Goal: Task Accomplishment & Management: Complete application form

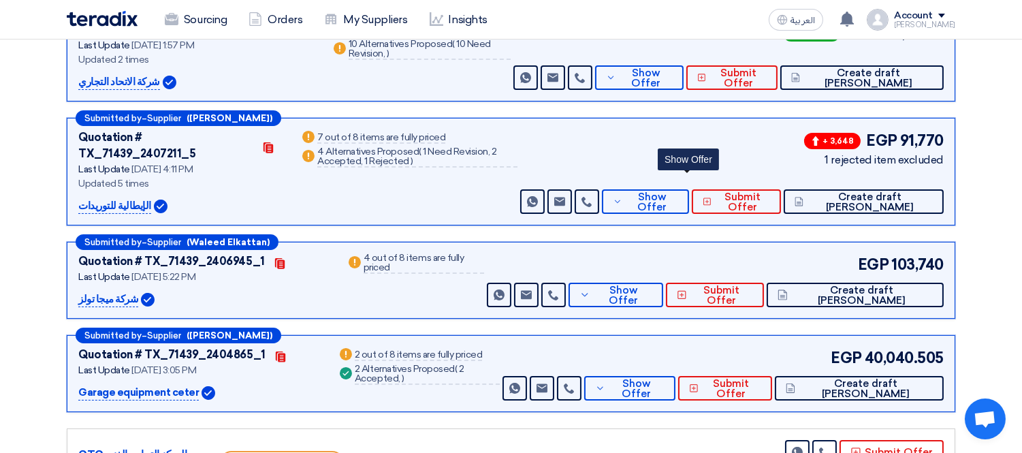
scroll to position [269, 0]
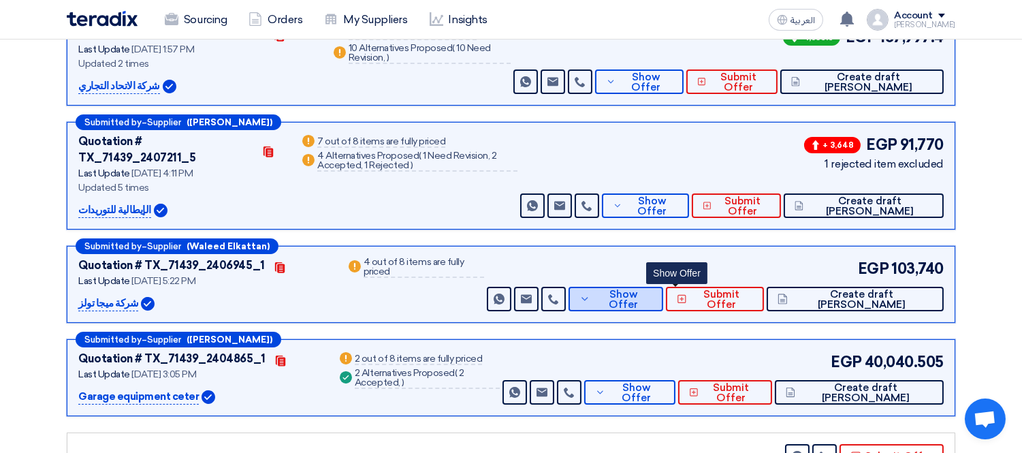
click at [652, 289] on span "Show Offer" at bounding box center [622, 299] width 59 height 20
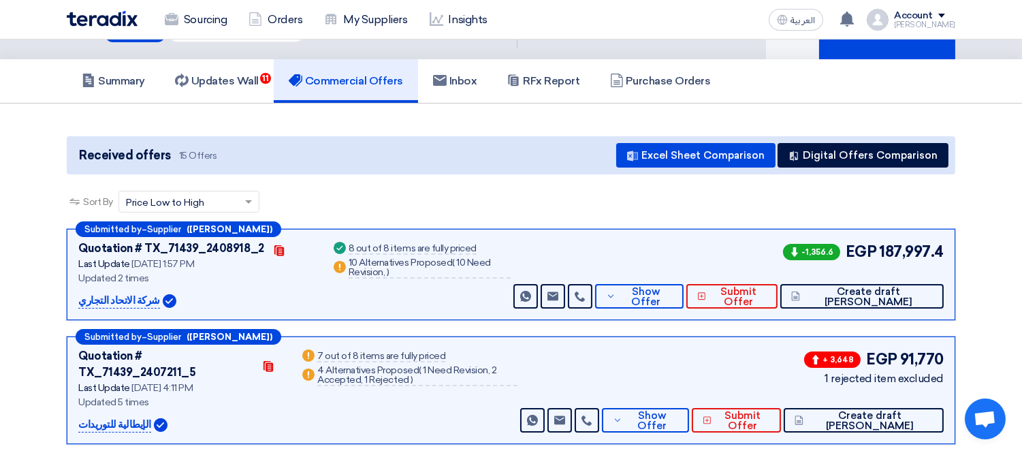
scroll to position [0, 0]
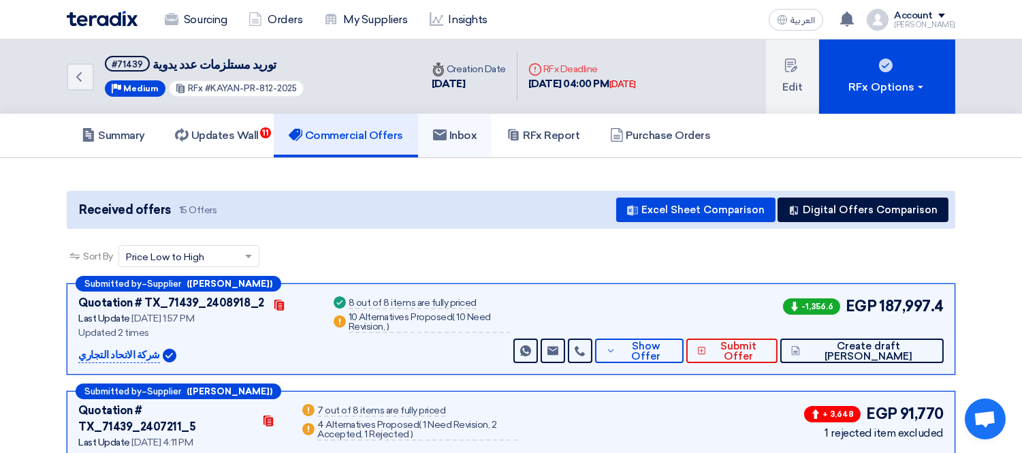
click at [470, 144] on link "Inbox" at bounding box center [455, 136] width 74 height 44
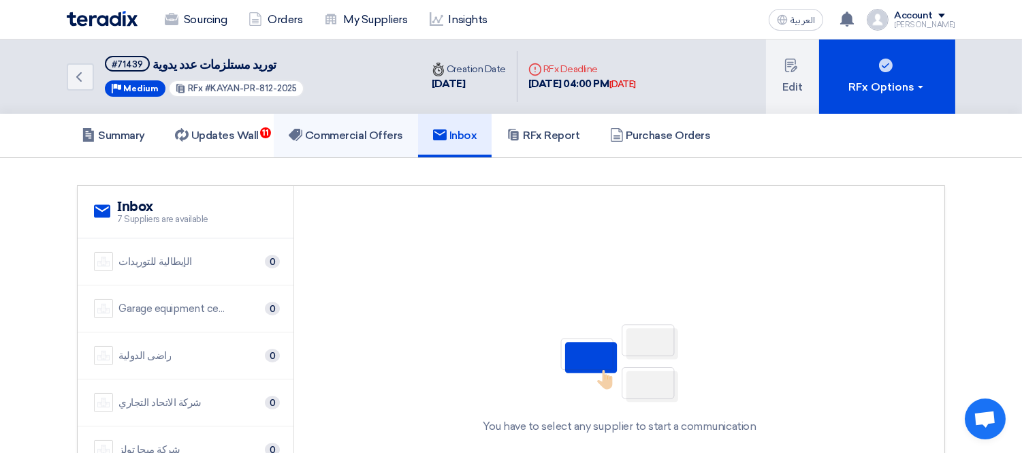
click at [359, 129] on h5 "Commercial Offers" at bounding box center [346, 136] width 114 height 14
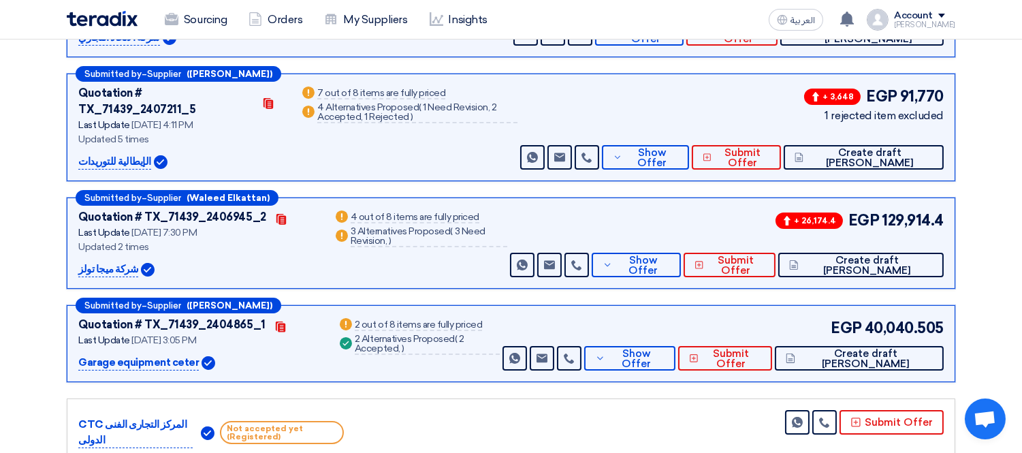
scroll to position [322, 0]
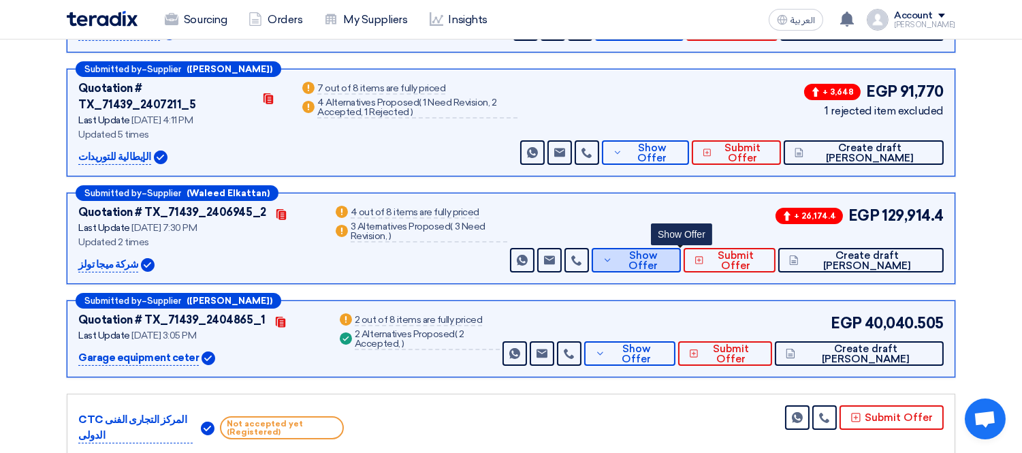
click at [668, 248] on button "Show Offer" at bounding box center [635, 260] width 89 height 25
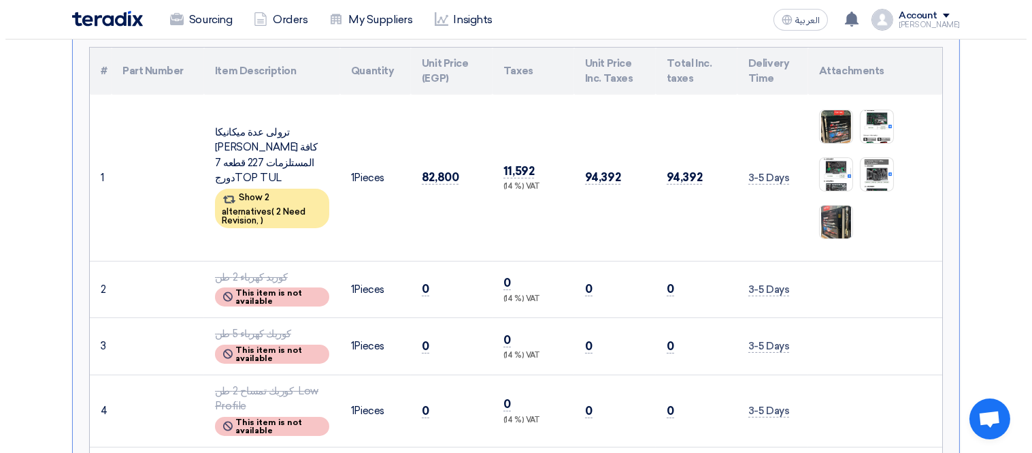
scroll to position [625, 0]
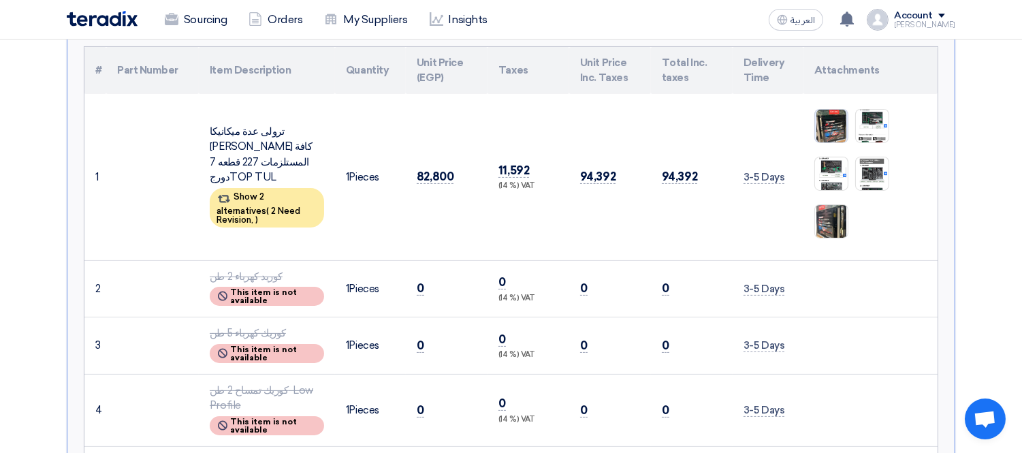
click at [837, 108] on img at bounding box center [831, 126] width 33 height 36
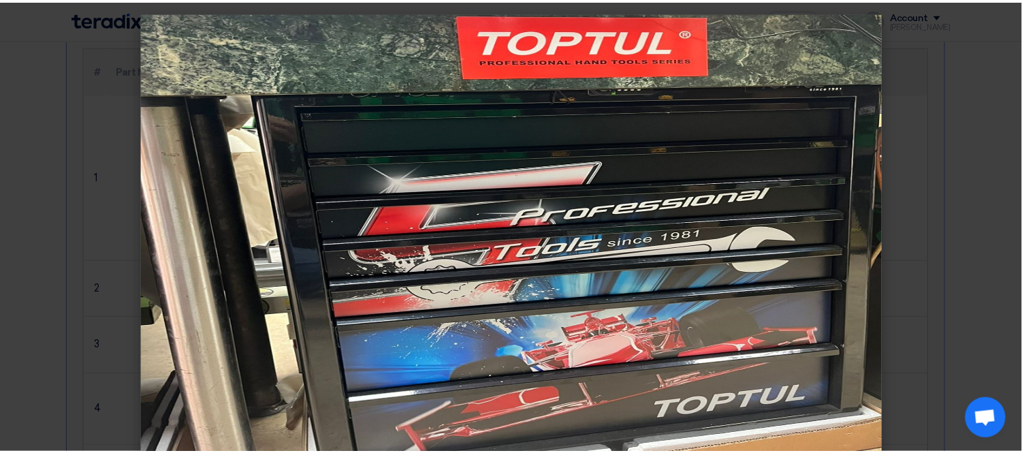
scroll to position [24, 0]
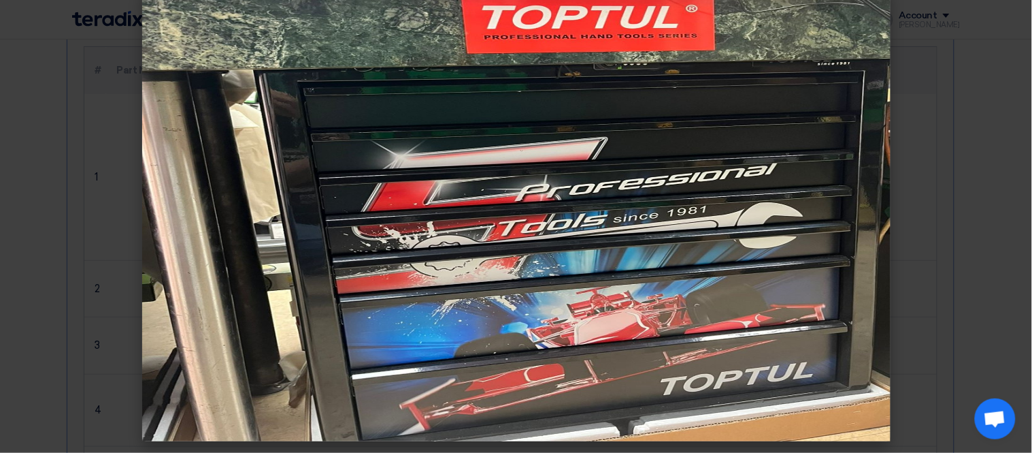
click at [89, 226] on modal-container at bounding box center [516, 226] width 1032 height 453
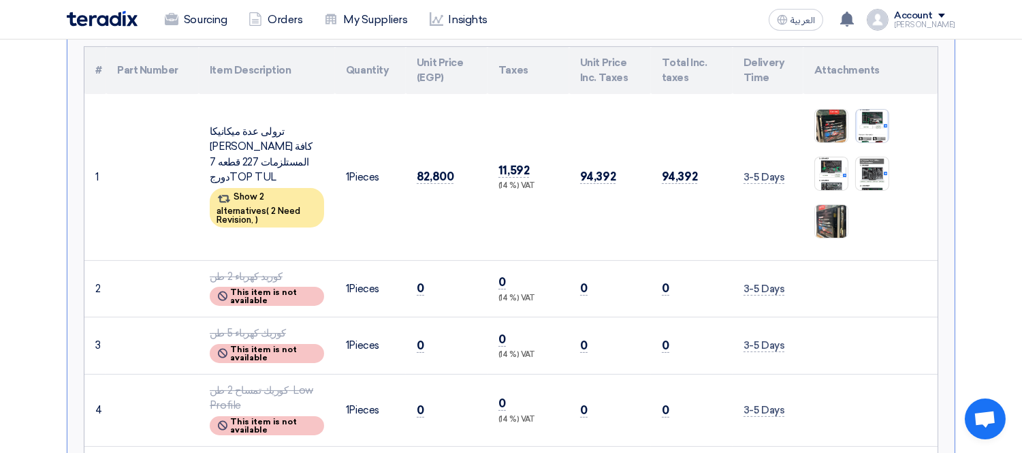
click at [881, 105] on img at bounding box center [871, 125] width 33 height 67
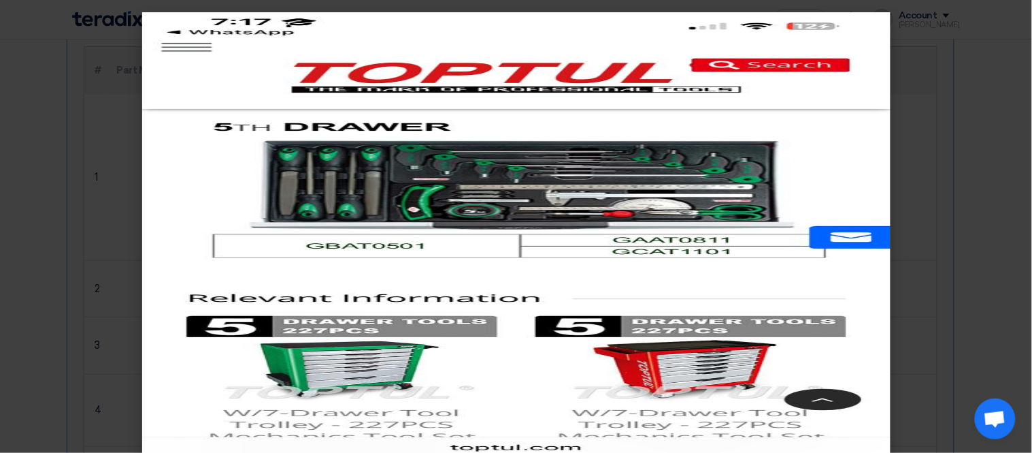
click at [44, 264] on modal-container at bounding box center [516, 226] width 1032 height 453
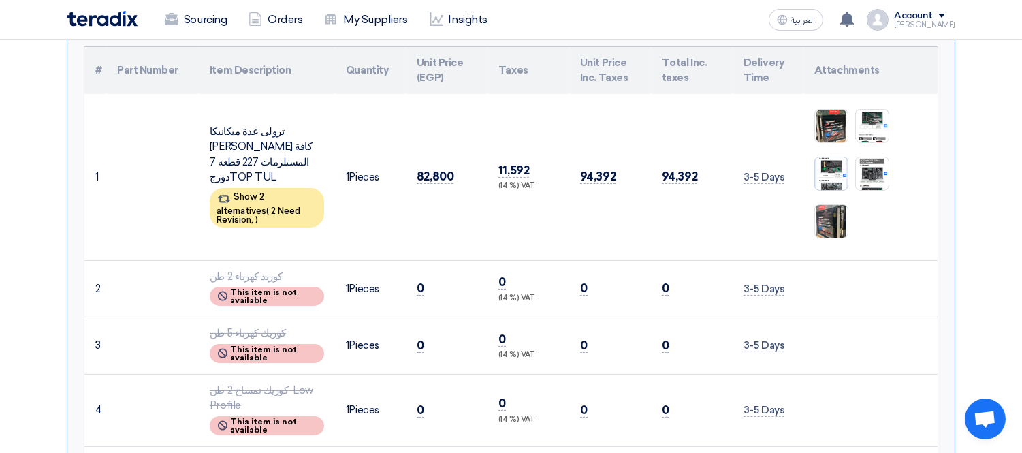
click at [833, 147] on img at bounding box center [831, 174] width 33 height 64
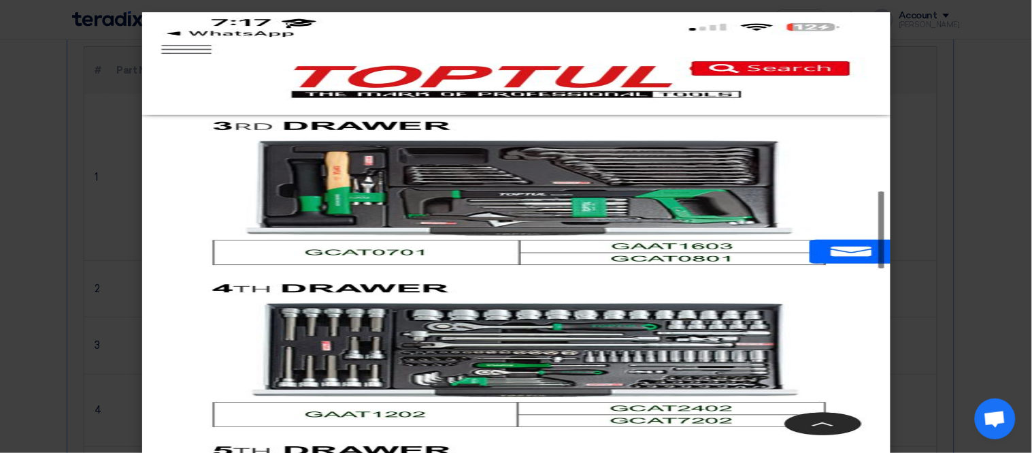
click at [35, 274] on modal-container at bounding box center [516, 226] width 1032 height 453
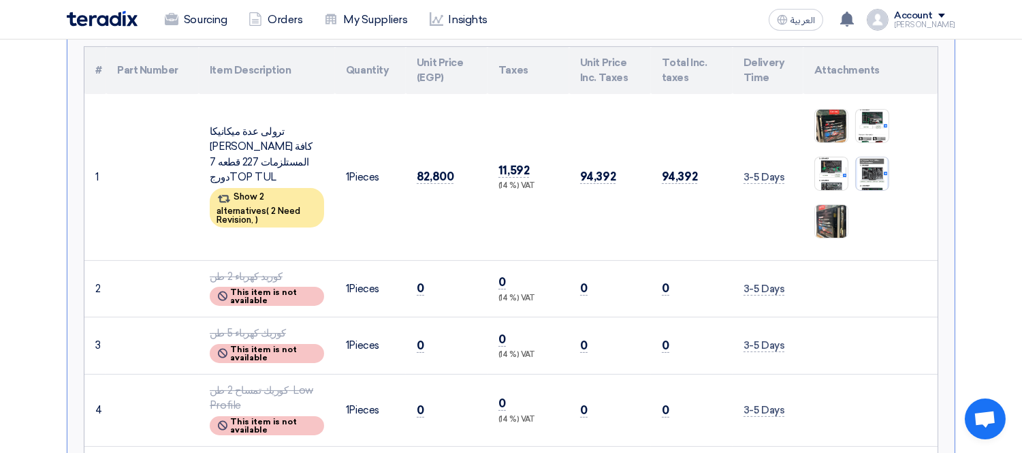
click at [870, 165] on img at bounding box center [871, 173] width 33 height 67
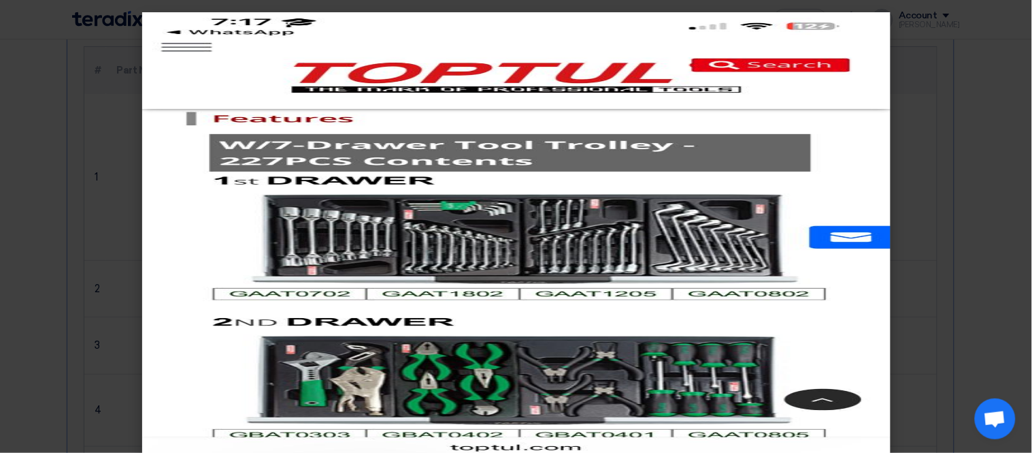
click at [72, 342] on modal-container at bounding box center [516, 226] width 1032 height 453
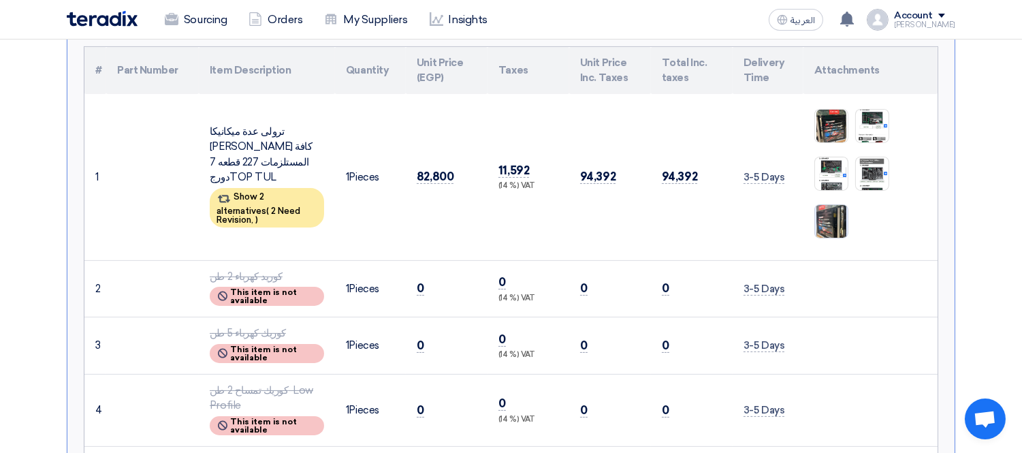
click at [826, 206] on img at bounding box center [831, 221] width 33 height 43
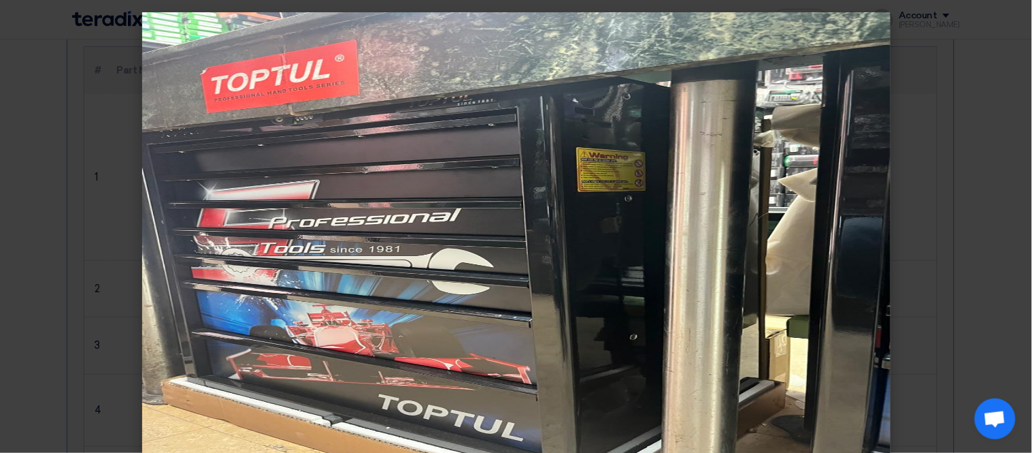
click at [25, 368] on modal-container at bounding box center [516, 226] width 1032 height 453
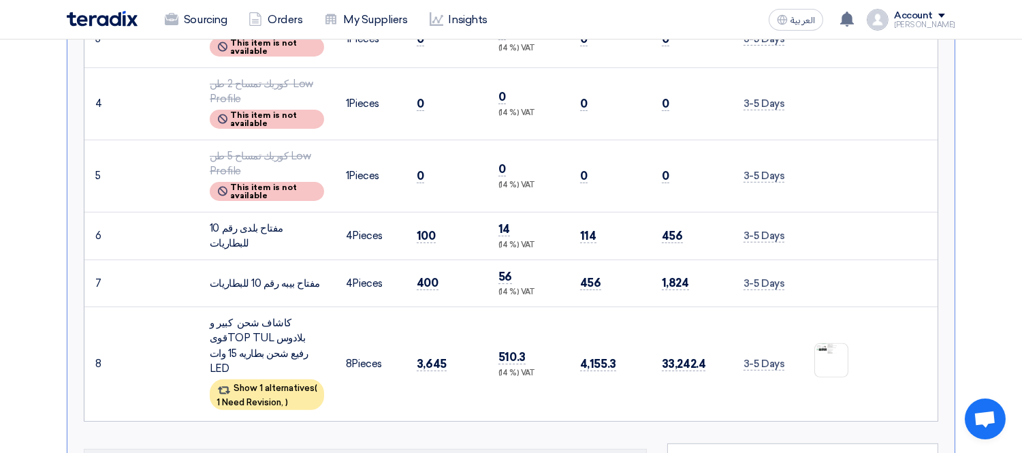
scroll to position [934, 0]
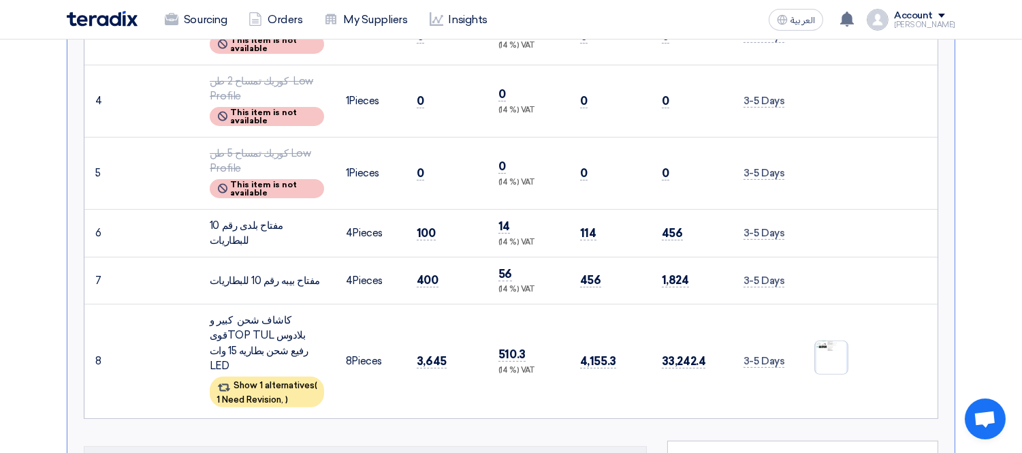
click at [830, 333] on img at bounding box center [831, 357] width 33 height 48
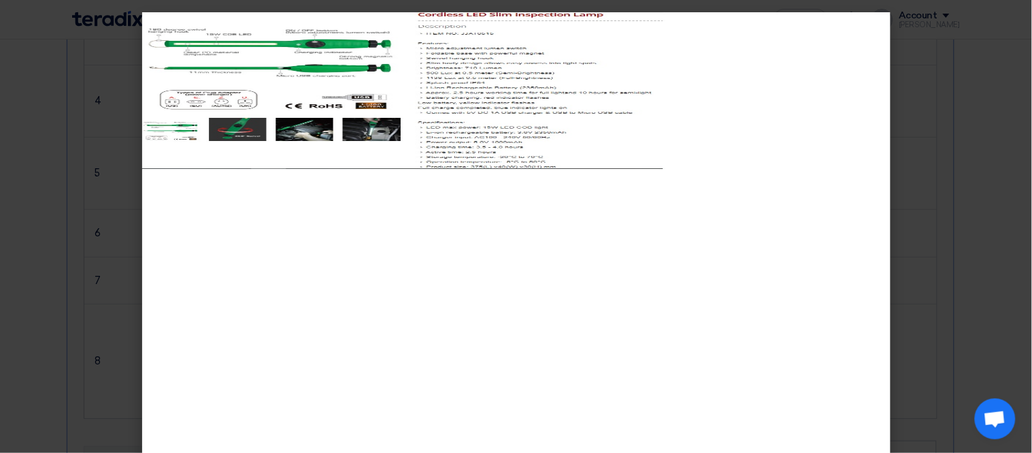
click at [49, 338] on modal-container at bounding box center [516, 226] width 1032 height 453
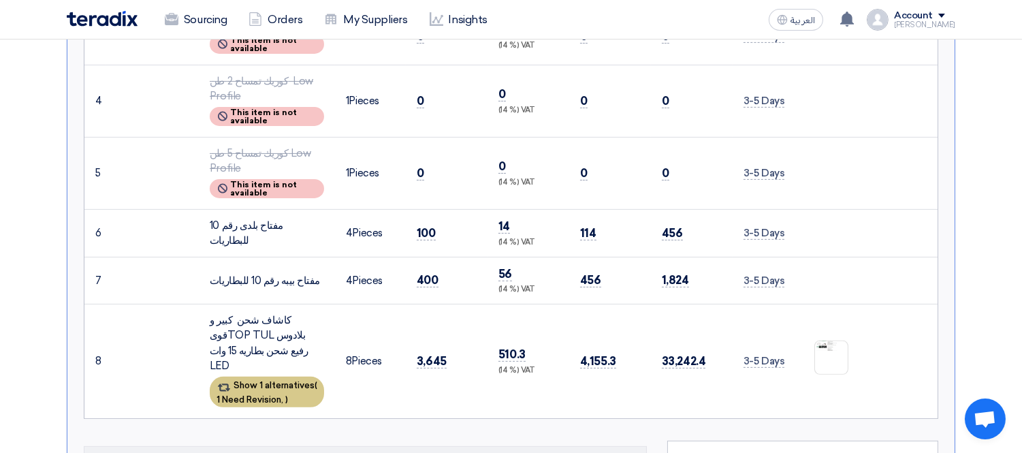
click at [250, 376] on div "Show 1 alternatives ( 1 Need Revision, )" at bounding box center [267, 391] width 114 height 31
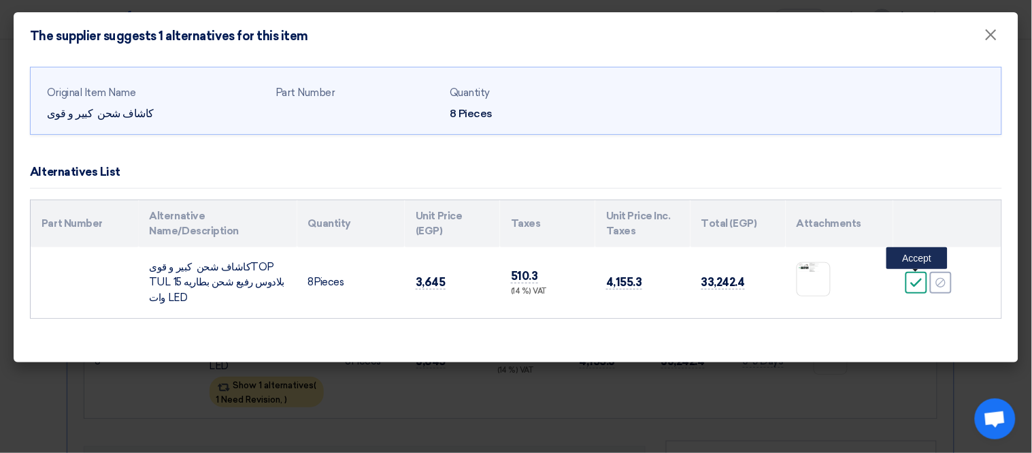
click at [910, 282] on div "Accept" at bounding box center [917, 283] width 22 height 22
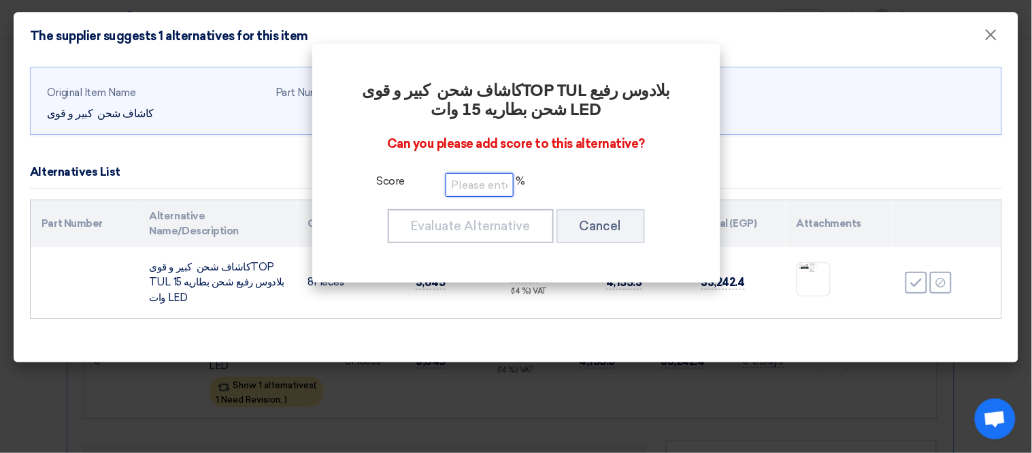
click at [459, 180] on input "number" at bounding box center [480, 185] width 68 height 24
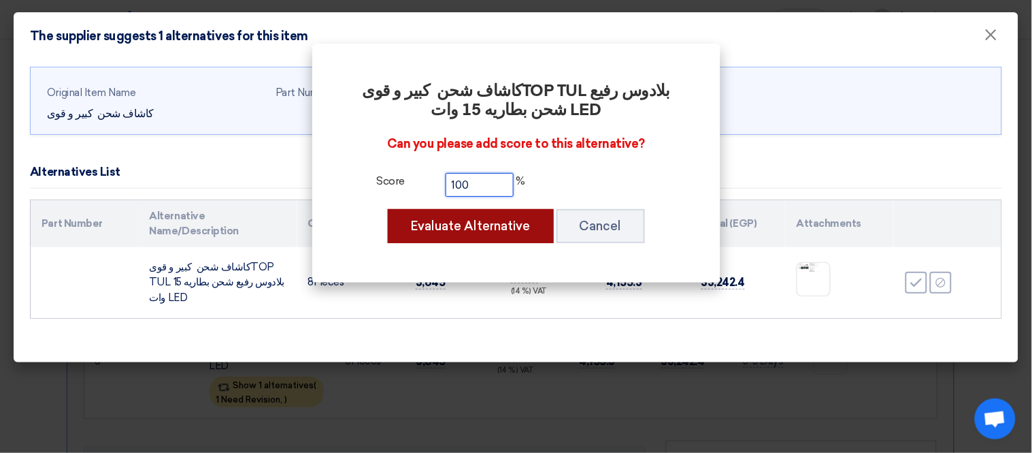
type input "100"
click at [488, 227] on button "Evaluate Alternative" at bounding box center [471, 226] width 166 height 34
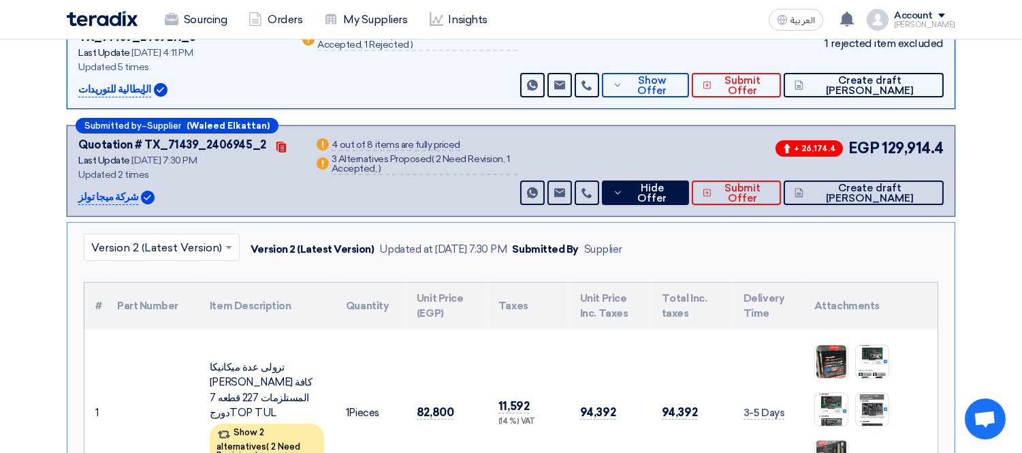
scroll to position [389, 0]
click at [677, 184] on span "Hide Offer" at bounding box center [651, 194] width 51 height 20
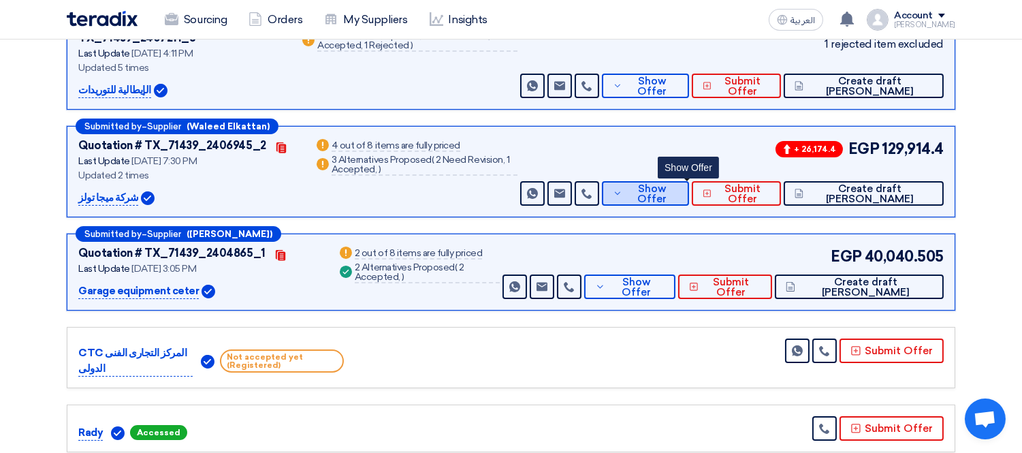
click at [667, 184] on span "Show Offer" at bounding box center [651, 194] width 52 height 20
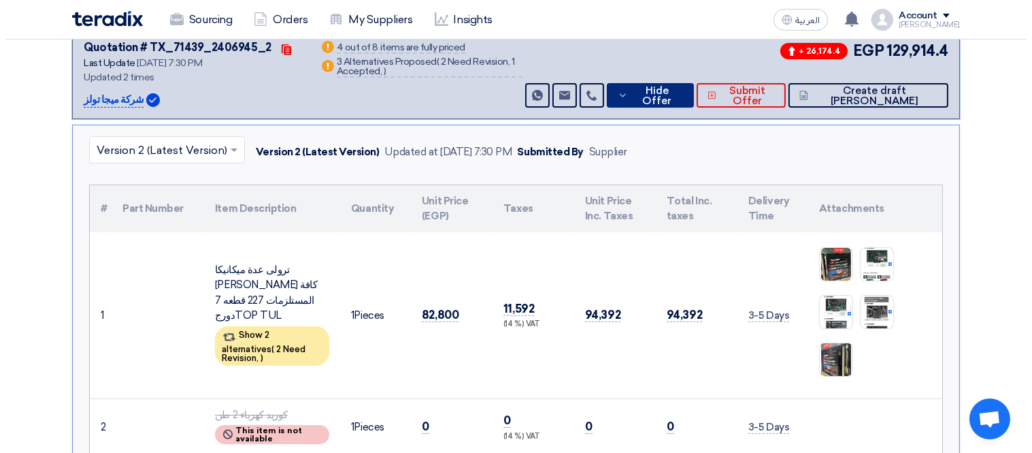
scroll to position [495, 0]
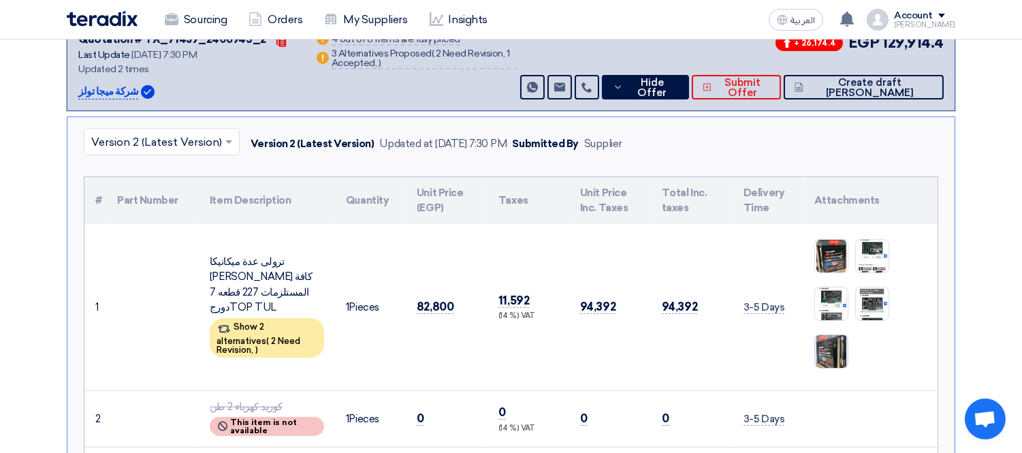
click at [834, 330] on img at bounding box center [831, 351] width 33 height 43
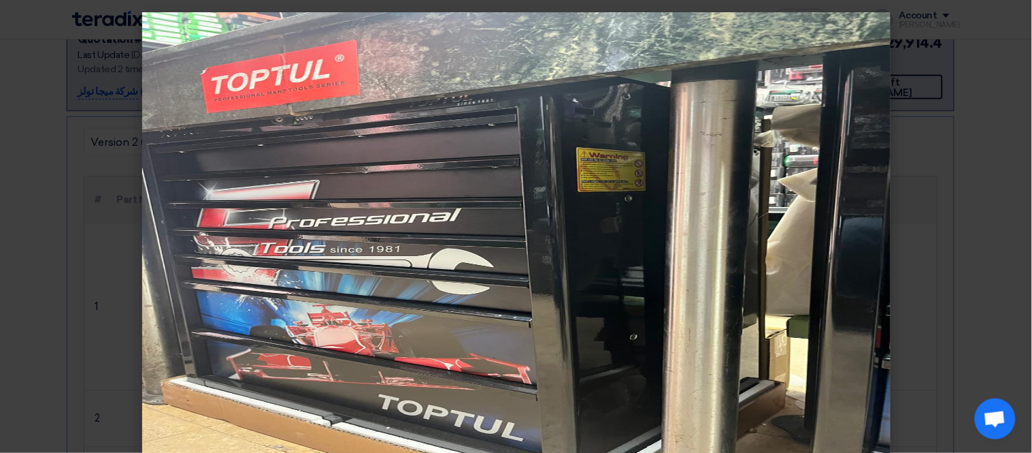
click at [2, 247] on modal-container at bounding box center [516, 226] width 1032 height 453
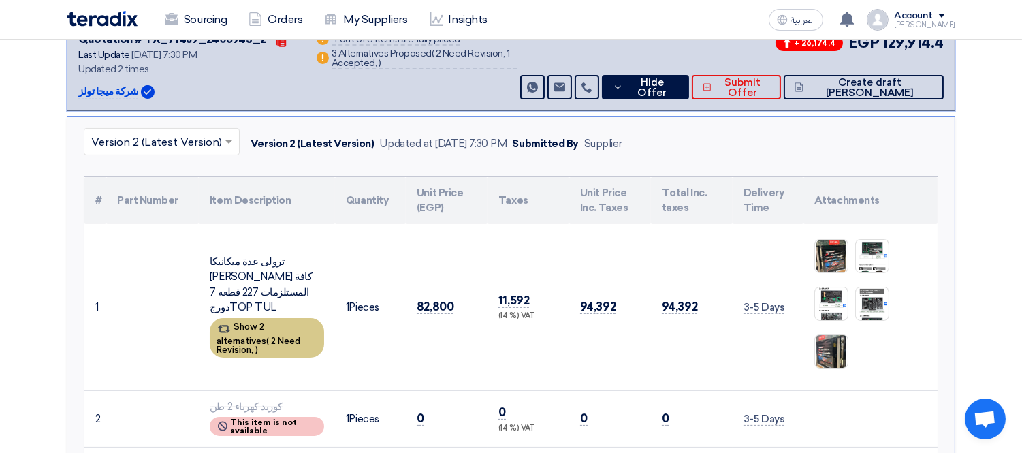
click at [255, 318] on div "Show 2 alternatives ( 2 Need Revision, )" at bounding box center [267, 337] width 114 height 39
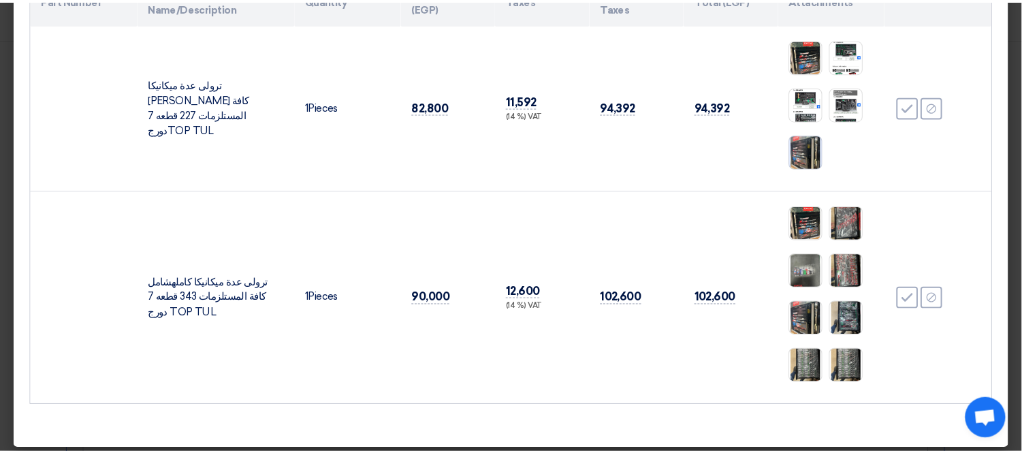
scroll to position [230, 0]
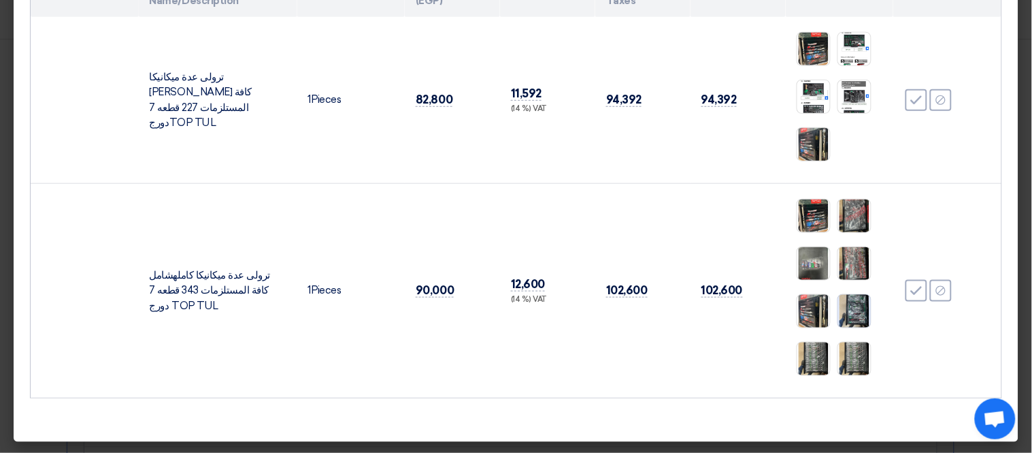
click at [843, 300] on img at bounding box center [854, 310] width 33 height 43
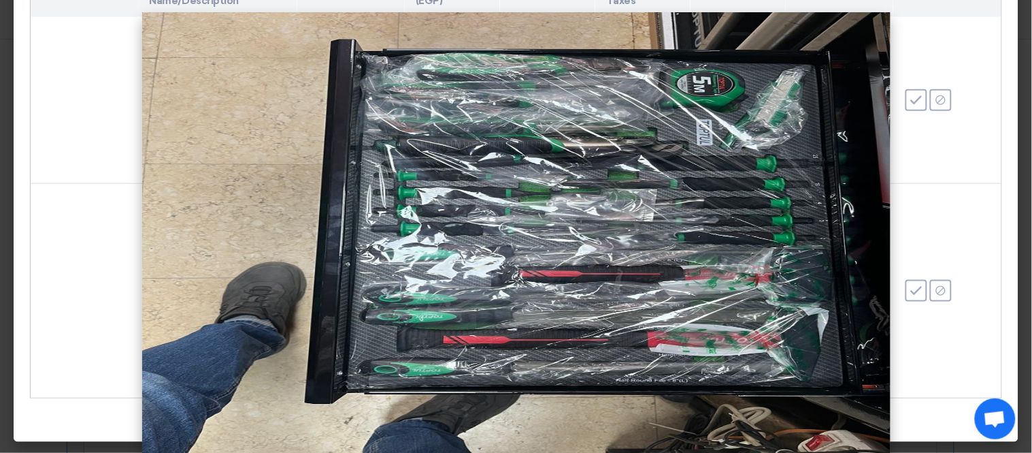
click at [198, 209] on img at bounding box center [516, 238] width 749 height 453
click at [14, 238] on modal-container at bounding box center [516, 226] width 1032 height 453
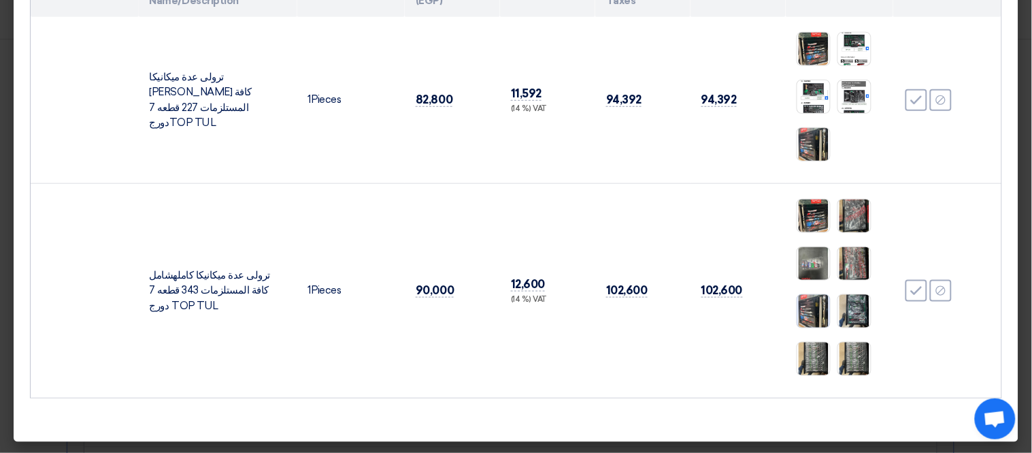
click at [804, 307] on img at bounding box center [814, 310] width 33 height 43
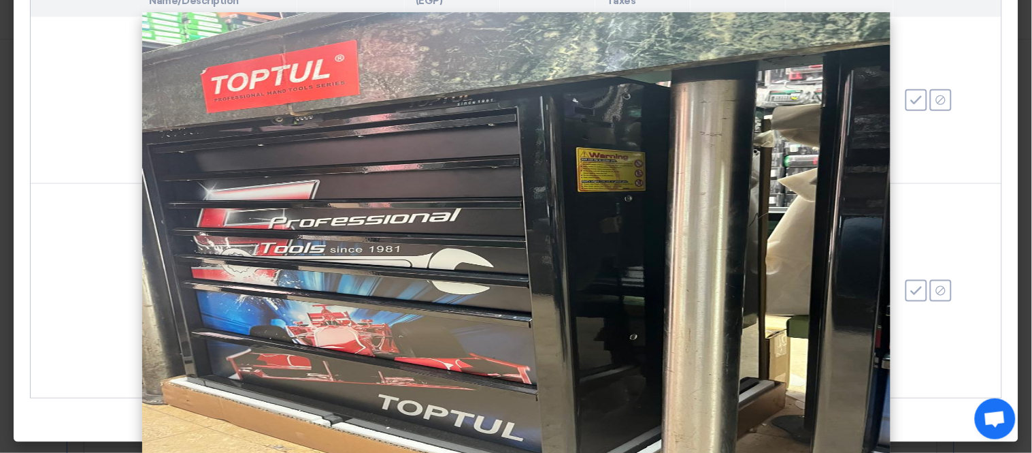
click at [77, 243] on modal-container at bounding box center [516, 226] width 1032 height 453
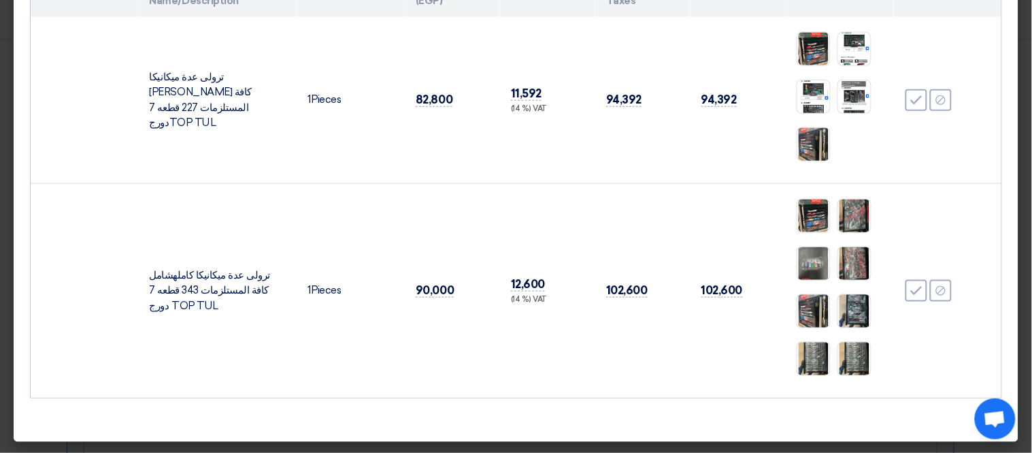
click at [0, 270] on modal-container "The supplier suggests 2 alternatives for this item × Original Item Name ترولى ع…" at bounding box center [516, 226] width 1032 height 453
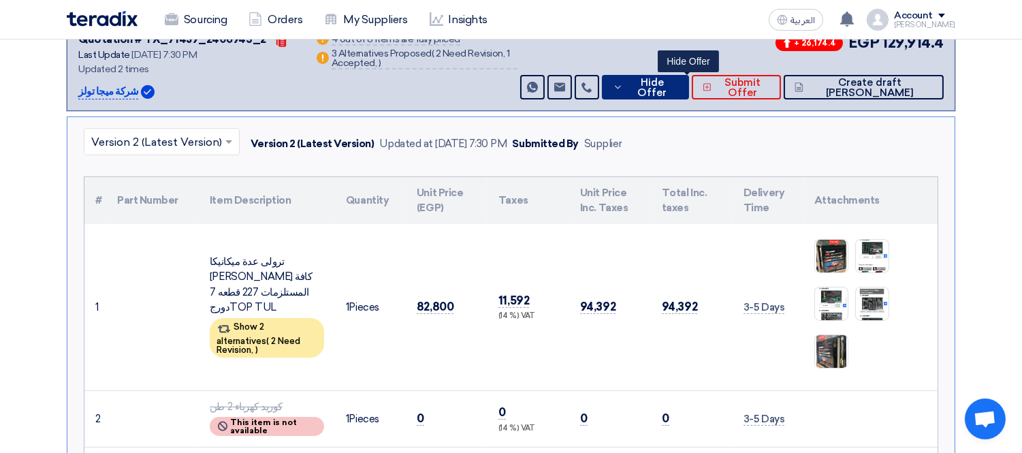
click at [674, 78] on span "Hide Offer" at bounding box center [651, 88] width 51 height 20
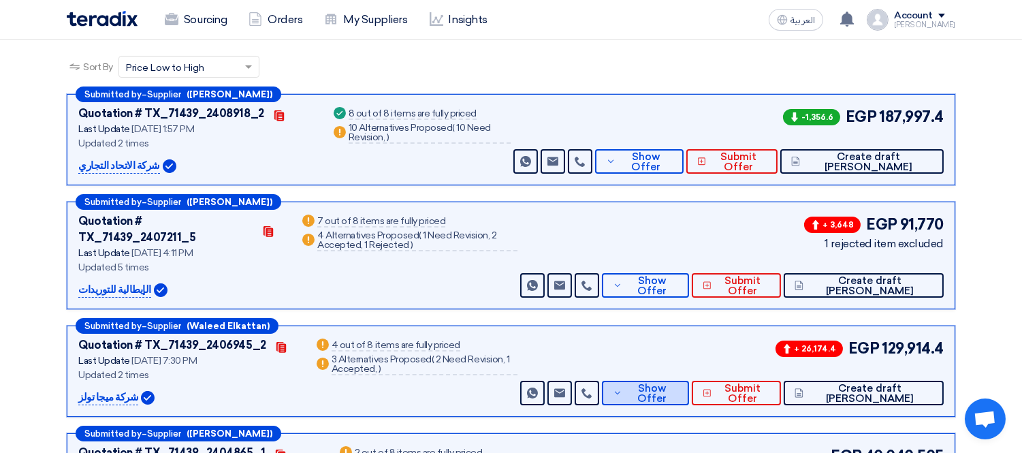
scroll to position [196, 0]
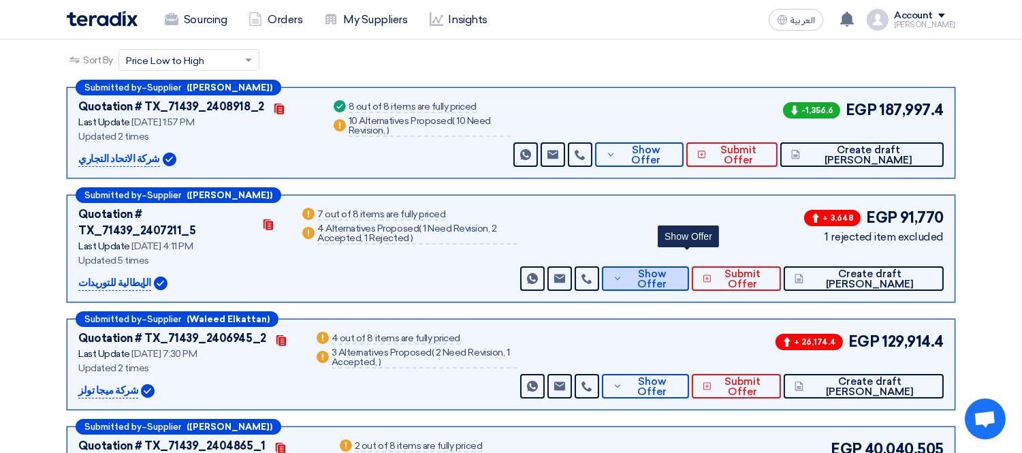
click at [683, 266] on button "Show Offer" at bounding box center [645, 278] width 86 height 25
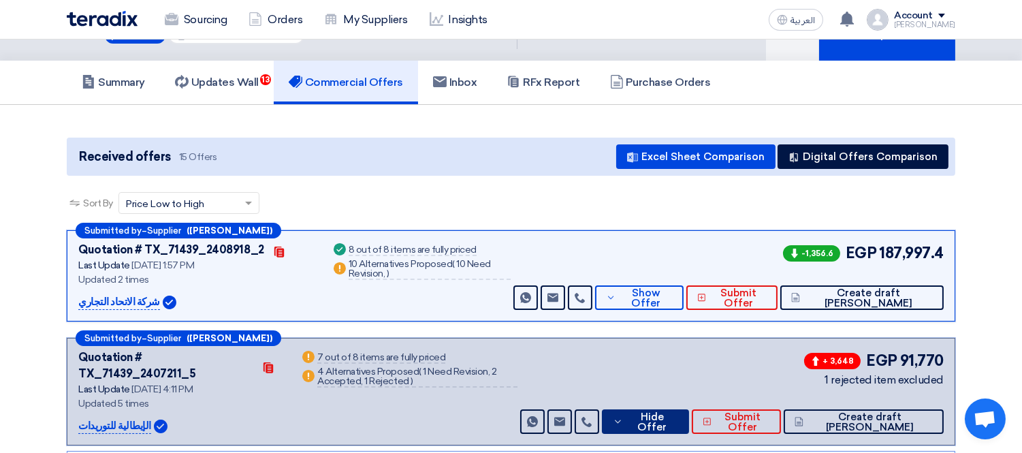
scroll to position [52, 0]
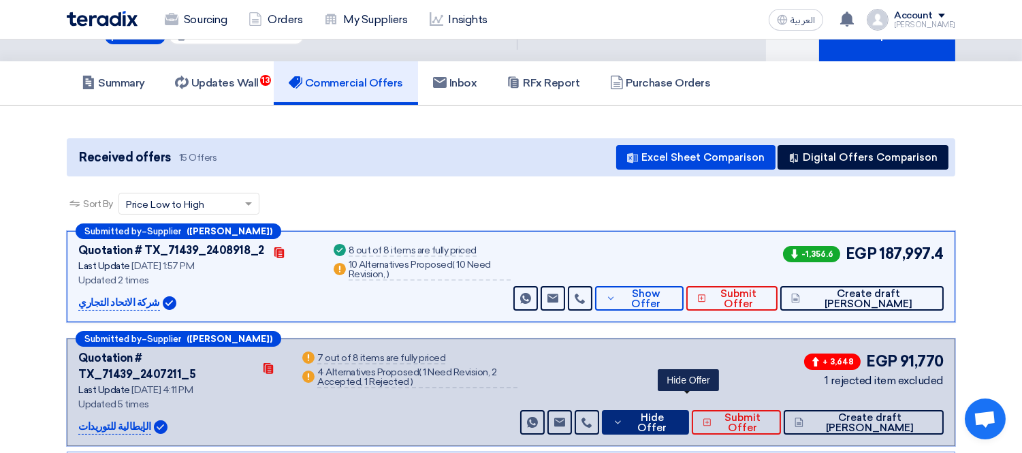
click at [677, 412] on span "Hide Offer" at bounding box center [651, 422] width 51 height 20
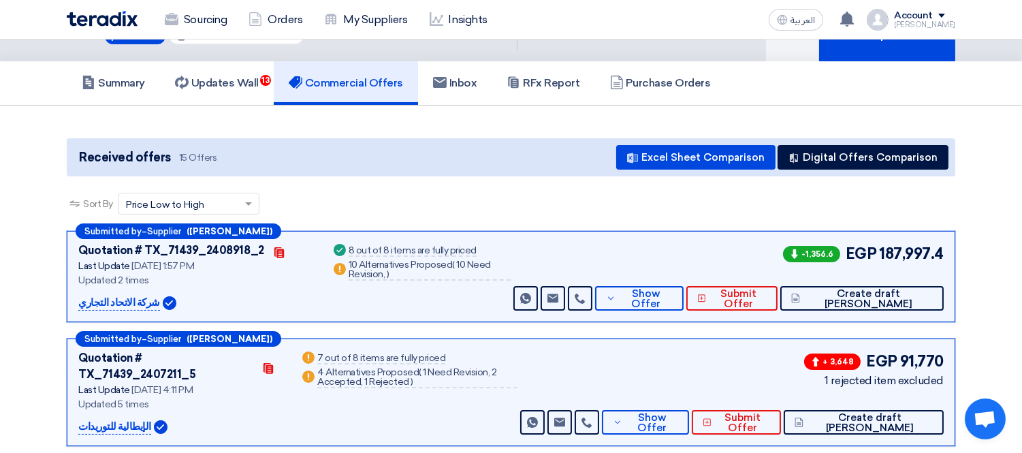
click at [448, 157] on div "Received offers 15 Offers Excel Sheet Comparison Digital Offers Comparison" at bounding box center [511, 157] width 888 height 38
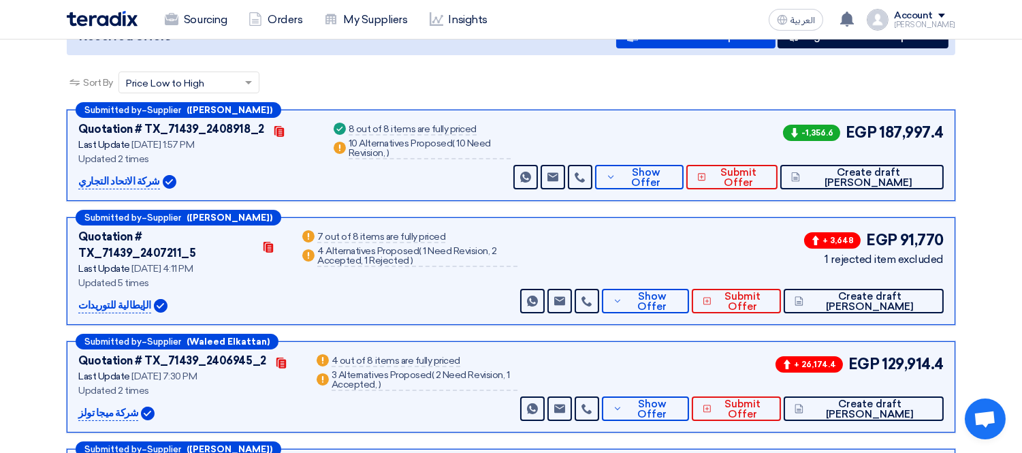
scroll to position [204, 0]
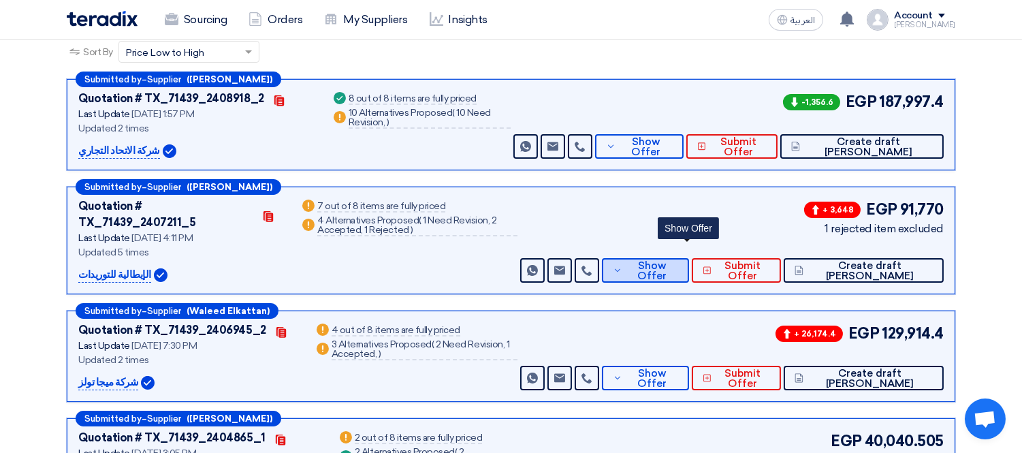
click at [688, 258] on button "Show Offer" at bounding box center [645, 270] width 86 height 25
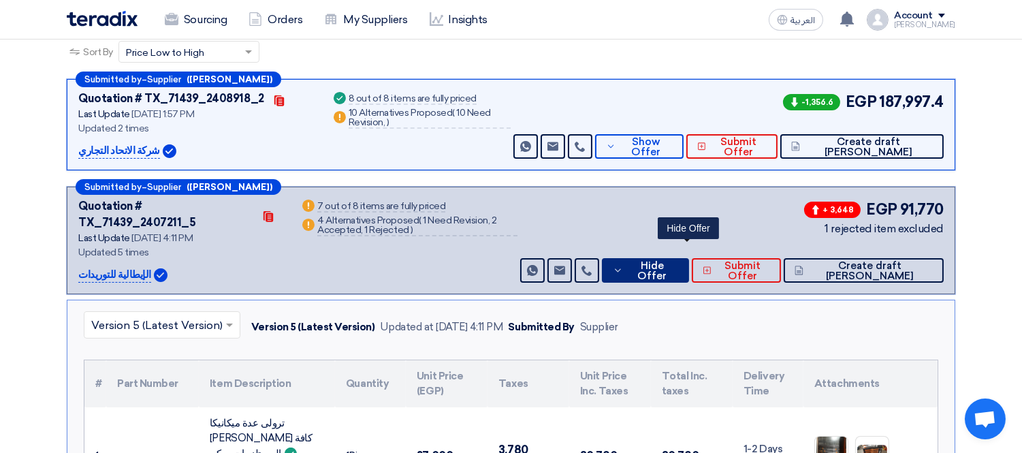
click at [669, 258] on button "Hide Offer" at bounding box center [645, 270] width 86 height 25
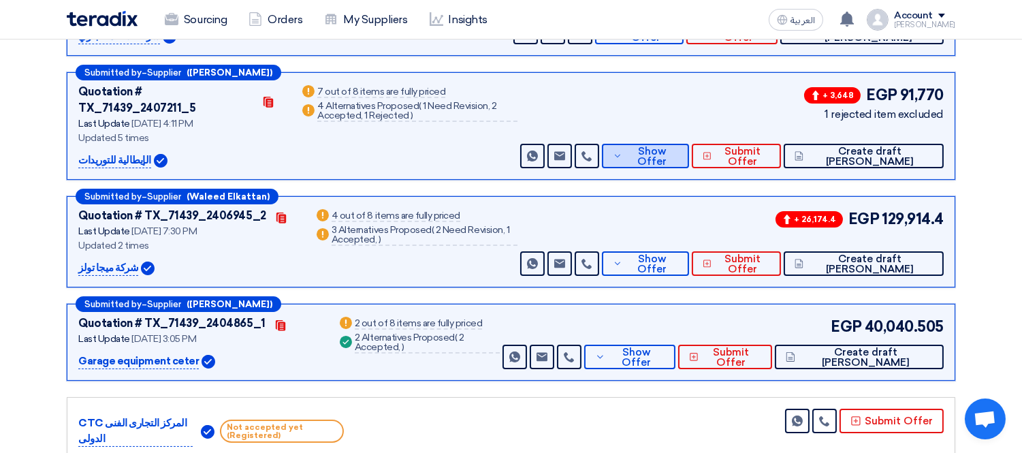
scroll to position [355, 0]
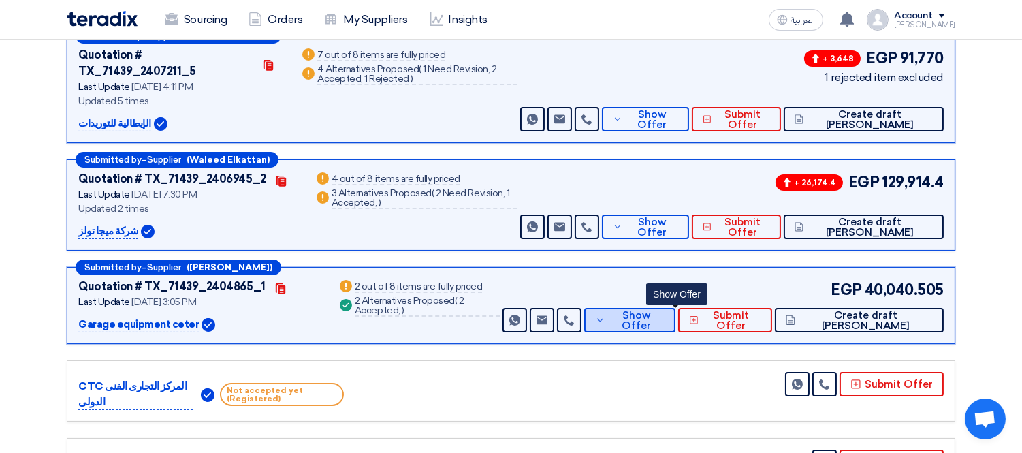
click at [664, 310] on span "Show Offer" at bounding box center [636, 320] width 56 height 20
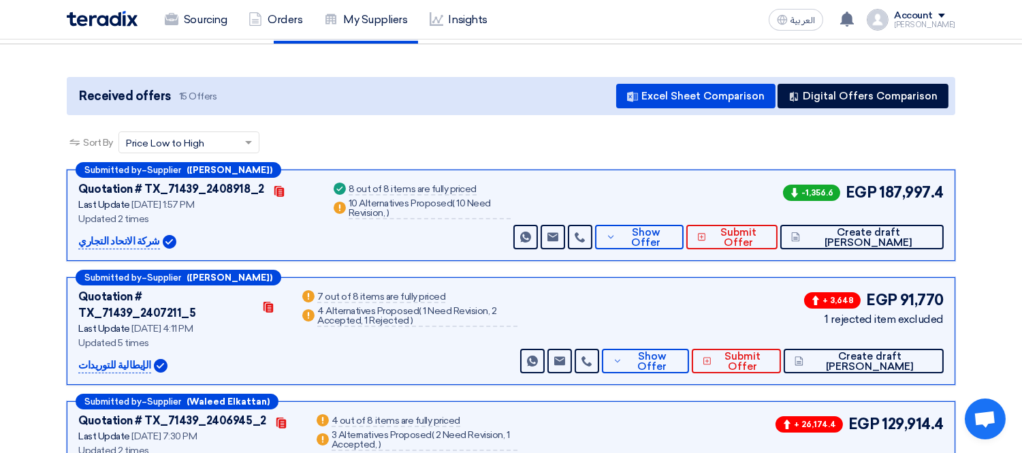
scroll to position [0, 0]
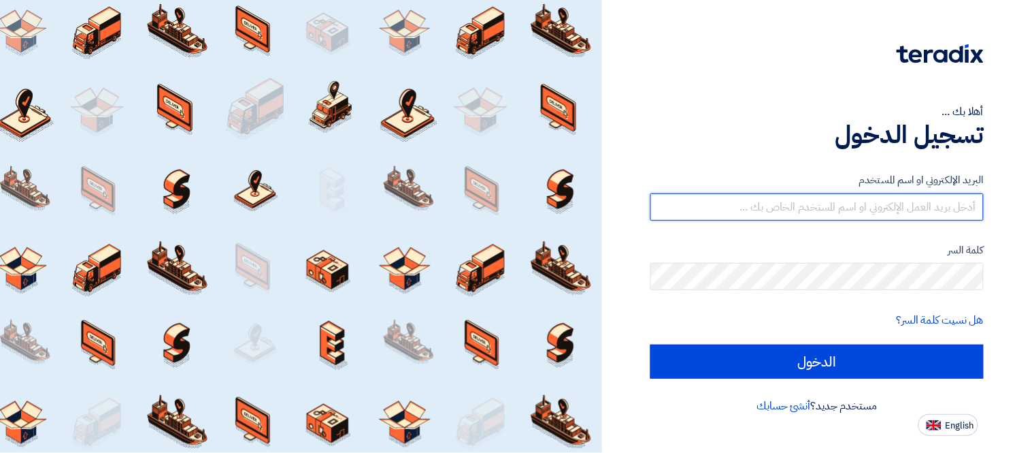
drag, startPoint x: 0, startPoint y: 0, endPoint x: 832, endPoint y: 215, distance: 859.0
click at [832, 215] on input "text" at bounding box center [817, 206] width 333 height 27
type input "george.azmy@eaec.com.eg"
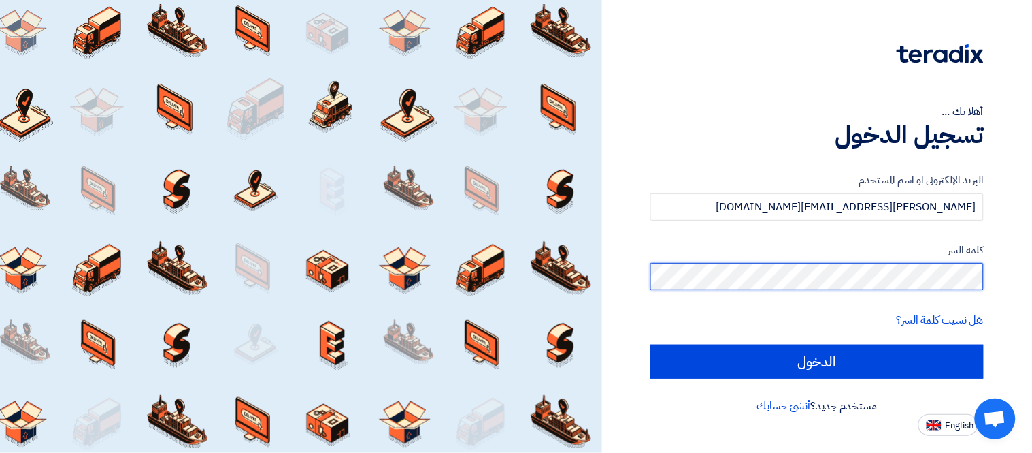
click at [651, 344] on input "الدخول" at bounding box center [817, 361] width 333 height 34
type input "Sign in"
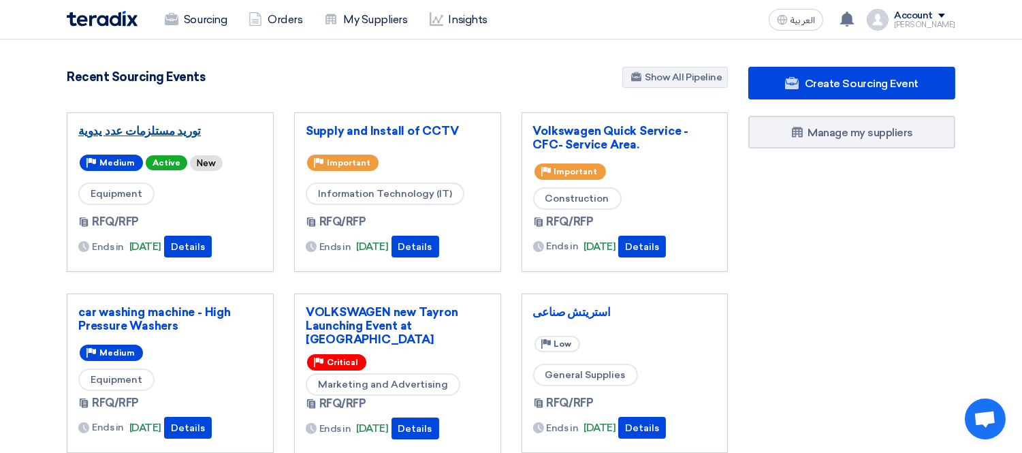
click at [103, 126] on link "توريد مستلزمات عدد يدوية" at bounding box center [170, 131] width 184 height 14
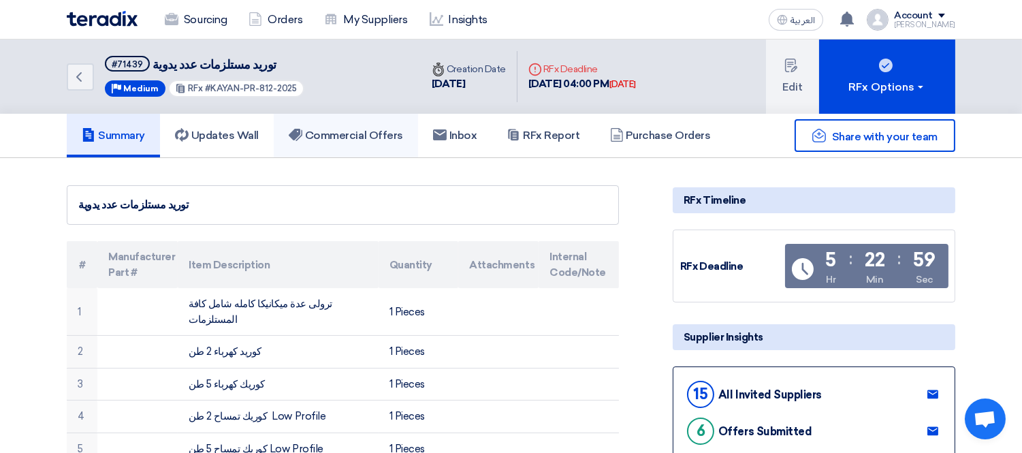
click at [364, 136] on h5 "Commercial Offers" at bounding box center [346, 136] width 114 height 14
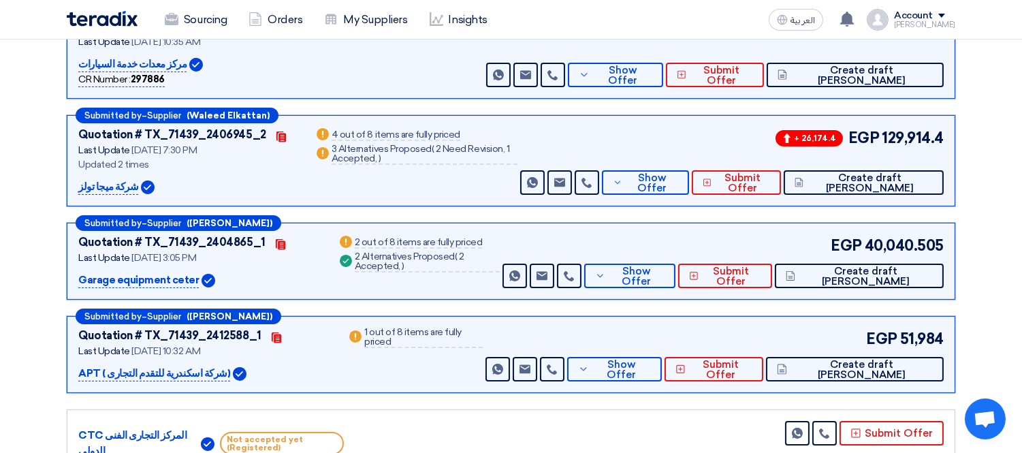
scroll to position [453, 0]
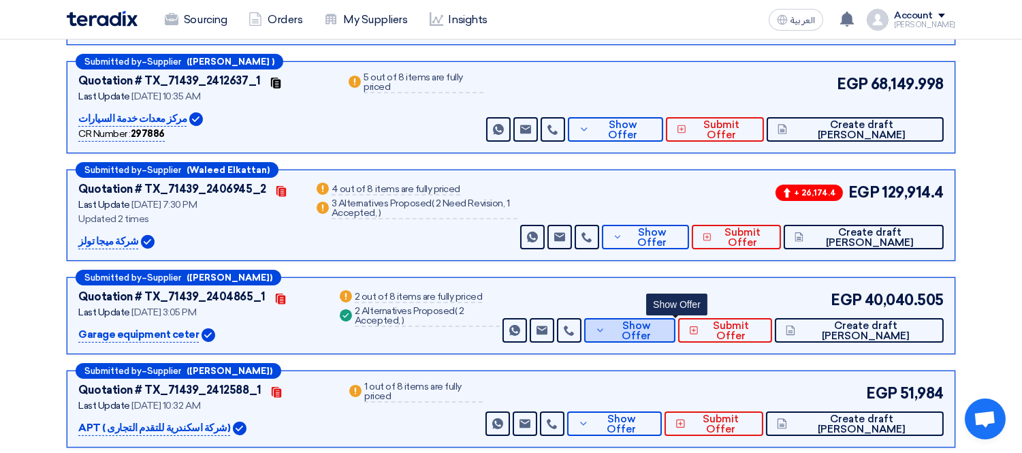
click at [664, 321] on span "Show Offer" at bounding box center [636, 331] width 56 height 20
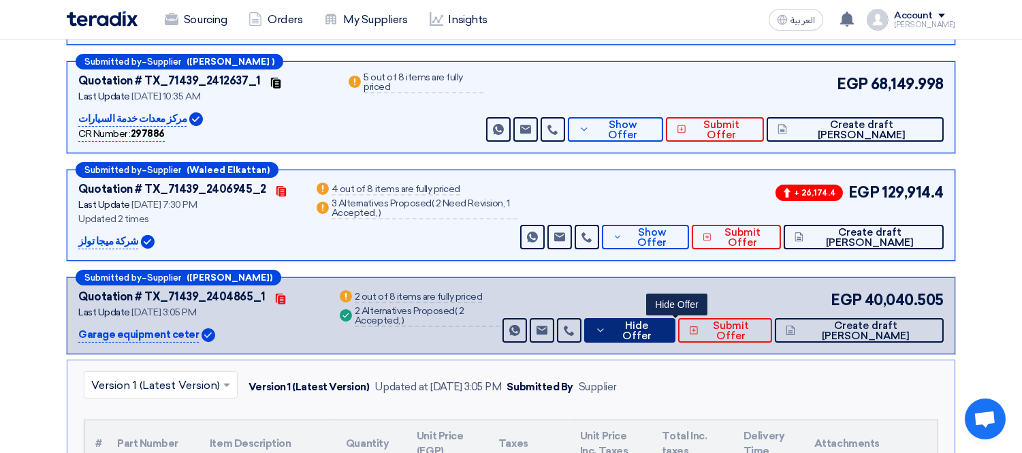
click at [675, 318] on button "Hide Offer" at bounding box center [629, 330] width 91 height 25
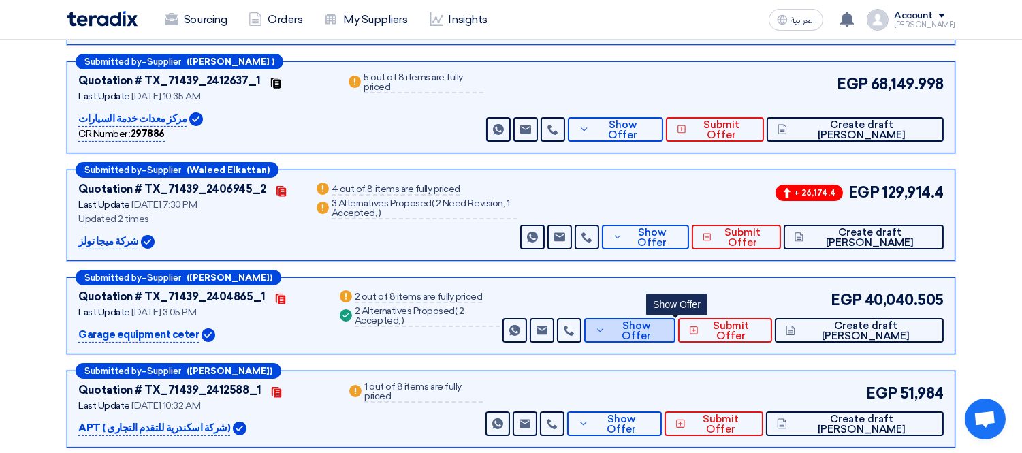
click at [658, 321] on span "Show Offer" at bounding box center [636, 331] width 56 height 20
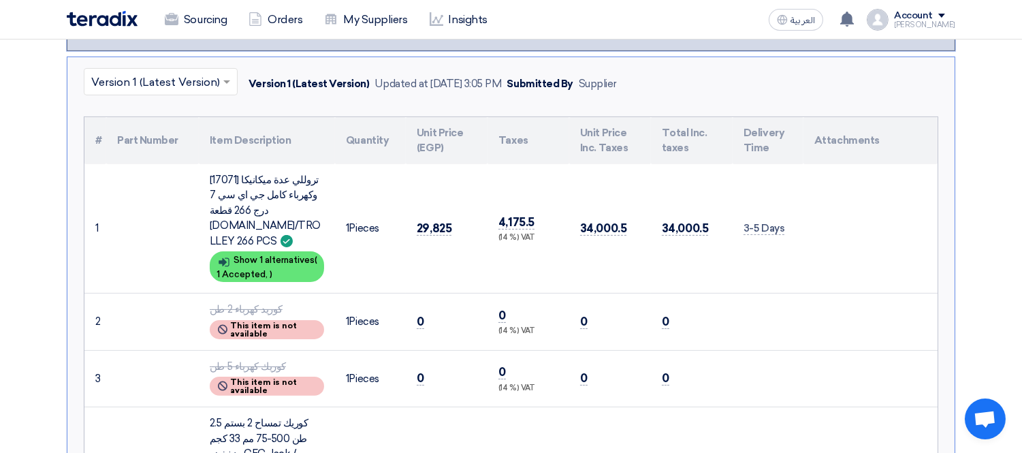
scroll to position [604, 0]
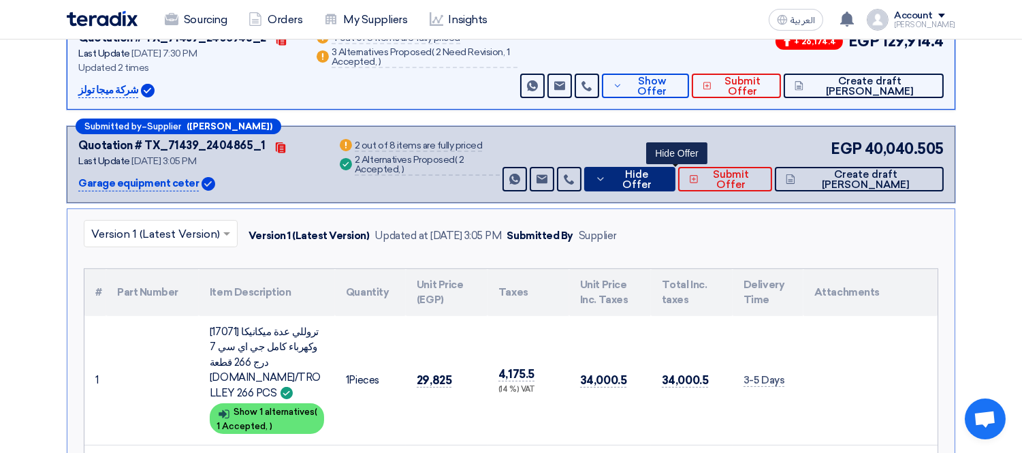
click at [664, 169] on span "Hide Offer" at bounding box center [636, 179] width 55 height 20
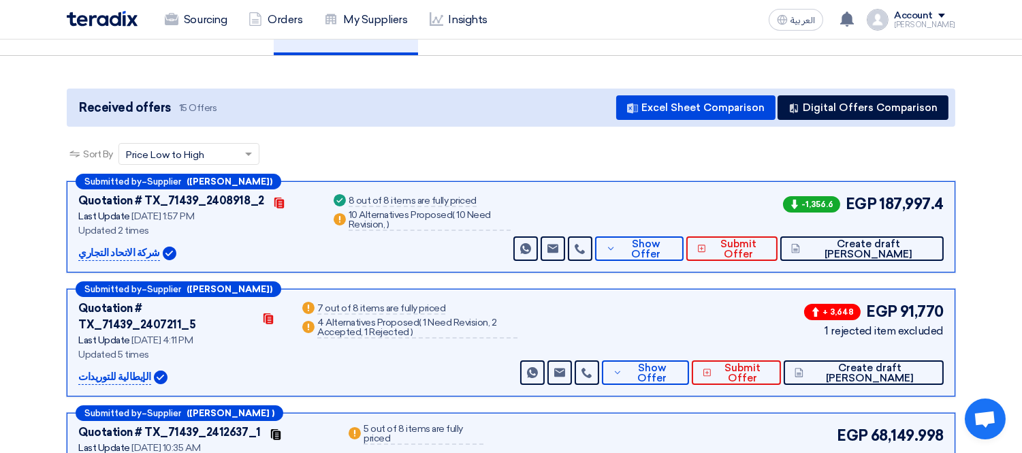
scroll to position [0, 0]
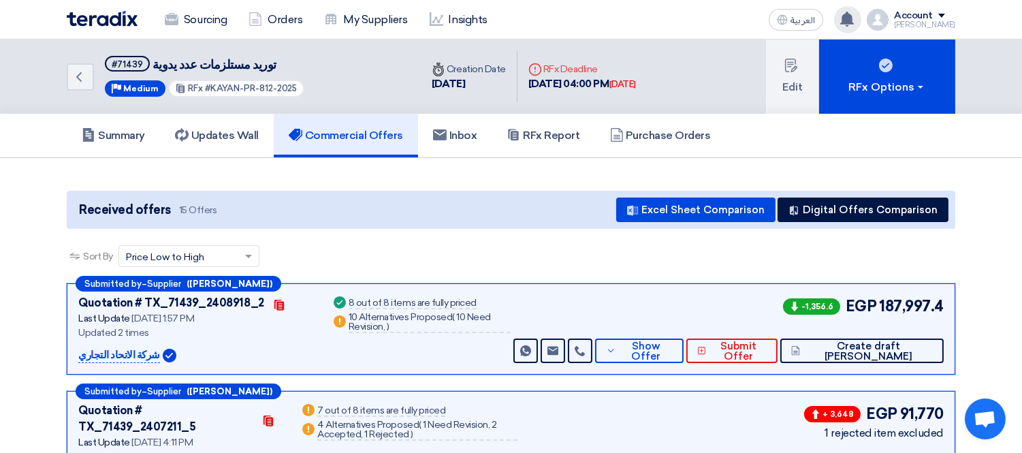
click at [854, 12] on icon at bounding box center [846, 19] width 15 height 15
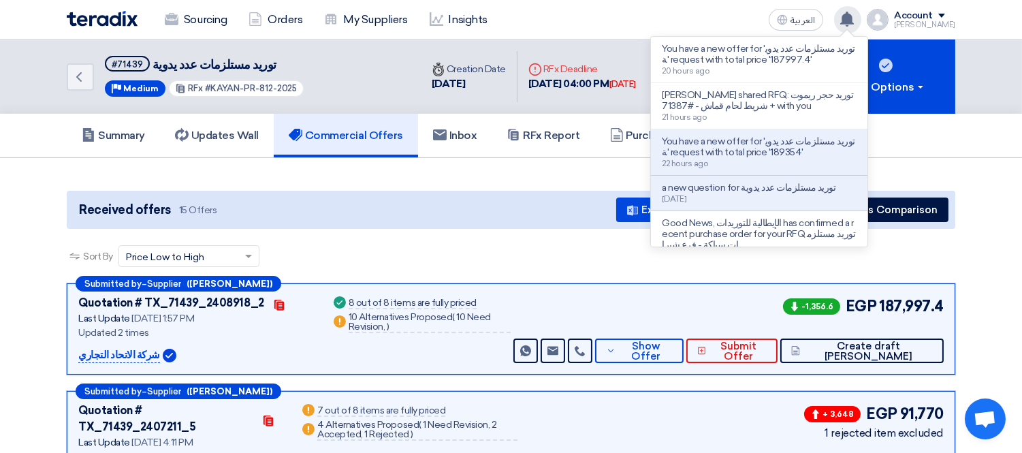
click at [854, 12] on icon at bounding box center [846, 19] width 15 height 15
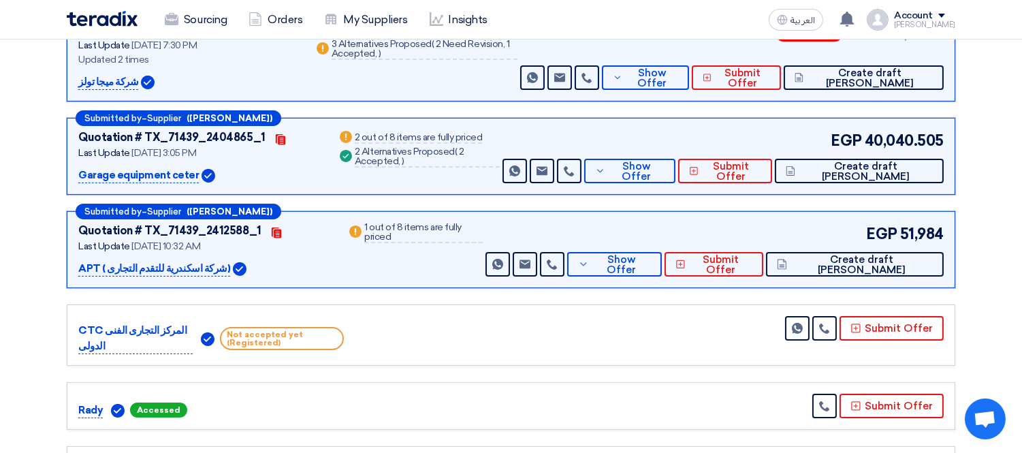
scroll to position [596, 0]
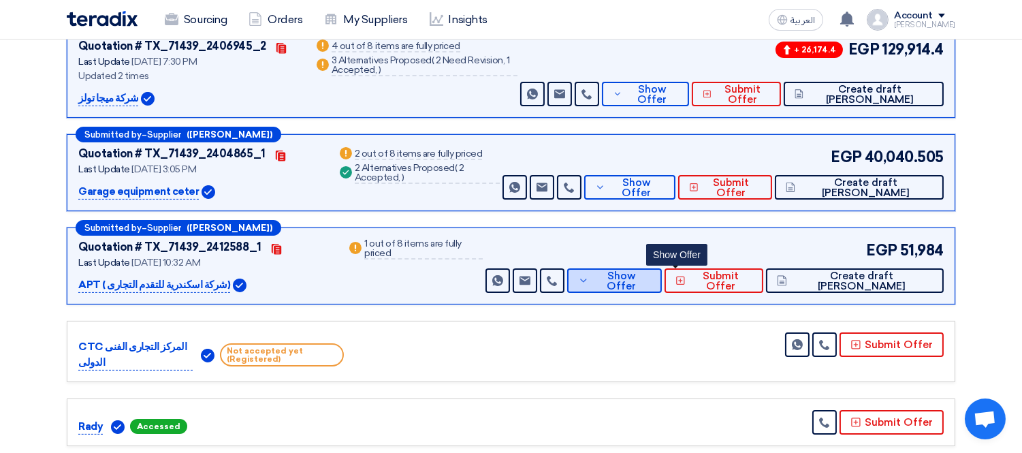
click at [651, 271] on span "Show Offer" at bounding box center [621, 281] width 59 height 20
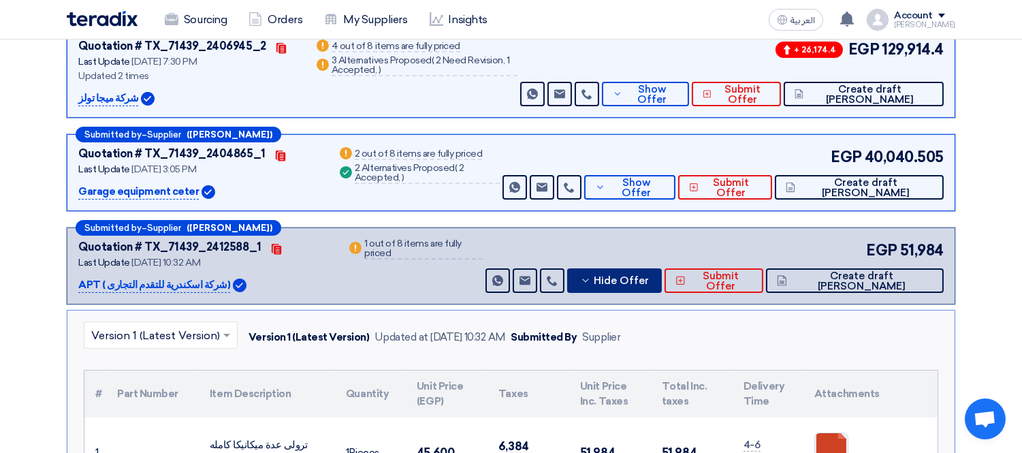
scroll to position [747, 0]
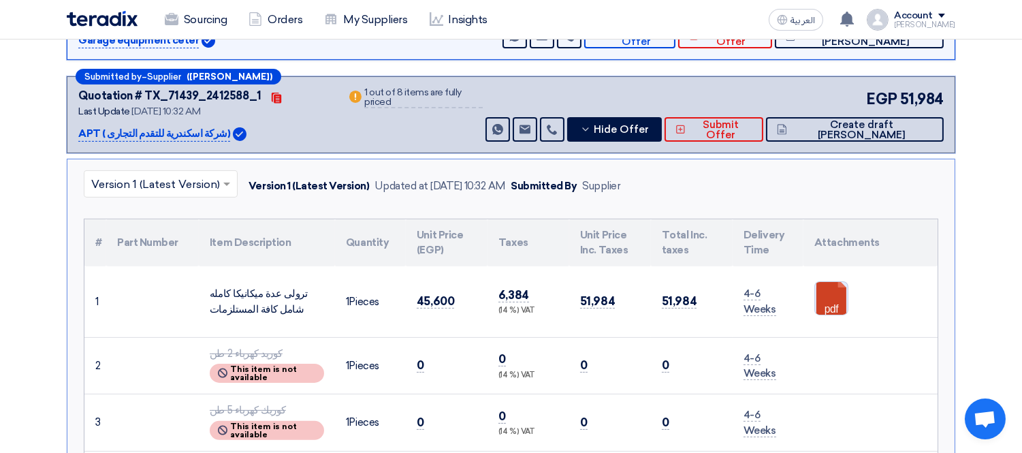
click at [829, 284] on link at bounding box center [869, 323] width 109 height 82
click at [649, 125] on span "Hide Offer" at bounding box center [621, 130] width 55 height 10
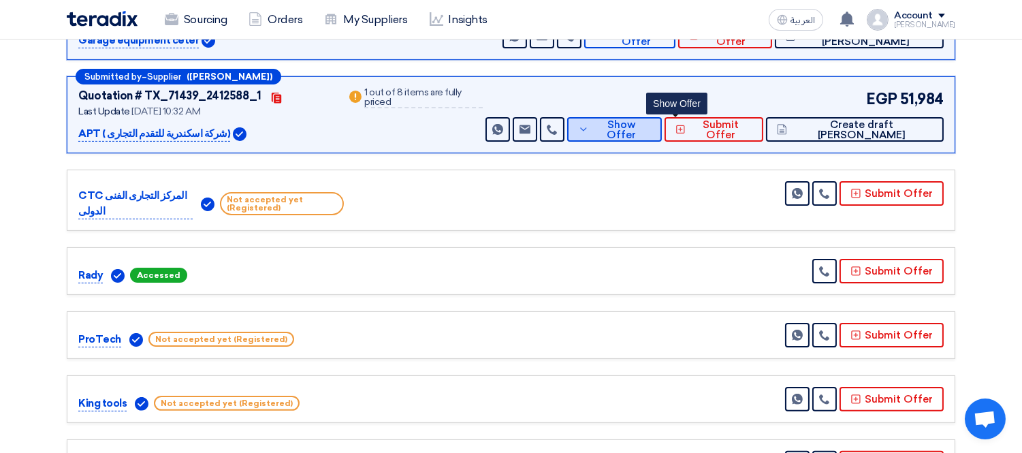
click at [651, 120] on span "Show Offer" at bounding box center [621, 130] width 59 height 20
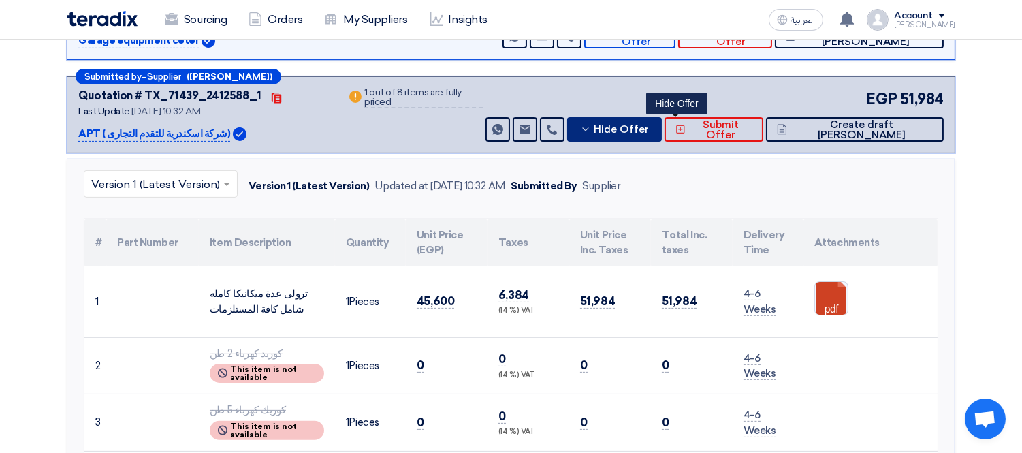
click at [649, 125] on span "Hide Offer" at bounding box center [621, 130] width 55 height 10
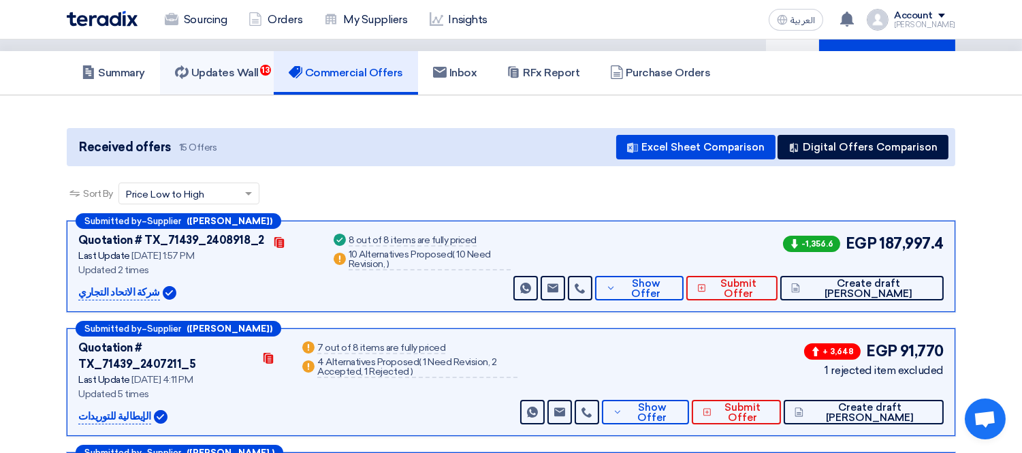
scroll to position [0, 0]
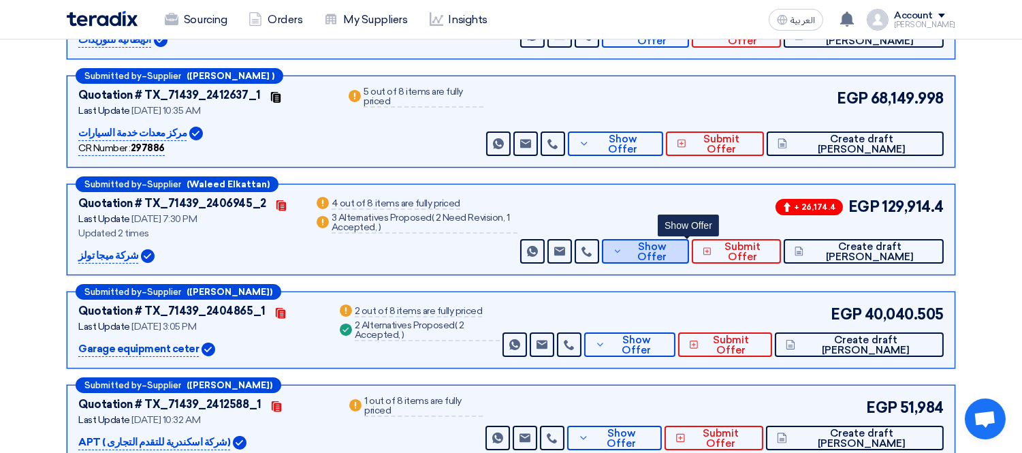
scroll to position [453, 0]
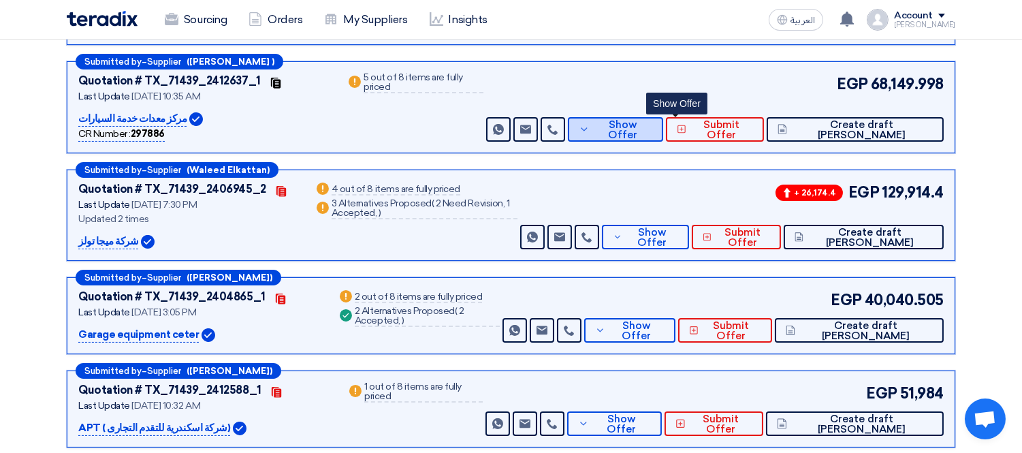
click at [652, 120] on span "Show Offer" at bounding box center [622, 130] width 59 height 20
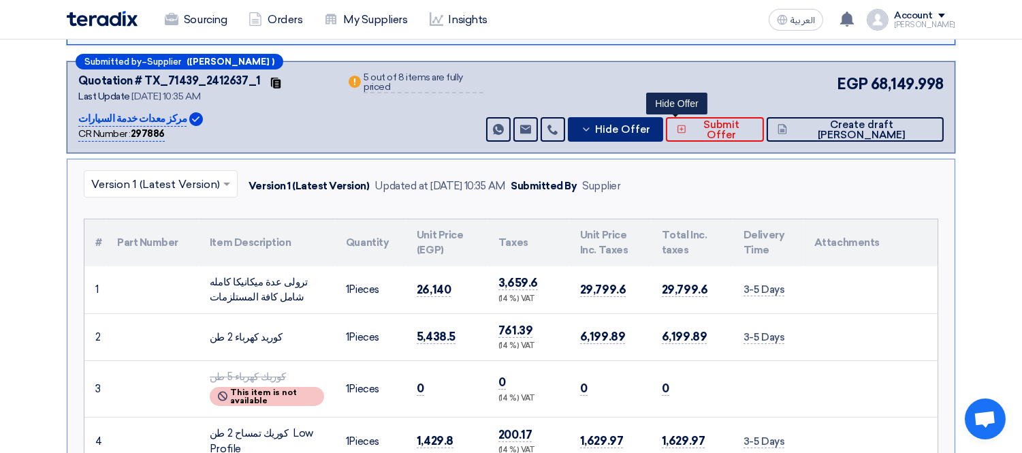
click at [650, 125] on span "Hide Offer" at bounding box center [622, 130] width 55 height 10
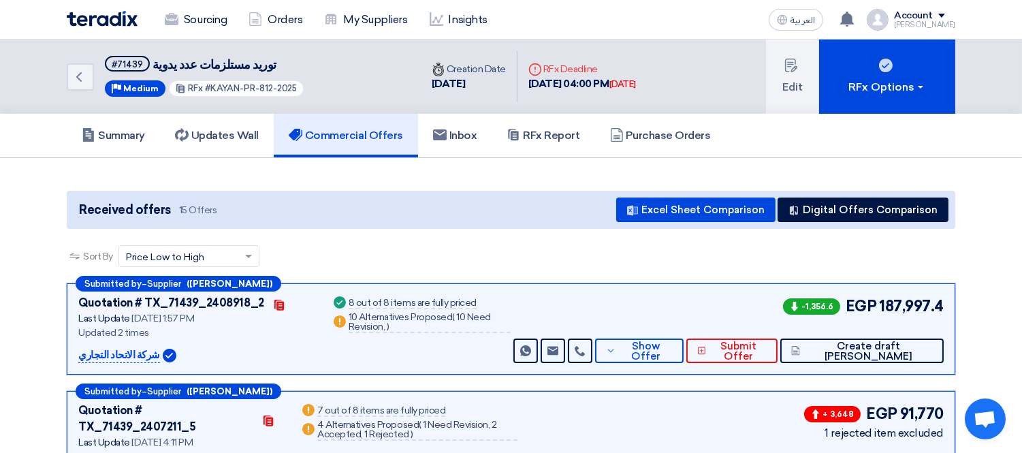
scroll to position [452, 0]
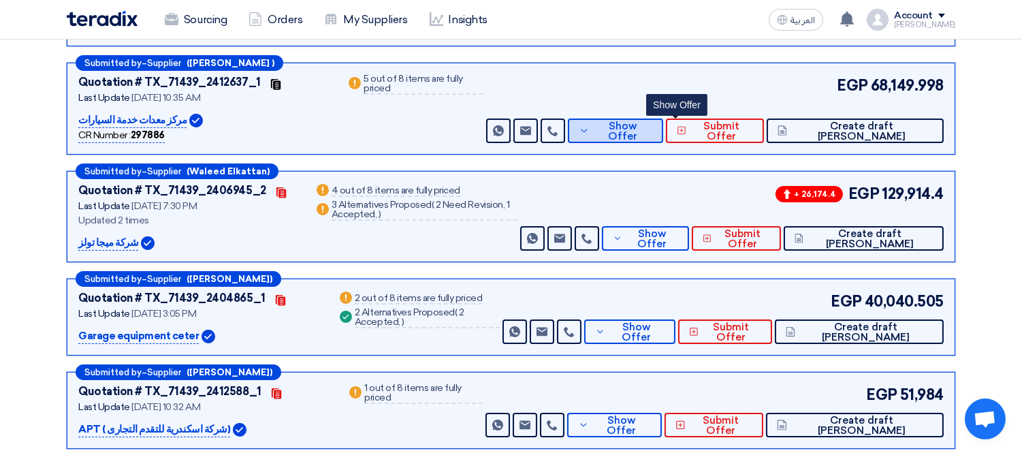
click at [652, 121] on span "Show Offer" at bounding box center [622, 131] width 59 height 20
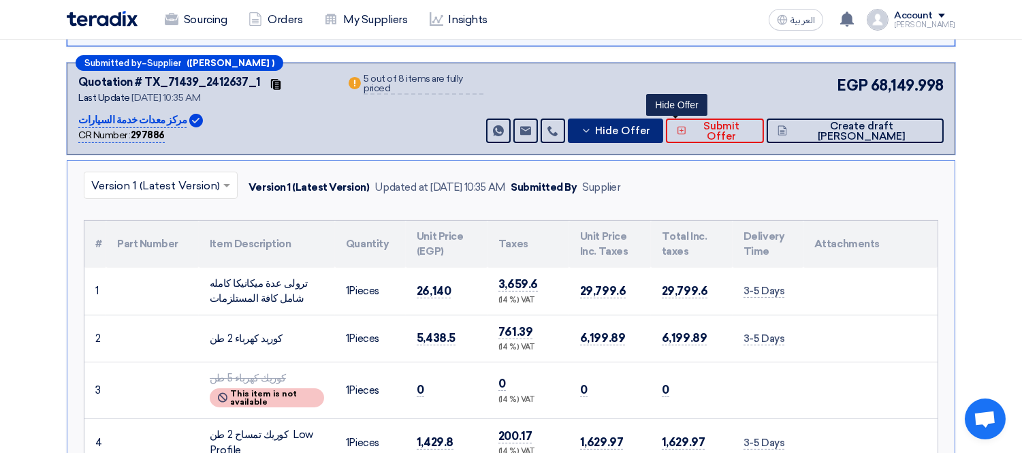
click at [650, 126] on span "Hide Offer" at bounding box center [622, 131] width 55 height 10
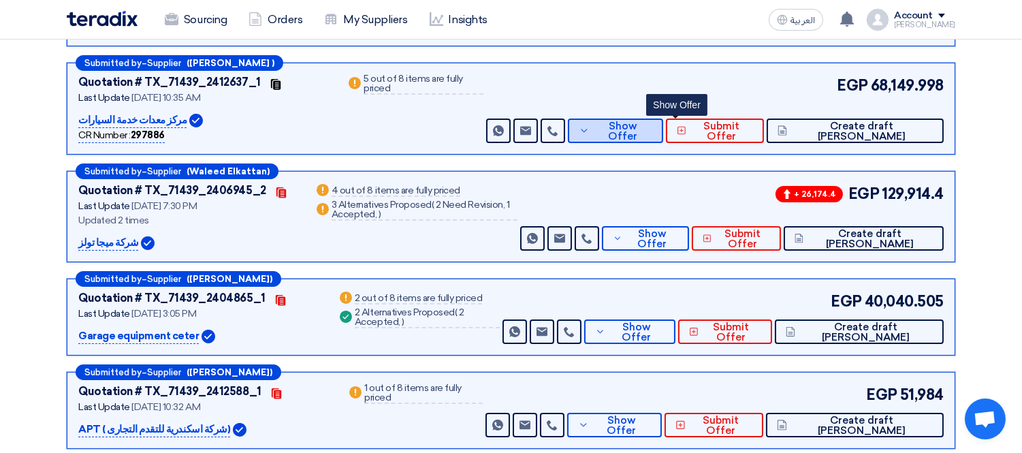
click at [652, 121] on span "Show Offer" at bounding box center [622, 131] width 59 height 20
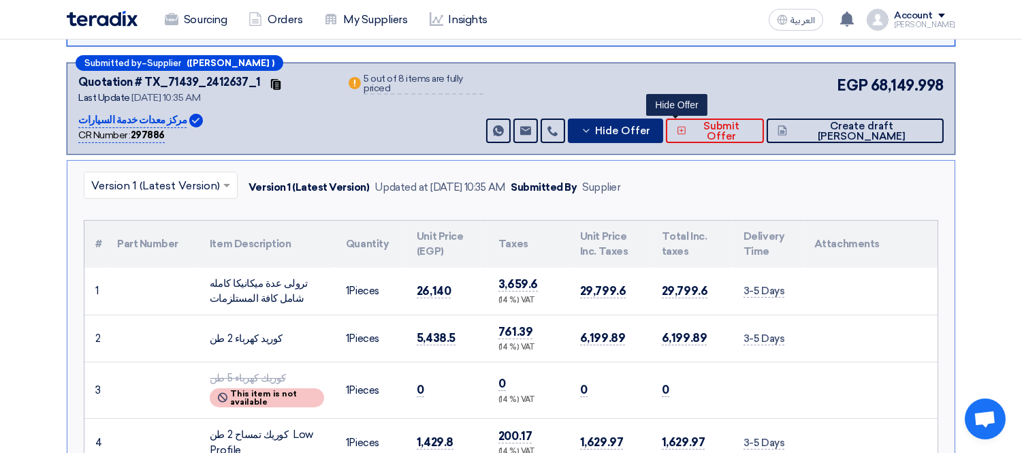
click at [650, 126] on span "Hide Offer" at bounding box center [622, 131] width 55 height 10
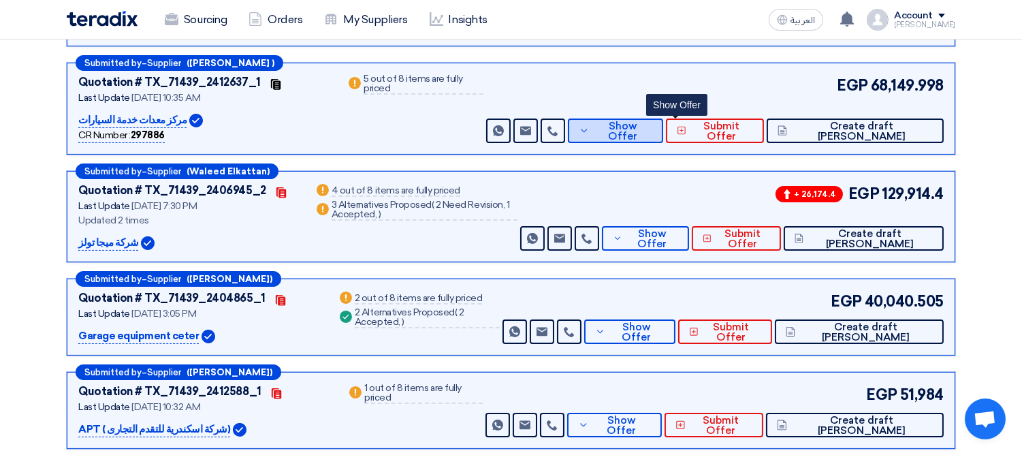
click at [652, 121] on span "Show Offer" at bounding box center [622, 131] width 59 height 20
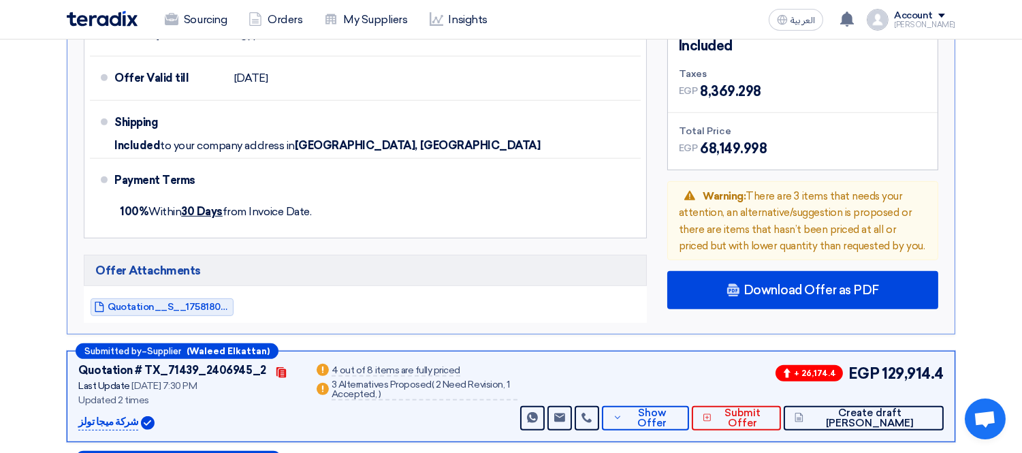
scroll to position [1208, 0]
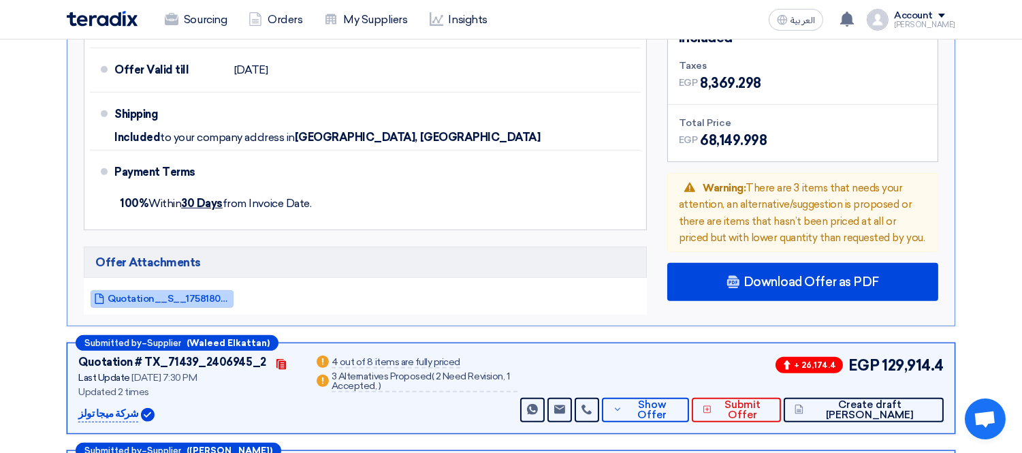
click at [152, 293] on span "Quotation__S__1758180902037.pdf" at bounding box center [169, 298] width 123 height 10
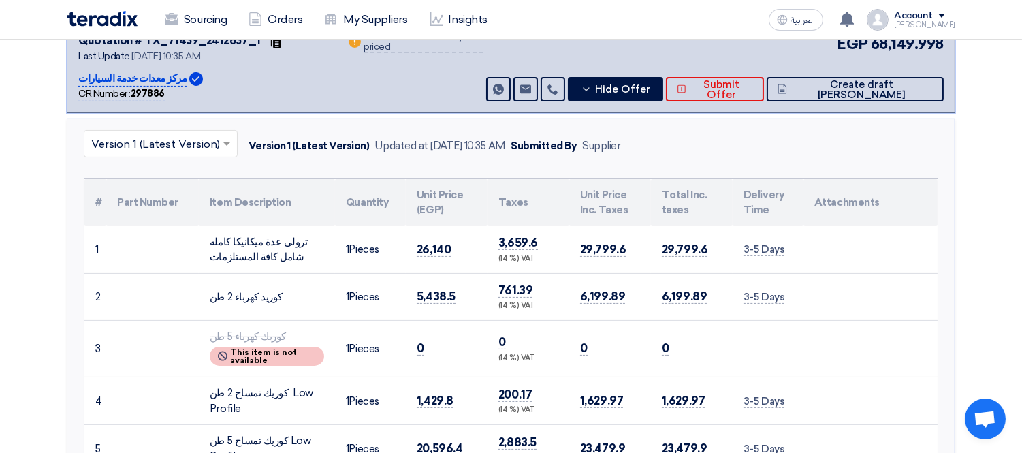
scroll to position [452, 0]
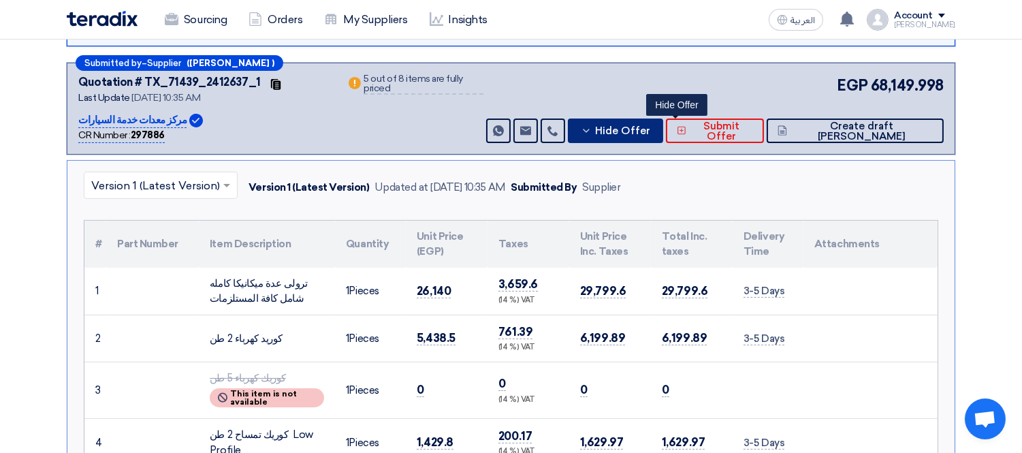
click at [650, 126] on span "Hide Offer" at bounding box center [622, 131] width 55 height 10
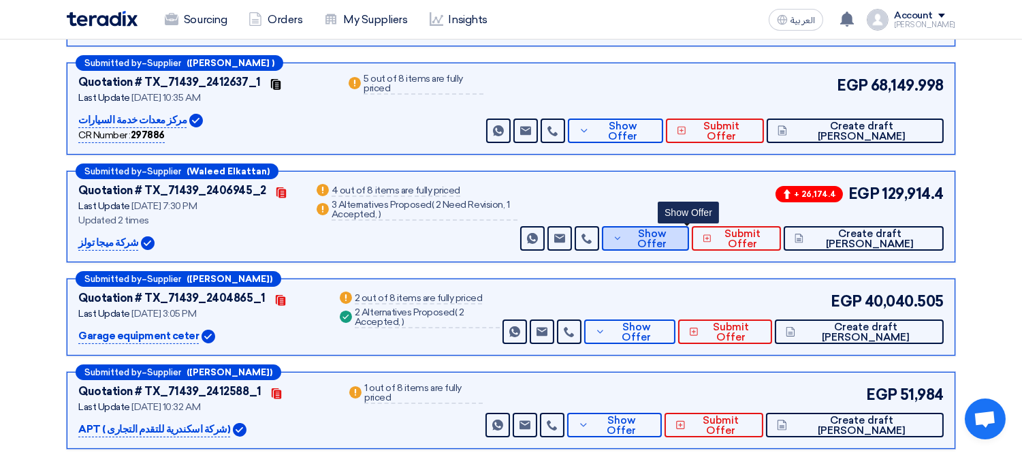
click at [681, 229] on button "Show Offer" at bounding box center [645, 238] width 86 height 25
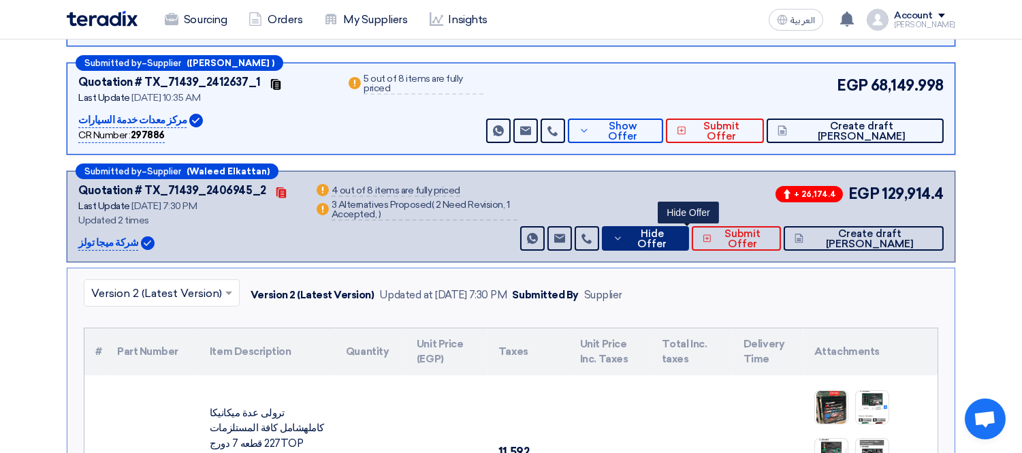
click at [676, 229] on span "Hide Offer" at bounding box center [651, 239] width 51 height 20
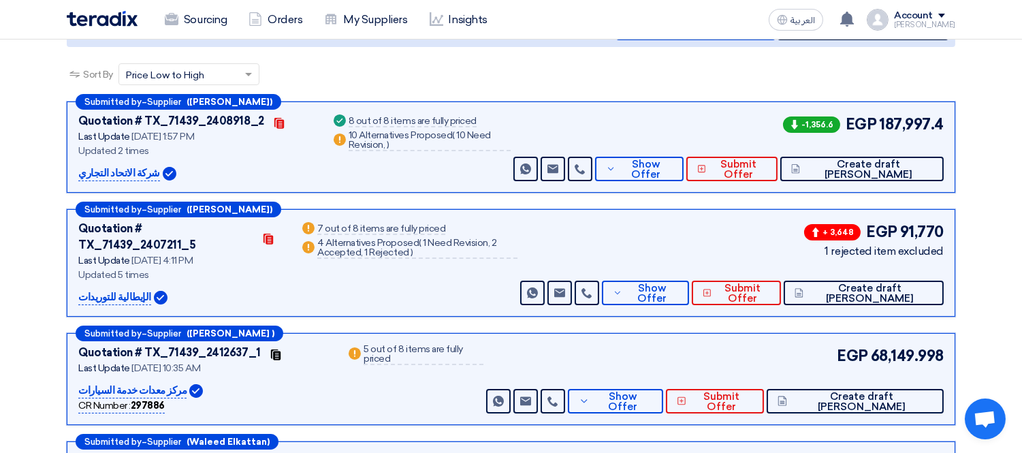
scroll to position [150, 0]
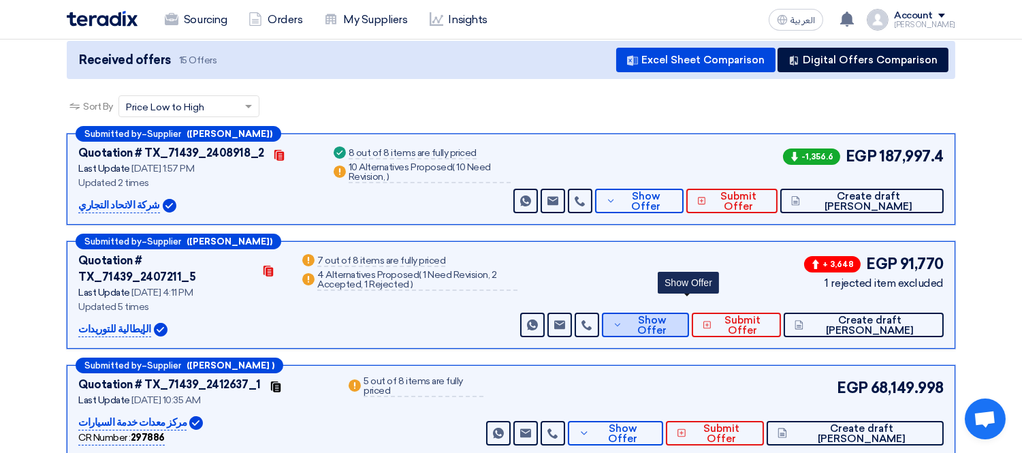
click at [667, 314] on button "Show Offer" at bounding box center [645, 324] width 86 height 25
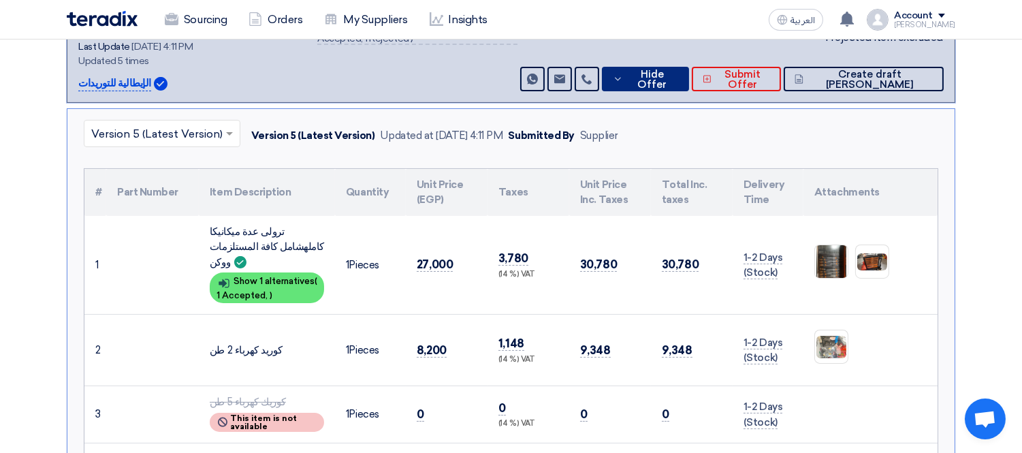
scroll to position [301, 0]
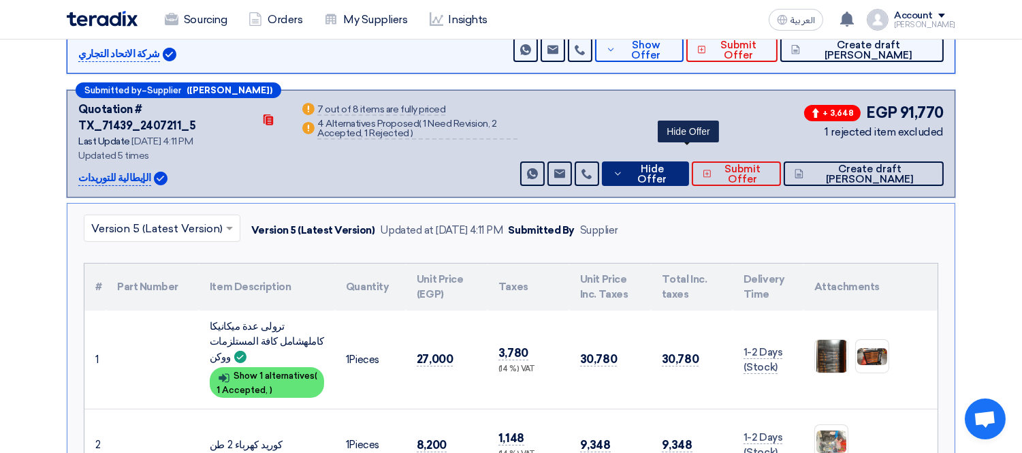
click at [688, 161] on button "Hide Offer" at bounding box center [645, 173] width 86 height 25
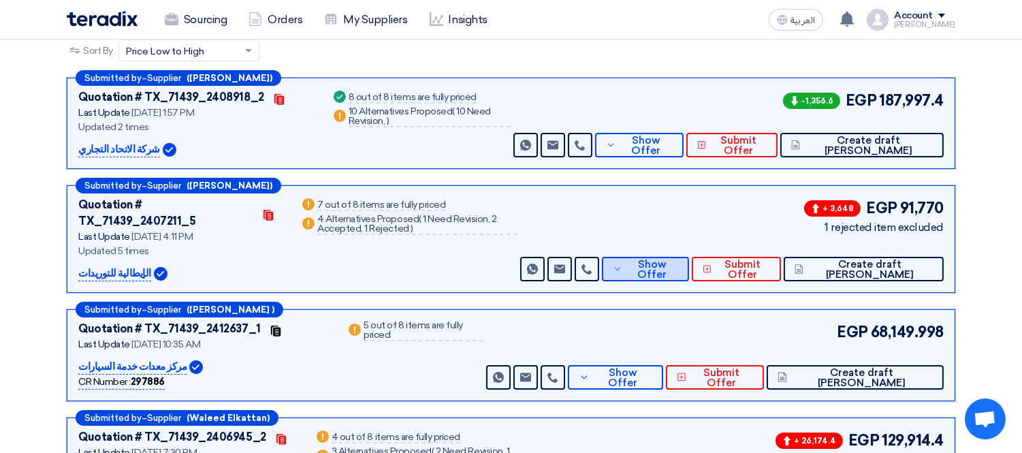
scroll to position [151, 0]
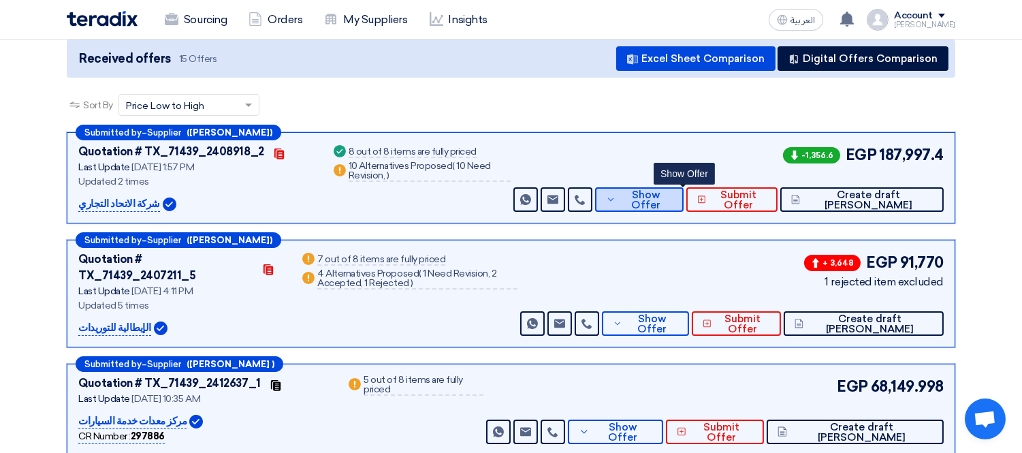
click at [615, 194] on icon at bounding box center [611, 199] width 10 height 11
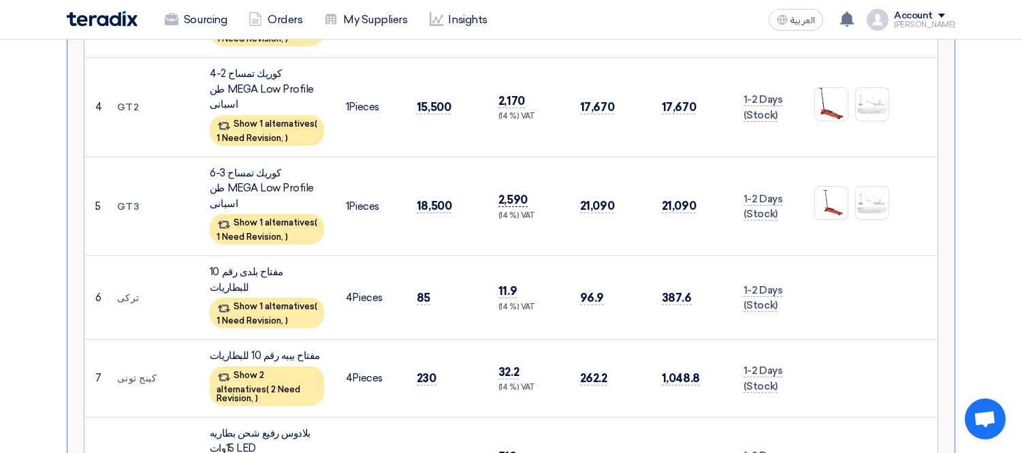
scroll to position [907, 0]
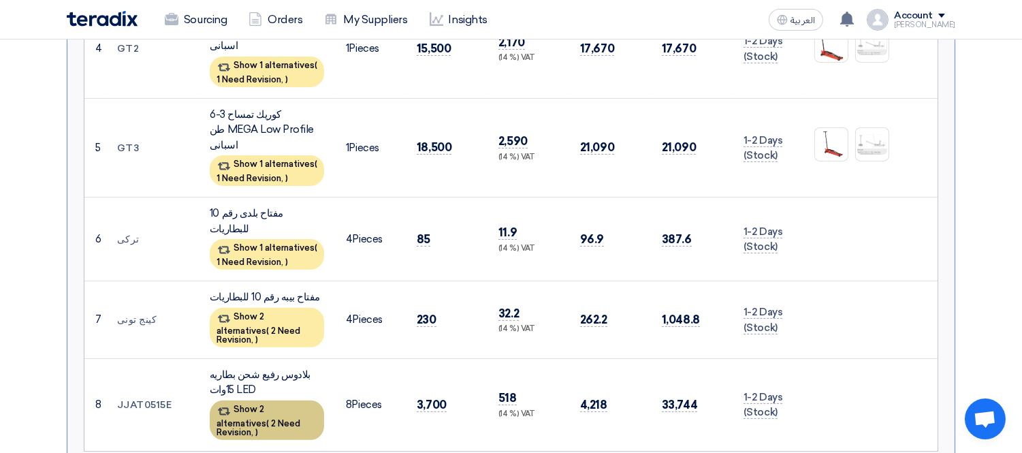
click at [271, 400] on div "Show 2 alternatives ( 2 Need Revision, )" at bounding box center [267, 419] width 114 height 39
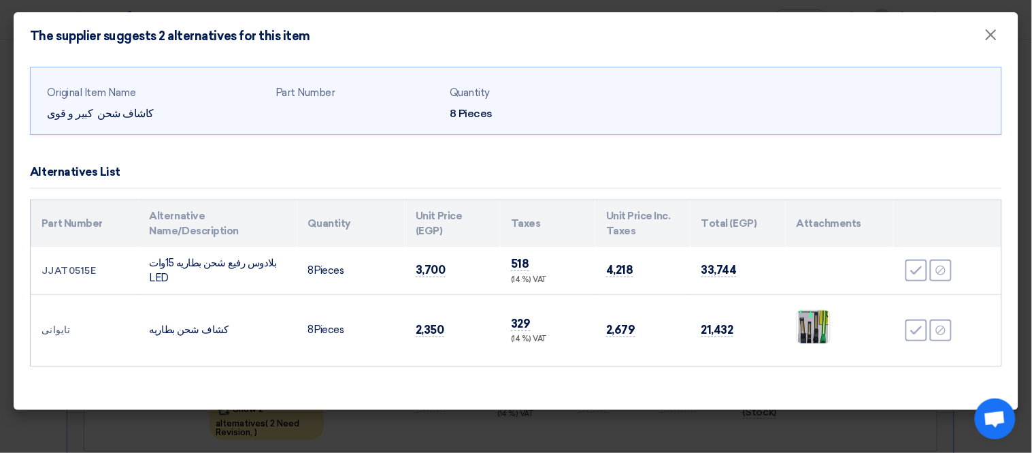
click at [2, 291] on modal-container "The supplier suggests 2 alternatives for this item × Original Item Name كاشاف ش…" at bounding box center [516, 226] width 1032 height 453
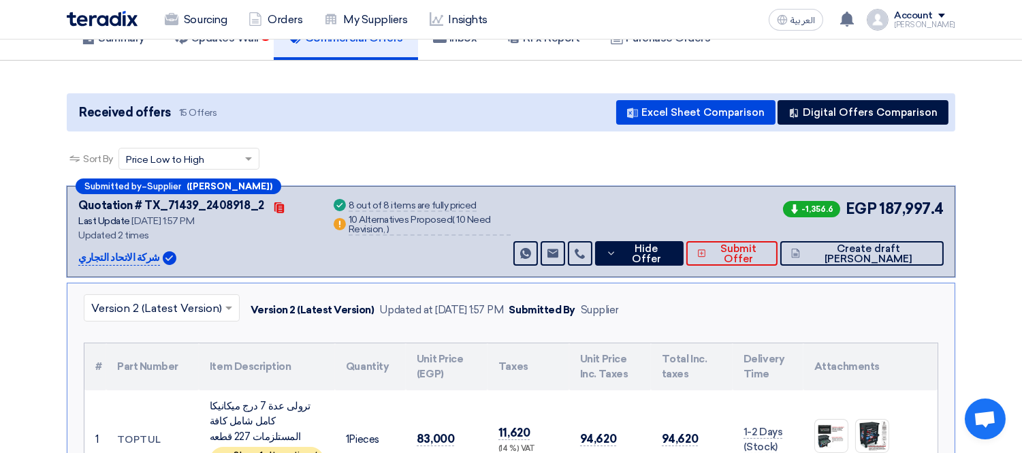
scroll to position [0, 0]
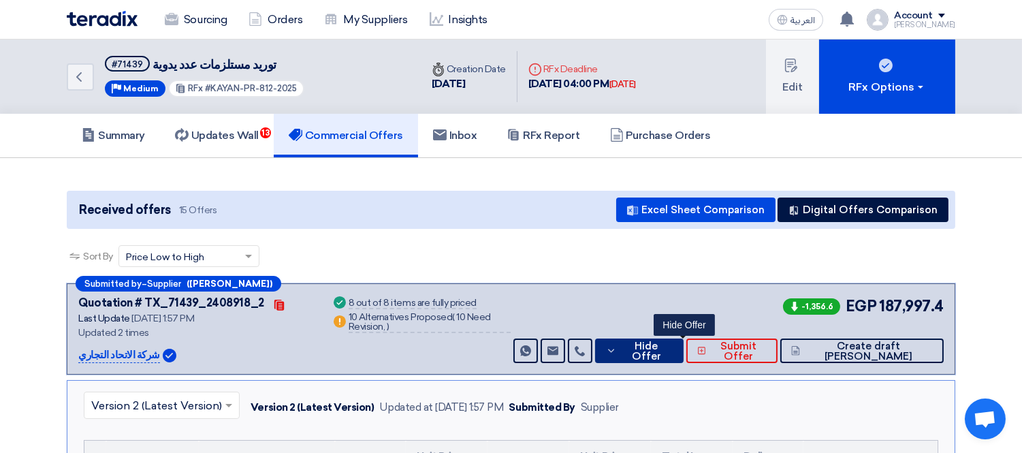
click at [616, 345] on icon at bounding box center [611, 350] width 10 height 11
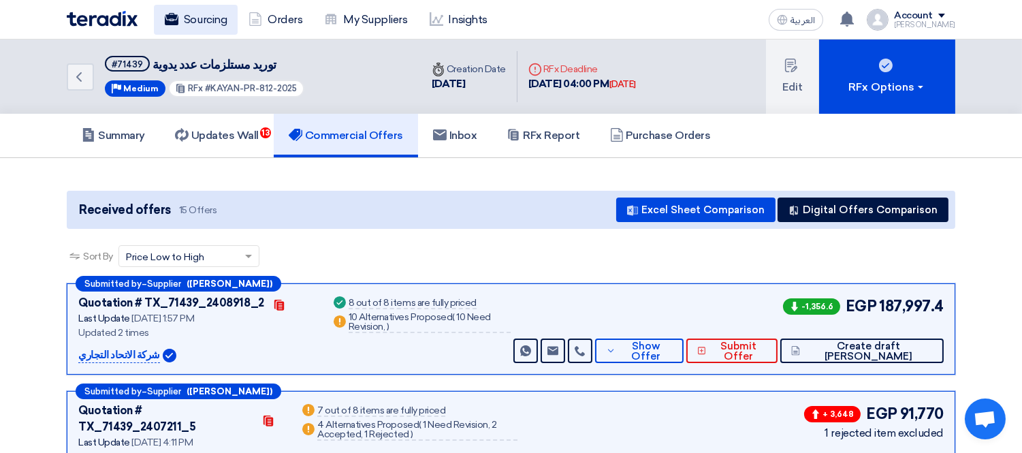
click at [232, 16] on link "Sourcing" at bounding box center [196, 20] width 84 height 30
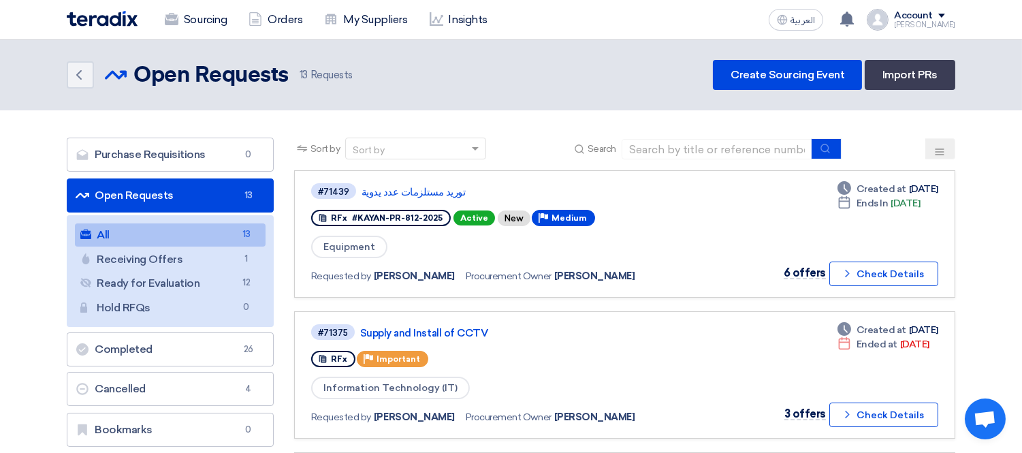
click at [568, 56] on header "Back Open Requests Open Requests 13" at bounding box center [511, 74] width 1022 height 71
click at [762, 67] on link "Create Sourcing Event" at bounding box center [787, 75] width 149 height 30
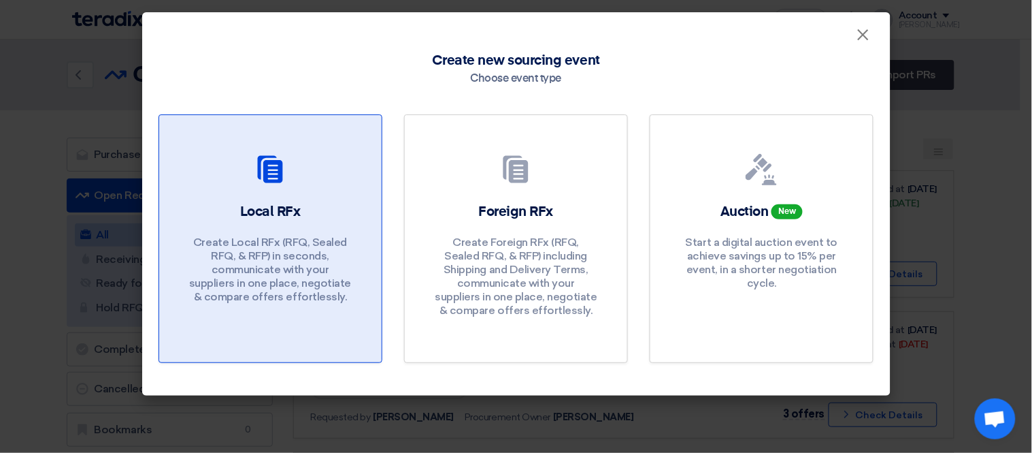
click at [306, 208] on div "Local RFx Create Local RFx (RFQ, Sealed RFQ, & RFP) in seconds, communicate wit…" at bounding box center [271, 256] width 190 height 108
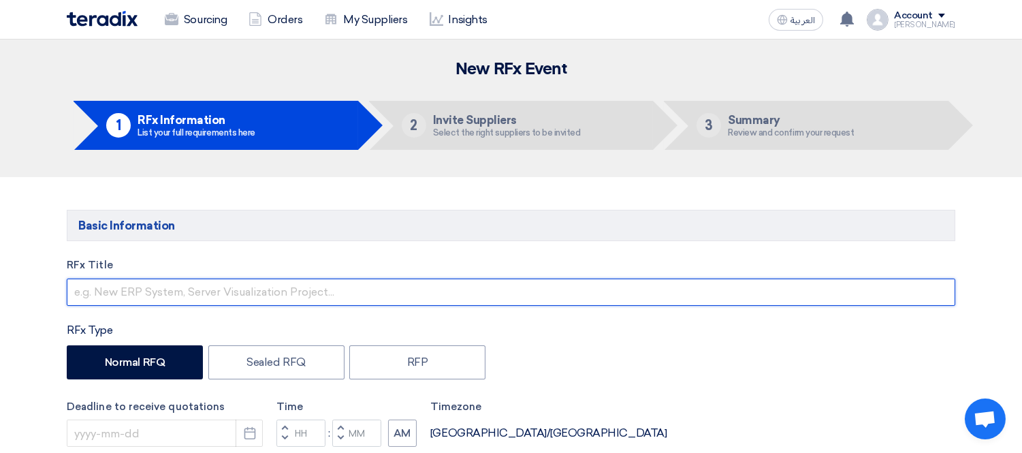
click at [143, 296] on input "text" at bounding box center [511, 291] width 888 height 27
type input "l"
type input "ماتور مياه"
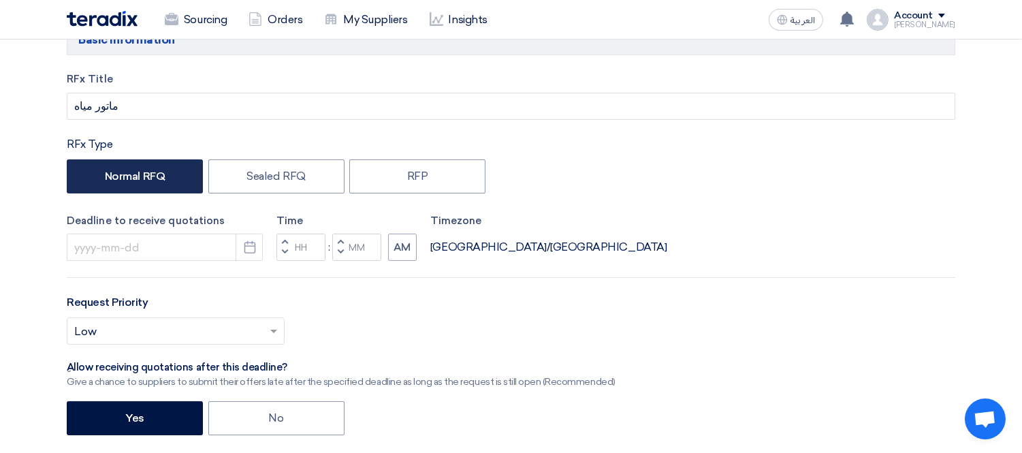
scroll to position [151, 0]
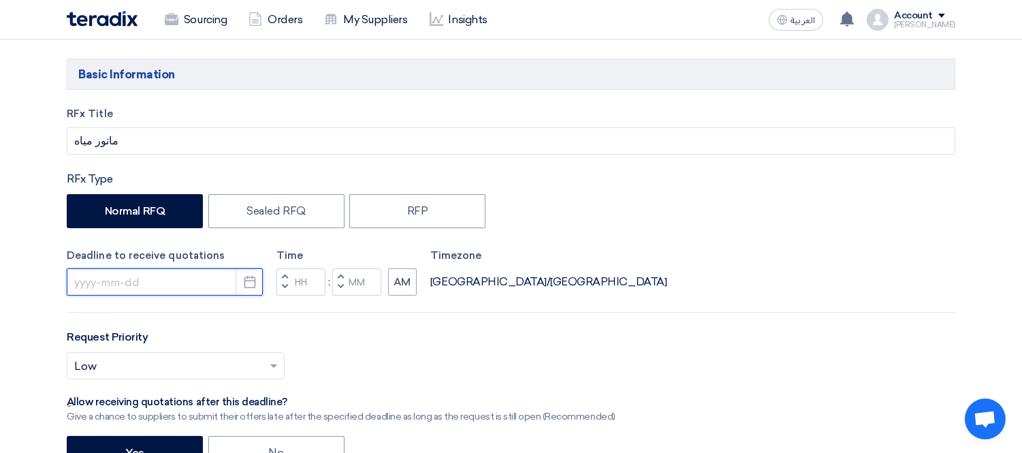
click at [138, 290] on input at bounding box center [165, 281] width 196 height 27
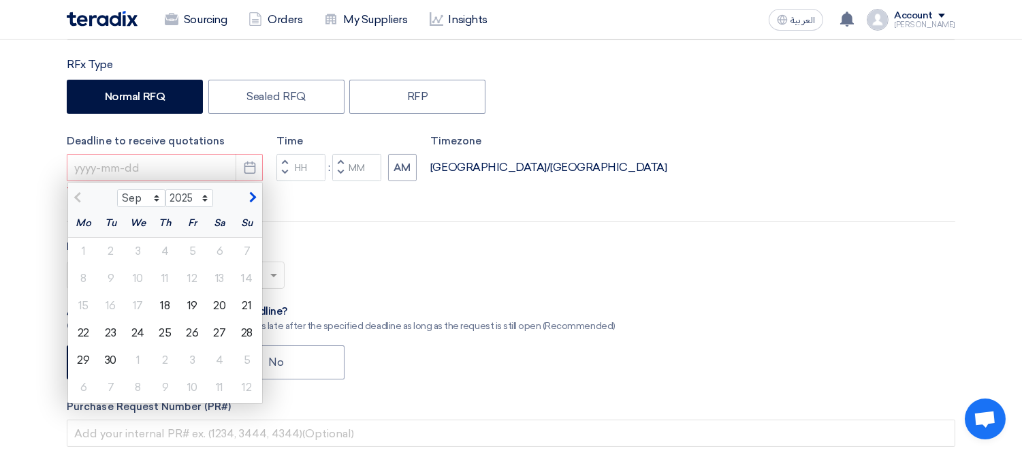
scroll to position [302, 0]
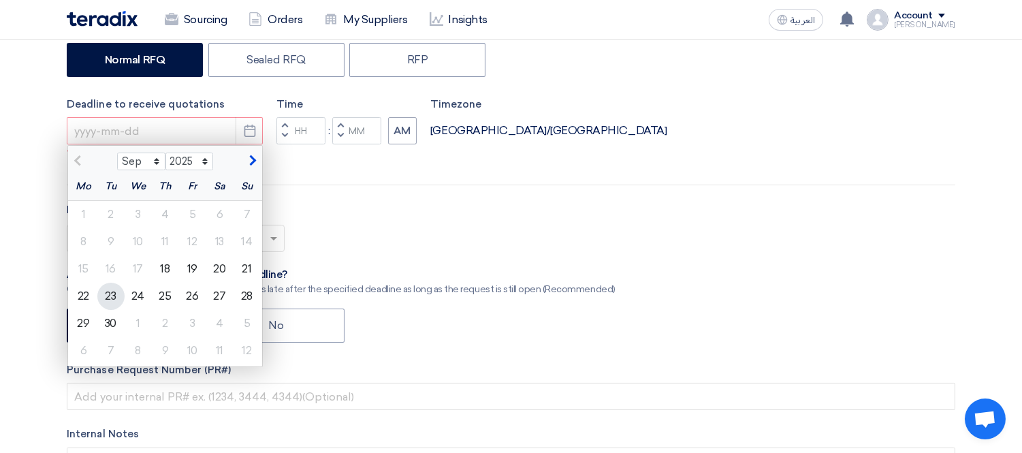
click at [113, 297] on div "23" at bounding box center [110, 295] width 27 height 27
type input "9/23/2025"
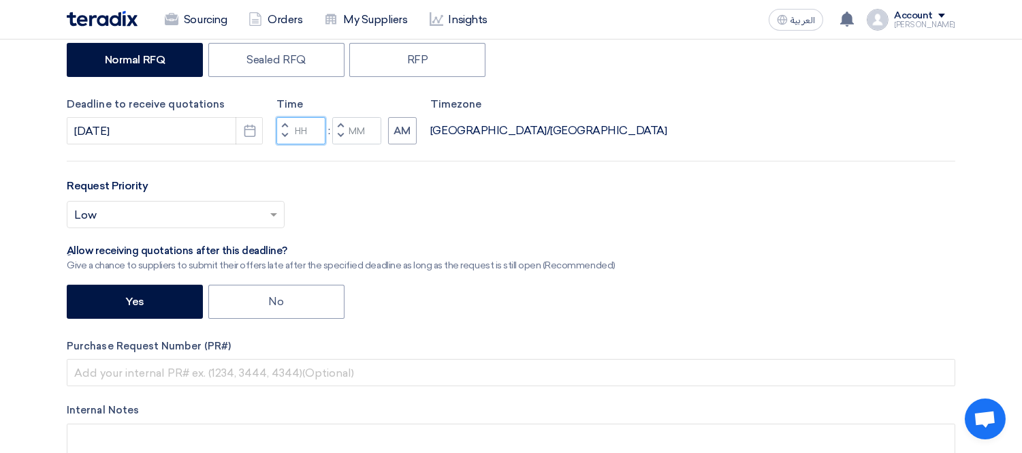
click at [306, 125] on input "Hours" at bounding box center [300, 130] width 49 height 27
type input "03"
click at [351, 128] on input "Minutes" at bounding box center [356, 130] width 49 height 27
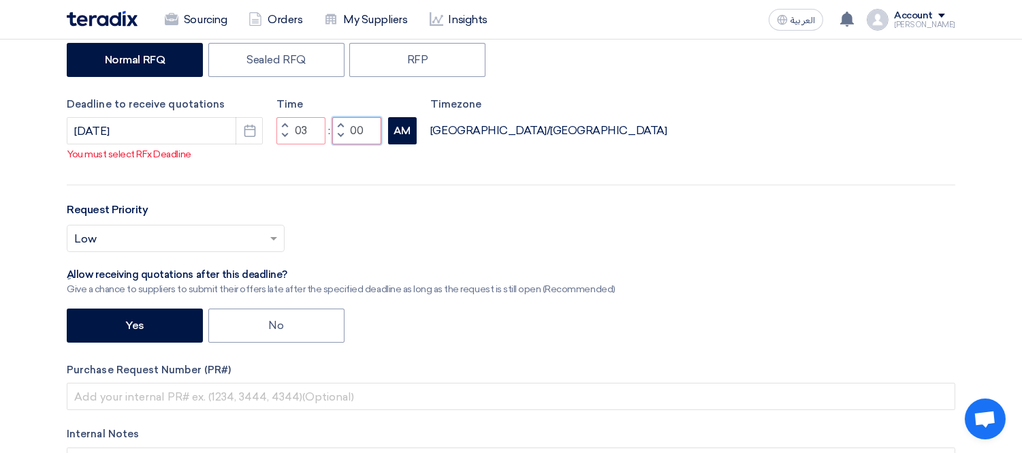
type input "00"
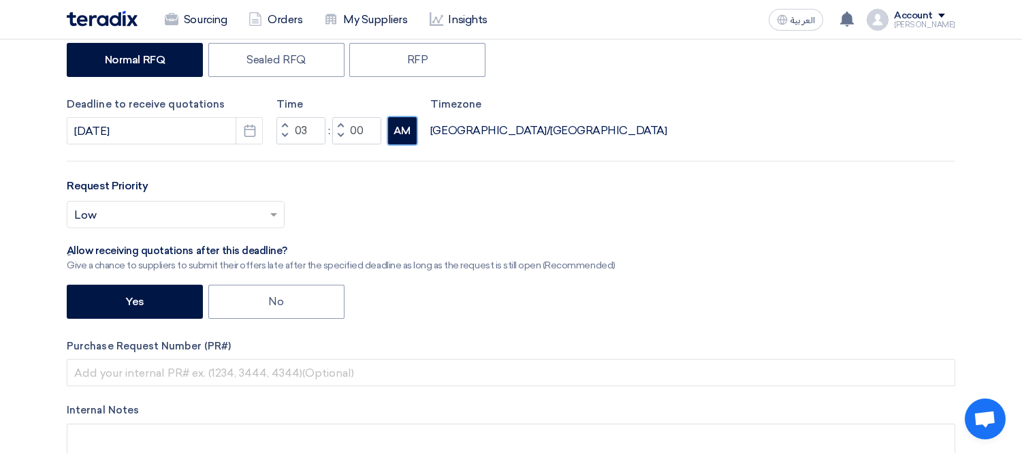
click at [404, 126] on button "AM" at bounding box center [402, 130] width 29 height 27
click at [257, 293] on label "No" at bounding box center [276, 301] width 136 height 34
click at [269, 296] on input "No" at bounding box center [273, 300] width 9 height 9
radio input "true"
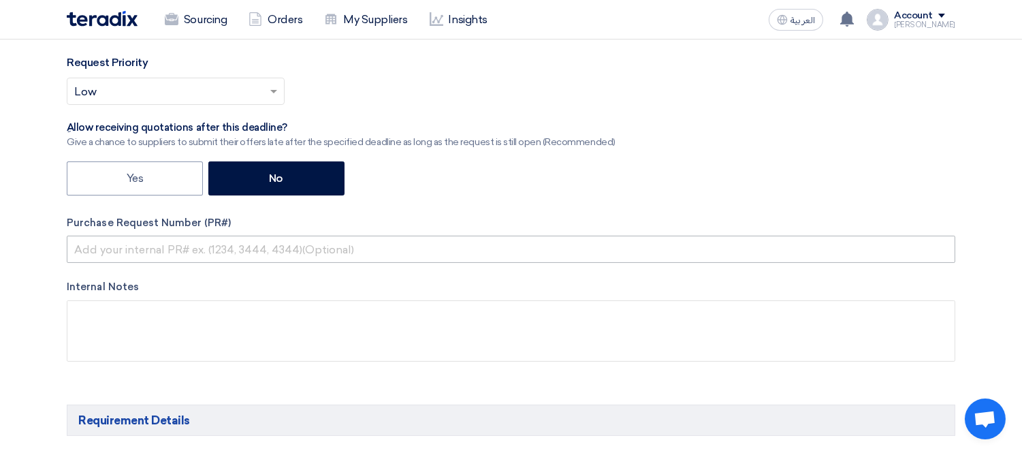
scroll to position [453, 0]
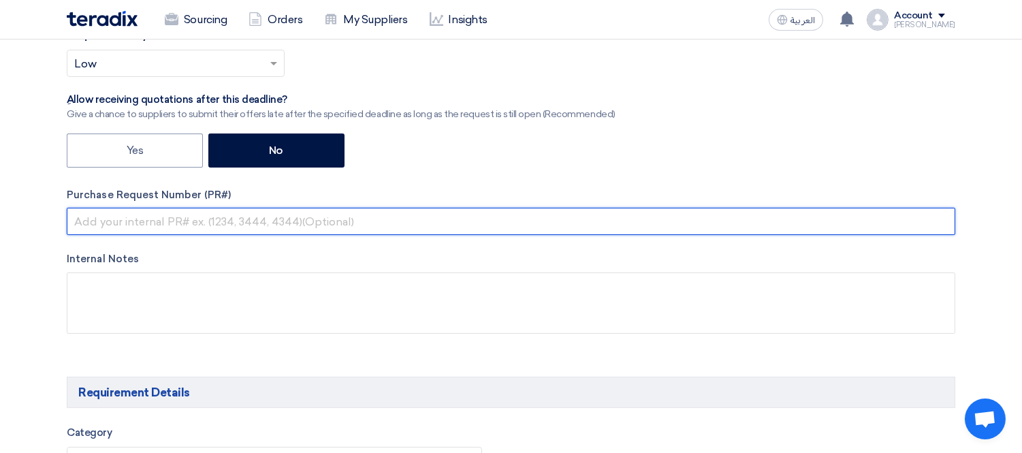
click at [113, 223] on input "text" at bounding box center [511, 221] width 888 height 27
paste input "KAYAN-PR-824-2025"
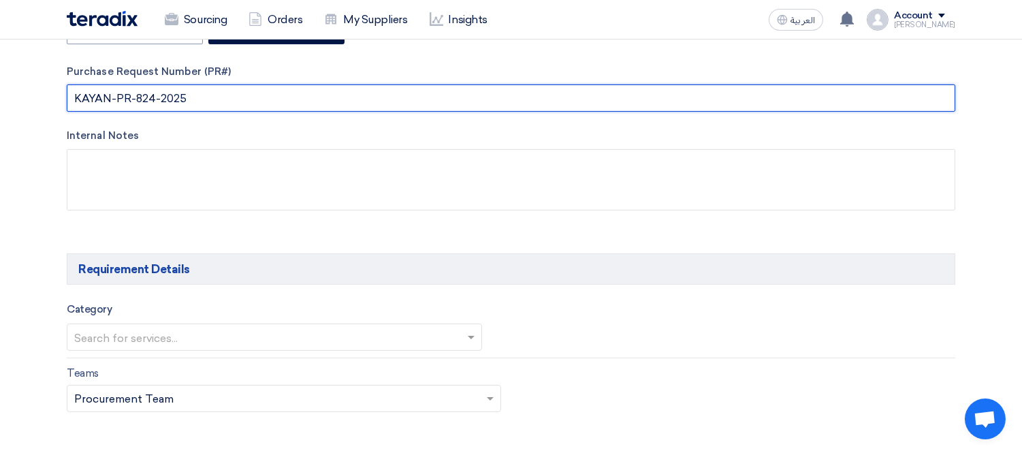
scroll to position [604, 0]
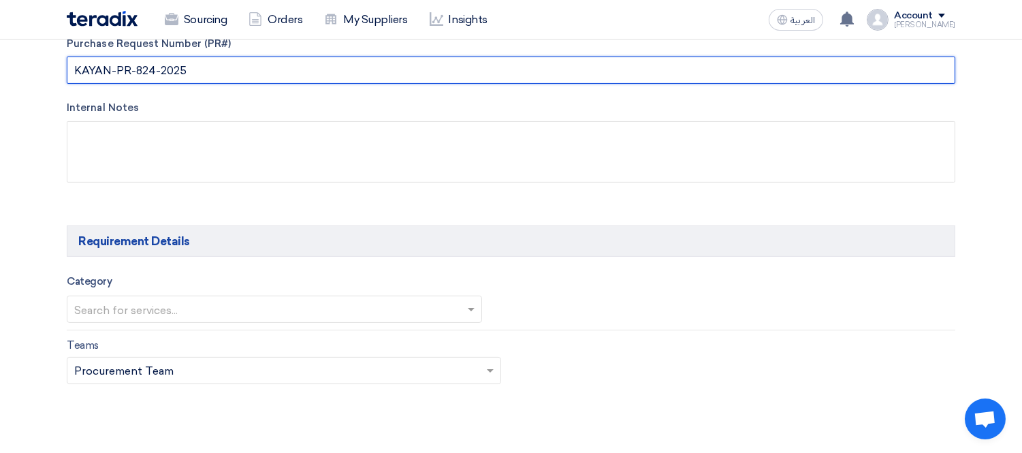
type input "KAYAN-PR-824-2025"
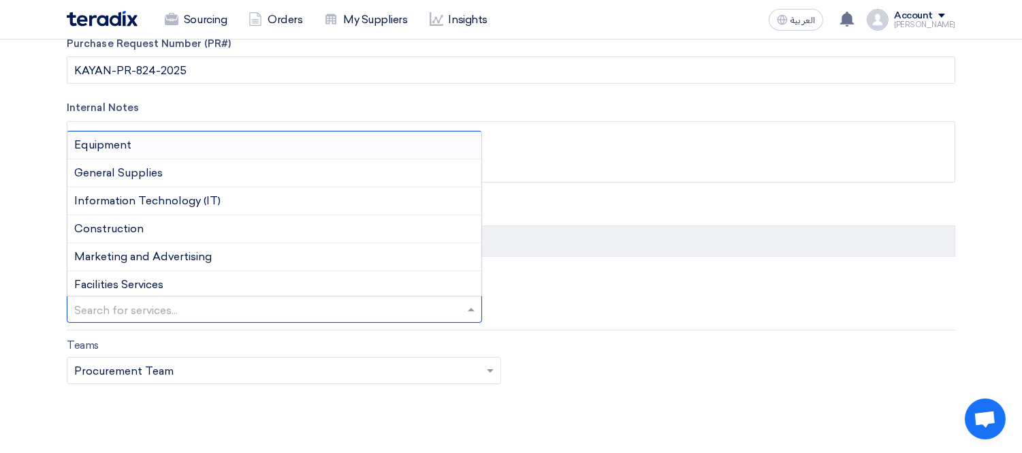
click at [179, 301] on input "text" at bounding box center [267, 310] width 387 height 22
click at [195, 172] on div "General Supplies" at bounding box center [274, 173] width 414 height 28
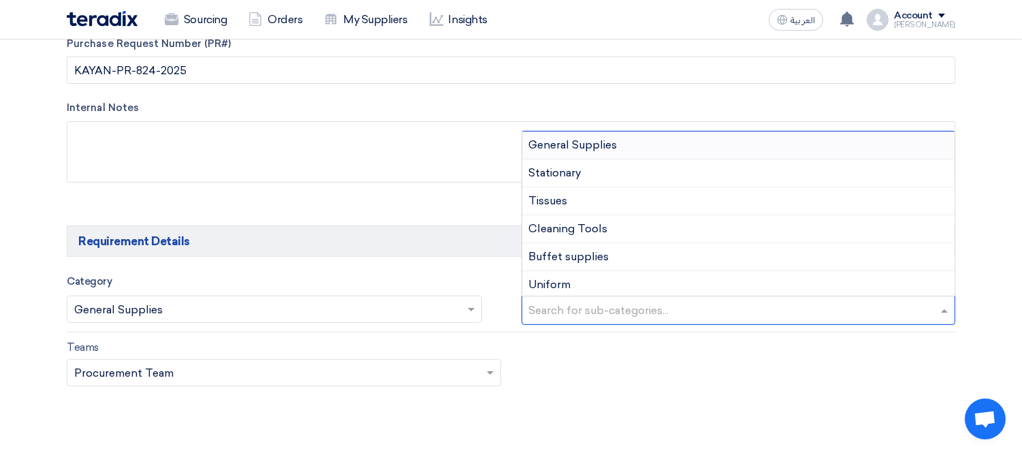
click at [613, 308] on input "text" at bounding box center [740, 311] width 423 height 22
click at [611, 146] on span "General Supplies" at bounding box center [573, 144] width 88 height 13
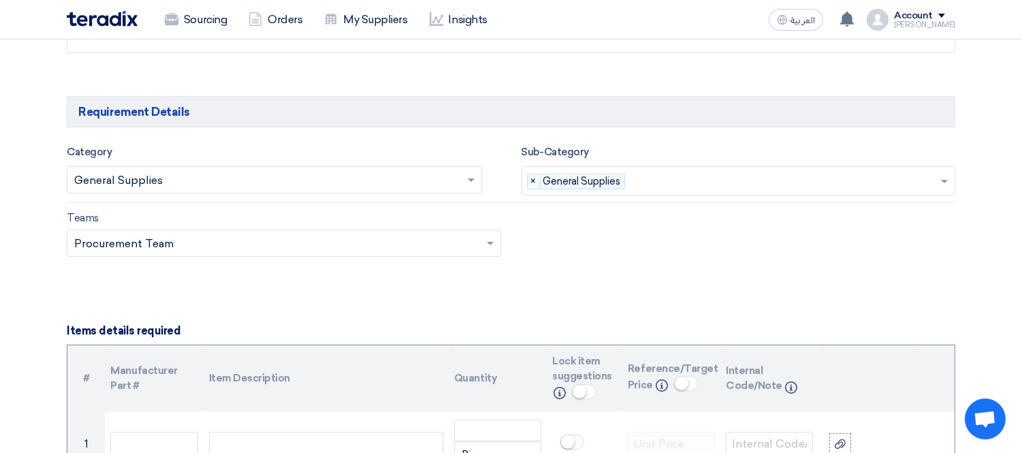
scroll to position [907, 0]
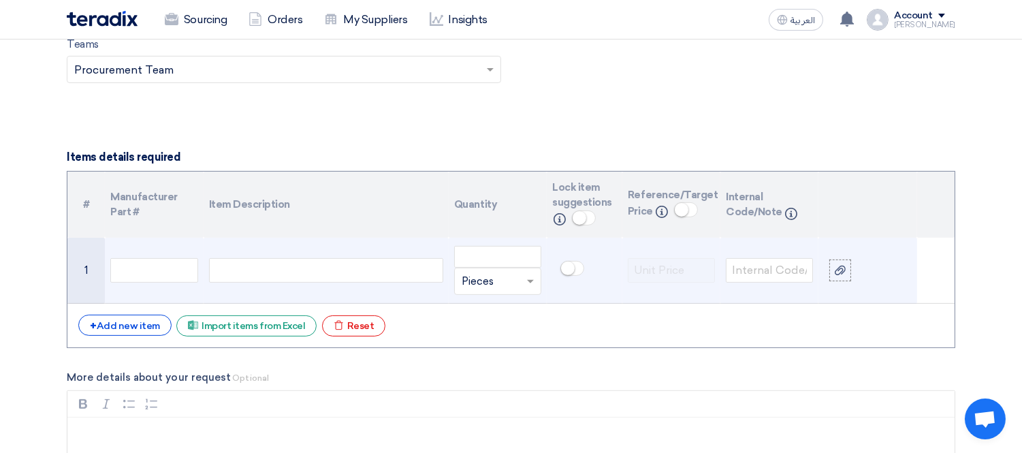
click at [325, 270] on div at bounding box center [326, 270] width 234 height 25
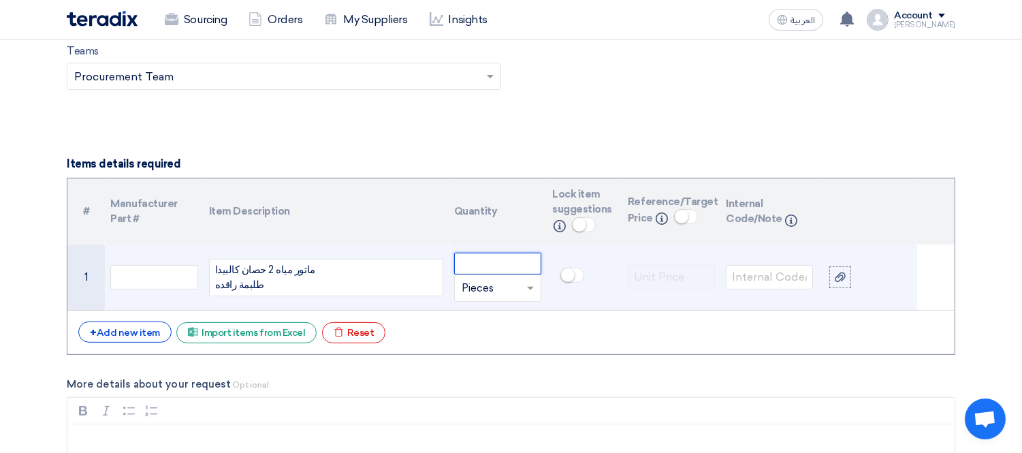
click at [468, 263] on input "number" at bounding box center [497, 263] width 87 height 22
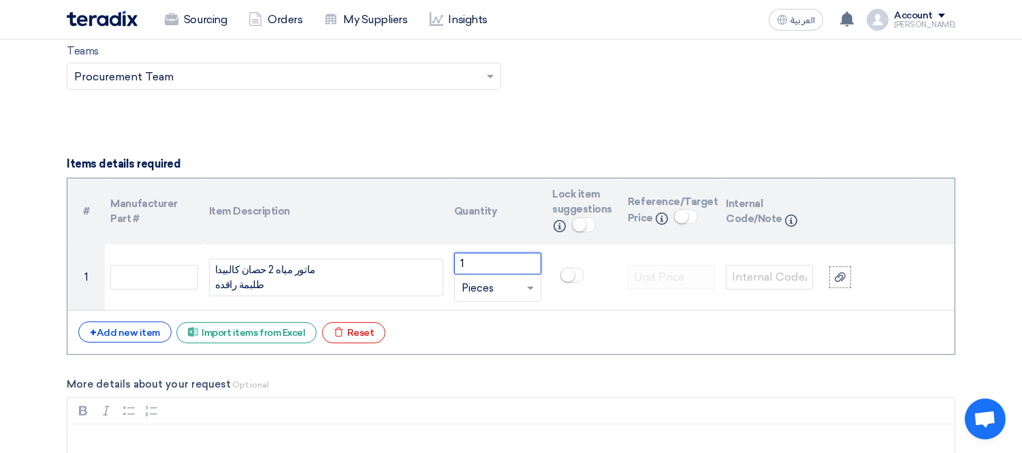
type input "1"
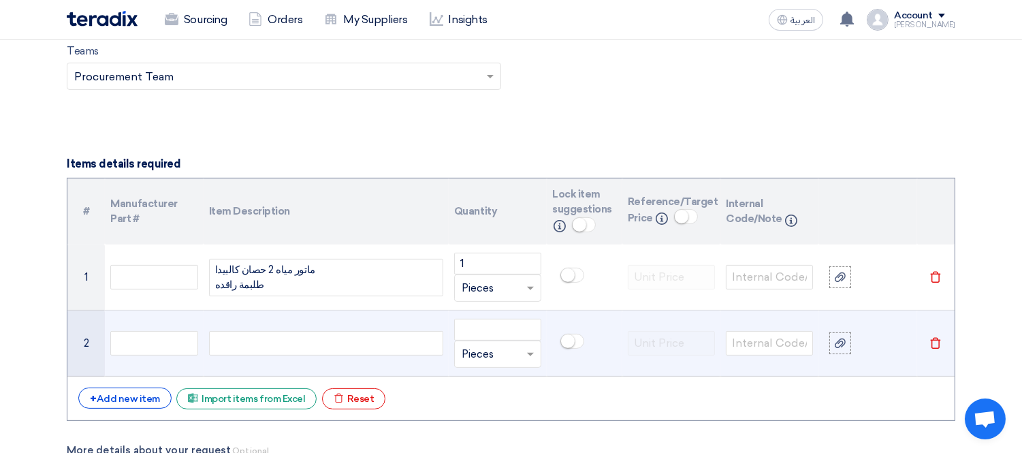
click at [340, 347] on div at bounding box center [326, 343] width 234 height 25
drag, startPoint x: 486, startPoint y: 329, endPoint x: 491, endPoint y: 319, distance: 12.2
click at [487, 328] on input "number" at bounding box center [497, 330] width 87 height 22
type input "1"
click at [381, 338] on div "فولوماك مناسب" at bounding box center [326, 343] width 234 height 25
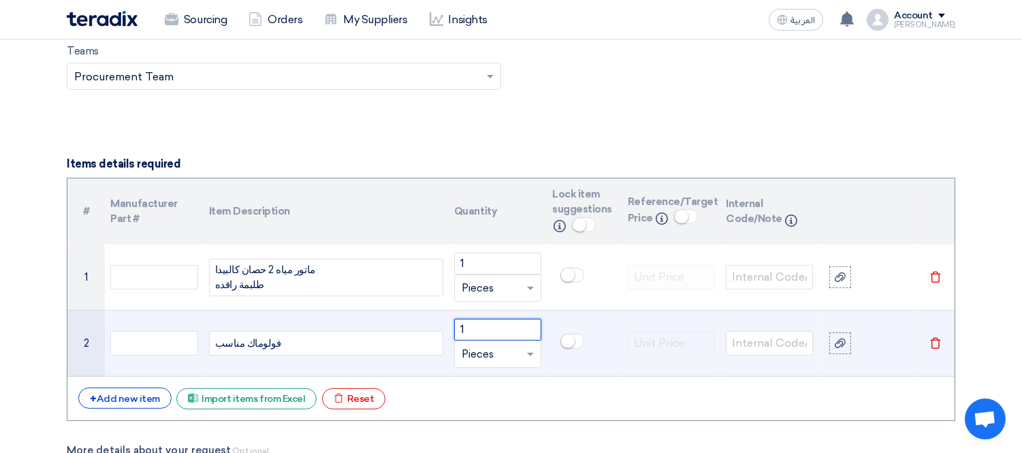
click at [492, 327] on input "1" at bounding box center [497, 330] width 87 height 22
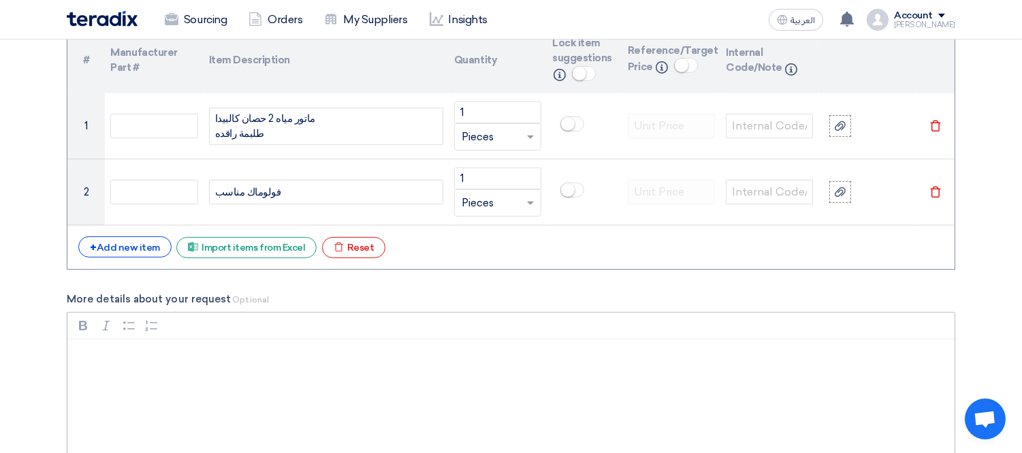
click at [220, 348] on div "Rich Text Editor, main" at bounding box center [510, 393] width 887 height 109
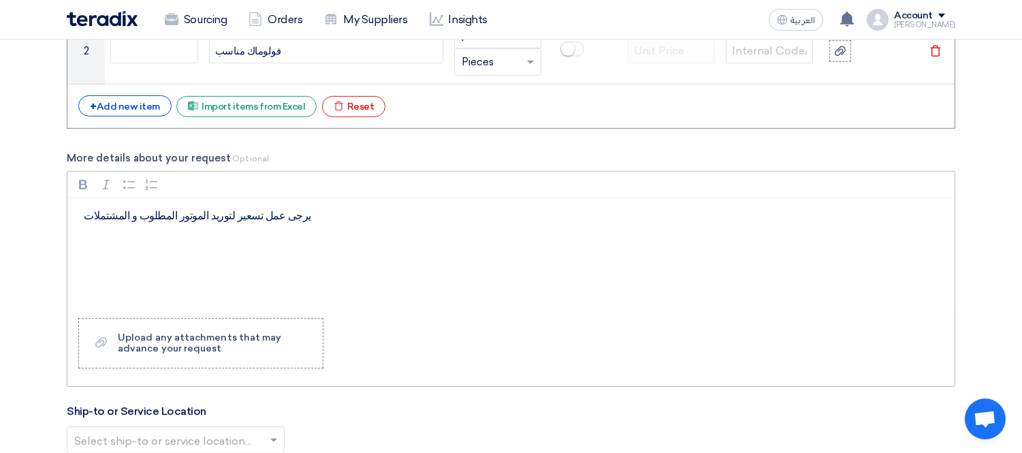
scroll to position [1354, 0]
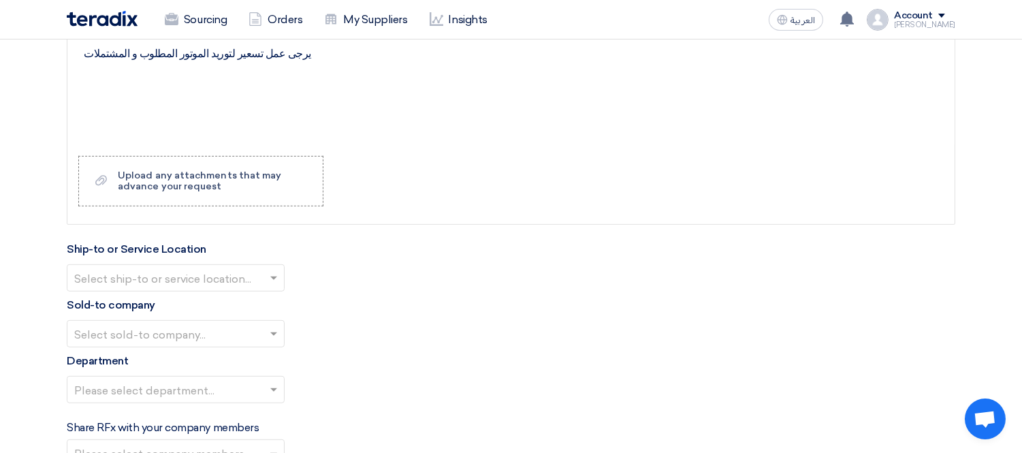
click at [191, 289] on input "text" at bounding box center [168, 279] width 189 height 22
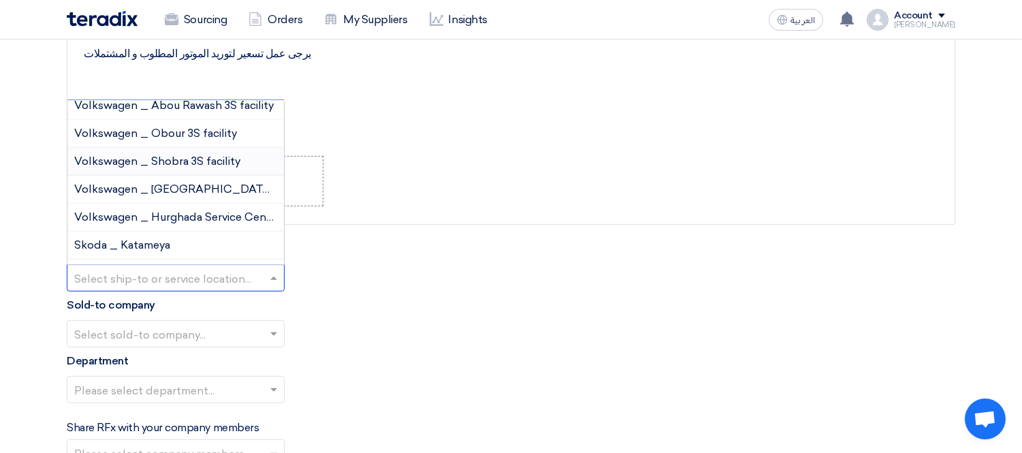
scroll to position [0, 0]
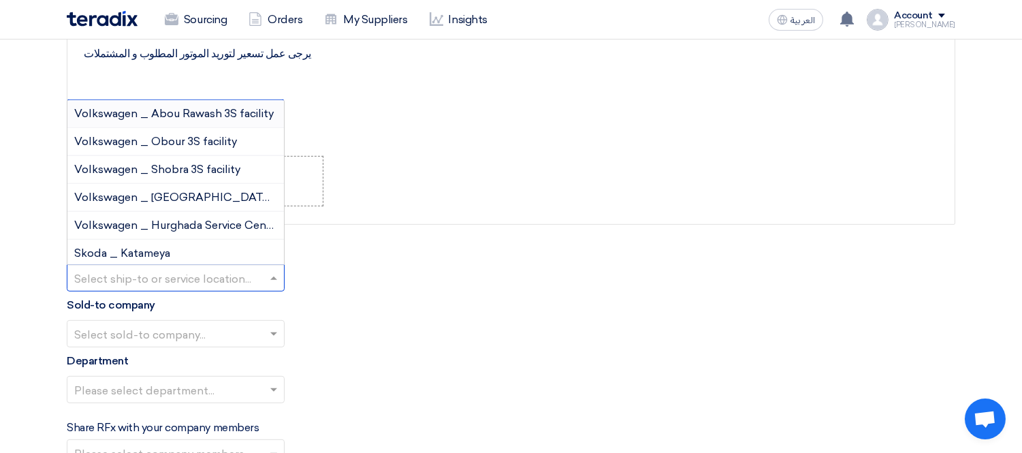
click at [168, 117] on span "Volkswagen _ Abou Rawash 3S facility" at bounding box center [173, 113] width 199 height 13
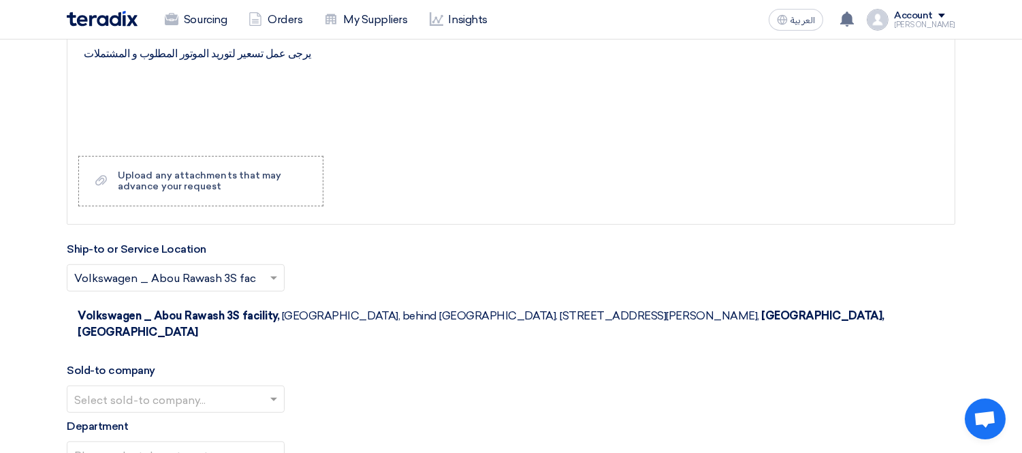
click at [195, 389] on input "text" at bounding box center [168, 400] width 189 height 22
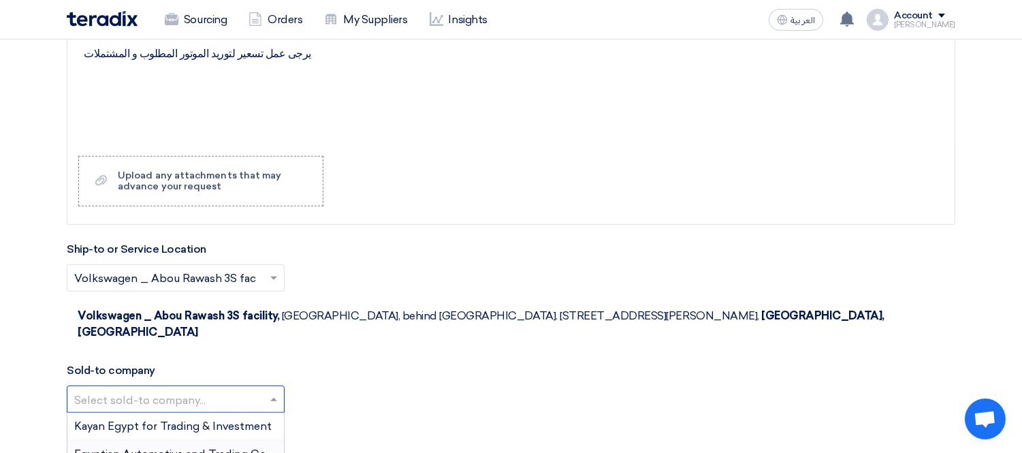
click at [182, 447] on span "Egyptian Automotive and Trading Company" at bounding box center [187, 453] width 227 height 13
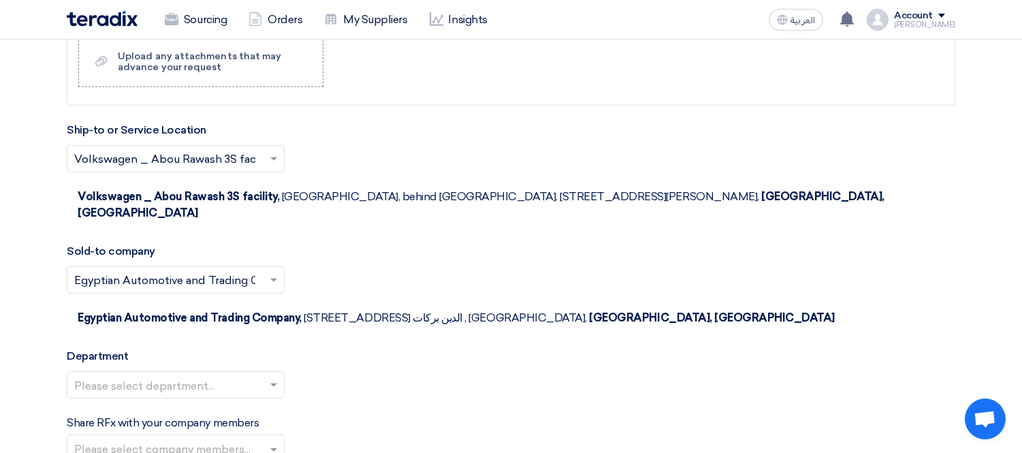
scroll to position [1505, 0]
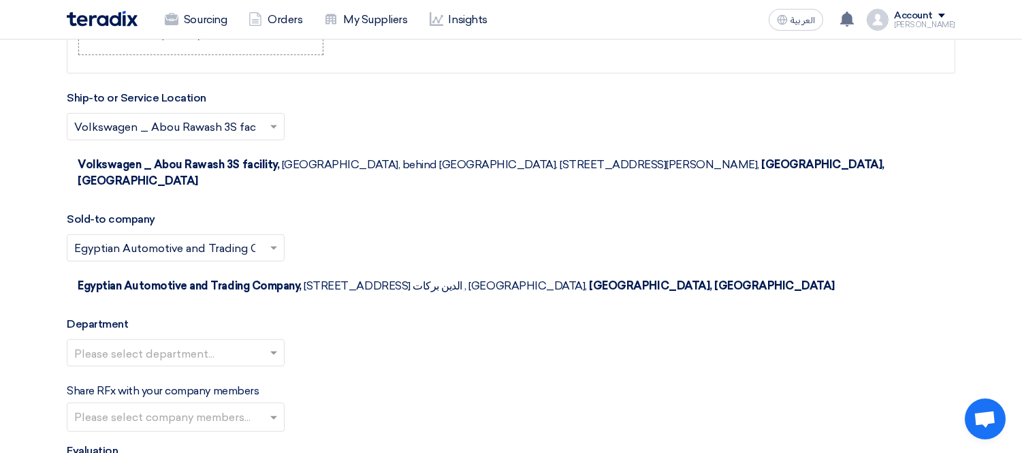
click at [199, 343] on input "text" at bounding box center [168, 354] width 189 height 22
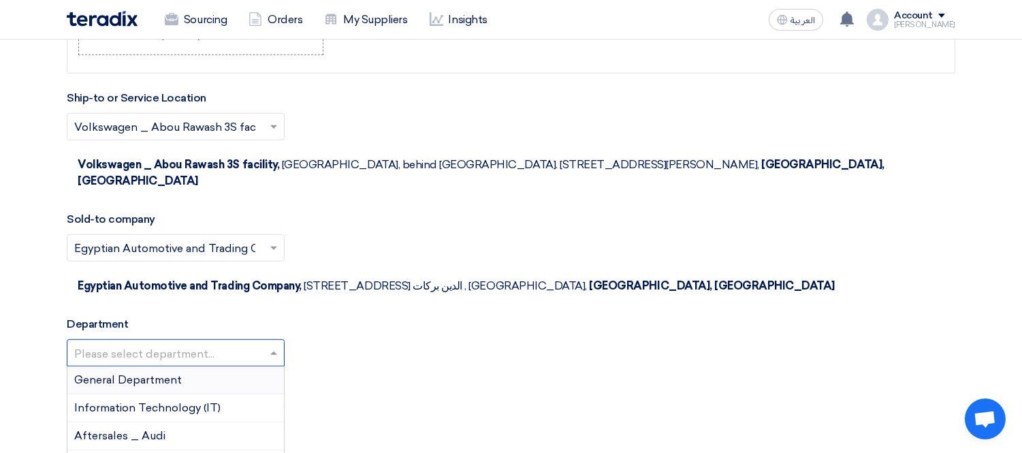
click at [178, 373] on span "General Department" at bounding box center [128, 379] width 108 height 13
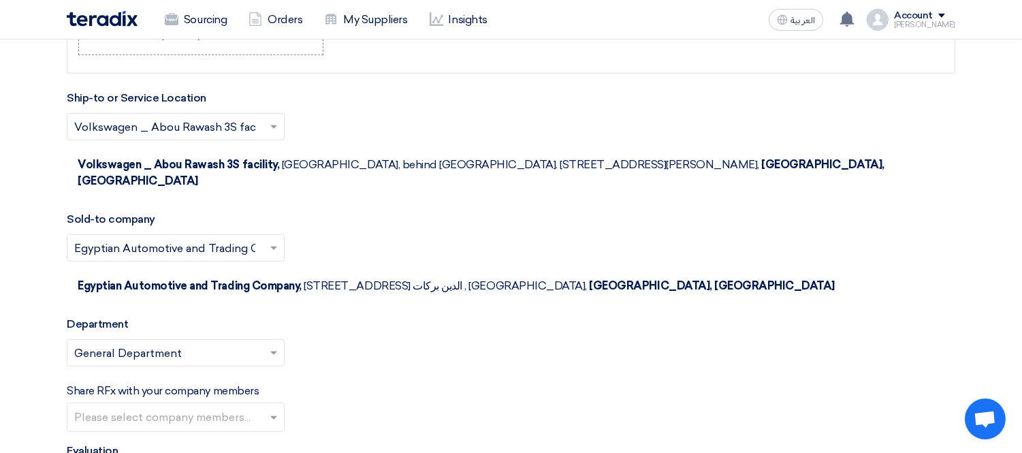
click at [195, 407] on input "text" at bounding box center [177, 418] width 206 height 22
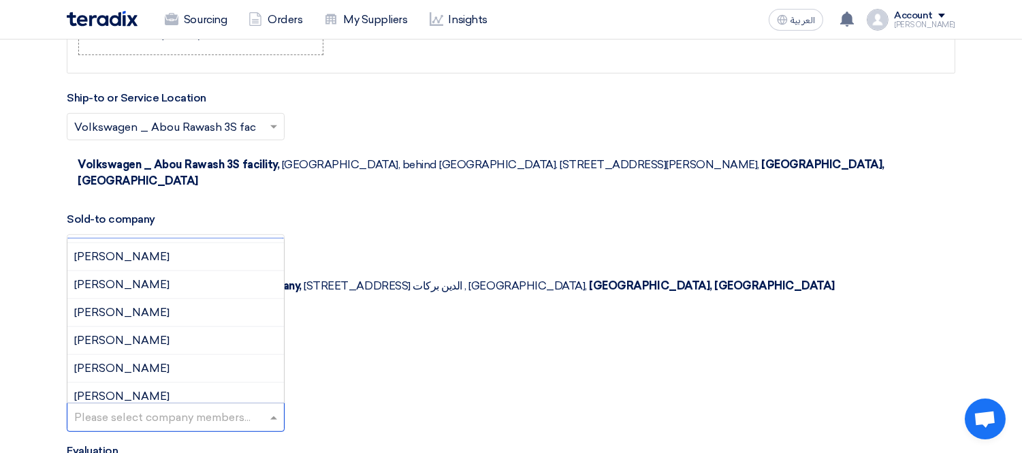
scroll to position [310, 0]
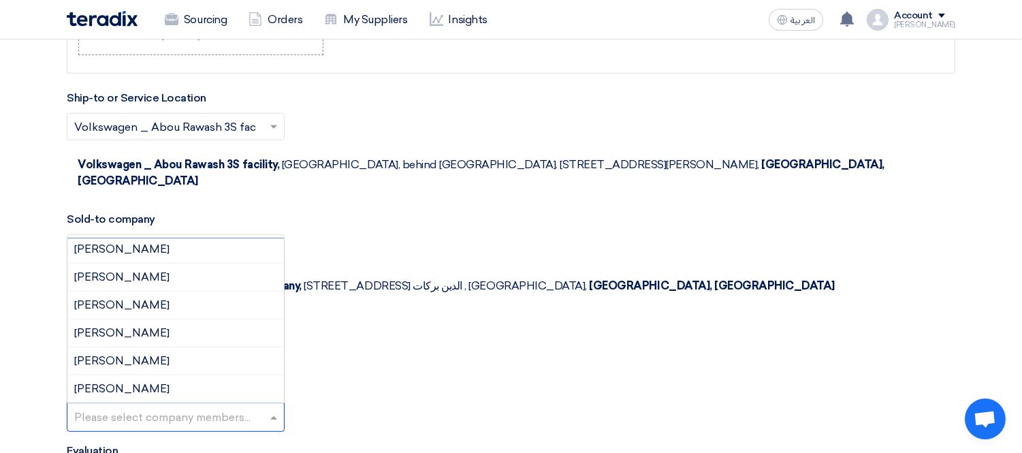
click at [354, 382] on div "Share RFx with your company members Please select company members... Amr Essam …" at bounding box center [511, 406] width 888 height 49
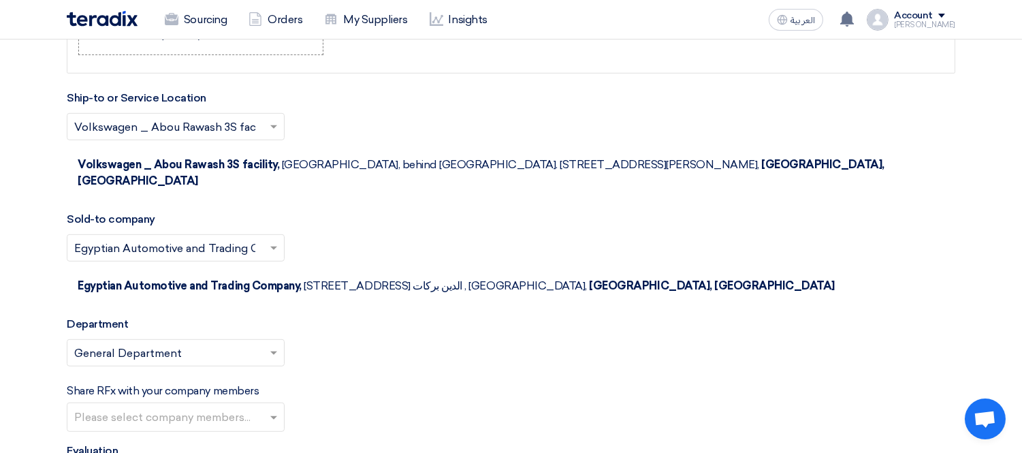
click at [373, 382] on div "Share RFx with your company members Please select company members..." at bounding box center [511, 406] width 888 height 49
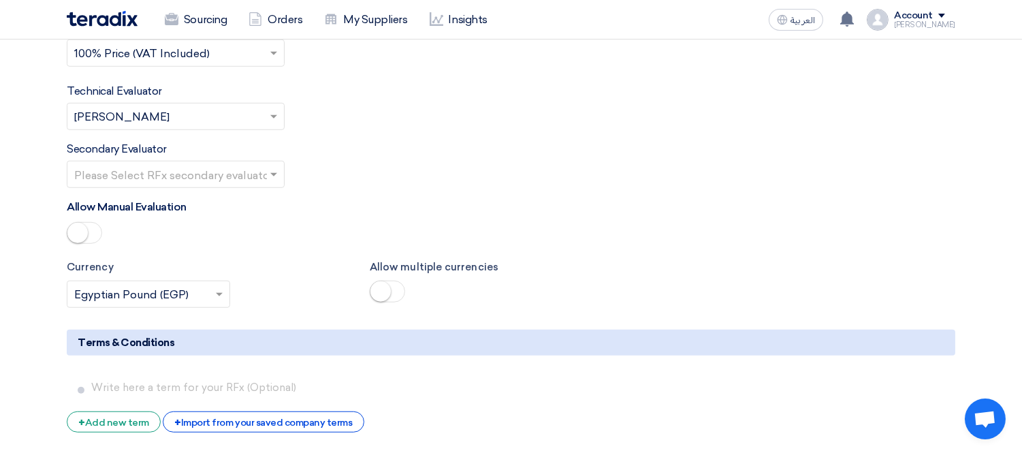
scroll to position [1959, 0]
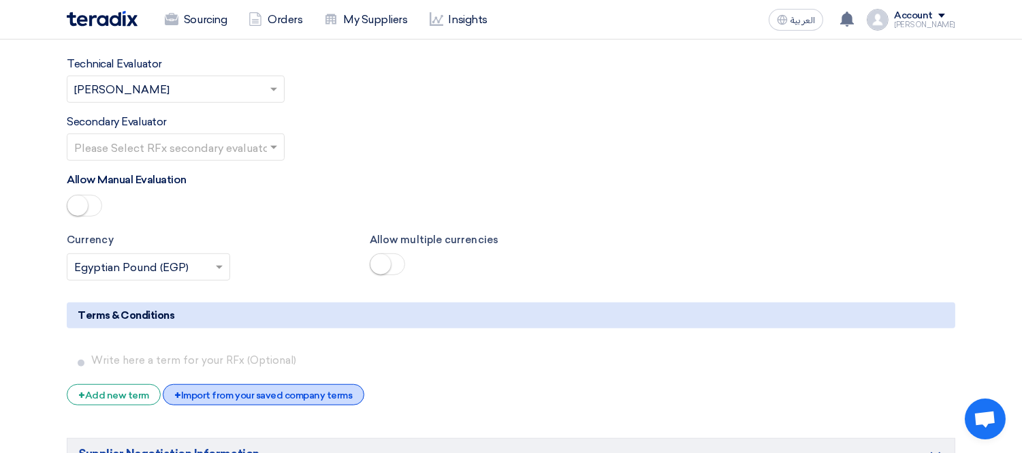
click at [263, 384] on div "+ Import from your saved company terms" at bounding box center [263, 394] width 201 height 21
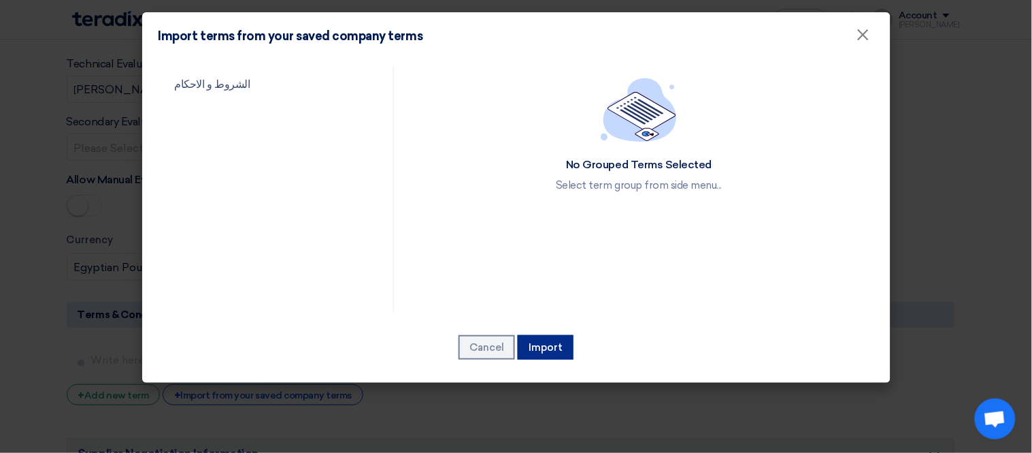
click at [554, 350] on button "Import" at bounding box center [546, 347] width 56 height 25
click at [215, 82] on link "الشروط و الاحكام" at bounding box center [265, 84] width 212 height 35
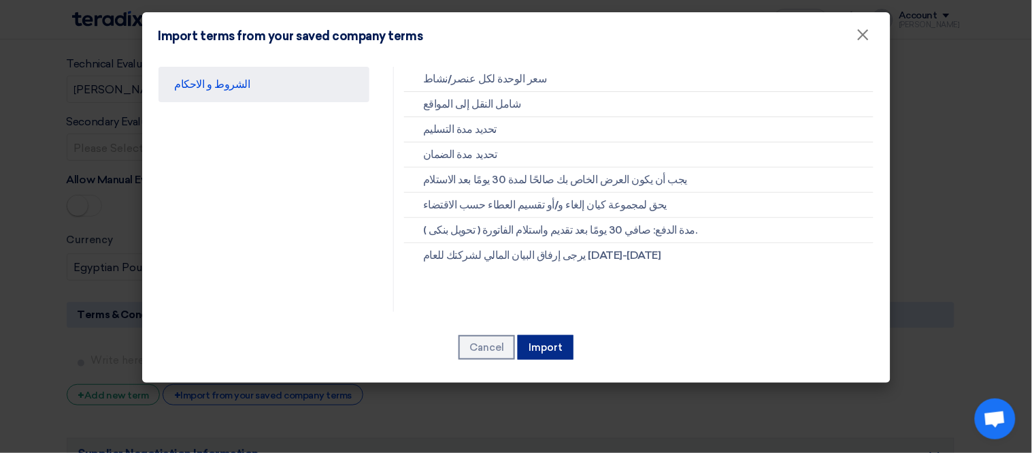
click at [544, 352] on button "Import" at bounding box center [546, 347] width 56 height 25
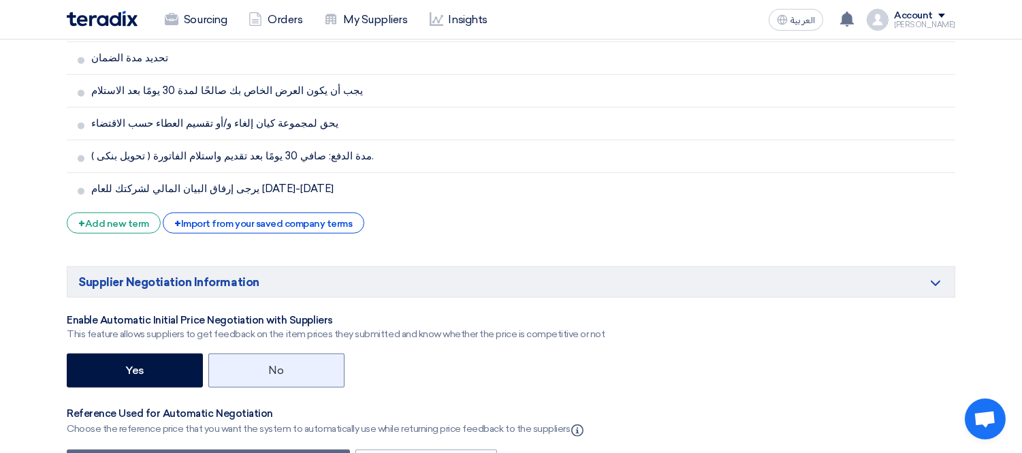
scroll to position [2413, 0]
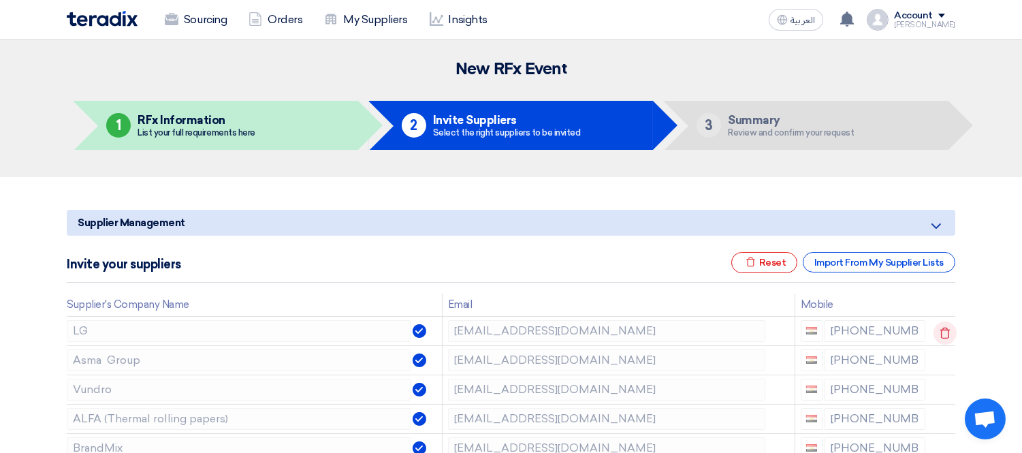
click at [942, 324] on icon at bounding box center [944, 332] width 23 height 23
click at [0, 0] on icon at bounding box center [0, 0] width 0 height 0
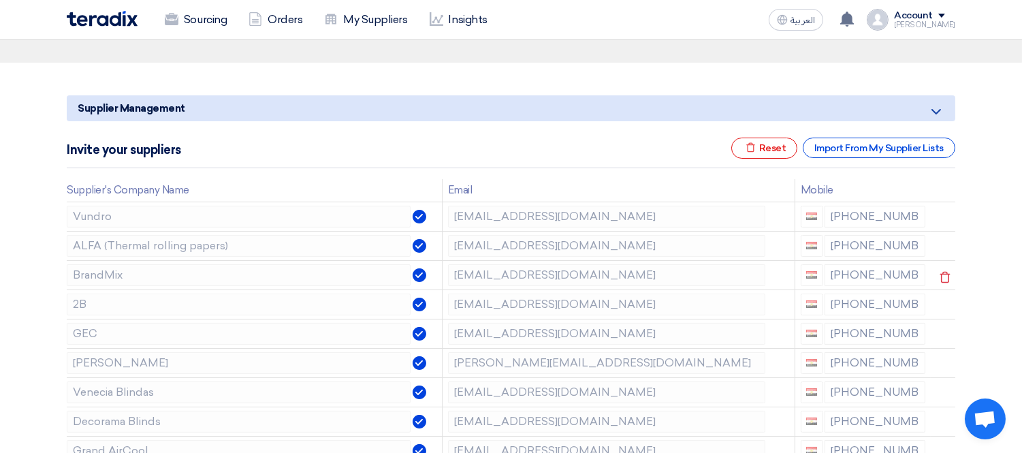
scroll to position [151, 0]
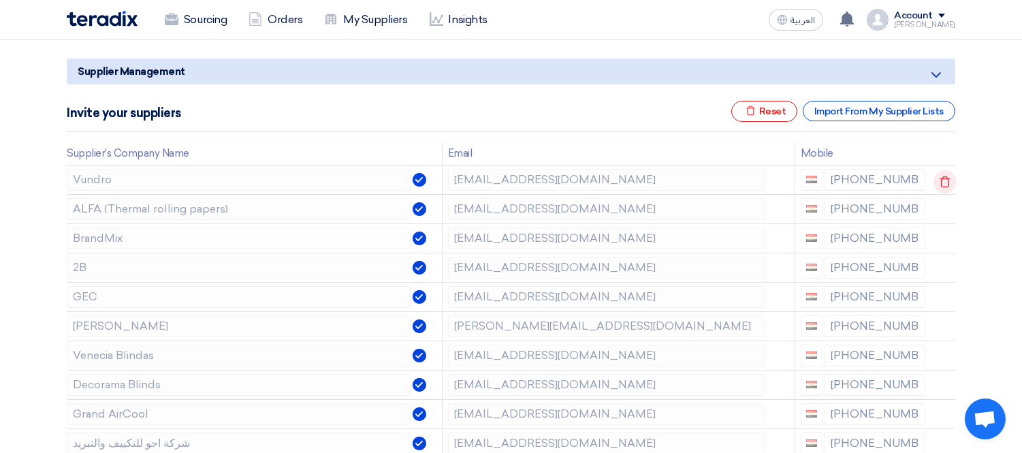
click at [937, 180] on icon at bounding box center [944, 181] width 23 height 23
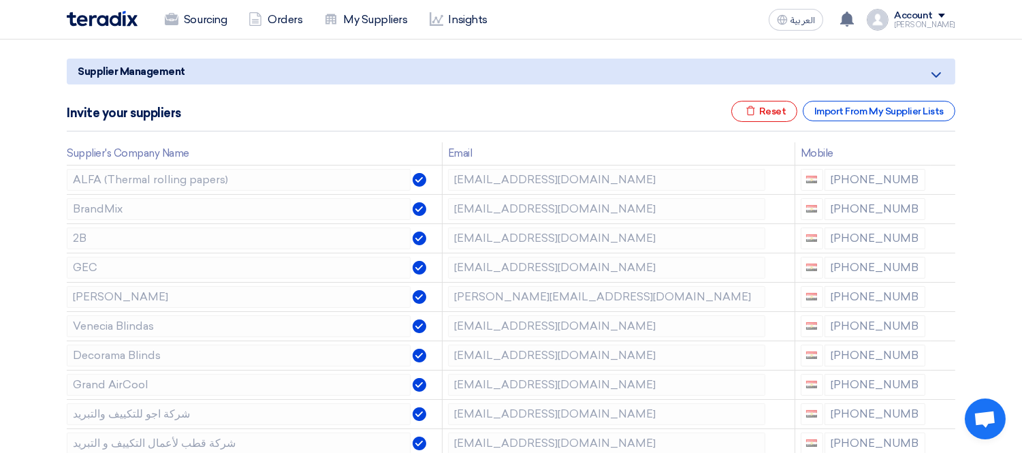
click at [0, 0] on icon at bounding box center [0, 0] width 0 height 0
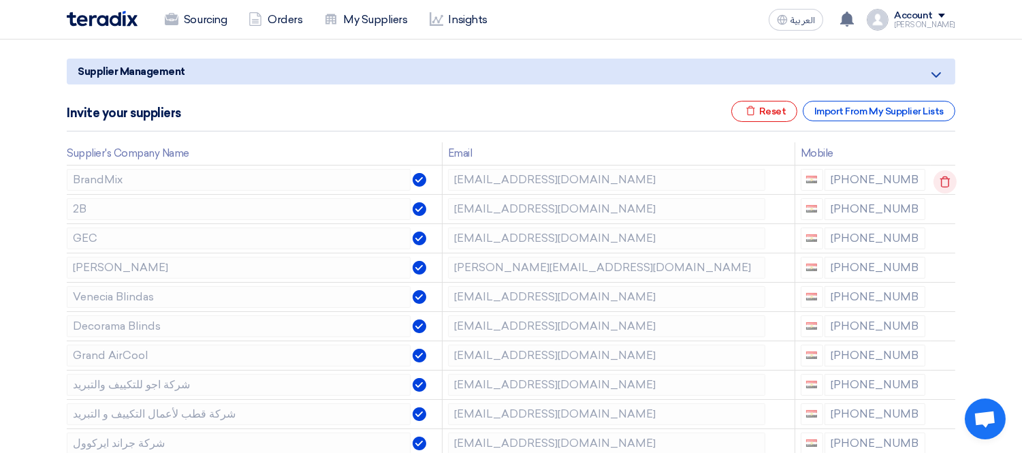
click at [943, 180] on icon at bounding box center [944, 181] width 23 height 23
click at [0, 0] on icon at bounding box center [0, 0] width 0 height 0
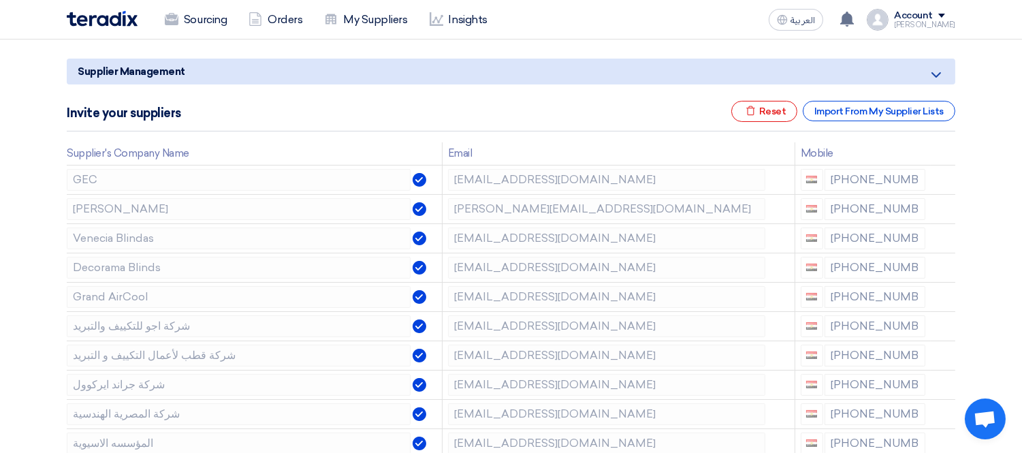
click at [0, 0] on icon at bounding box center [0, 0] width 0 height 0
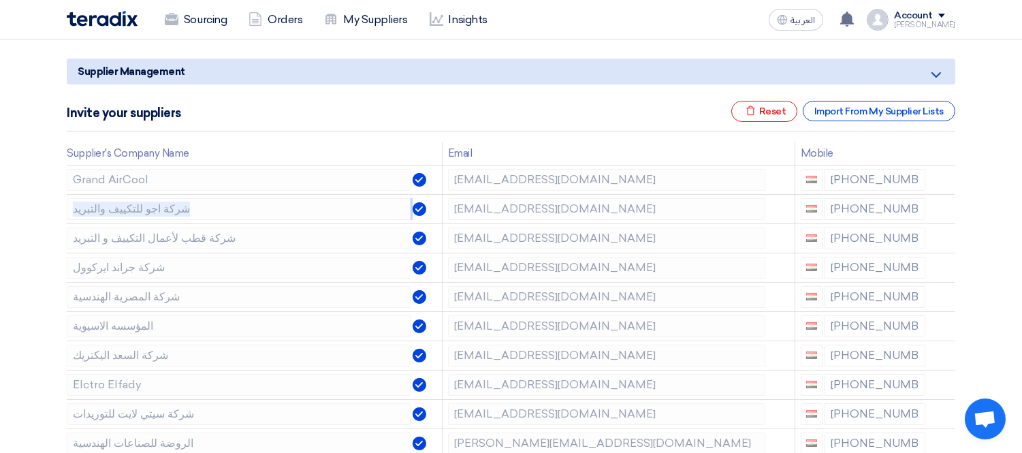
click at [0, 0] on icon at bounding box center [0, 0] width 0 height 0
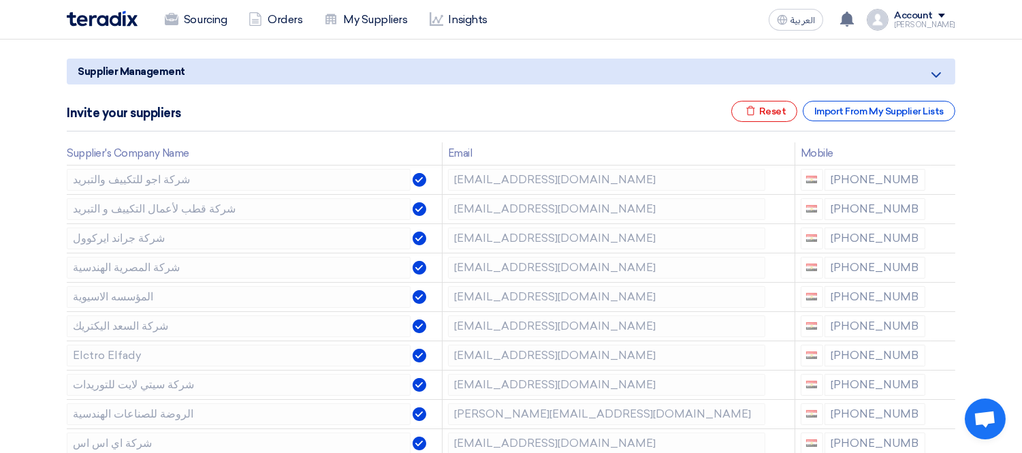
click at [0, 0] on icon at bounding box center [0, 0] width 0 height 0
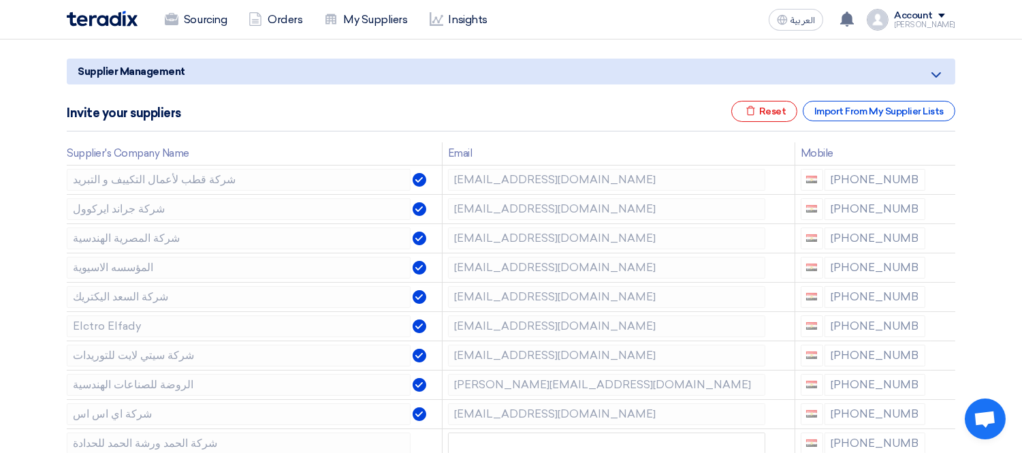
click at [0, 0] on icon at bounding box center [0, 0] width 0 height 0
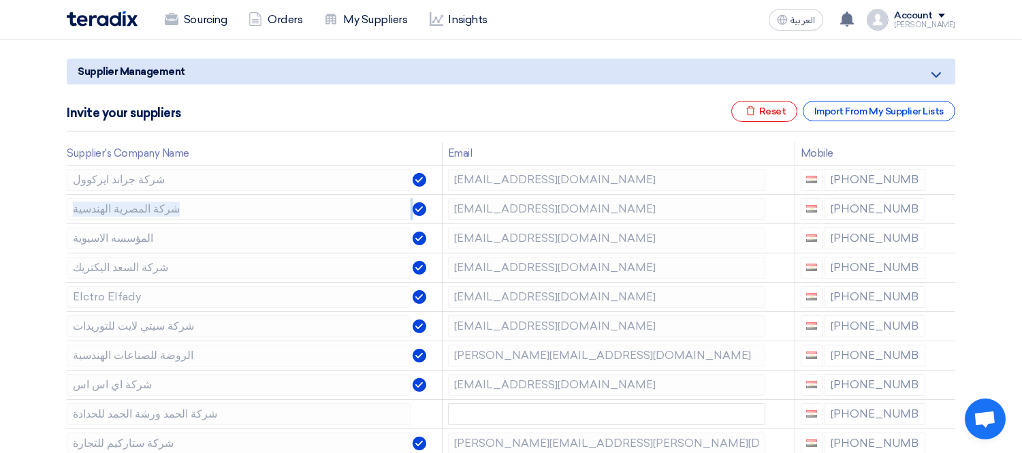
click at [0, 0] on icon at bounding box center [0, 0] width 0 height 0
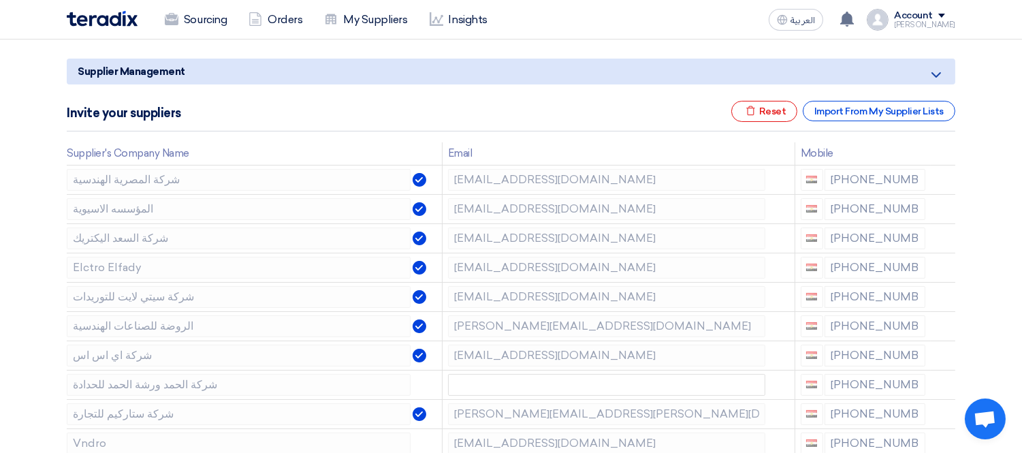
click at [0, 0] on icon at bounding box center [0, 0] width 0 height 0
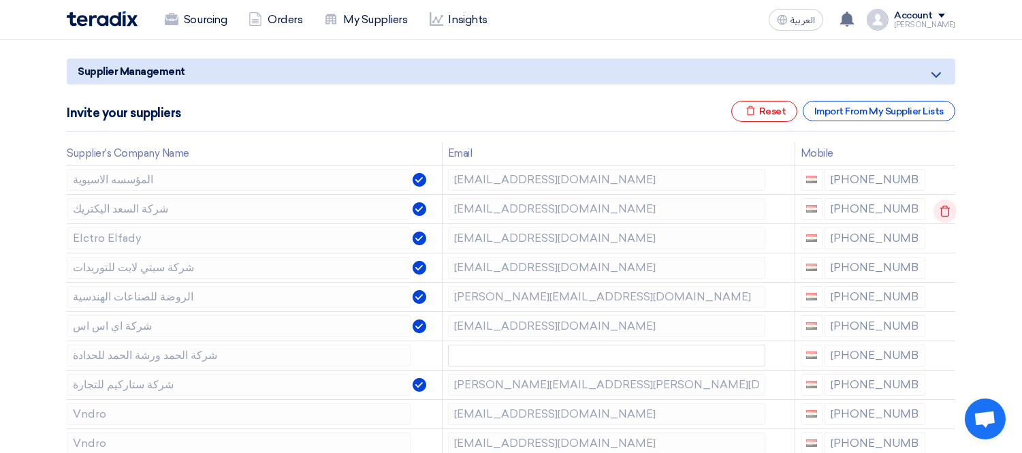
click at [945, 199] on icon at bounding box center [944, 210] width 23 height 23
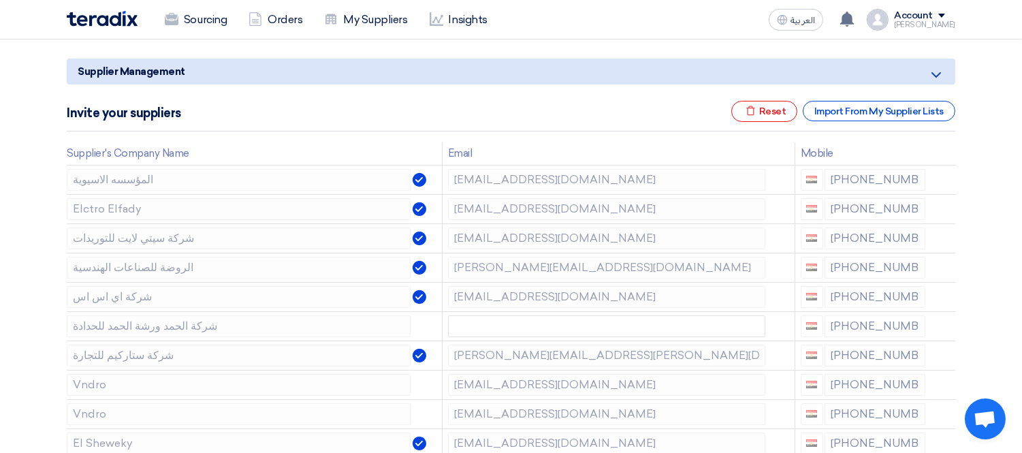
click at [0, 0] on icon at bounding box center [0, 0] width 0 height 0
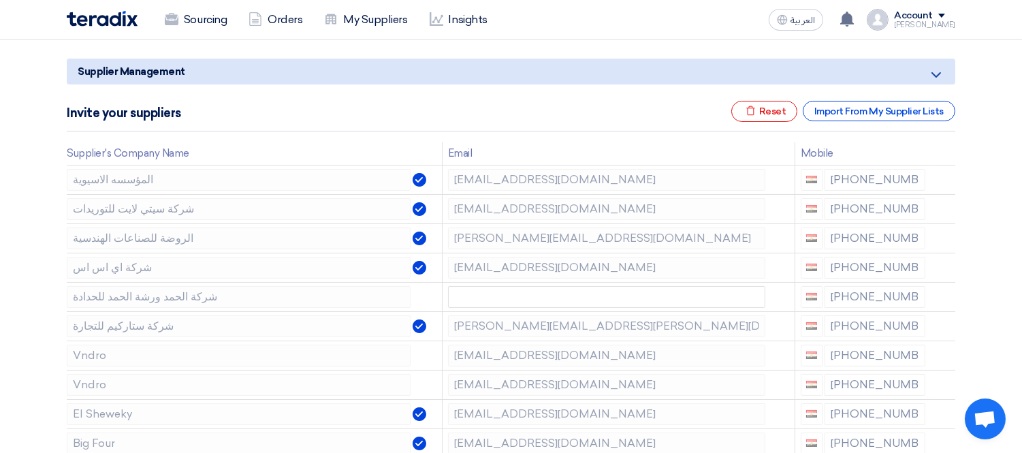
click at [0, 0] on icon at bounding box center [0, 0] width 0 height 0
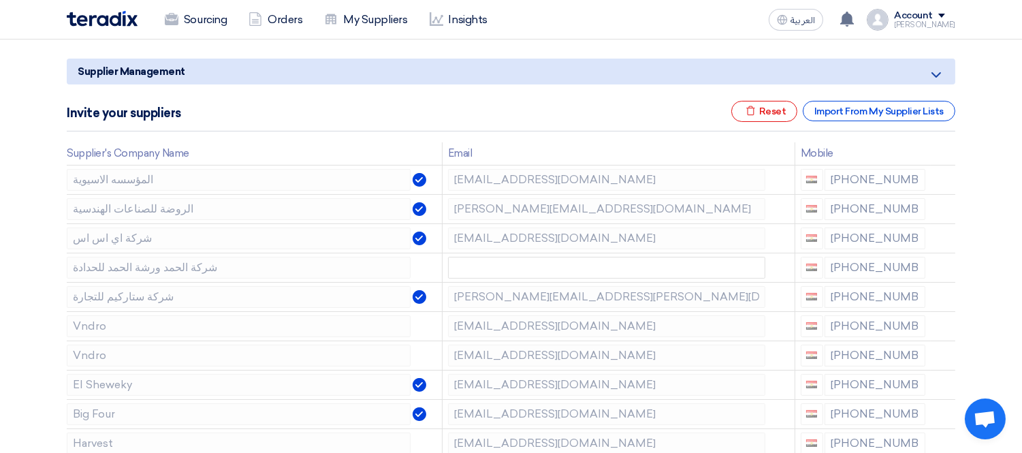
click at [0, 0] on icon at bounding box center [0, 0] width 0 height 0
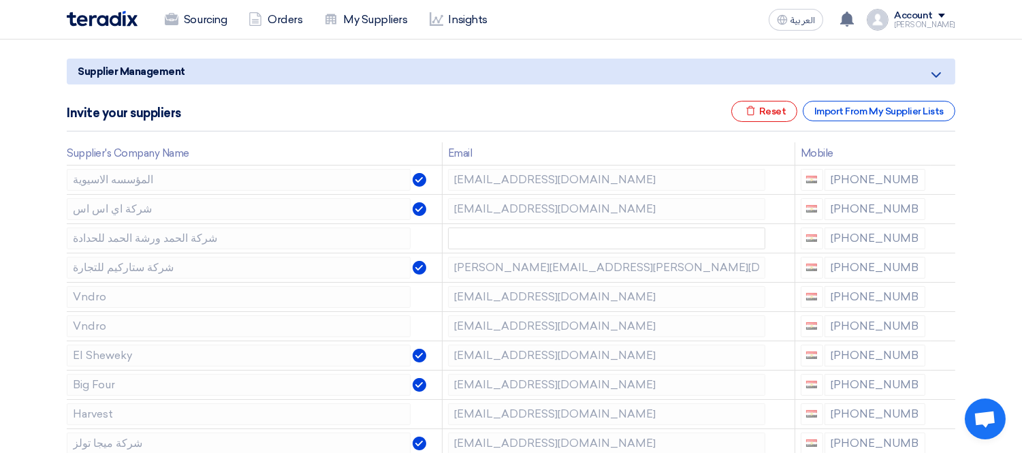
click at [0, 0] on icon at bounding box center [0, 0] width 0 height 0
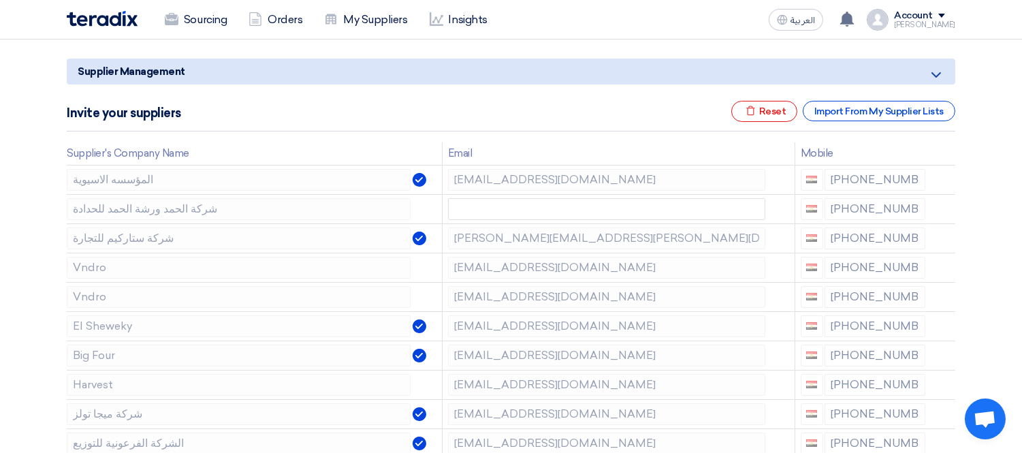
click at [0, 0] on icon at bounding box center [0, 0] width 0 height 0
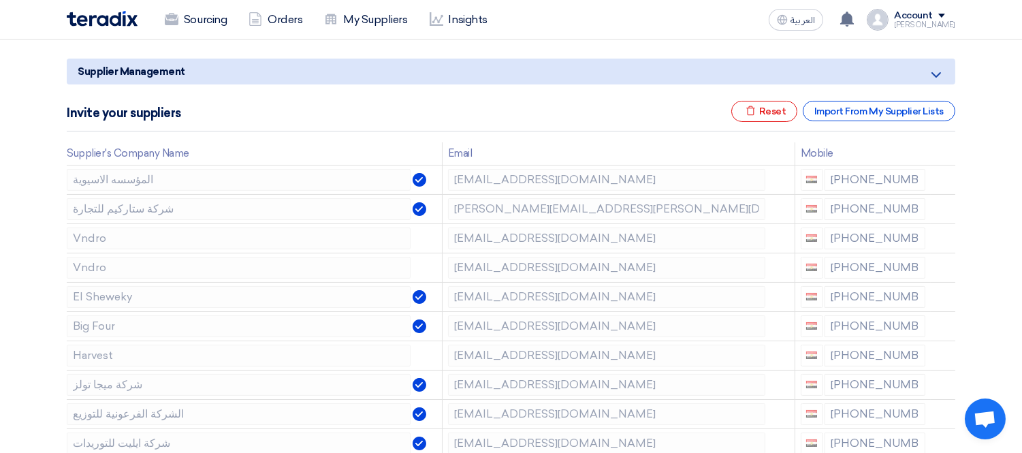
click at [0, 0] on icon at bounding box center [0, 0] width 0 height 0
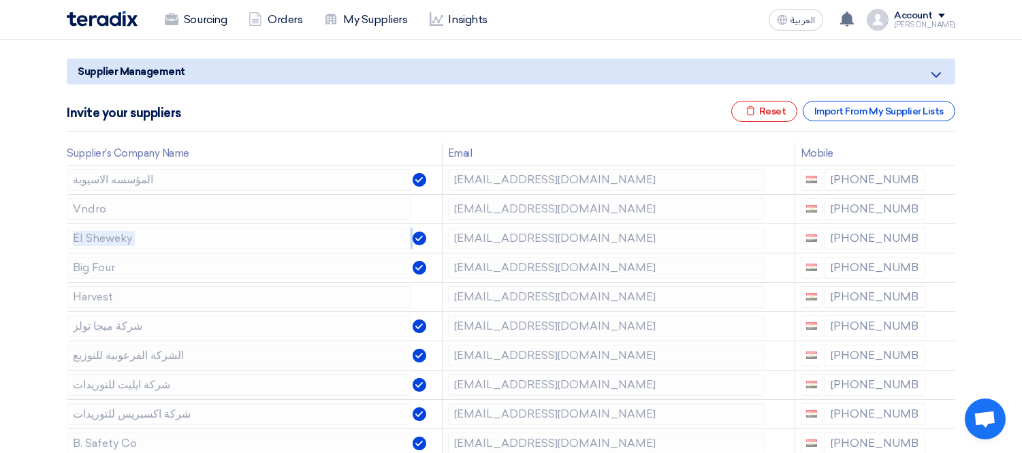
click at [0, 0] on icon at bounding box center [0, 0] width 0 height 0
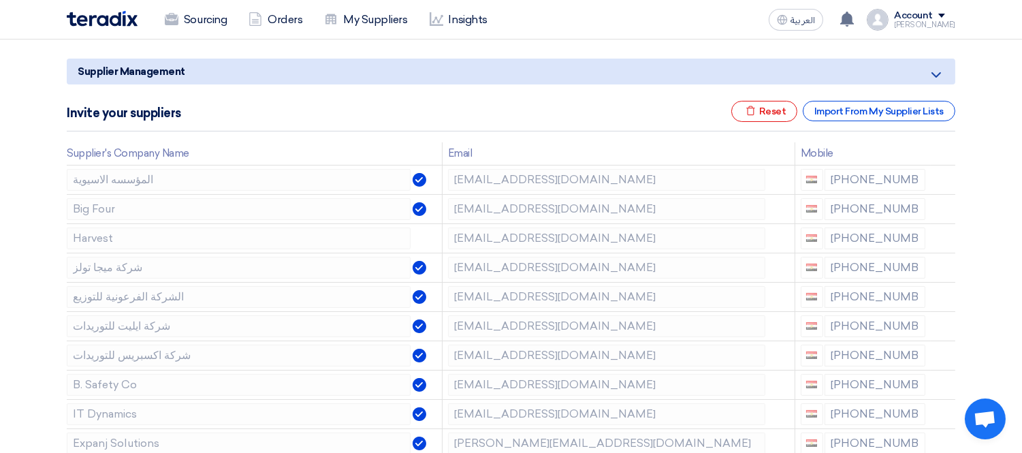
click at [0, 0] on icon at bounding box center [0, 0] width 0 height 0
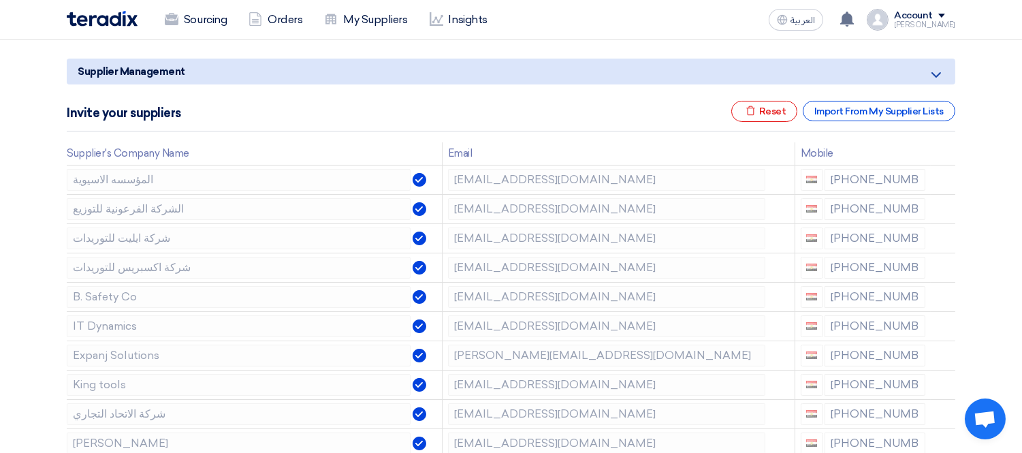
click at [0, 0] on icon at bounding box center [0, 0] width 0 height 0
click at [941, 266] on icon at bounding box center [944, 269] width 23 height 23
click at [0, 0] on icon at bounding box center [0, 0] width 0 height 0
click at [943, 295] on icon at bounding box center [944, 298] width 23 height 23
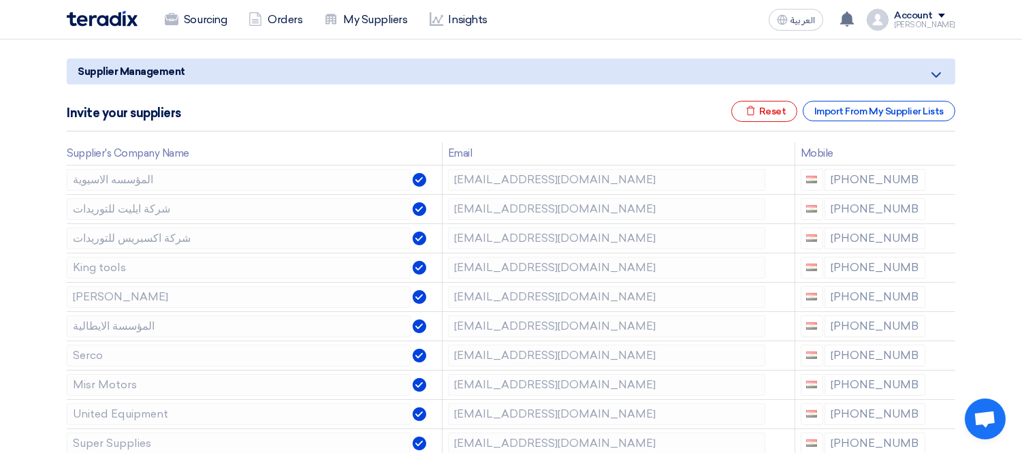
click at [0, 0] on icon at bounding box center [0, 0] width 0 height 0
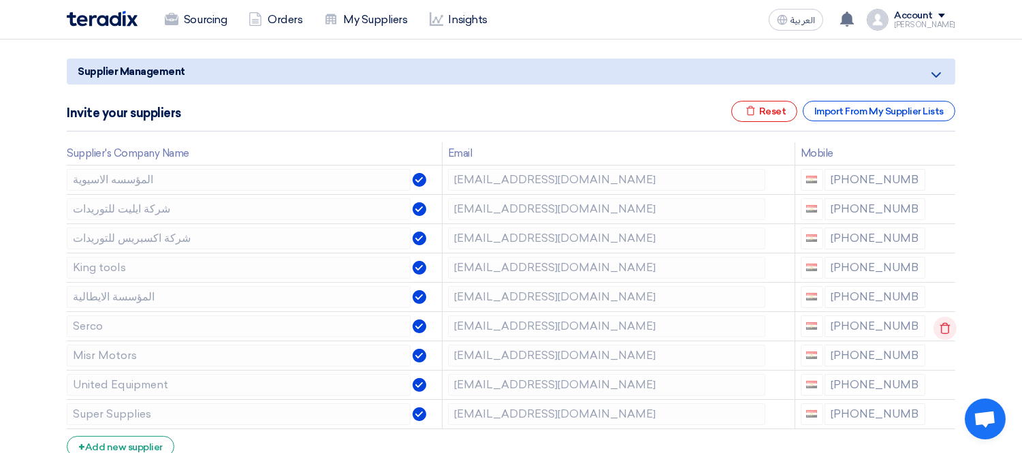
click at [947, 327] on use at bounding box center [945, 328] width 10 height 12
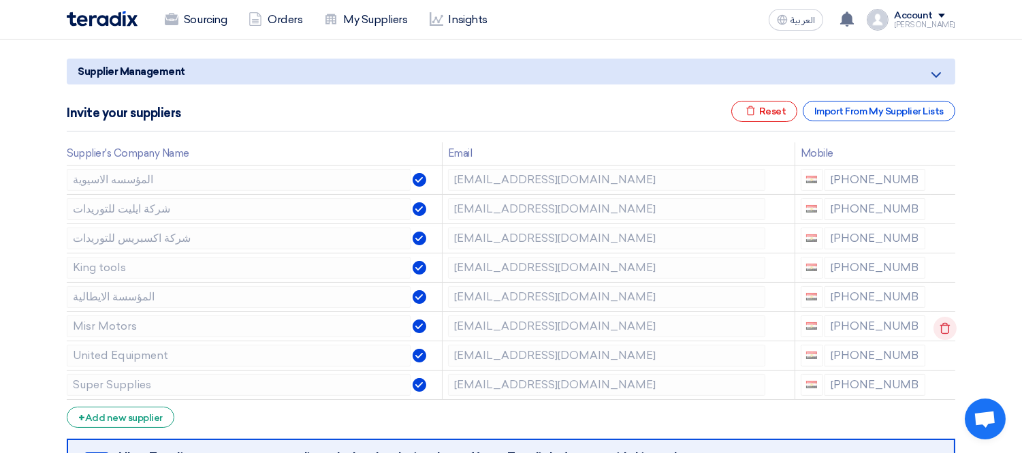
click at [947, 327] on use at bounding box center [945, 328] width 10 height 12
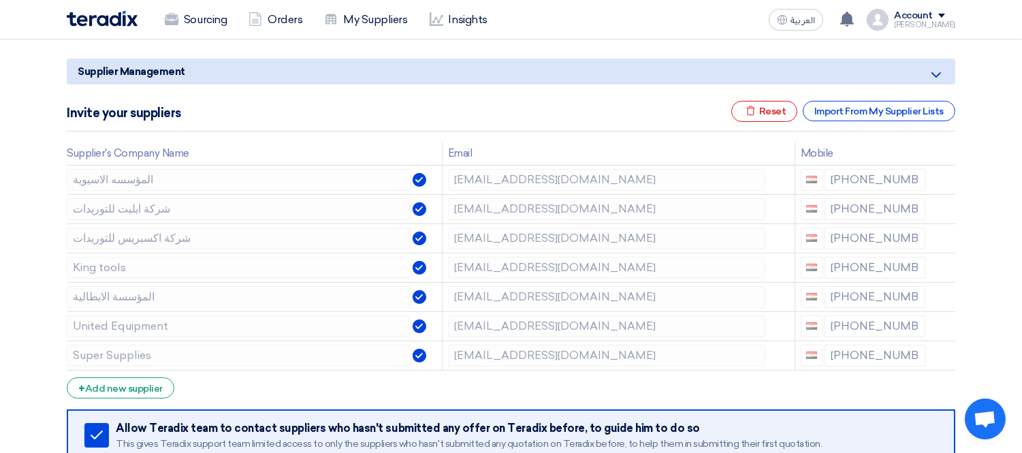
click at [0, 0] on use at bounding box center [0, 0] width 0 height 0
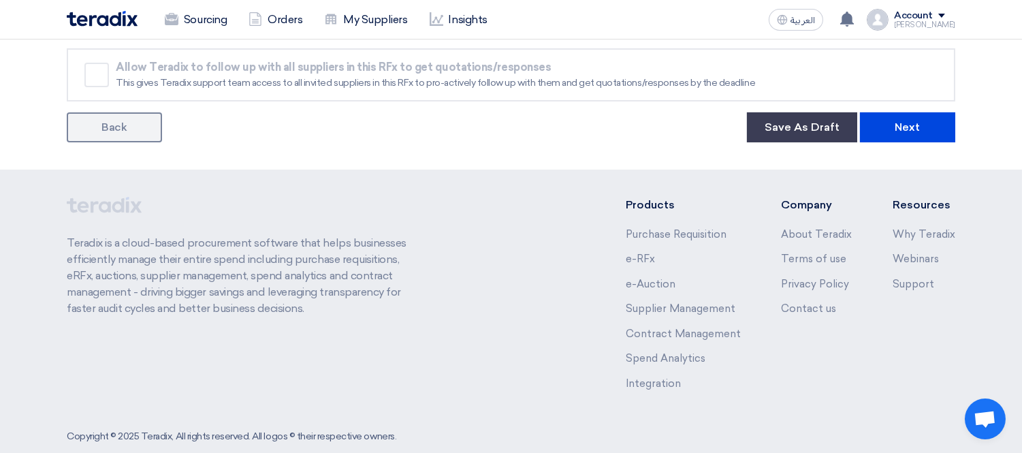
scroll to position [566, 0]
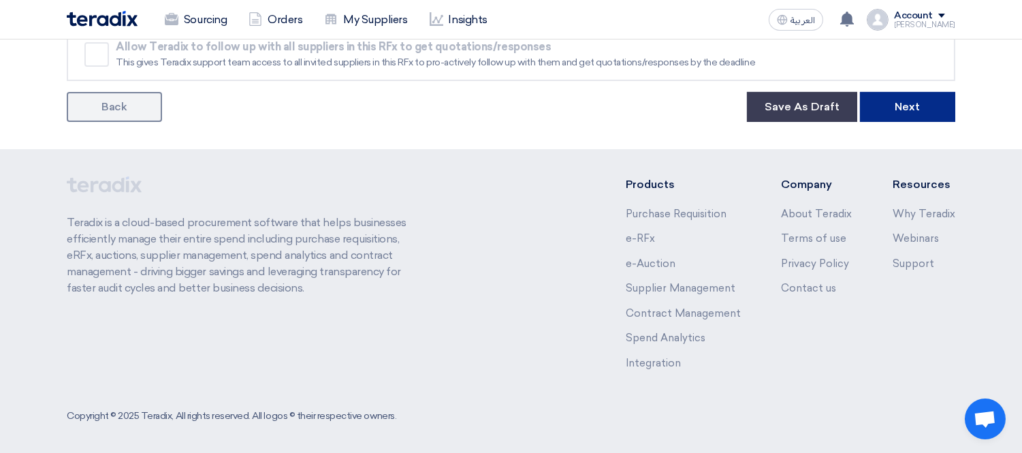
click at [915, 104] on button "Next" at bounding box center [907, 107] width 95 height 30
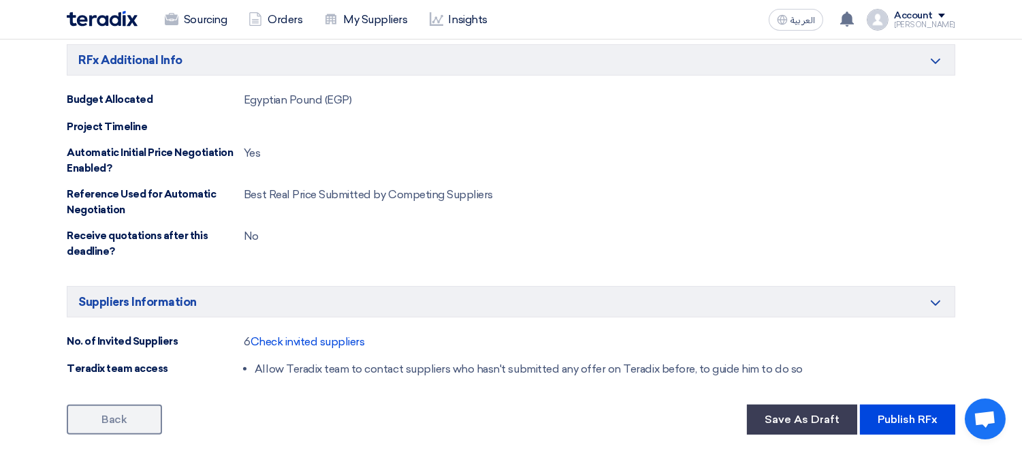
scroll to position [1220, 0]
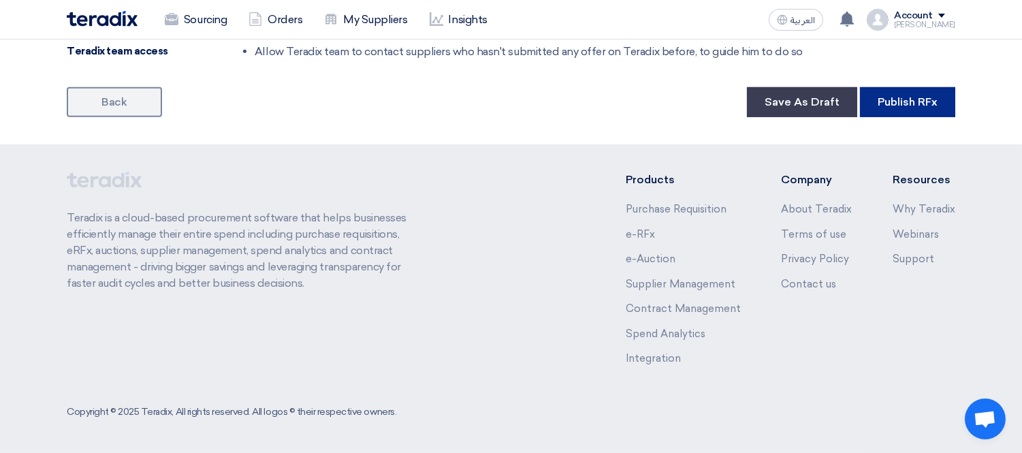
click at [887, 107] on button "Publish RFx" at bounding box center [907, 102] width 95 height 30
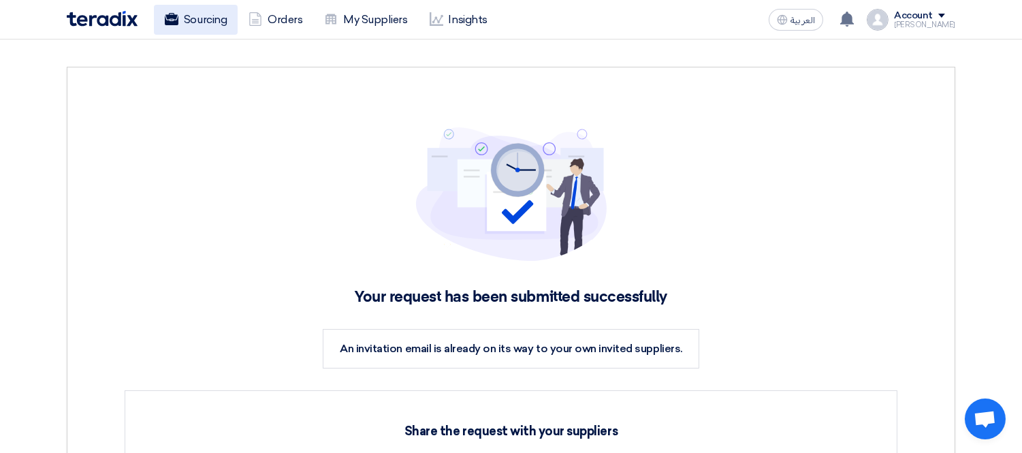
click at [193, 7] on link "Sourcing" at bounding box center [196, 20] width 84 height 30
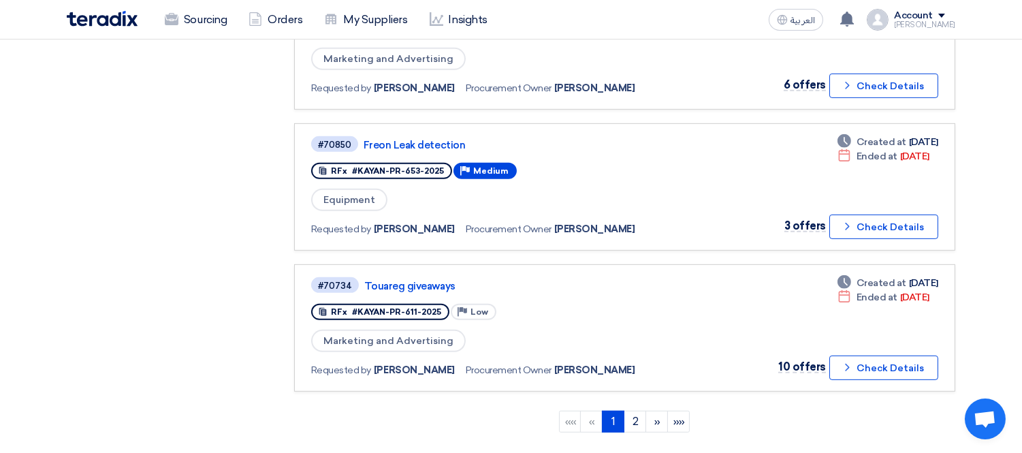
scroll to position [1209, 0]
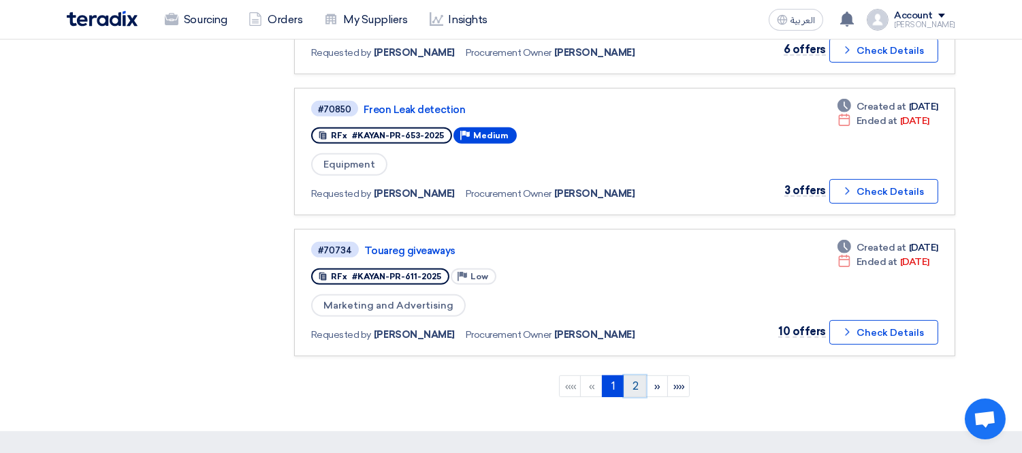
click at [633, 375] on link "2" at bounding box center [634, 386] width 22 height 22
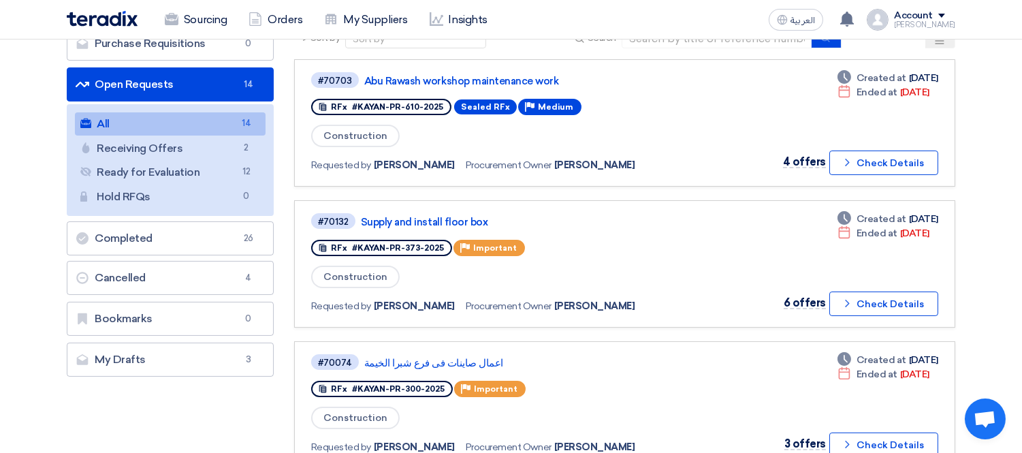
scroll to position [0, 0]
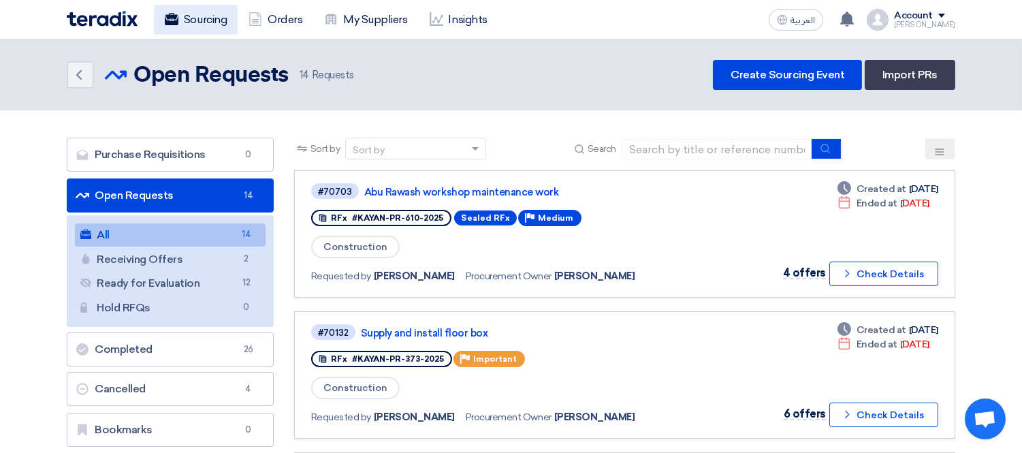
click at [182, 12] on link "Sourcing" at bounding box center [196, 20] width 84 height 30
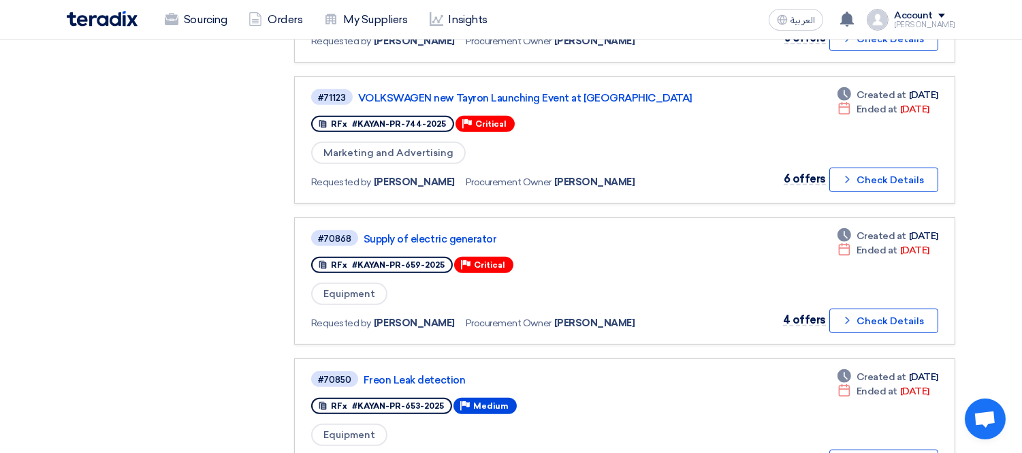
scroll to position [1090, 0]
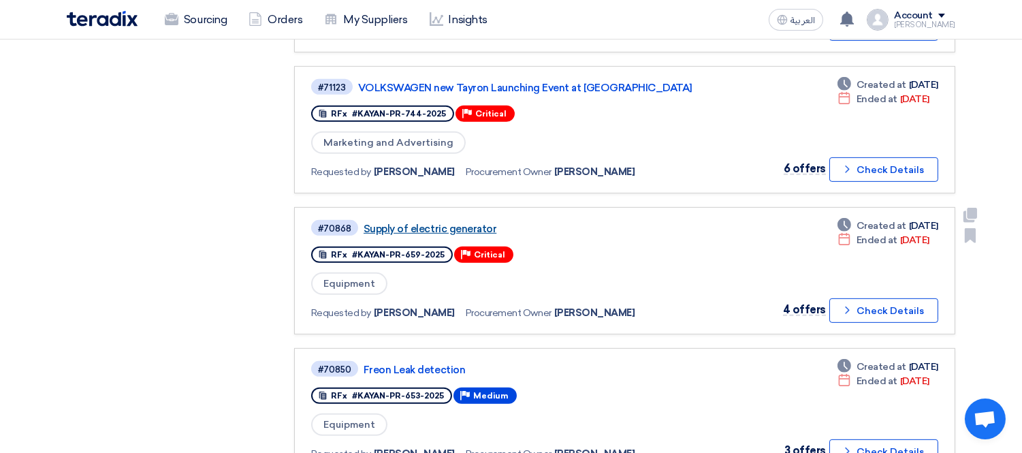
click at [414, 223] on link "Supply of electric generator" at bounding box center [533, 229] width 340 height 12
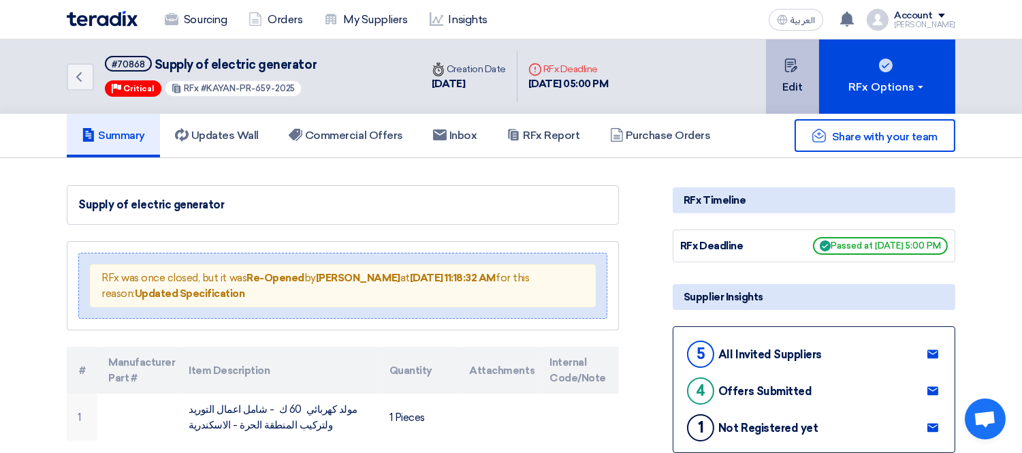
click at [789, 70] on icon at bounding box center [791, 66] width 14 height 14
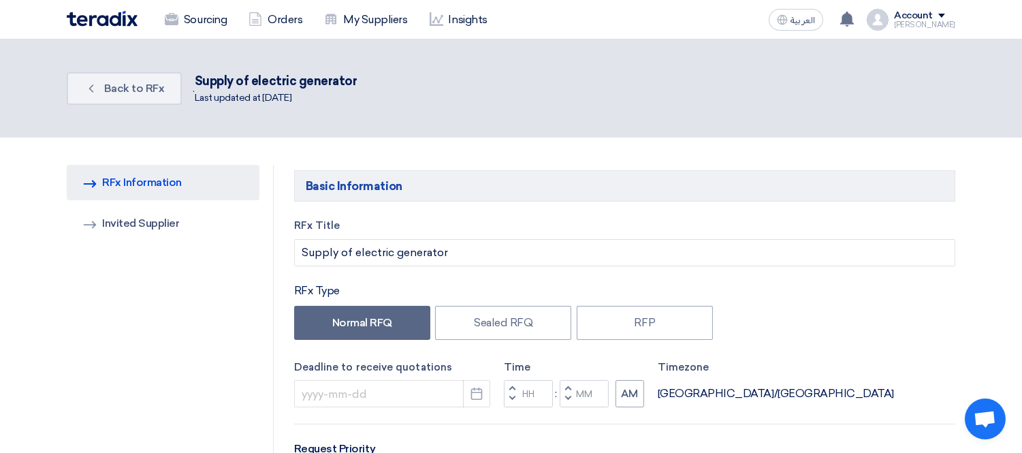
type input "[DATE]"
type input "05"
type input "00"
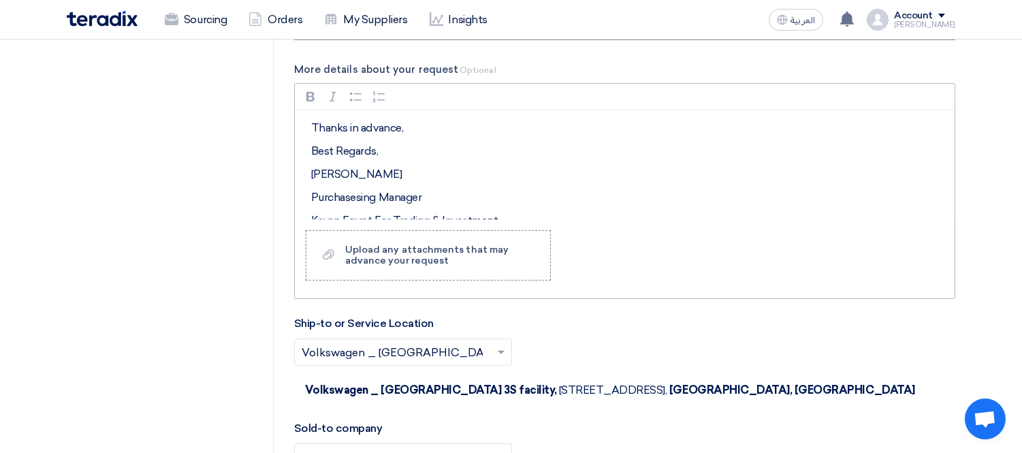
click at [664, 202] on div "Thanks in advance, Best Regards, [PERSON_NAME] Purchasesing Manager Kayan [GEOG…" at bounding box center [624, 164] width 659 height 109
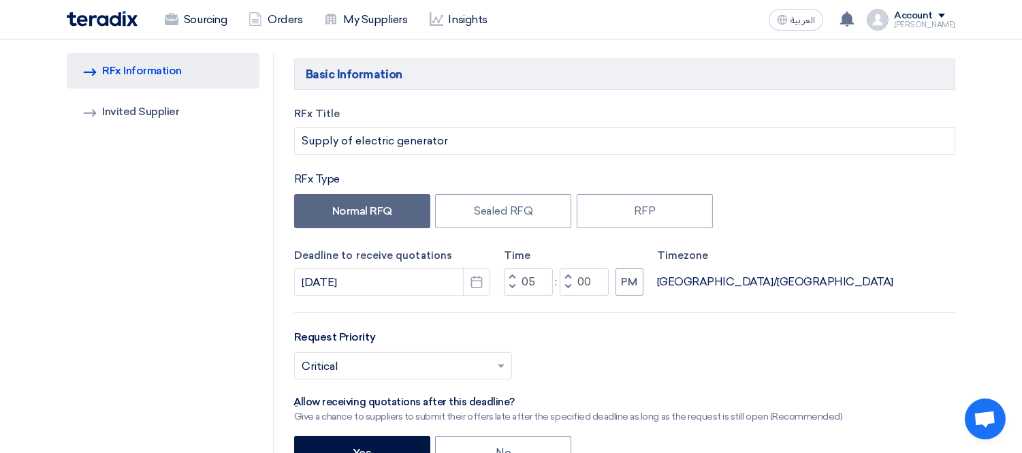
scroll to position [37, 0]
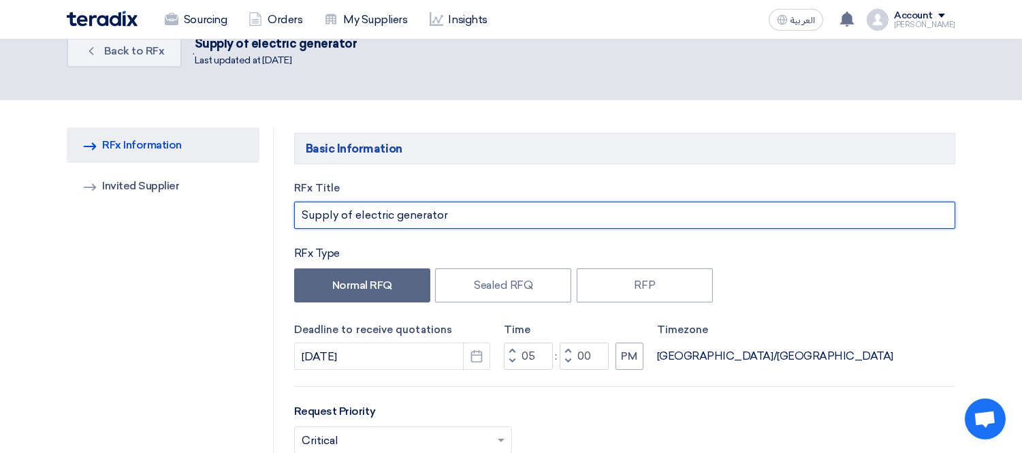
click at [525, 203] on input "Supply of electric generator" at bounding box center [624, 214] width 661 height 27
click at [467, 212] on input "Supply of electric generator -Reopen" at bounding box center [624, 214] width 661 height 27
drag, startPoint x: 512, startPoint y: 213, endPoint x: 452, endPoint y: 209, distance: 60.7
click at [452, 209] on input "Supply of electric generator -Reopen" at bounding box center [624, 214] width 661 height 27
type input "Supply of electric generator -Reopen"
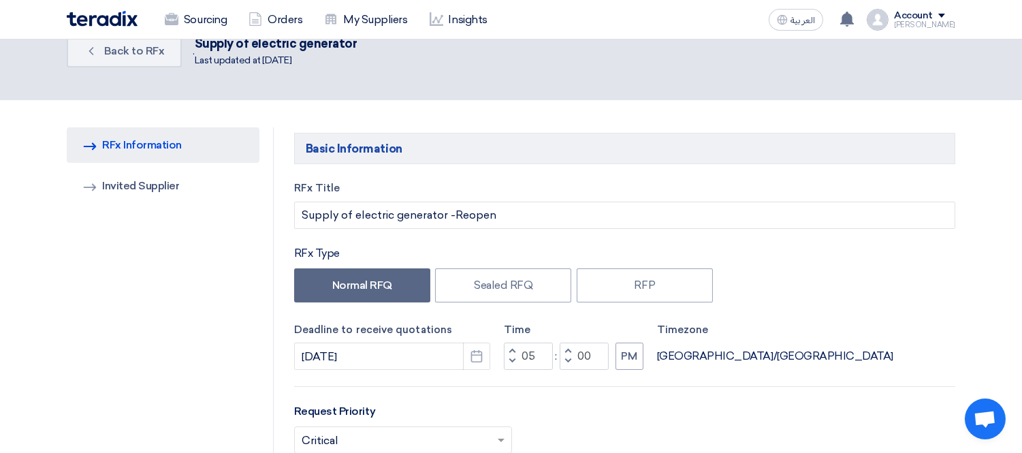
click at [892, 303] on div "Normal RFQ Sealed RFQ RFP" at bounding box center [624, 286] width 661 height 37
click at [474, 353] on icon "Pick a date" at bounding box center [477, 356] width 14 height 14
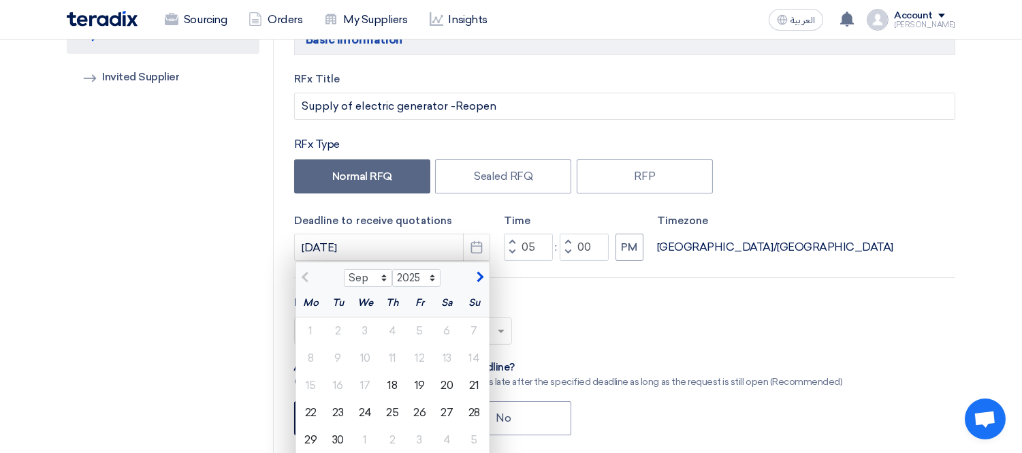
scroll to position [340, 0]
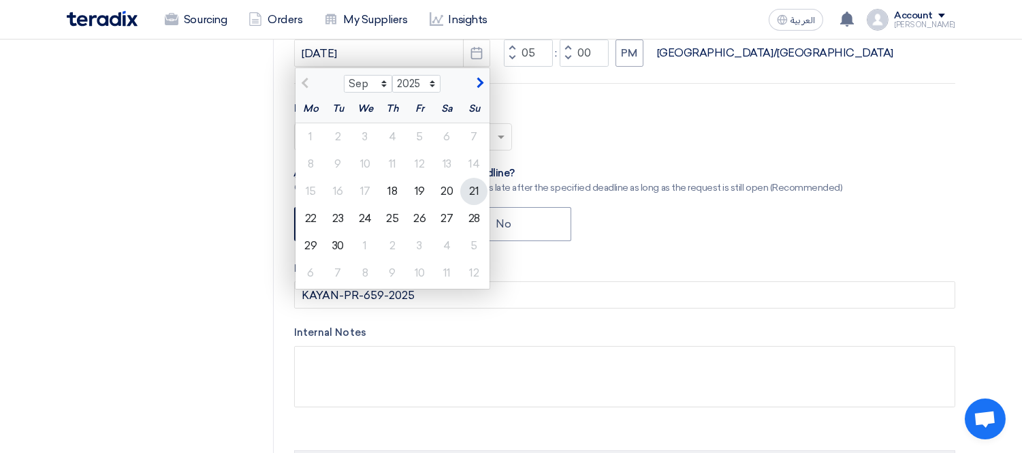
click at [474, 186] on div "21" at bounding box center [473, 191] width 27 height 27
type input "9/21/2025"
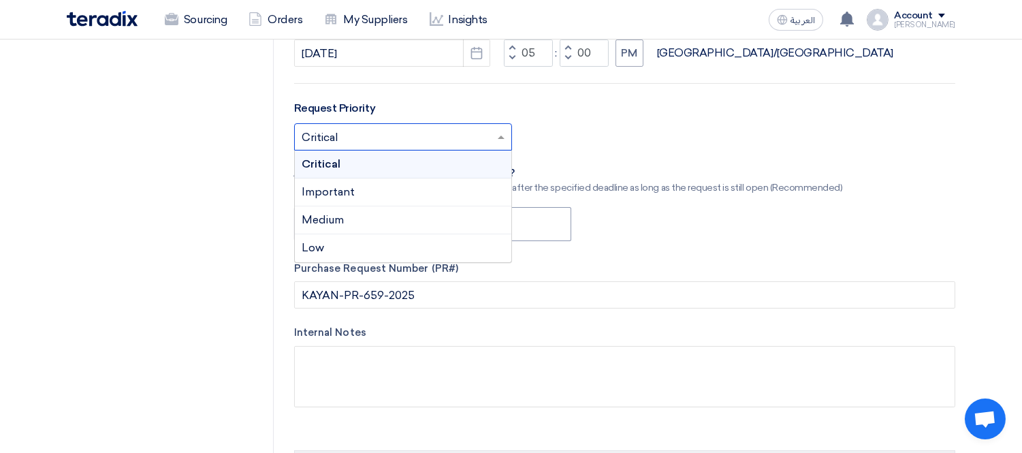
click at [498, 131] on span at bounding box center [502, 137] width 17 height 16
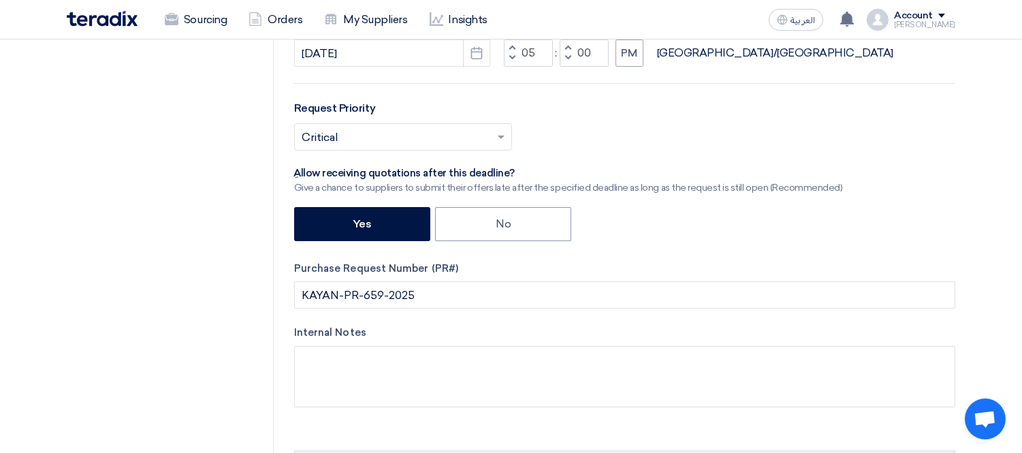
click at [677, 137] on div "Select priority... × Critical ×" at bounding box center [624, 142] width 661 height 38
click at [493, 213] on label "No" at bounding box center [503, 224] width 136 height 34
click at [495, 218] on input "No" at bounding box center [499, 222] width 9 height 9
radio input "true"
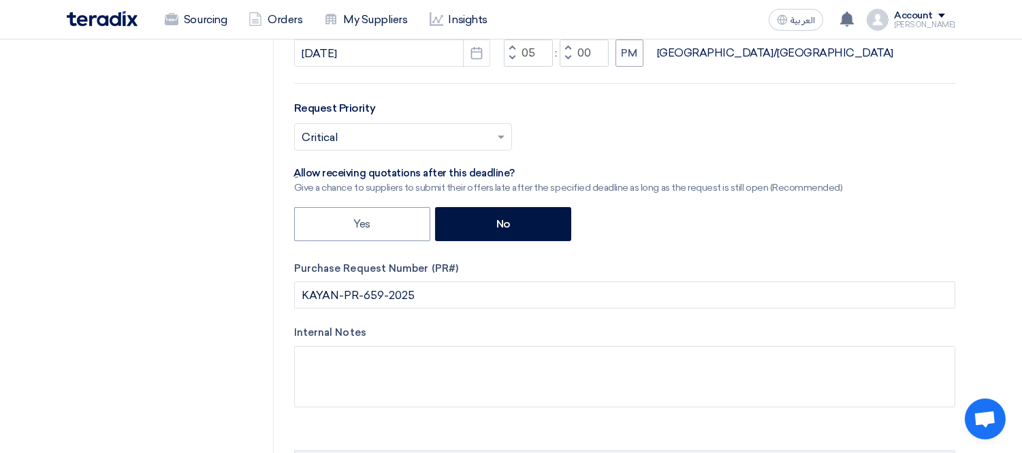
click at [666, 228] on div "Yes No" at bounding box center [624, 225] width 661 height 37
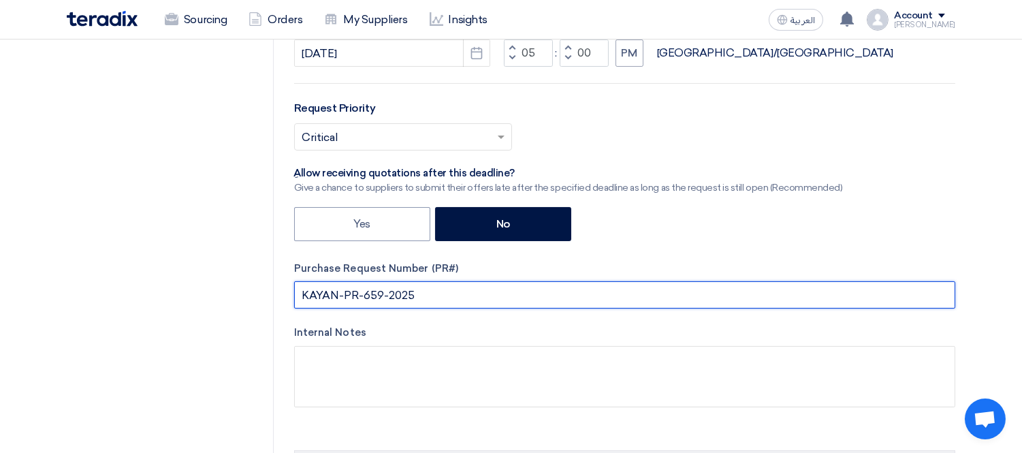
drag, startPoint x: 426, startPoint y: 289, endPoint x: 270, endPoint y: 291, distance: 155.9
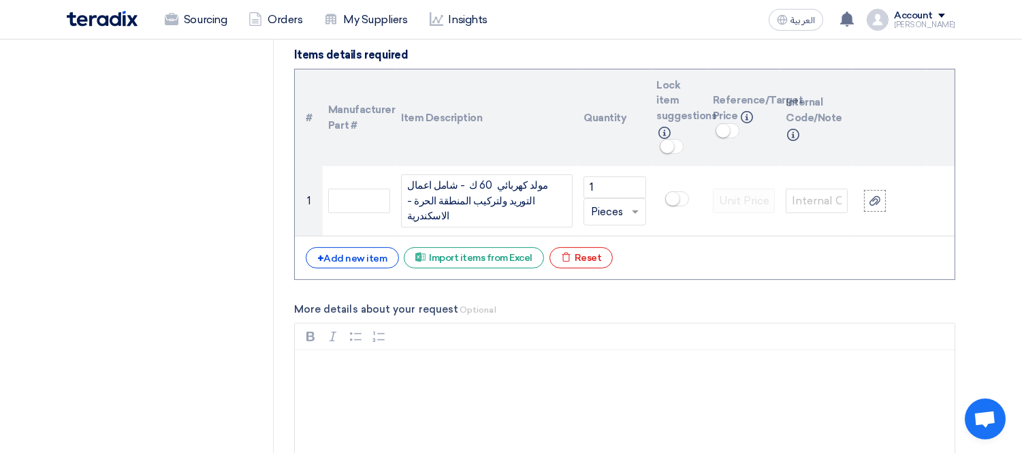
scroll to position [985, 0]
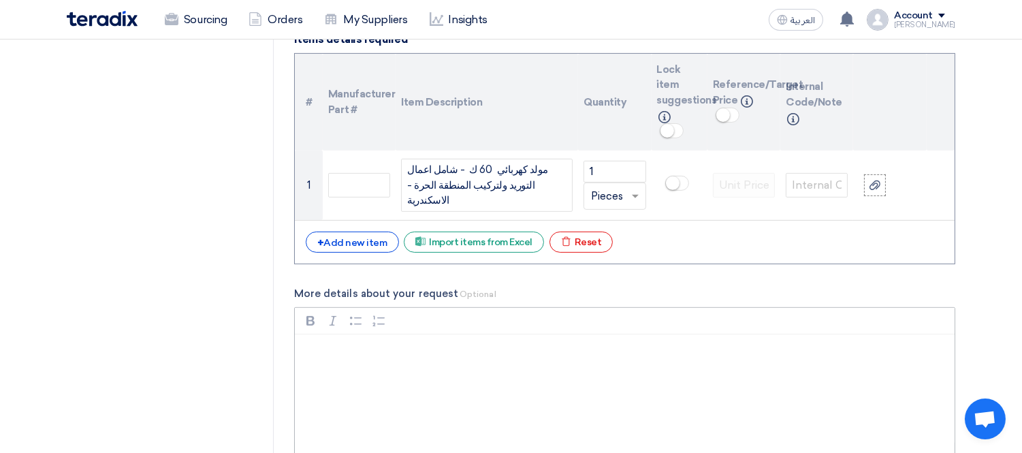
click at [371, 344] on p "Rich Text Editor, main" at bounding box center [629, 352] width 637 height 16
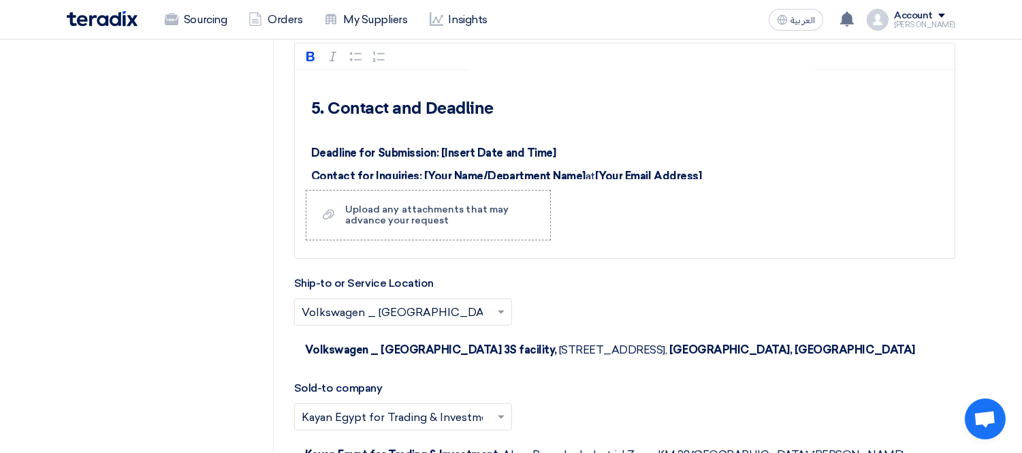
scroll to position [1282, 0]
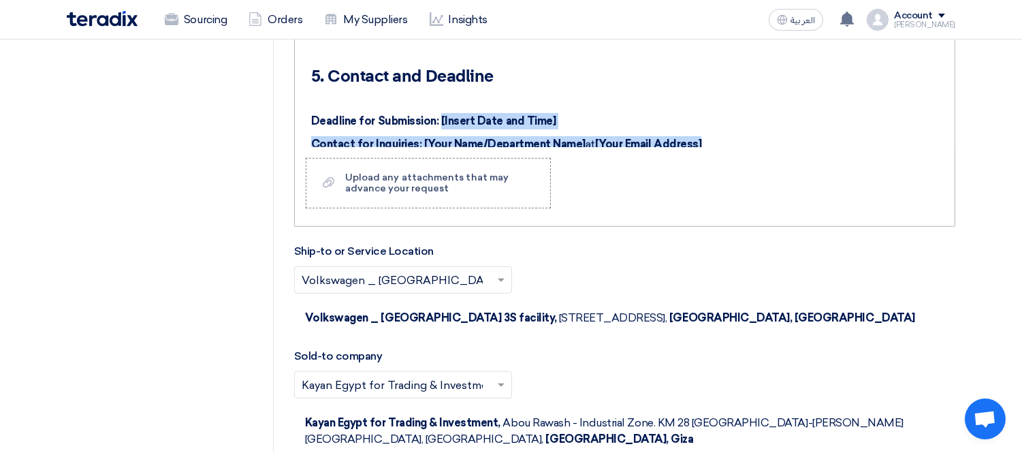
drag, startPoint x: 730, startPoint y: 124, endPoint x: 438, endPoint y: 103, distance: 292.0
click at [438, 103] on div "بالتأكيد. إليك صيغة مختصرة وموجزة لطلب عرض الأسعار (RFQ) باللغة الإنجليزية، مع …" at bounding box center [624, 92] width 659 height 109
click at [616, 89] on div "بالتأكيد. إليك صيغة مختصرة وموجزة لطلب عرض الأسعار (RFQ) باللغة الإنجليزية، مع …" at bounding box center [624, 92] width 659 height 109
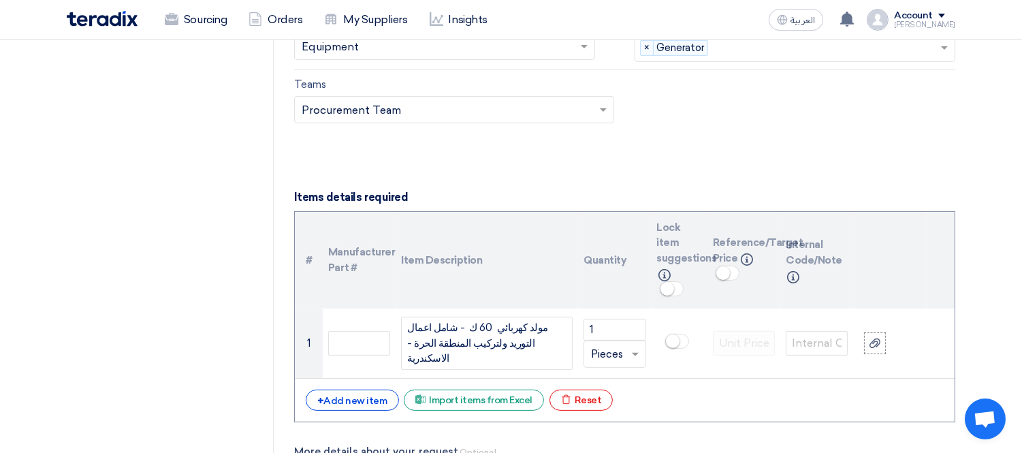
scroll to position [1103, 0]
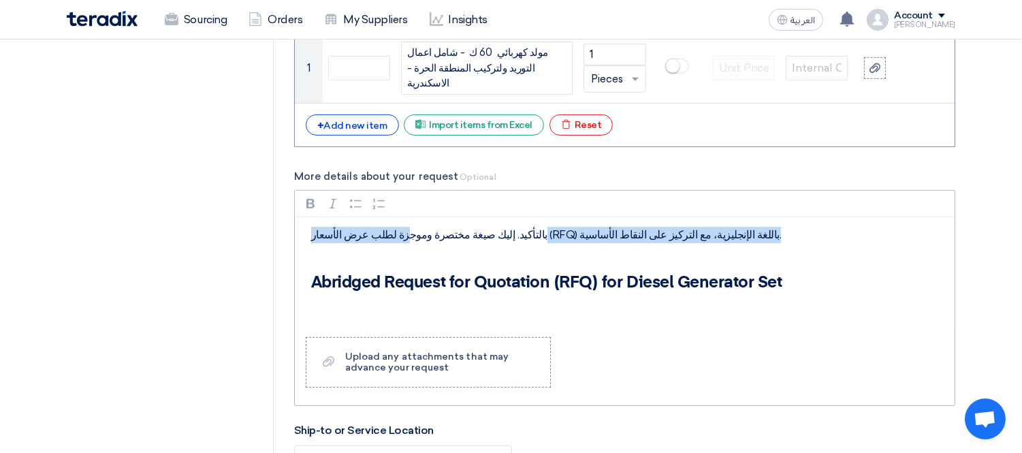
drag, startPoint x: 743, startPoint y: 235, endPoint x: 393, endPoint y: 208, distance: 350.8
click at [393, 208] on div "Rich Text Editor Bold (CTRL+B) Bold Italic (CTRL+I) Italic Bulleted List Bullet…" at bounding box center [624, 258] width 659 height 135
click at [576, 227] on p "بالتأكيد. إليك صيغة مختصرة وموجزة لطلب عرض الأسعار (RFQ) باللغة الإنجليزية، مع …" at bounding box center [629, 235] width 637 height 16
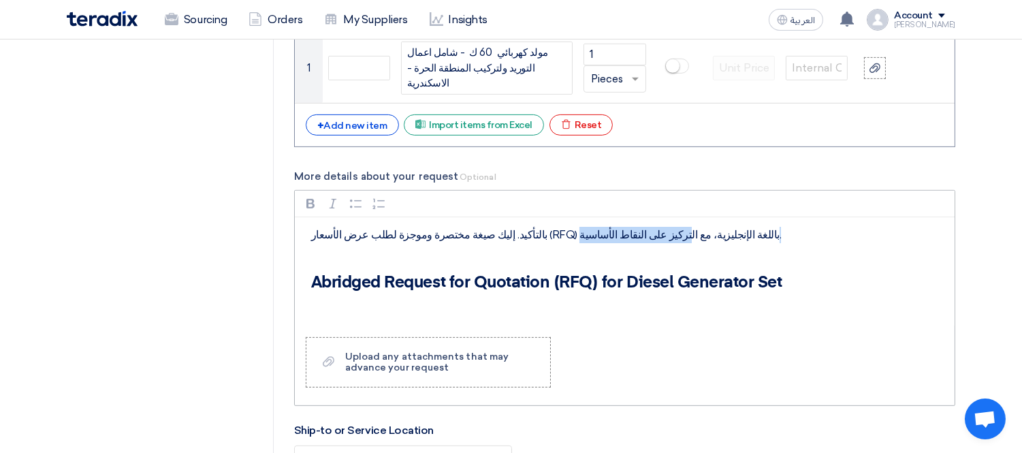
drag, startPoint x: 717, startPoint y: 229, endPoint x: 633, endPoint y: 229, distance: 84.4
click at [636, 229] on p "بالتأكيد. إليك صيغة مختصرة وموجزة لطلب عرض الأسعار (RFQ) باللغة الإنجليزية، مع …" at bounding box center [629, 235] width 637 height 16
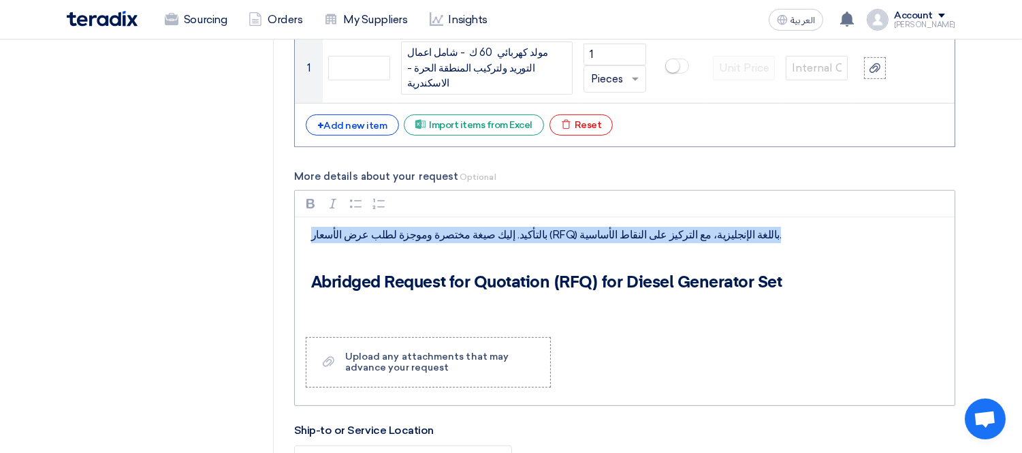
drag, startPoint x: 310, startPoint y: 229, endPoint x: 738, endPoint y: 222, distance: 428.1
click at [738, 227] on p "بالتأكيد. إليك صيغة مختصرة وموجزة لطلب عرض الأسعار (RFQ) باللغة الإنجليزية، مع …" at bounding box center [629, 235] width 637 height 16
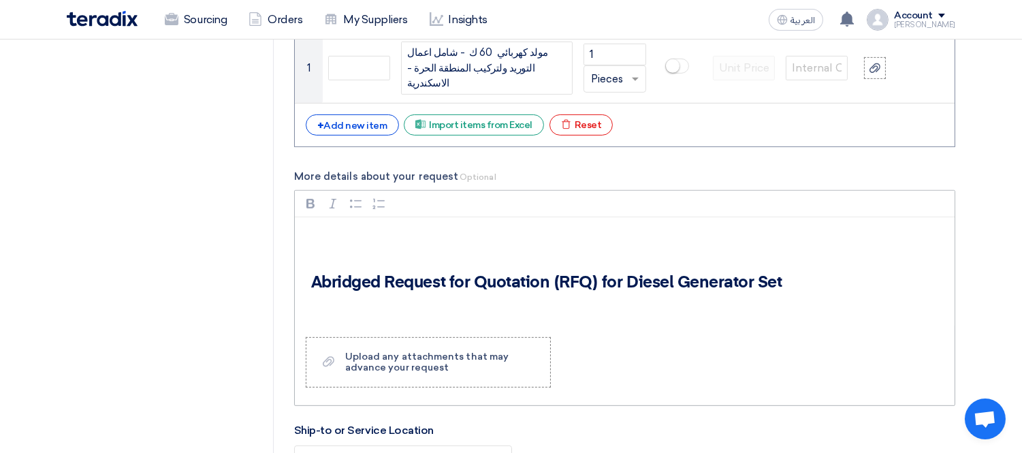
click at [309, 274] on div "Abridged Request for Quotation (RFQ) for Diesel Generator Set 1. Introduction a…" at bounding box center [624, 271] width 659 height 109
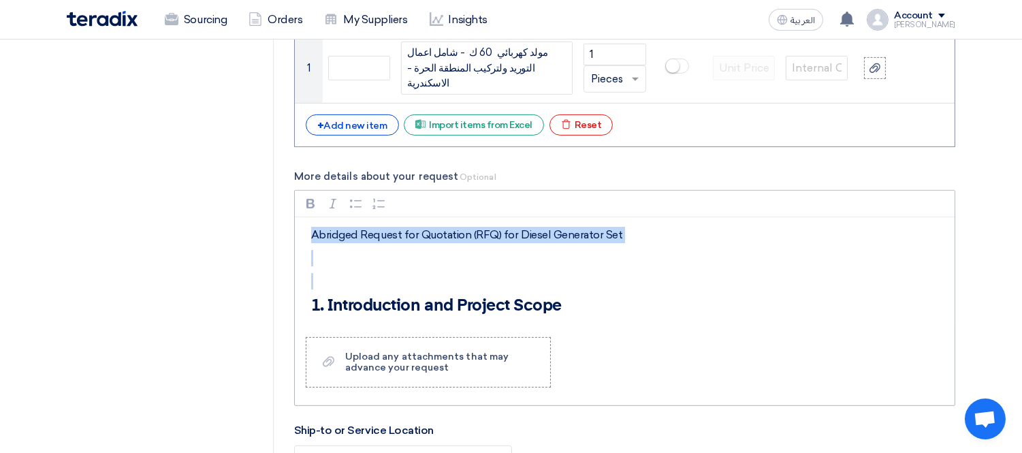
drag, startPoint x: 311, startPoint y: 273, endPoint x: 293, endPoint y: 208, distance: 67.7
click at [294, 208] on div "Rich Text Editor Bold (CTRL+B) Bold Italic (CTRL+I) Italic Bulleted List Bullet…" at bounding box center [624, 298] width 661 height 216
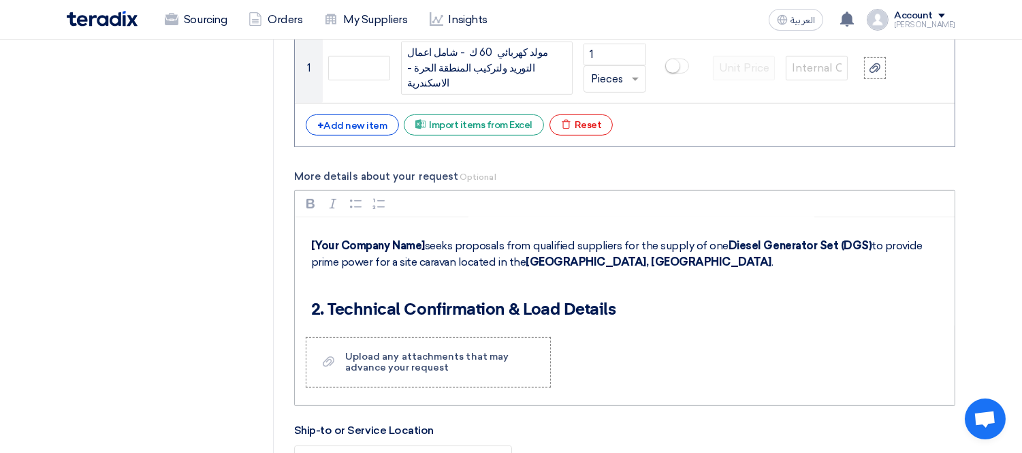
scroll to position [0, 0]
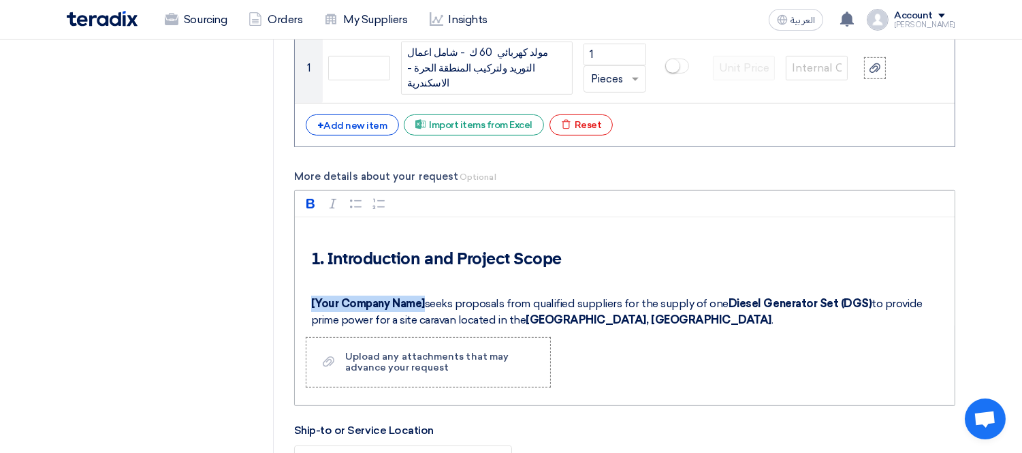
drag, startPoint x: 310, startPoint y: 296, endPoint x: 423, endPoint y: 288, distance: 113.3
click at [423, 288] on div "1. Introduction and Project Scope [Your Company Name] seeks proposals from qual…" at bounding box center [624, 271] width 659 height 109
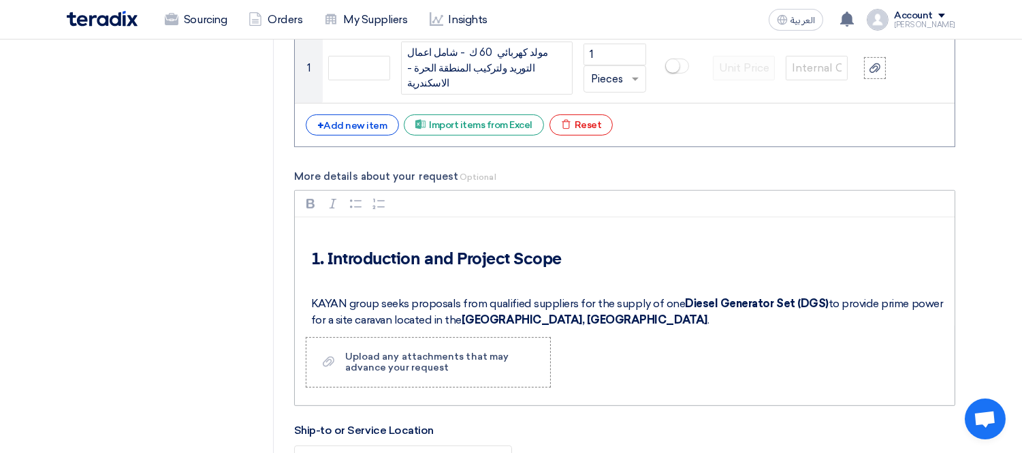
click at [502, 313] on strong "Alexandria Free Zone, Egypt" at bounding box center [584, 319] width 246 height 13
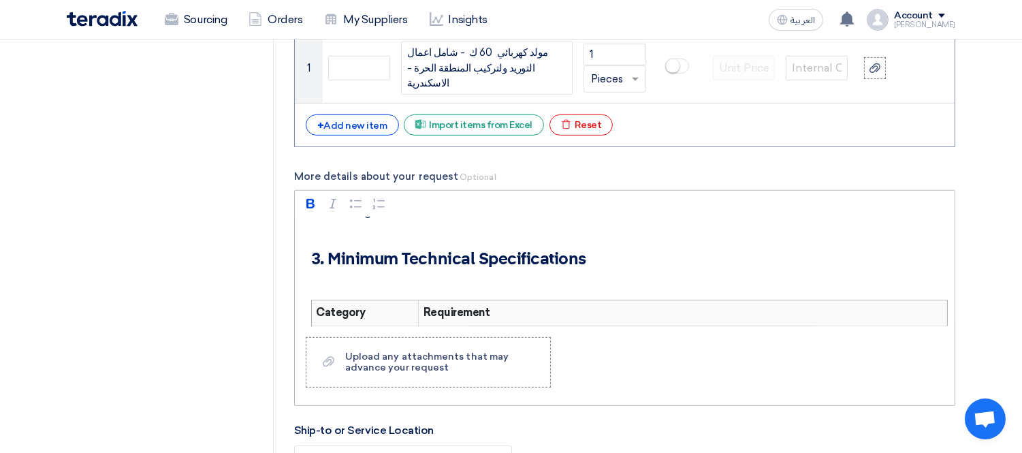
scroll to position [332, 0]
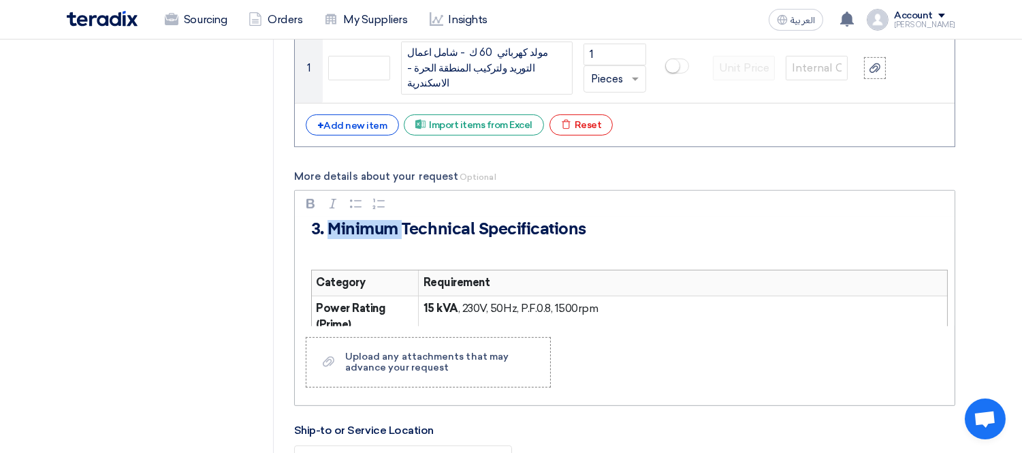
drag, startPoint x: 403, startPoint y: 227, endPoint x: 329, endPoint y: 229, distance: 73.5
click at [329, 229] on h2 "3. Minimum Technical Specifications" at bounding box center [629, 229] width 637 height 19
click at [377, 242] on p "Rich Text Editor, main" at bounding box center [629, 250] width 637 height 16
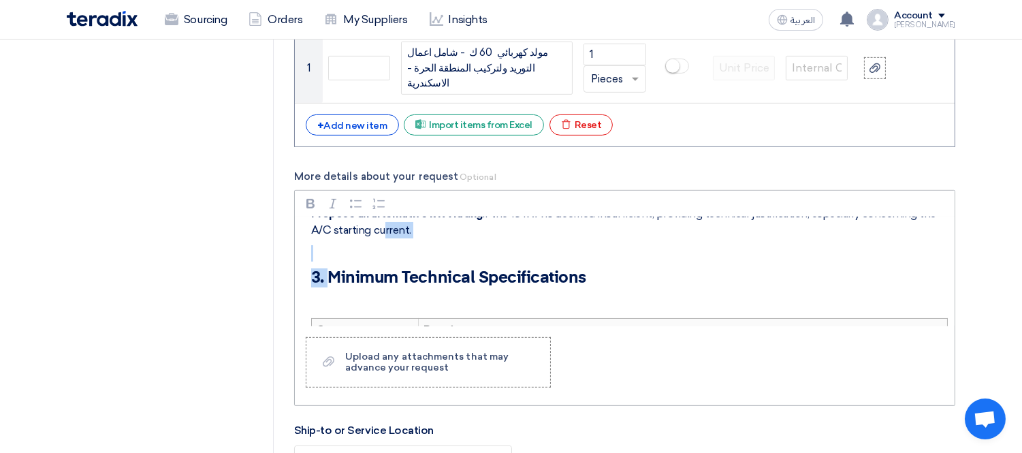
scroll to position [274, 0]
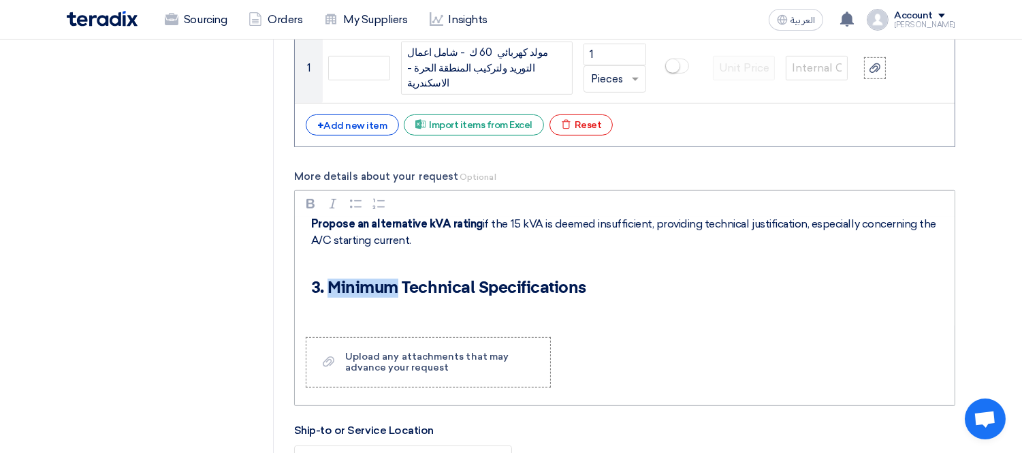
drag, startPoint x: 328, startPoint y: 227, endPoint x: 399, endPoint y: 287, distance: 92.7
click at [399, 287] on h2 "3. Minimum Technical Specifications" at bounding box center [629, 287] width 637 height 19
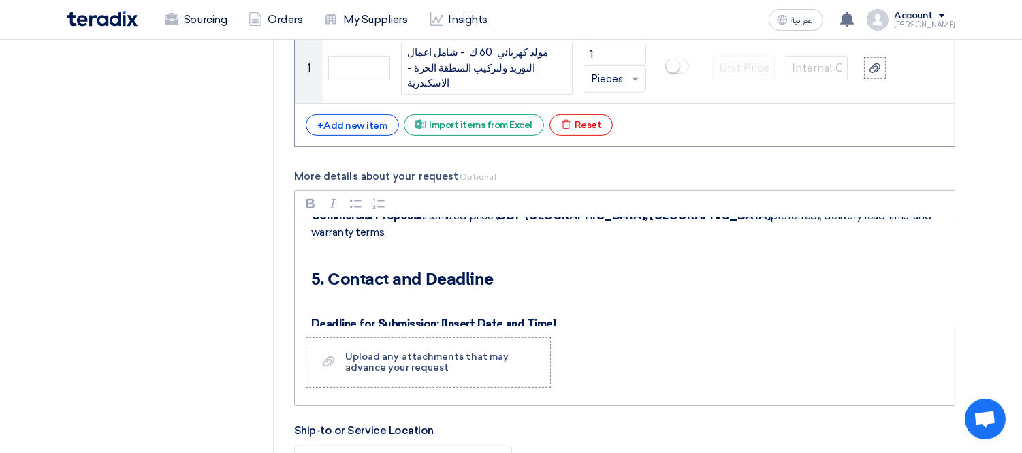
scroll to position [780, 0]
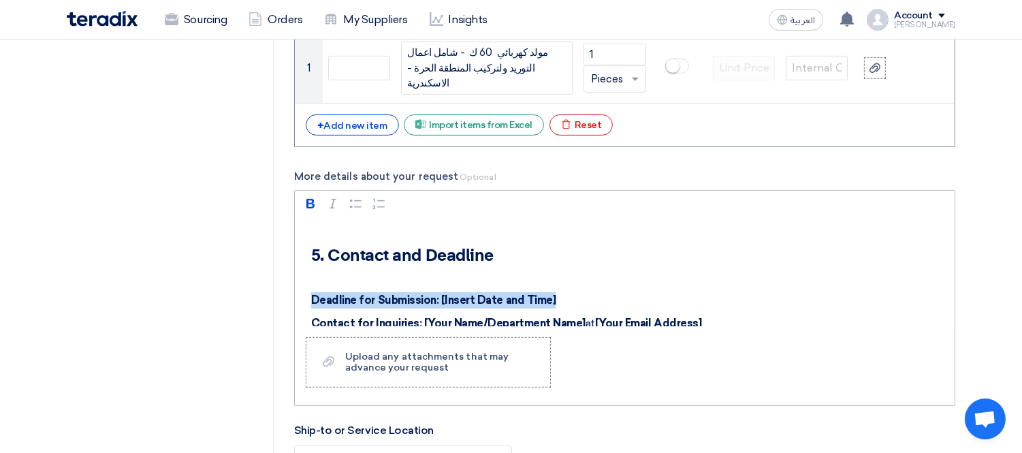
drag, startPoint x: 565, startPoint y: 280, endPoint x: 309, endPoint y: 278, distance: 255.9
click at [309, 278] on div "1. Introduction and Project Scope KAYAN group seeks proposals from qualified su…" at bounding box center [624, 271] width 659 height 109
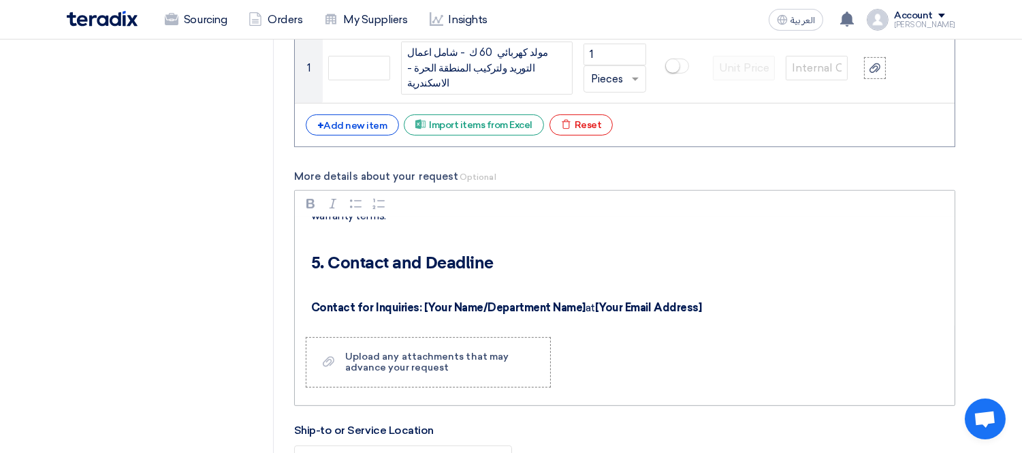
scroll to position [757, 0]
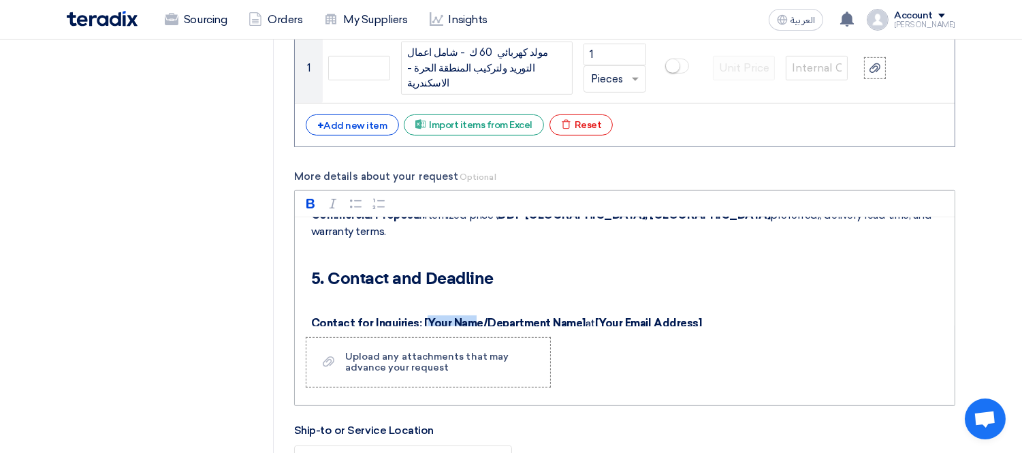
drag, startPoint x: 421, startPoint y: 301, endPoint x: 468, endPoint y: 301, distance: 47.0
click at [468, 316] on strong "[Your Name/Department Name]" at bounding box center [504, 322] width 161 height 13
click at [438, 316] on strong "[Your Name/Department Name]" at bounding box center [504, 322] width 161 height 13
drag, startPoint x: 418, startPoint y: 301, endPoint x: 477, endPoint y: 301, distance: 59.2
click at [477, 315] on p "Contact for Inquiries: [Your Name/Department Name] at [Your Email Address]" at bounding box center [629, 323] width 637 height 16
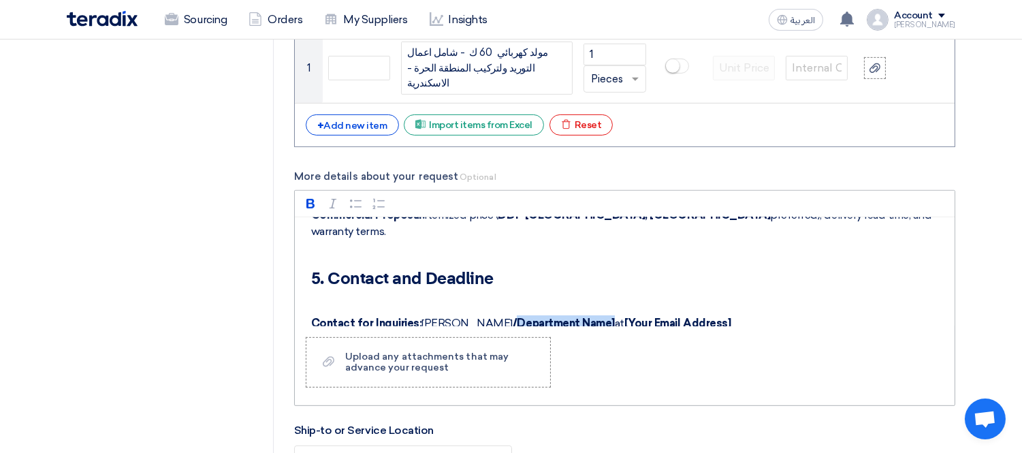
drag, startPoint x: 493, startPoint y: 300, endPoint x: 587, endPoint y: 297, distance: 93.3
click at [587, 315] on p "Contact for Inquiries: George Azmy /Department Name] at [Your Email Address]" at bounding box center [629, 323] width 637 height 16
click at [521, 316] on strong "/Prucorment" at bounding box center [545, 322] width 66 height 13
click at [512, 316] on strong "/Procurement" at bounding box center [548, 322] width 72 height 13
drag, startPoint x: 493, startPoint y: 299, endPoint x: 559, endPoint y: 301, distance: 66.0
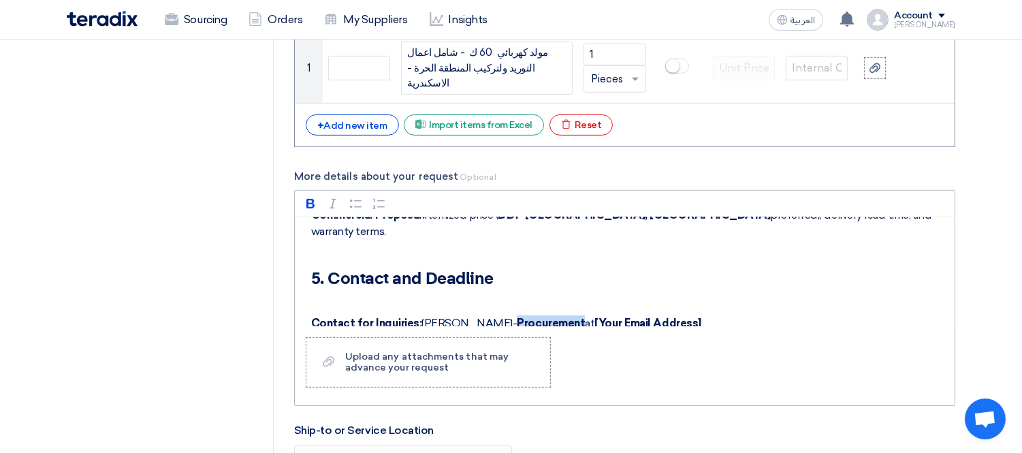
click at [559, 316] on strong "Procurement" at bounding box center [551, 322] width 68 height 13
click at [312, 199] on icon "button" at bounding box center [310, 204] width 8 height 10
click at [629, 331] on div "Rich Text Editor Bold (CTRL+B) Bold Italic (CTRL+I) Italic Bulleted List Bullet…" at bounding box center [624, 298] width 661 height 216
drag, startPoint x: 685, startPoint y: 302, endPoint x: 565, endPoint y: 304, distance: 119.8
click at [559, 315] on p "Contact for Inquiries: George Azmy- Procurement at [Your Email Address]" at bounding box center [629, 323] width 637 height 16
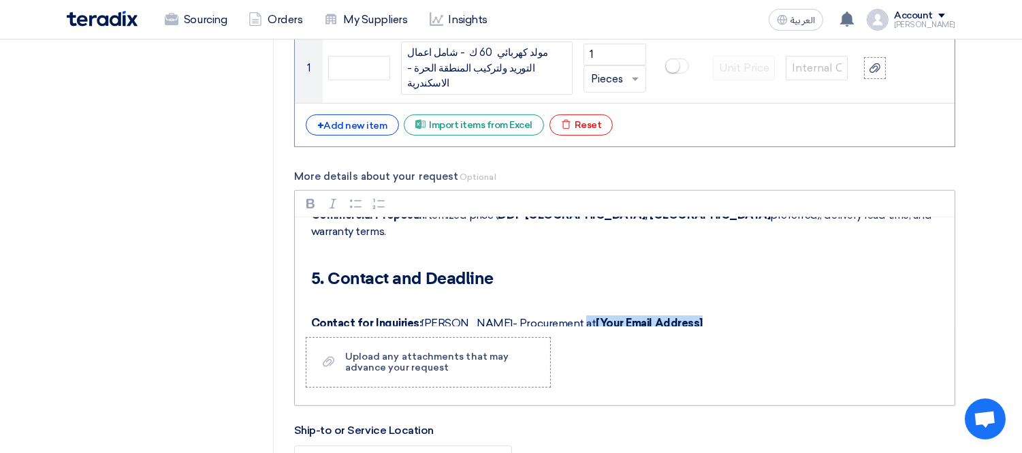
click at [670, 316] on strong "[Your Email Address]" at bounding box center [649, 322] width 106 height 13
drag, startPoint x: 696, startPoint y: 302, endPoint x: 563, endPoint y: 301, distance: 132.7
click at [563, 315] on p "Contact for Inquiries: George Azmy- Procurement at [Your Email Address]" at bounding box center [629, 323] width 637 height 16
click at [695, 315] on p "Contact for Inquiries: George Azmy- Procurement - Tele 01016025000 / whatapp :0…" at bounding box center [629, 323] width 637 height 16
click at [819, 315] on p "Contact for Inquiries: George Azmy- Procurement - Tele 01016025000 / WhatsApp :…" at bounding box center [629, 323] width 637 height 16
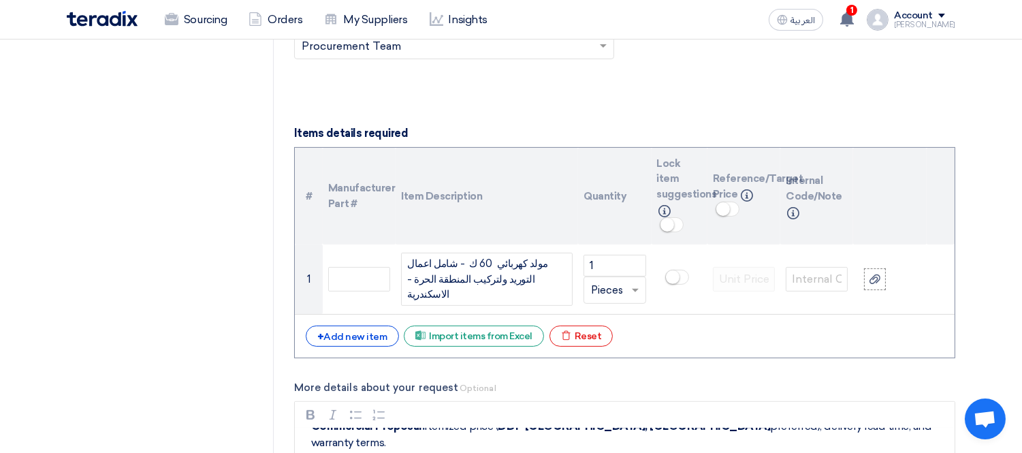
scroll to position [865, 0]
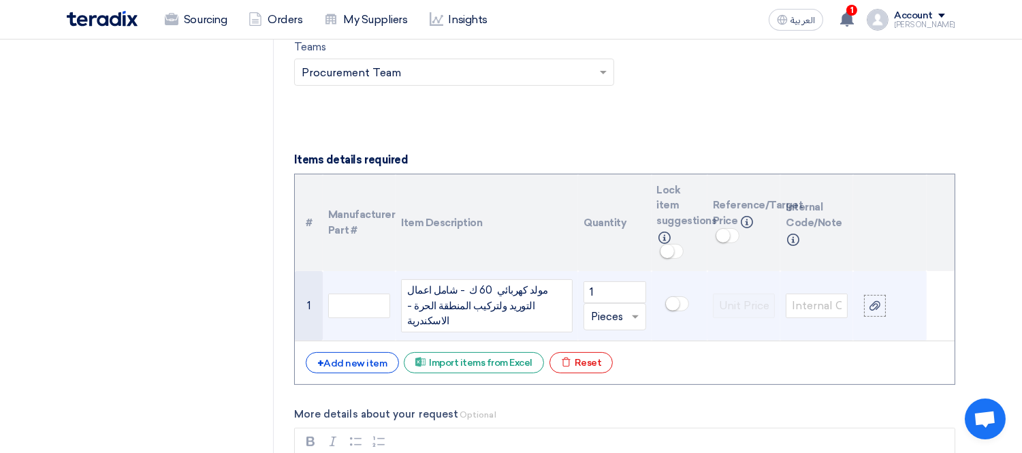
drag, startPoint x: 549, startPoint y: 312, endPoint x: 416, endPoint y: 290, distance: 134.5
click at [416, 290] on div "مولد كهربائي 60 ك - شامل اعمال التوريد ولتركيب المنطقة الحرة - الاسكندرية" at bounding box center [487, 305] width 172 height 53
click at [546, 311] on div "مولد كهربائي 60 ك - شامل اعمال التوريد ولتركيب المنطقة الحرة - الاسكندرية" at bounding box center [487, 305] width 172 height 53
drag, startPoint x: 546, startPoint y: 312, endPoint x: 466, endPoint y: 287, distance: 84.2
click at [466, 287] on div "مولد كهربائي 60 ك - شامل اعمال التوريد ولتركيب المنطقة الحرة - الاسكندرية" at bounding box center [487, 305] width 172 height 53
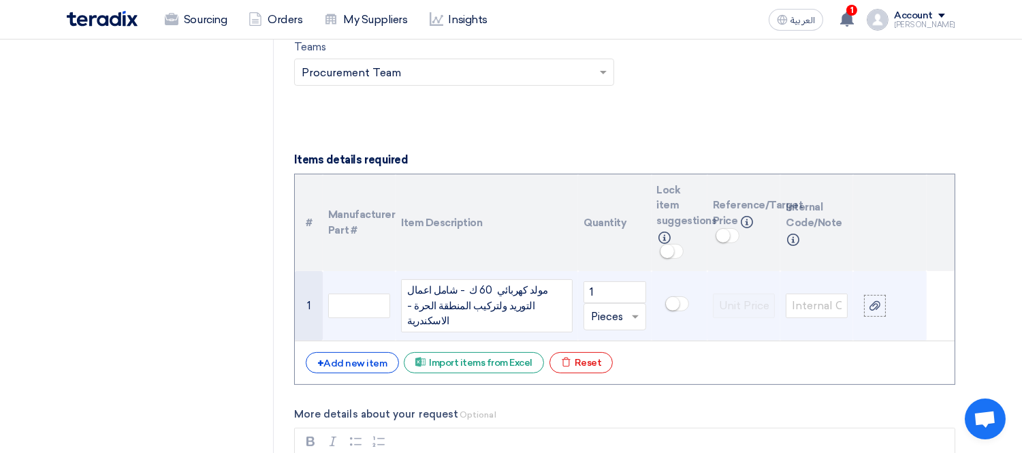
paste div
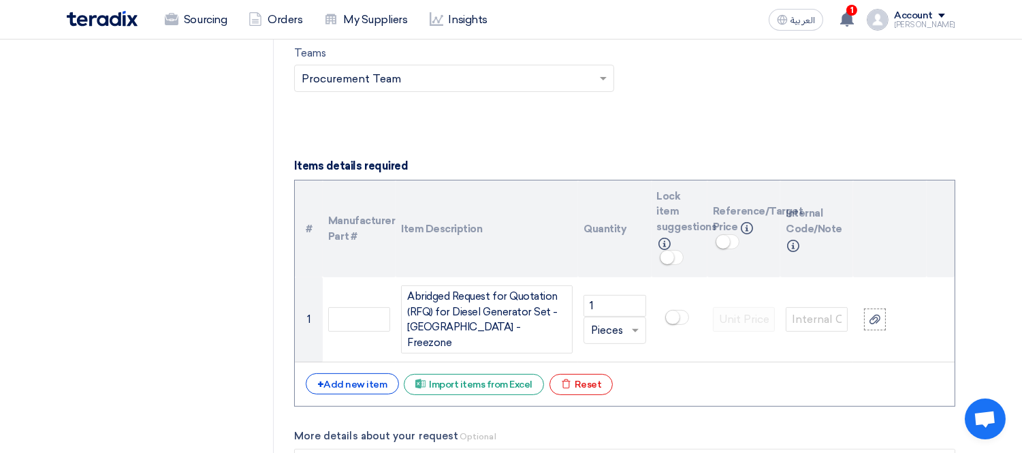
click at [713, 373] on div "+ Add new item Excel file Import items from Excel Excel file Reset" at bounding box center [625, 384] width 638 height 22
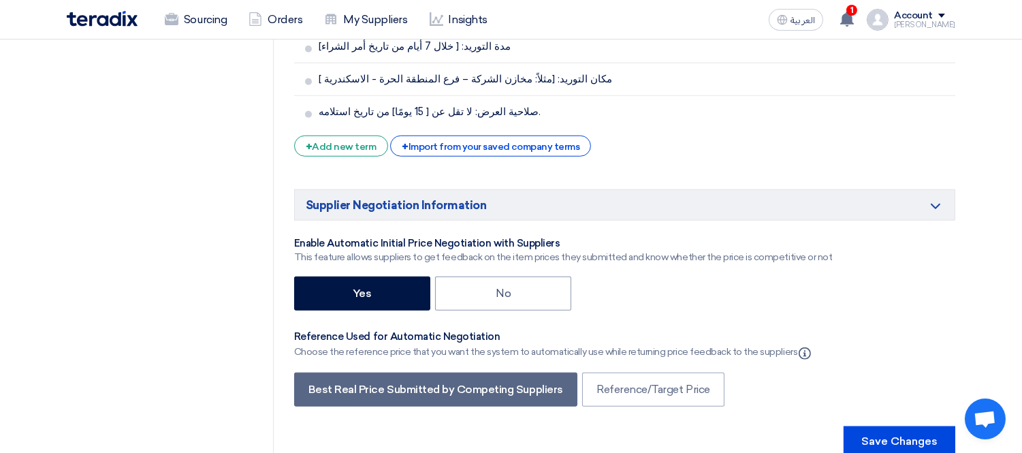
scroll to position [2265, 0]
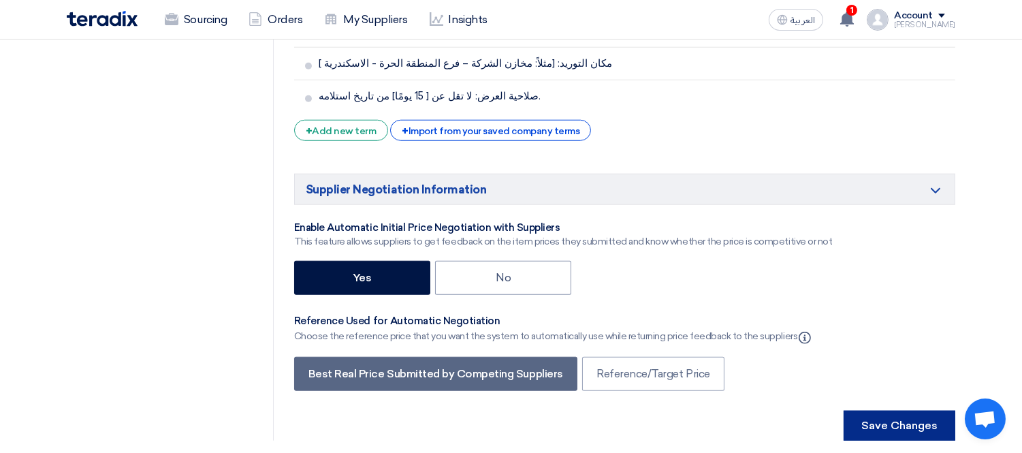
click at [907, 410] on button "Save Changes" at bounding box center [899, 425] width 112 height 30
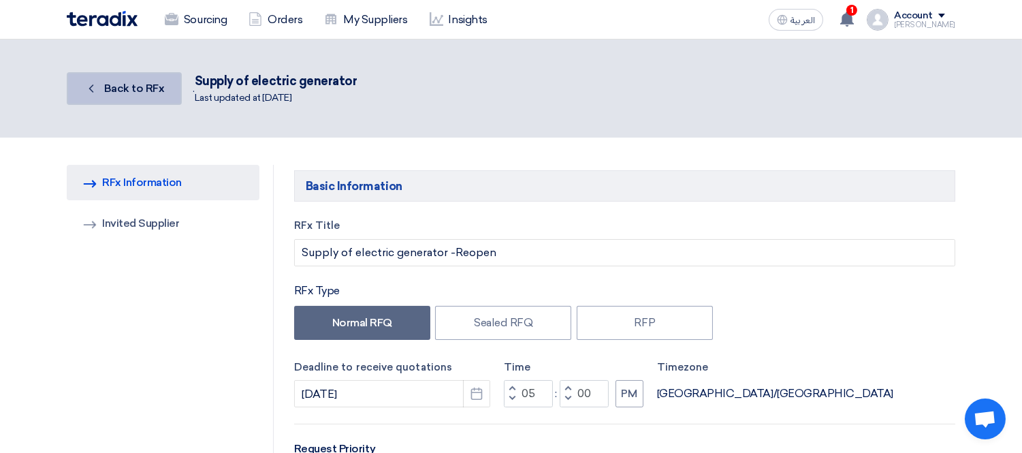
click at [121, 90] on span "Back to RFx" at bounding box center [134, 88] width 61 height 13
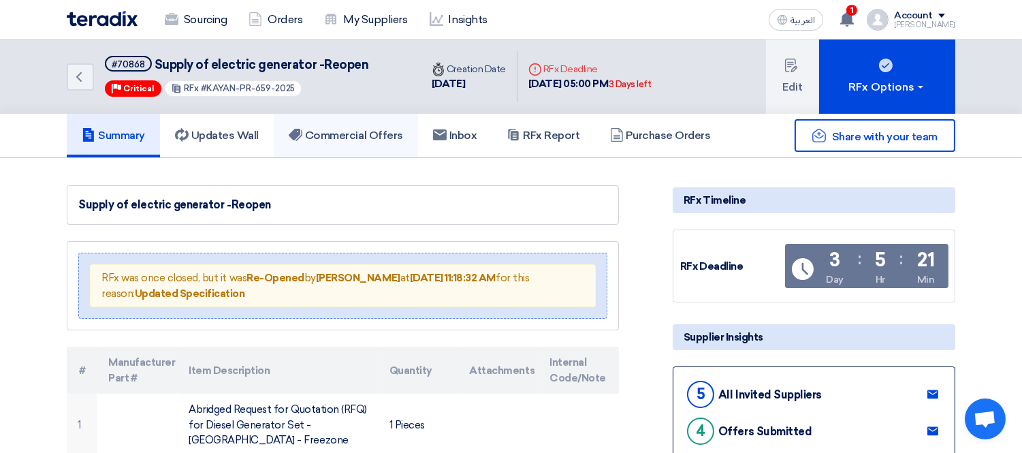
click at [343, 138] on h5 "Commercial Offers" at bounding box center [346, 136] width 114 height 14
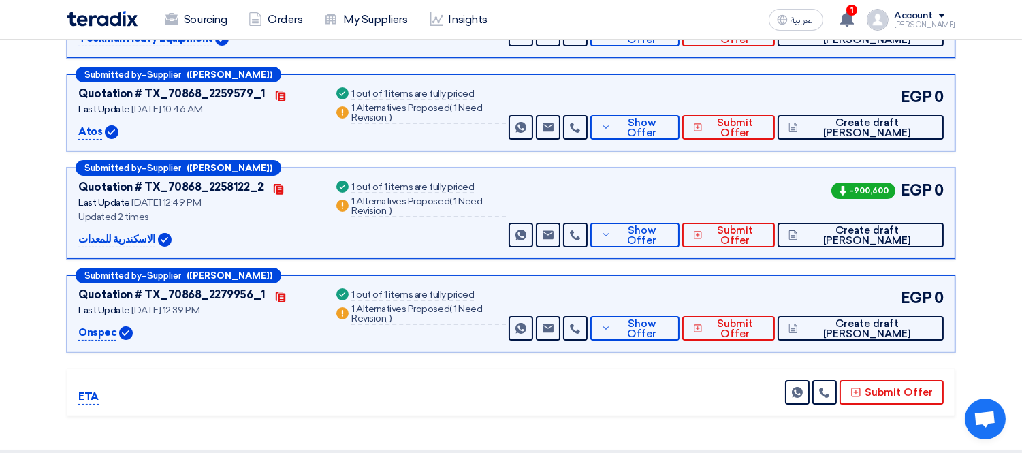
scroll to position [151, 0]
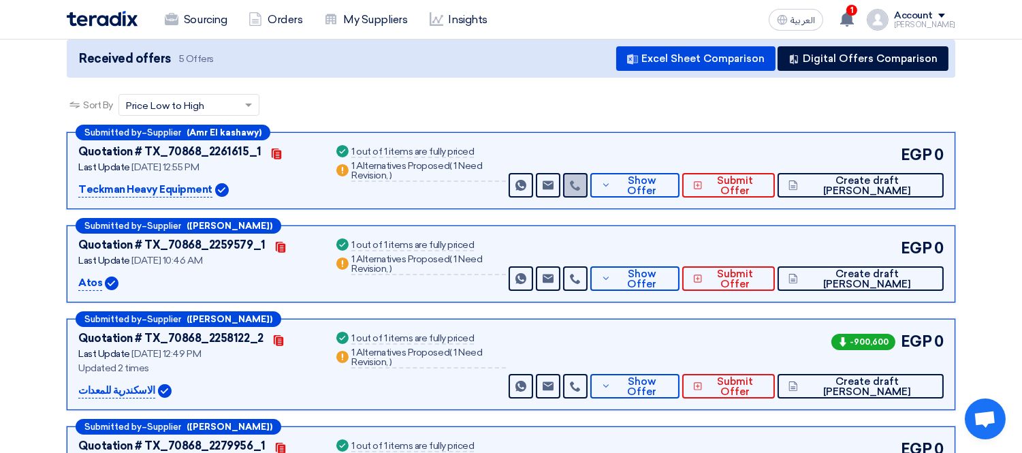
click at [581, 182] on icon at bounding box center [575, 185] width 11 height 11
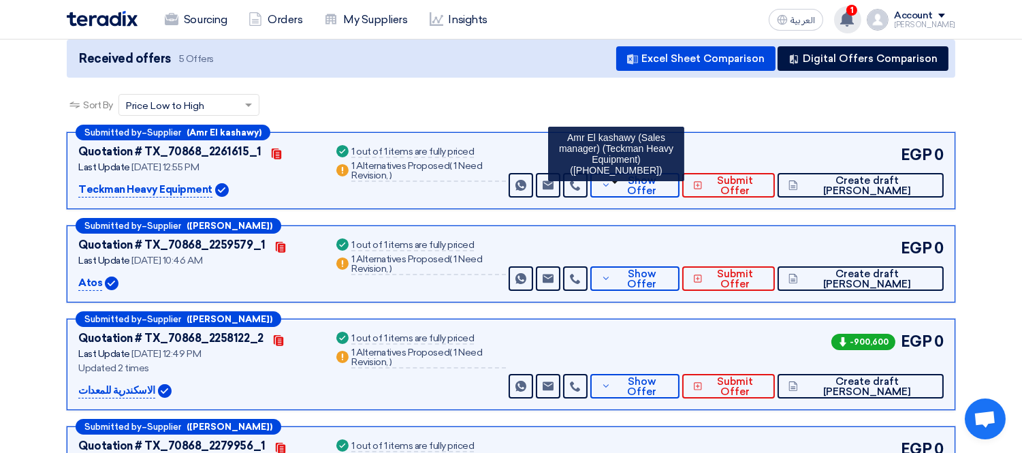
click at [854, 14] on icon at bounding box center [846, 19] width 15 height 15
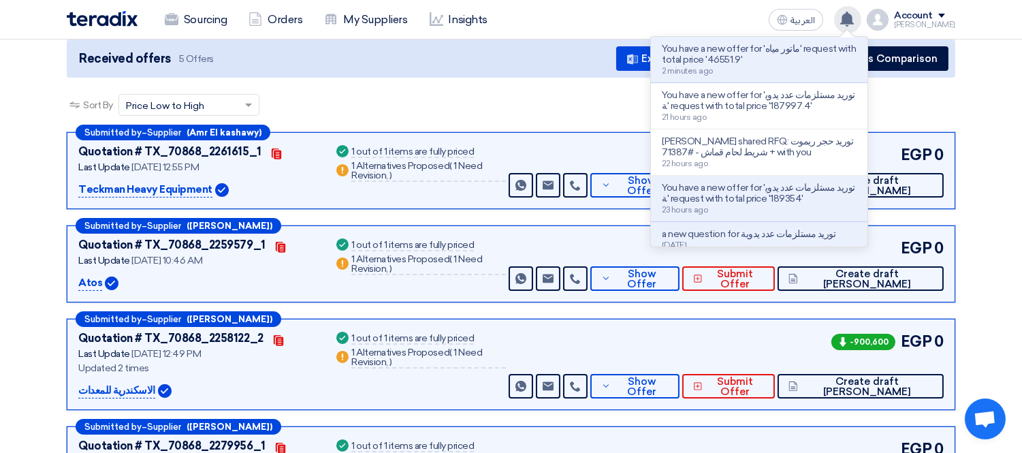
click at [854, 14] on icon at bounding box center [846, 19] width 15 height 15
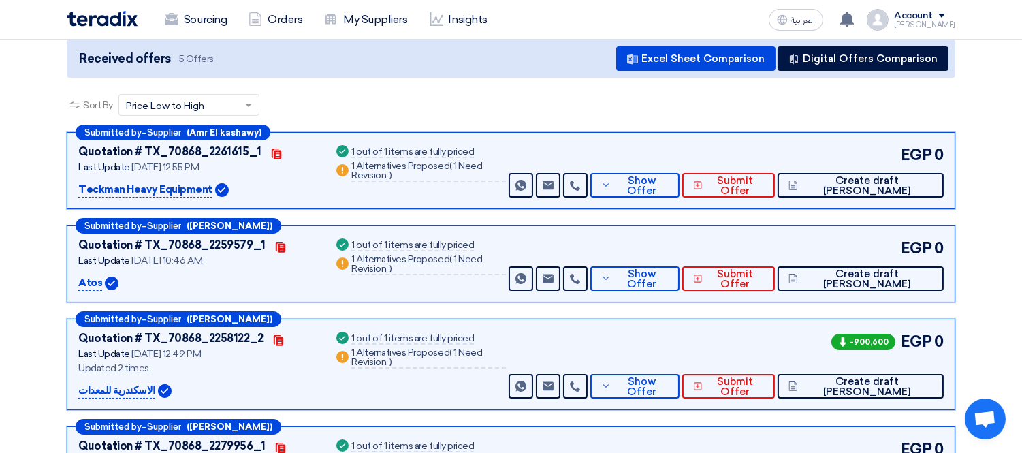
click at [977, 100] on section "Received offers 5 Offers Excel Sheet Comparison Digital Offers Comparison Sort …" at bounding box center [511, 303] width 1022 height 593
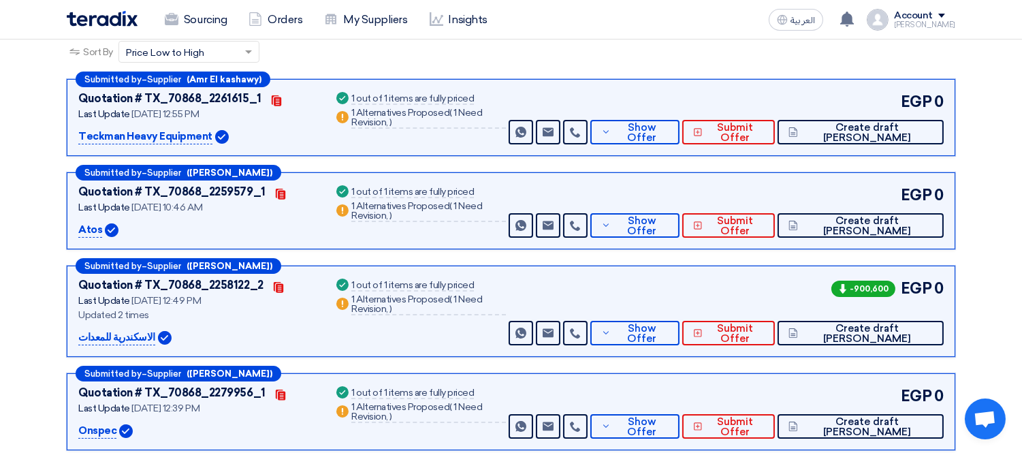
scroll to position [206, 0]
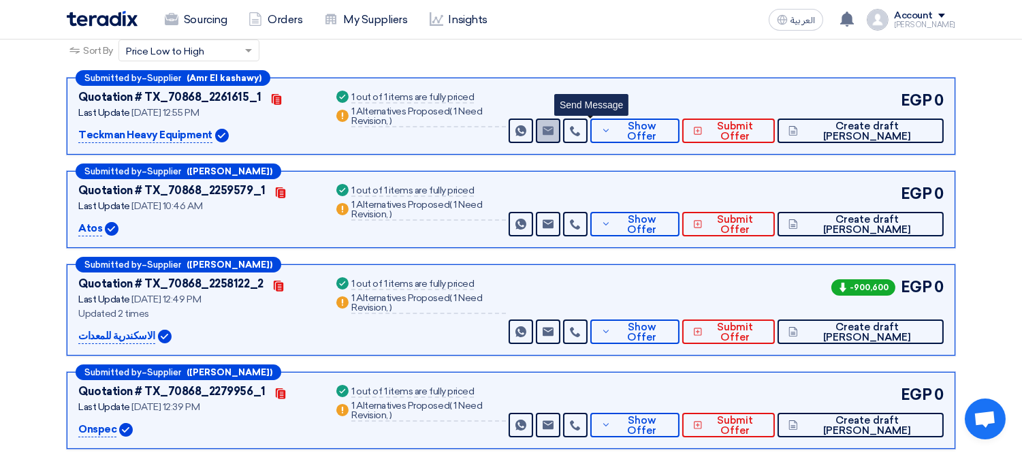
click at [553, 129] on use at bounding box center [547, 130] width 11 height 9
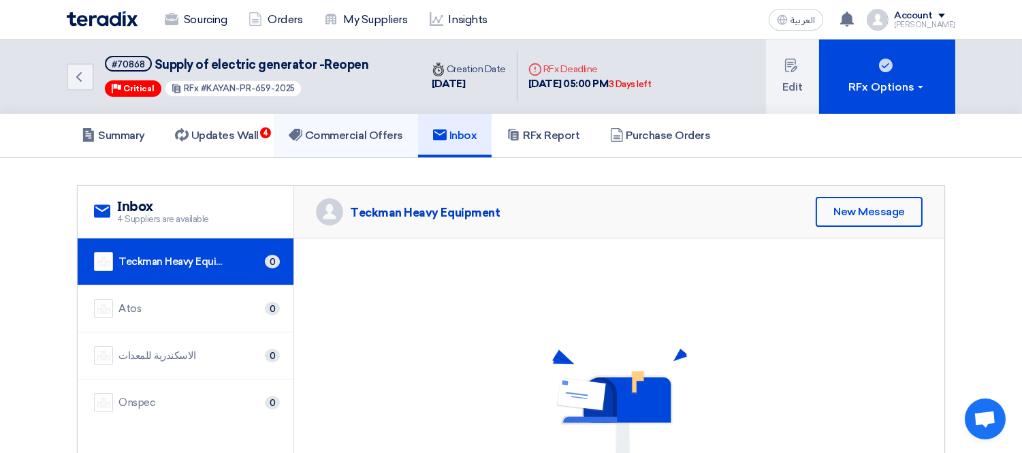
click at [348, 138] on h5 "Commercial Offers" at bounding box center [346, 136] width 114 height 14
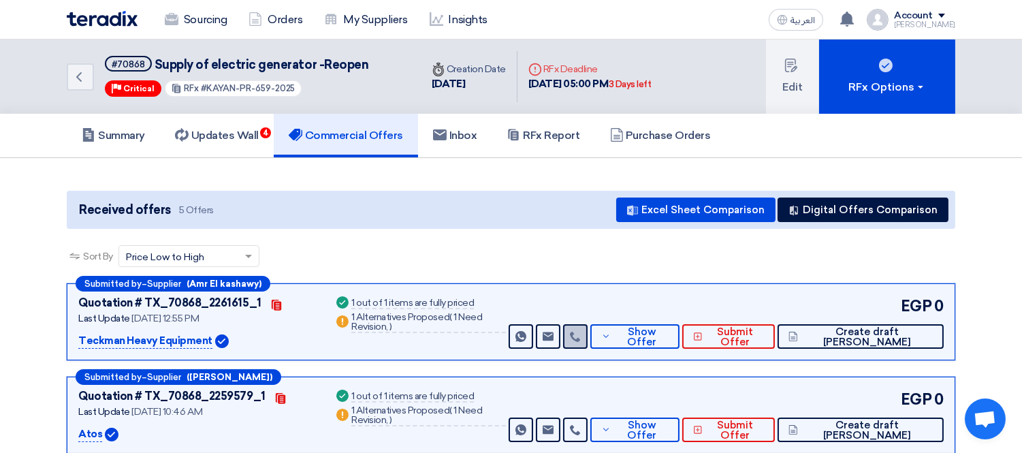
click at [581, 332] on icon at bounding box center [575, 336] width 11 height 11
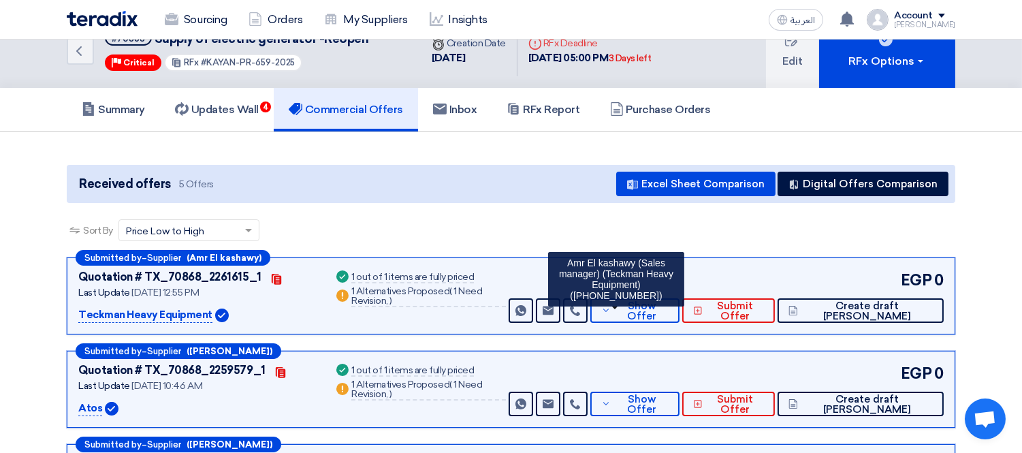
scroll to position [30, 0]
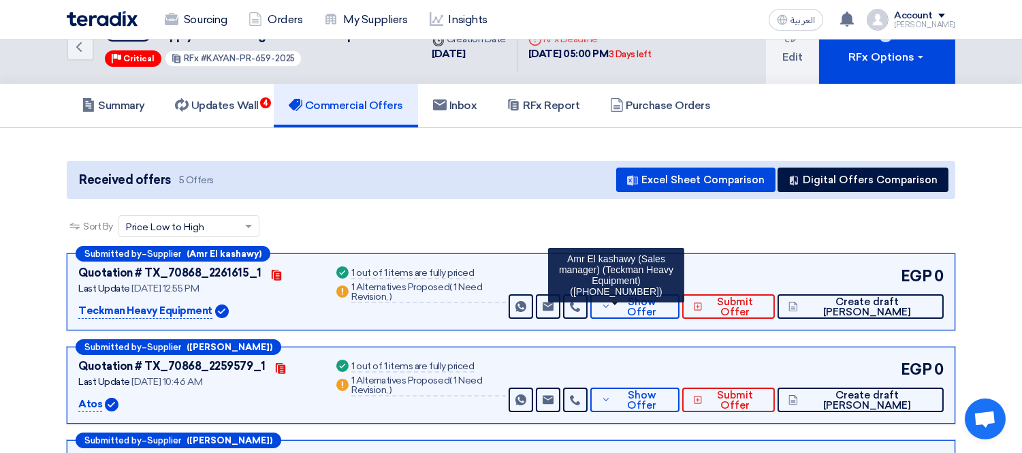
click at [996, 184] on section "Received offers 5 Offers Excel Sheet Comparison Digital Offers Comparison Sort …" at bounding box center [511, 424] width 1022 height 593
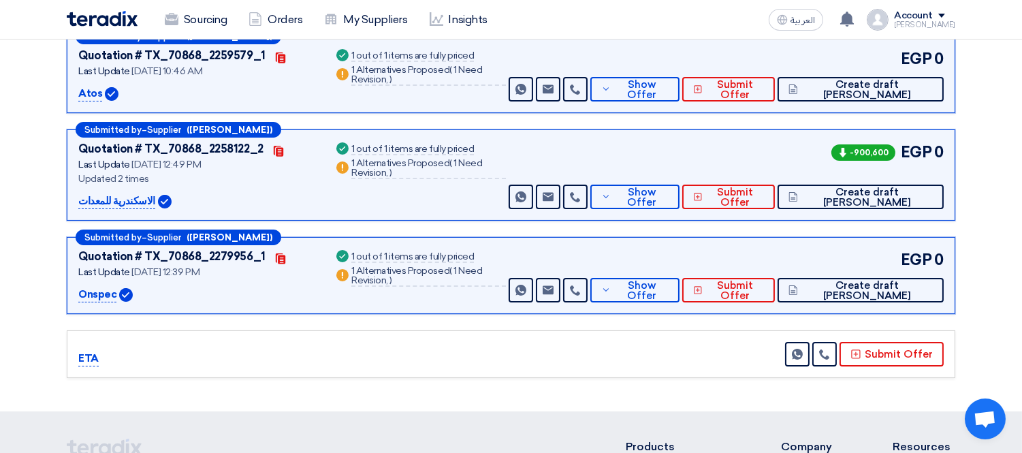
scroll to position [375, 0]
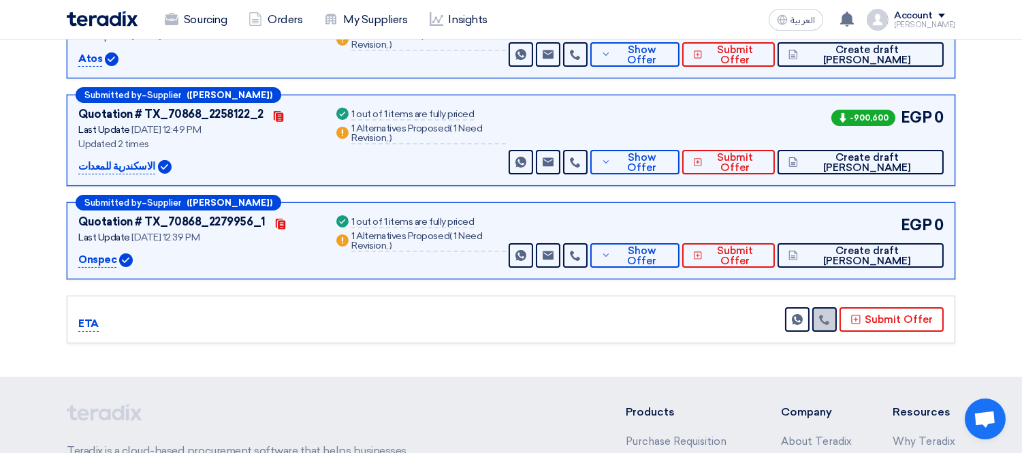
click at [827, 321] on icon at bounding box center [824, 319] width 11 height 11
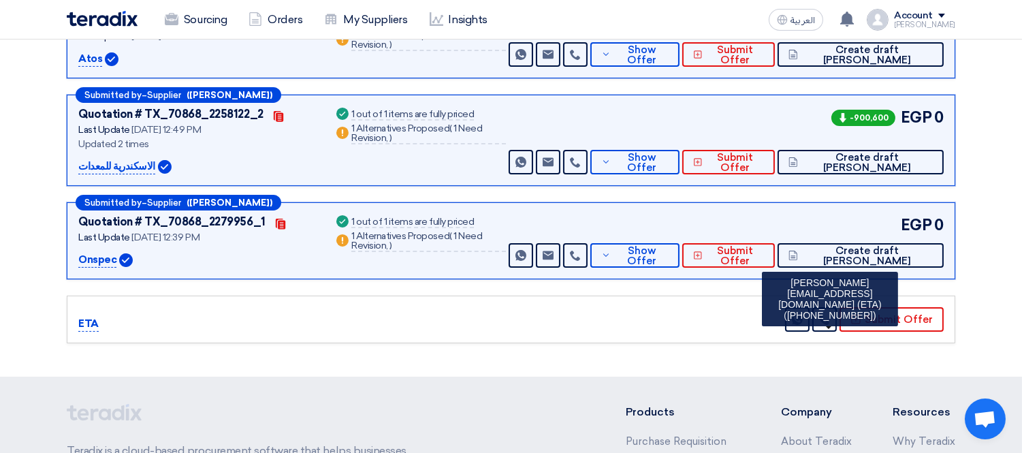
click at [971, 244] on section "Received offers 5 Offers Excel Sheet Comparison Digital Offers Comparison Sort …" at bounding box center [511, 79] width 1022 height 593
click at [835, 316] on link at bounding box center [824, 319] width 25 height 25
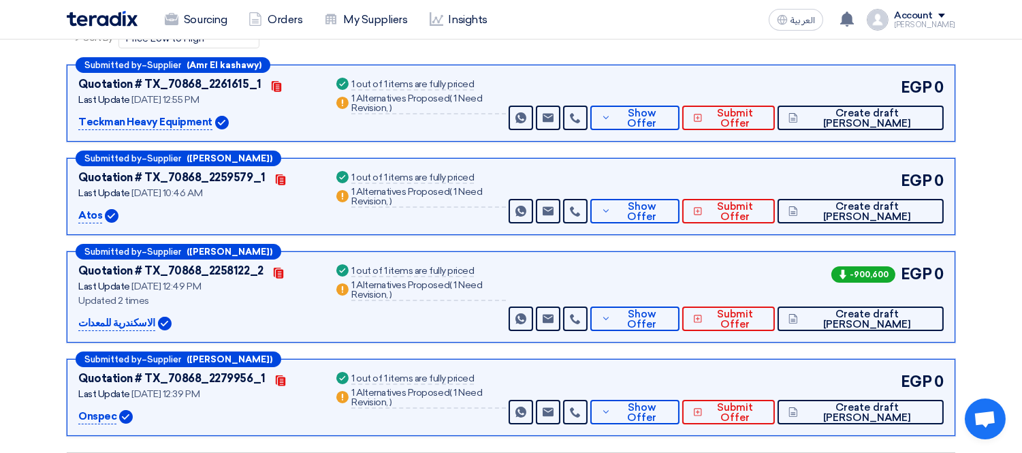
scroll to position [222, 0]
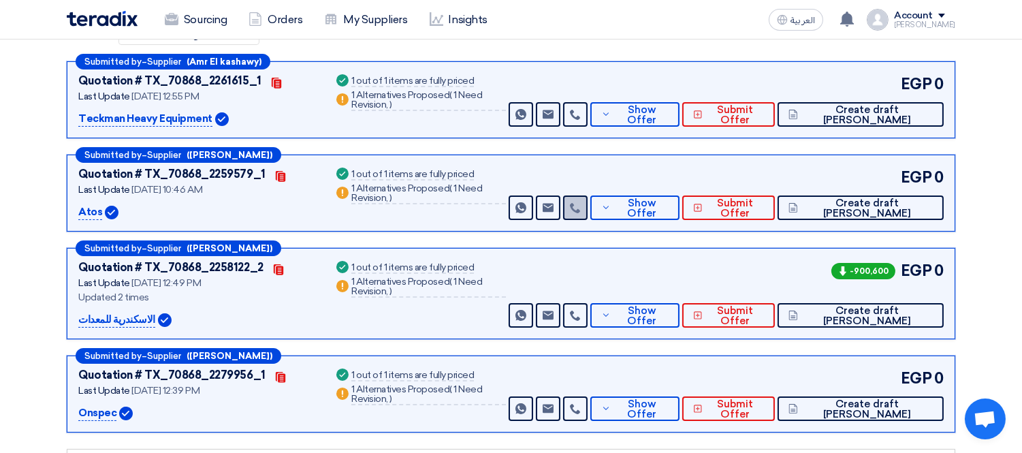
click at [581, 202] on icon at bounding box center [575, 207] width 11 height 11
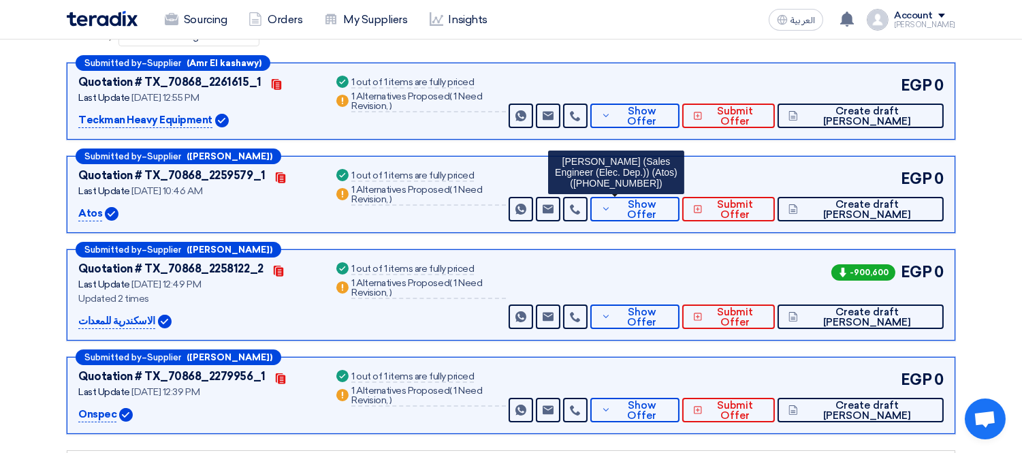
scroll to position [229, 0]
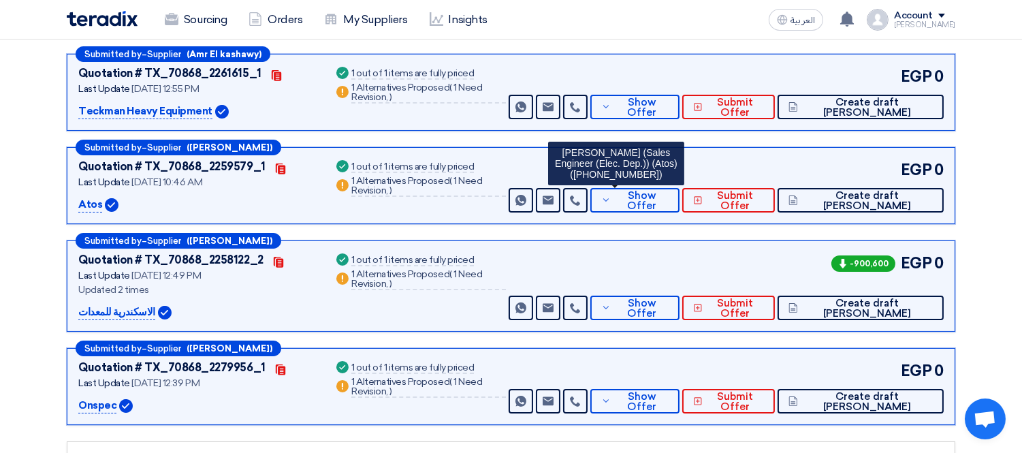
click at [88, 201] on p "Atos" at bounding box center [90, 205] width 24 height 16
copy p "Atos"
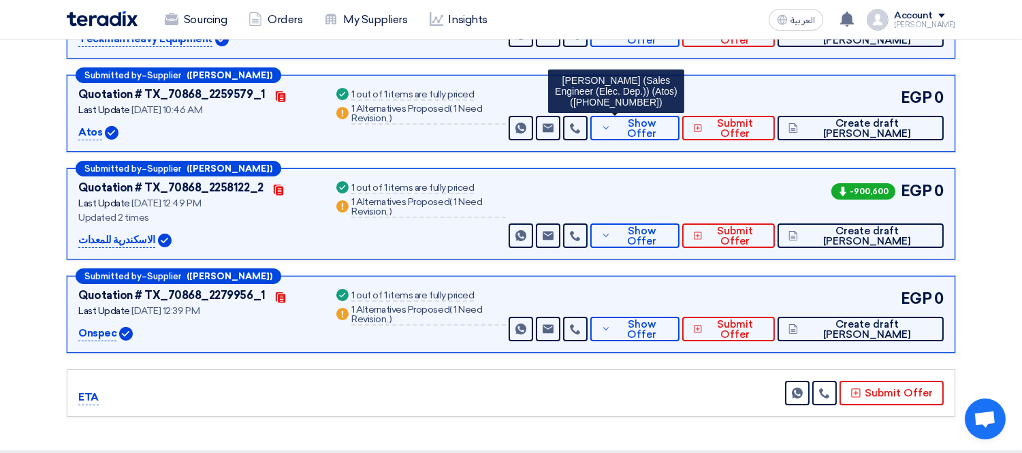
scroll to position [302, 0]
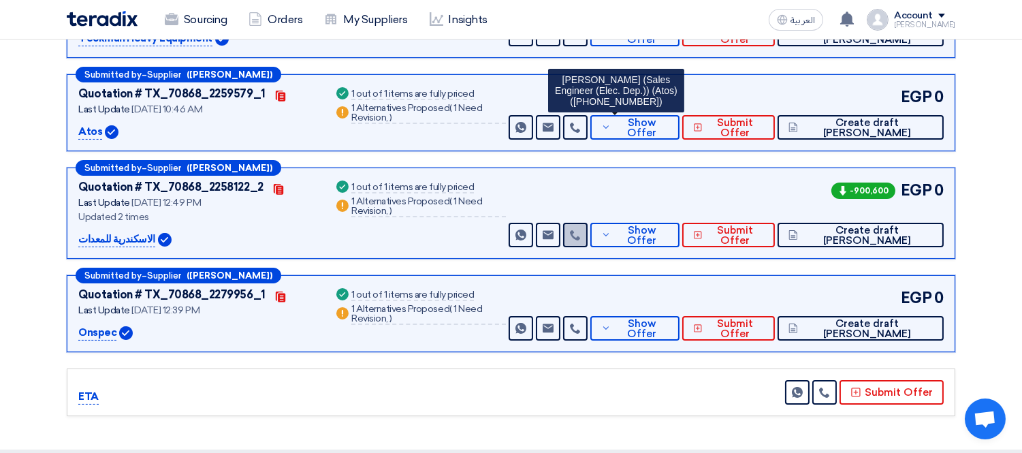
click at [581, 233] on icon at bounding box center [575, 234] width 11 height 11
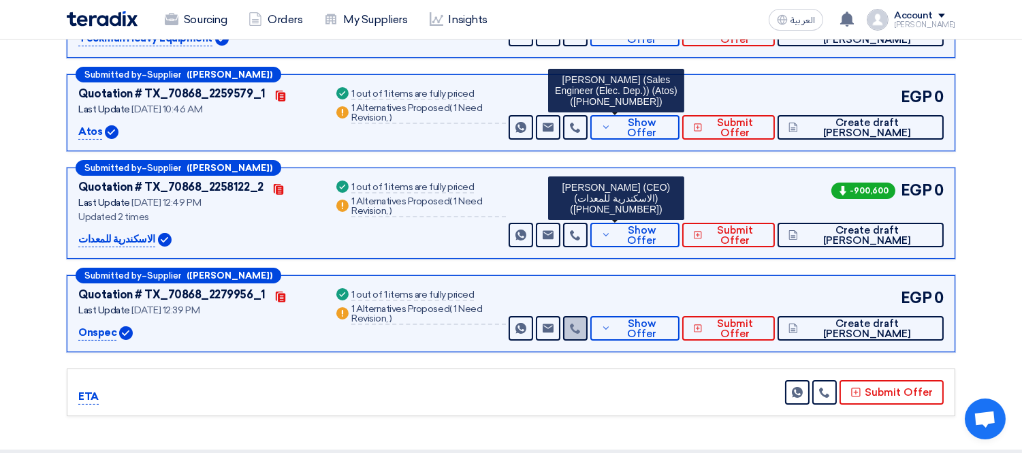
click at [581, 323] on icon at bounding box center [575, 328] width 11 height 11
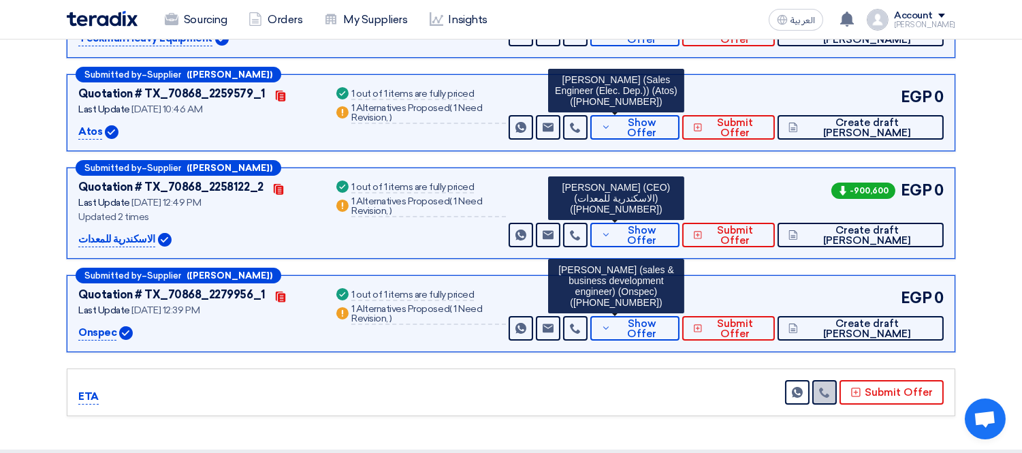
click at [829, 393] on use at bounding box center [824, 392] width 10 height 10
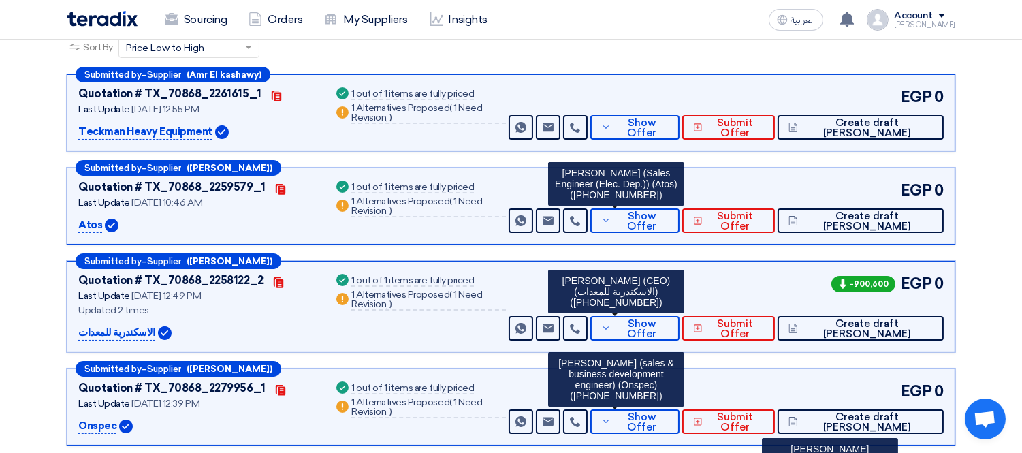
scroll to position [151, 0]
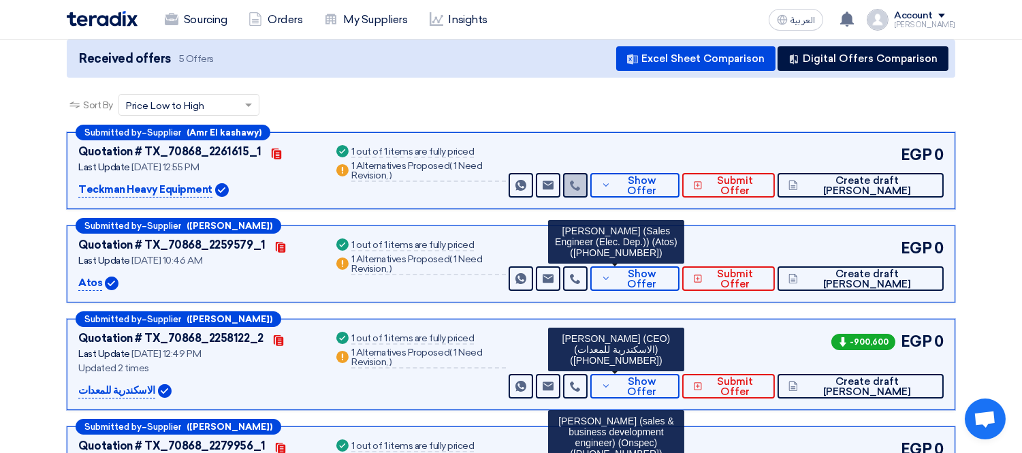
click at [581, 185] on icon at bounding box center [575, 185] width 11 height 11
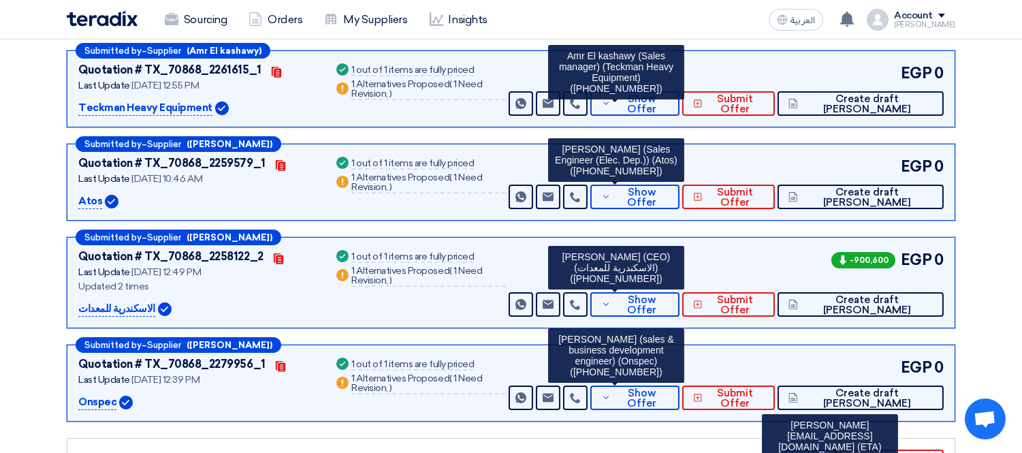
scroll to position [220, 0]
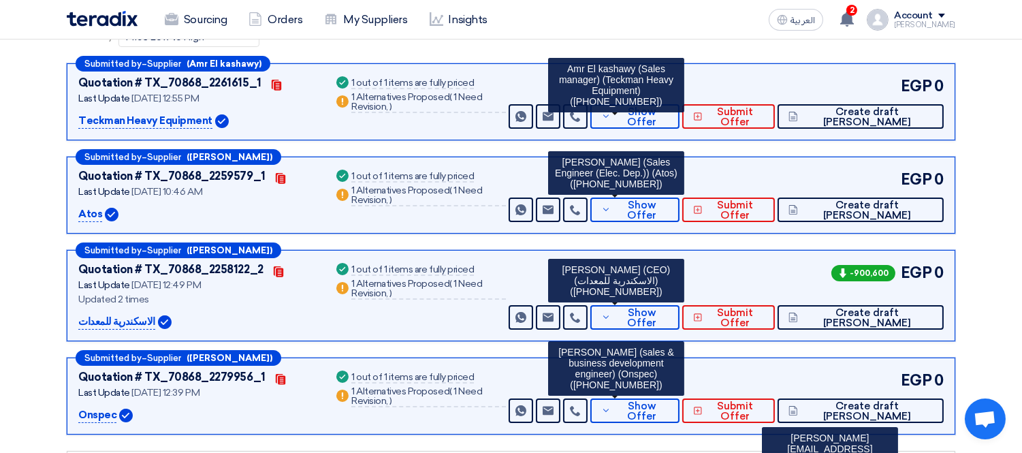
click at [0, 246] on section "Received offers 5 Offers Excel Sheet Comparison Digital Offers Comparison Sort …" at bounding box center [511, 234] width 1022 height 593
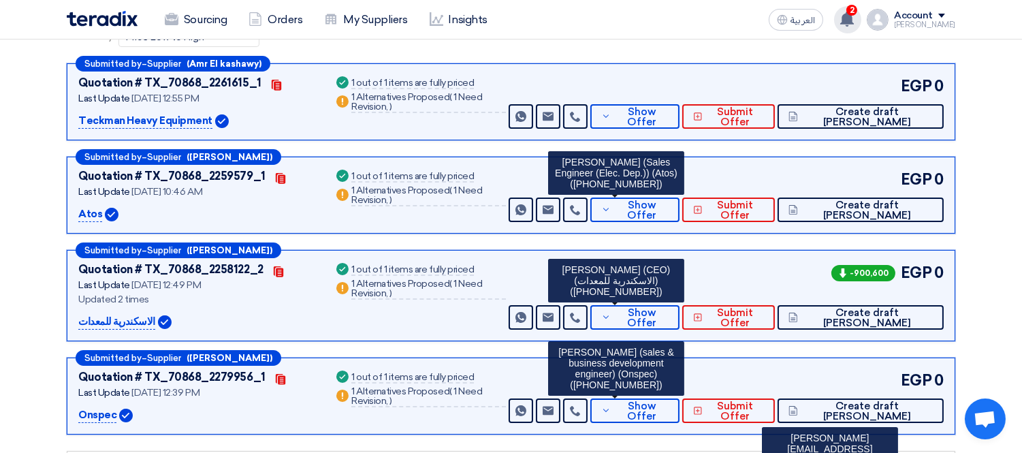
click at [853, 18] on use at bounding box center [847, 19] width 14 height 15
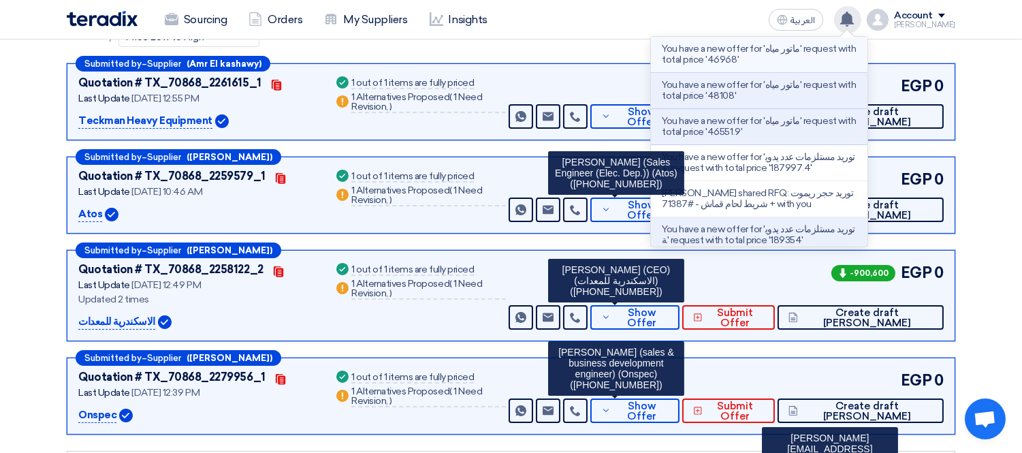
click at [698, 55] on p "You have a new offer for 'ماتور مياه' request with total price '46968'" at bounding box center [759, 55] width 195 height 22
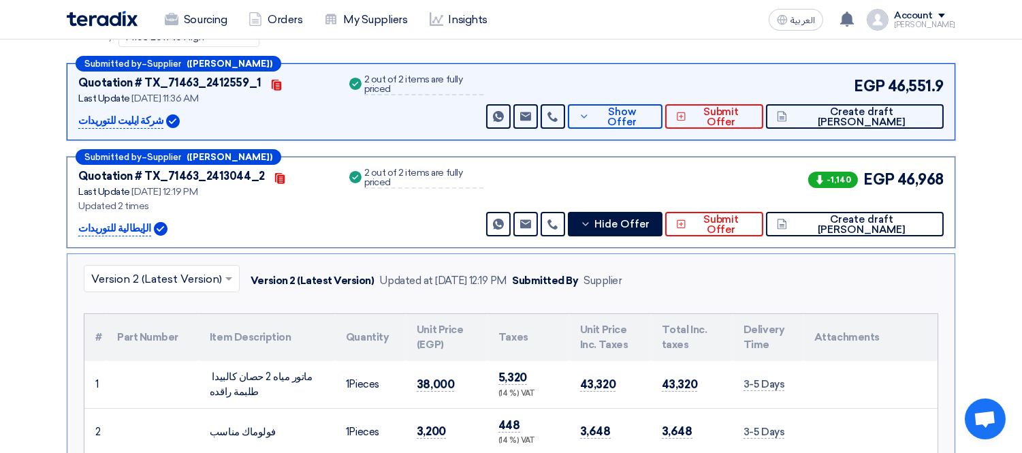
scroll to position [374, 0]
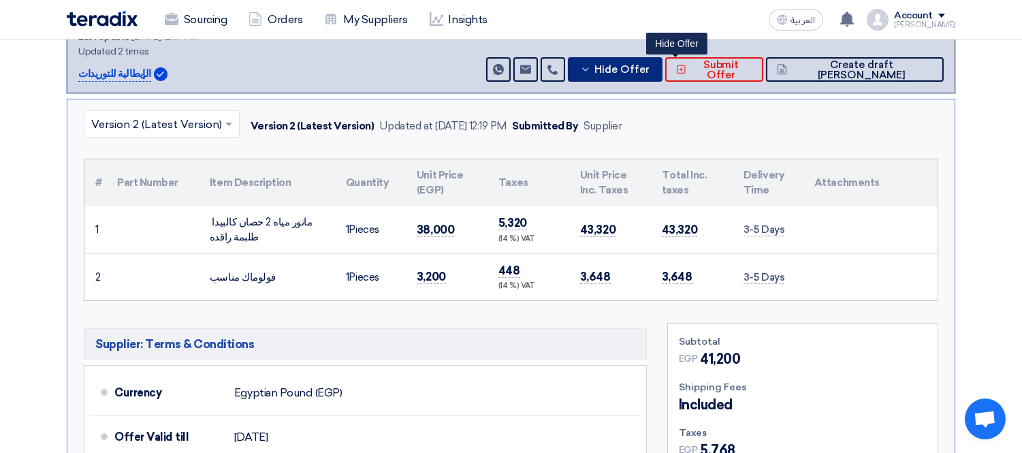
click at [662, 59] on button "Hide Offer" at bounding box center [615, 69] width 95 height 25
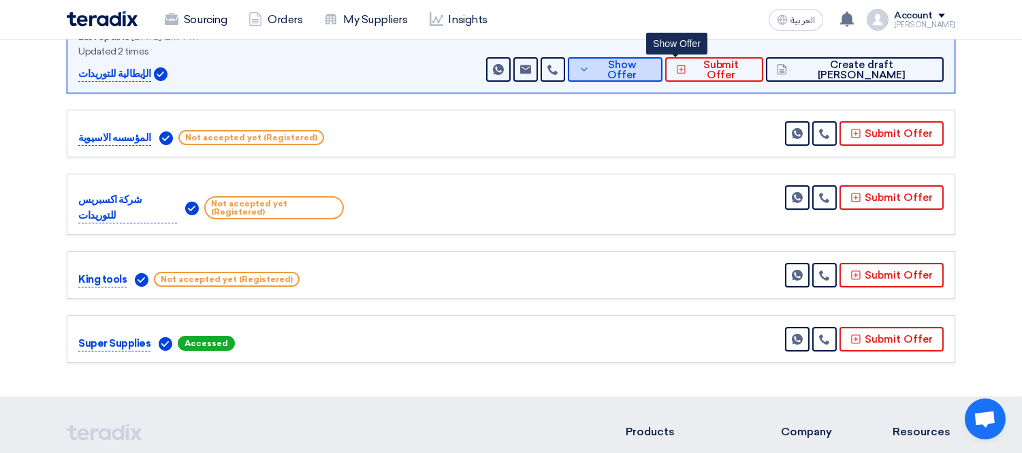
click at [662, 59] on button "Show Offer" at bounding box center [615, 69] width 95 height 25
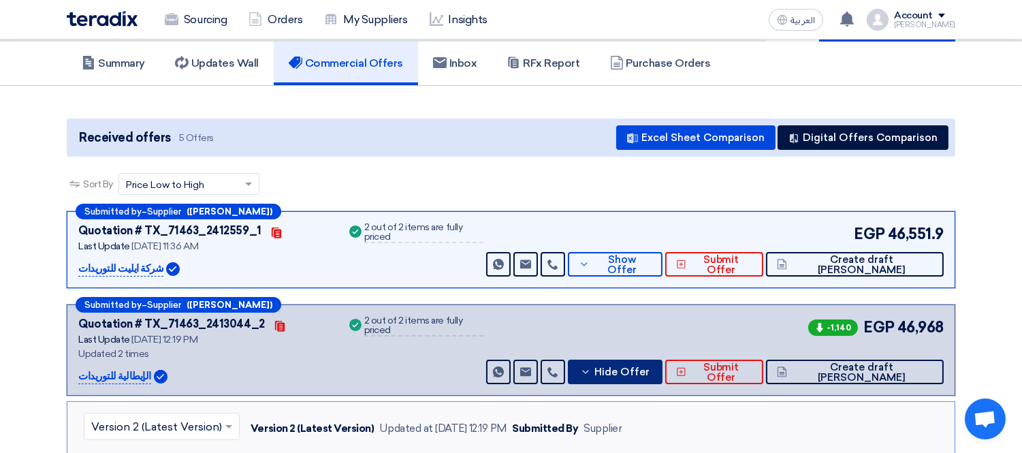
scroll to position [71, 0]
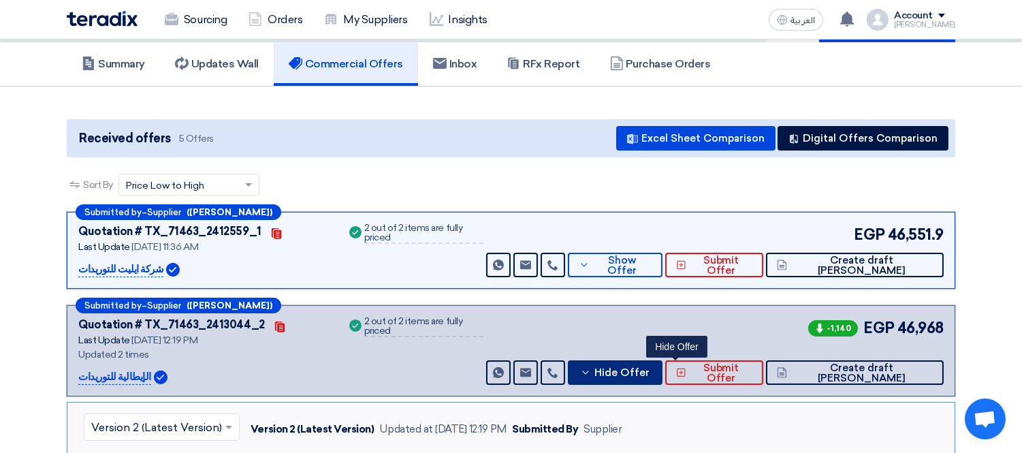
click at [662, 361] on button "Hide Offer" at bounding box center [615, 372] width 95 height 25
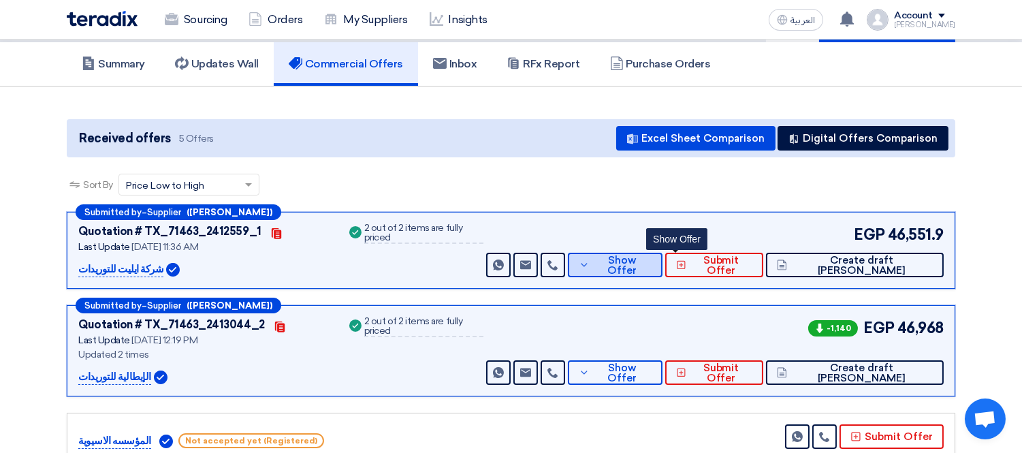
click at [652, 257] on span "Show Offer" at bounding box center [622, 265] width 59 height 20
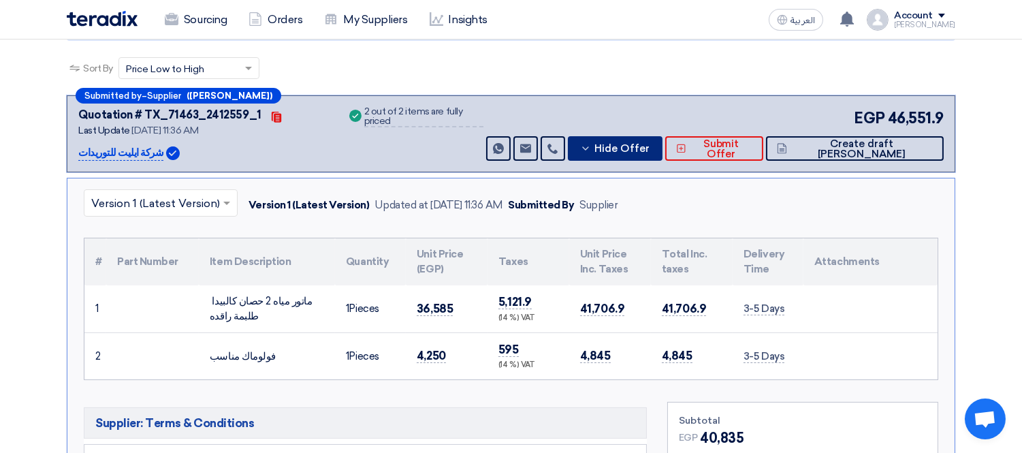
scroll to position [223, 0]
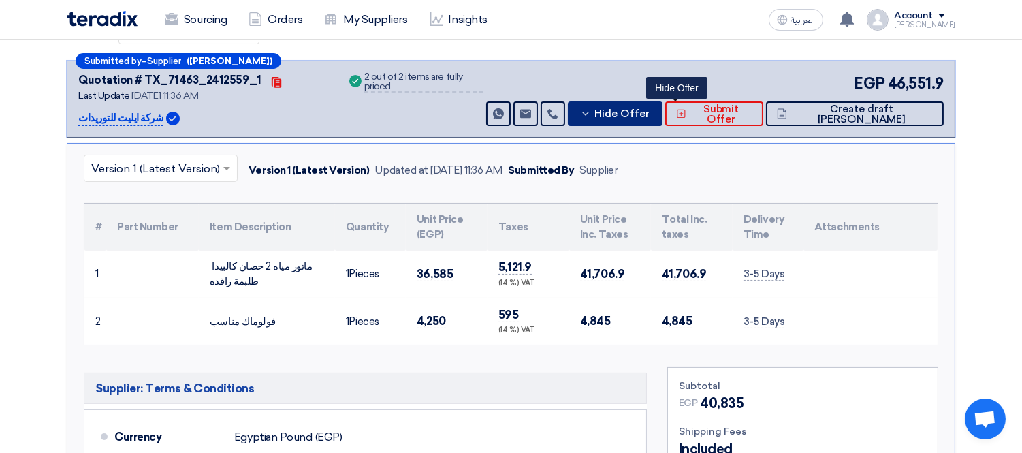
click at [660, 119] on button "Hide Offer" at bounding box center [615, 113] width 95 height 25
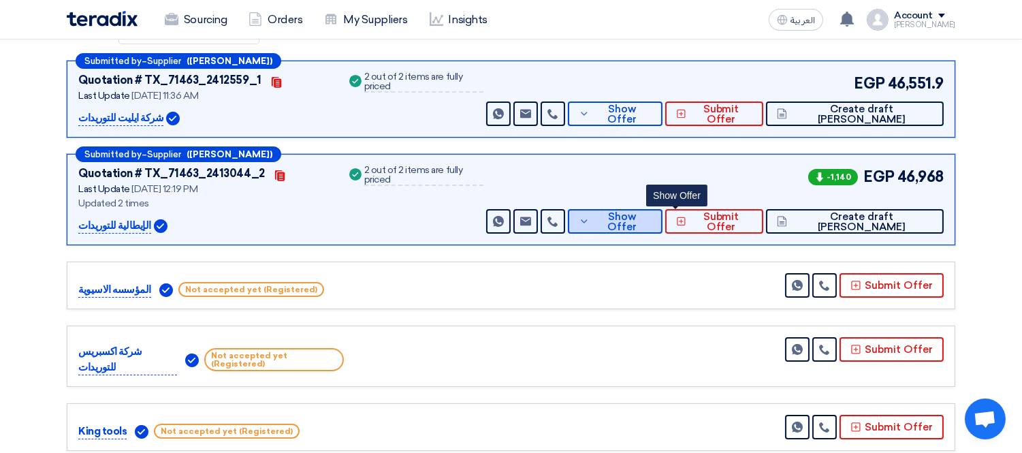
click at [652, 215] on span "Show Offer" at bounding box center [622, 222] width 59 height 20
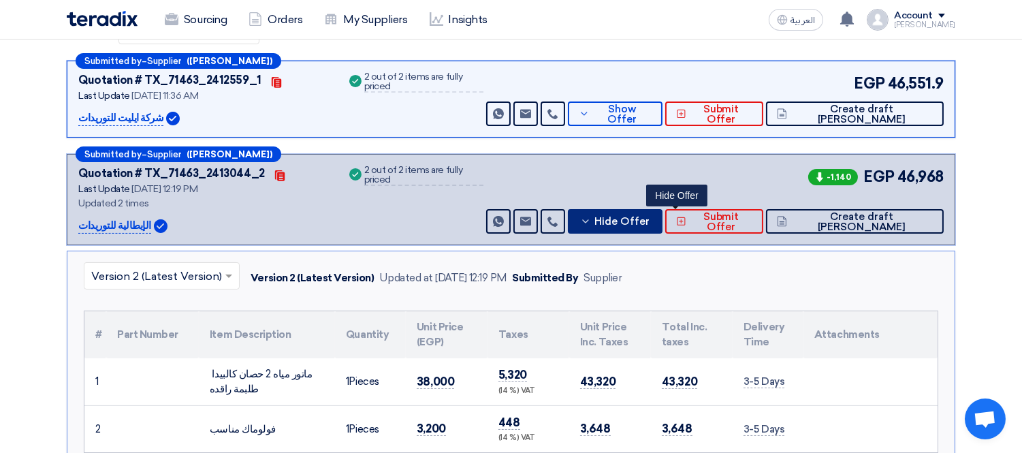
click at [649, 216] on span "Hide Offer" at bounding box center [621, 221] width 55 height 10
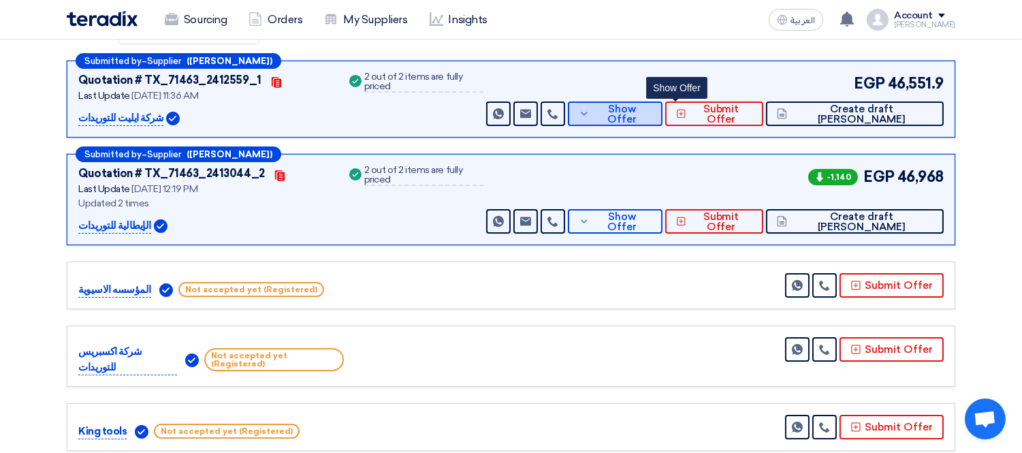
click at [662, 120] on button "Show Offer" at bounding box center [615, 113] width 95 height 25
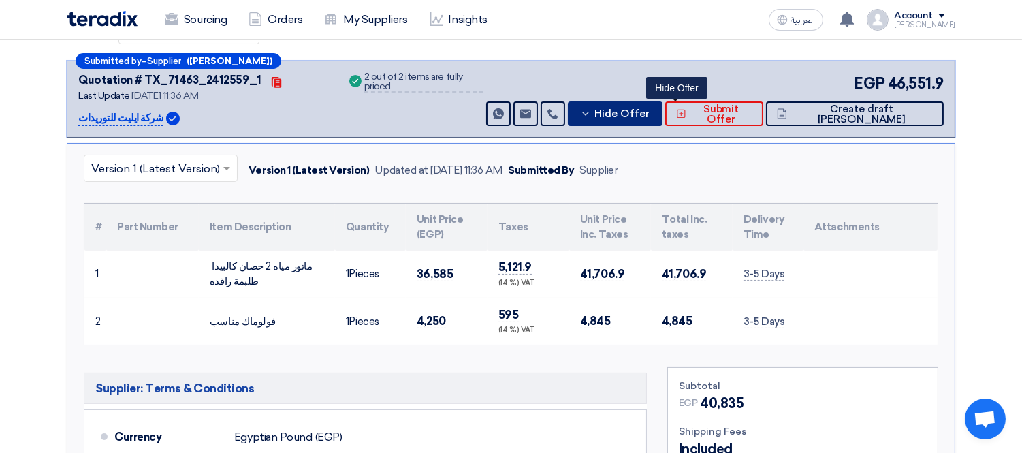
click at [662, 120] on button "Hide Offer" at bounding box center [615, 113] width 95 height 25
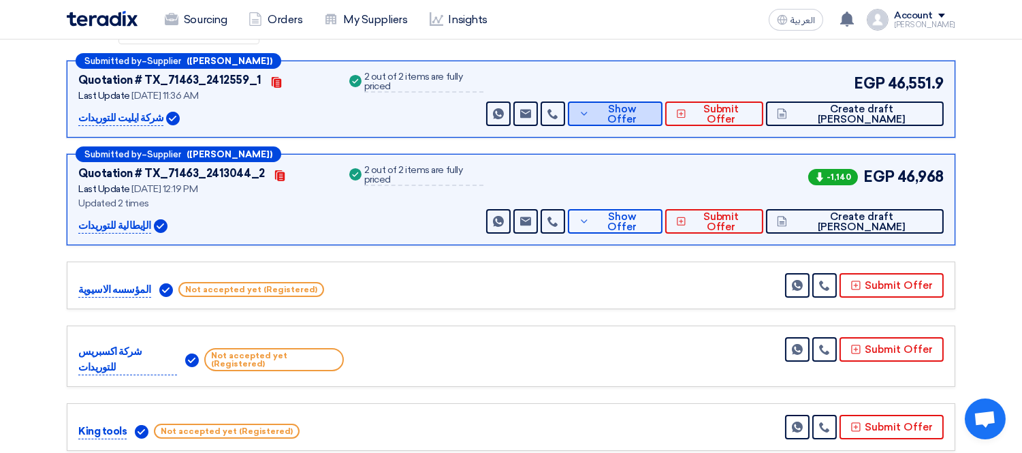
scroll to position [71, 0]
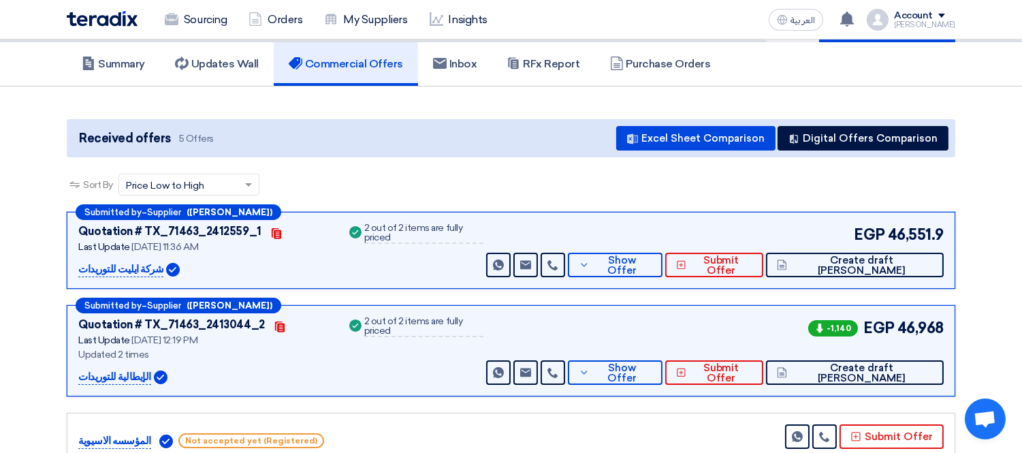
click at [949, 164] on app-buyer-offers "Received offers 5 Offers Excel Sheet Comparison Digital Offers Comparison Sort …" at bounding box center [511, 395] width 888 height 553
click at [976, 195] on section "Received offers 5 Offers Excel Sheet Comparison Digital Offers Comparison Sort …" at bounding box center [511, 392] width 1022 height 613
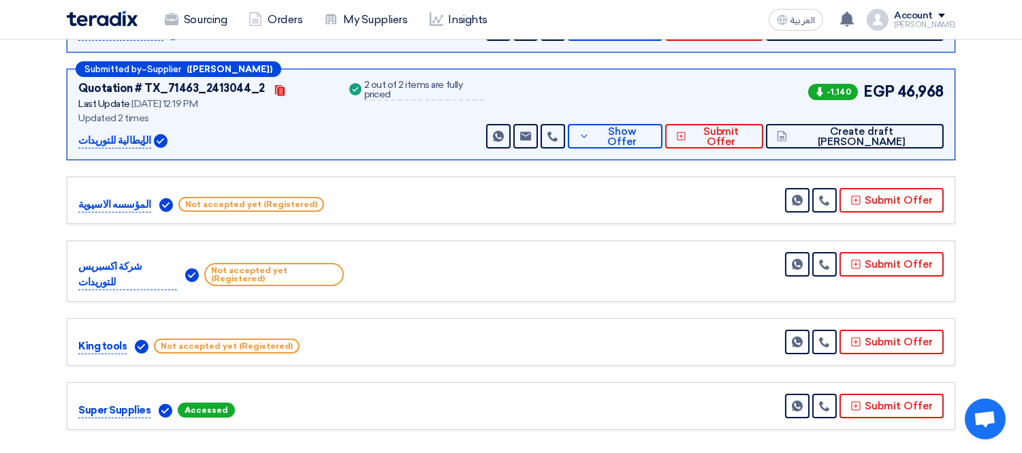
scroll to position [0, 0]
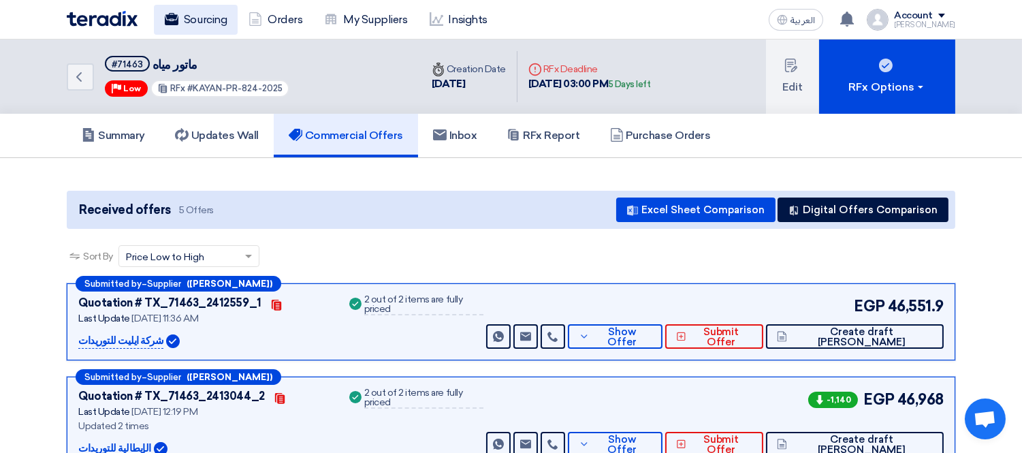
click at [214, 22] on link "Sourcing" at bounding box center [196, 20] width 84 height 30
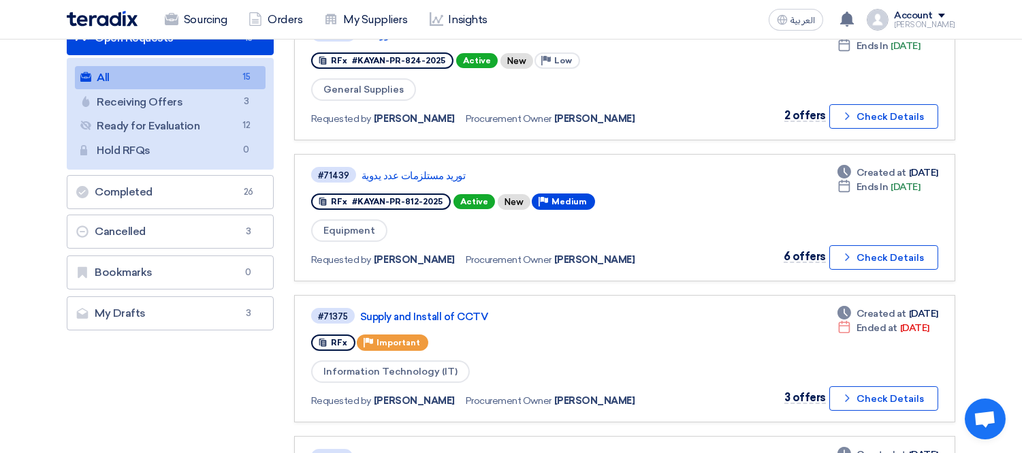
scroll to position [167, 0]
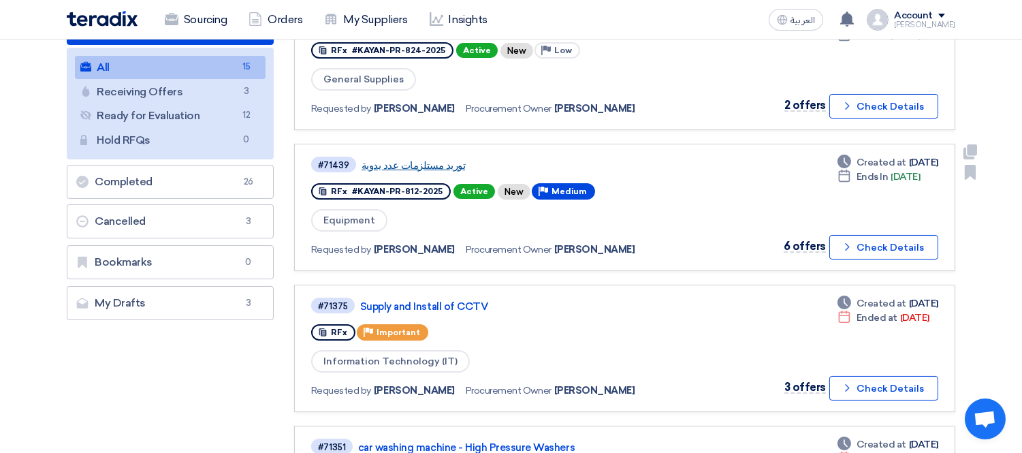
click at [434, 159] on link "توريد مستلزمات عدد يدوية" at bounding box center [531, 165] width 340 height 12
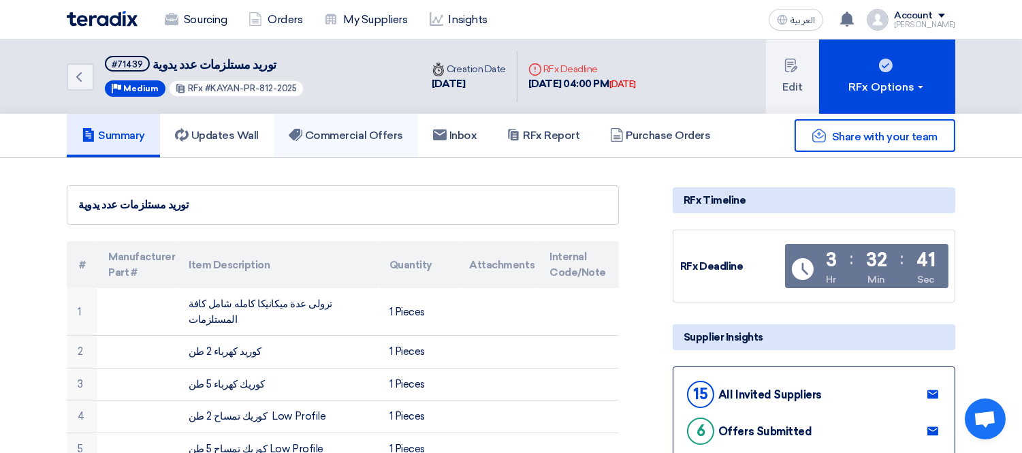
click at [338, 132] on h5 "Commercial Offers" at bounding box center [346, 136] width 114 height 14
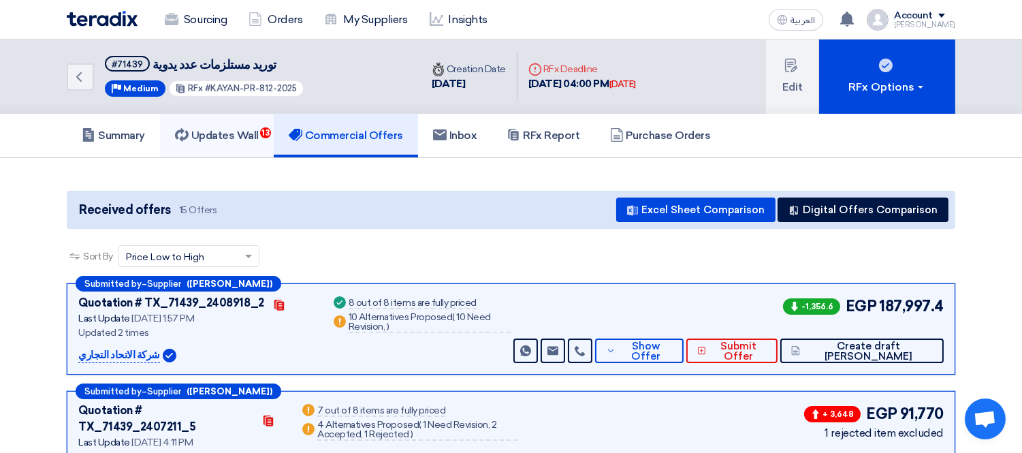
click at [215, 144] on link "Updates Wall 13" at bounding box center [217, 136] width 114 height 44
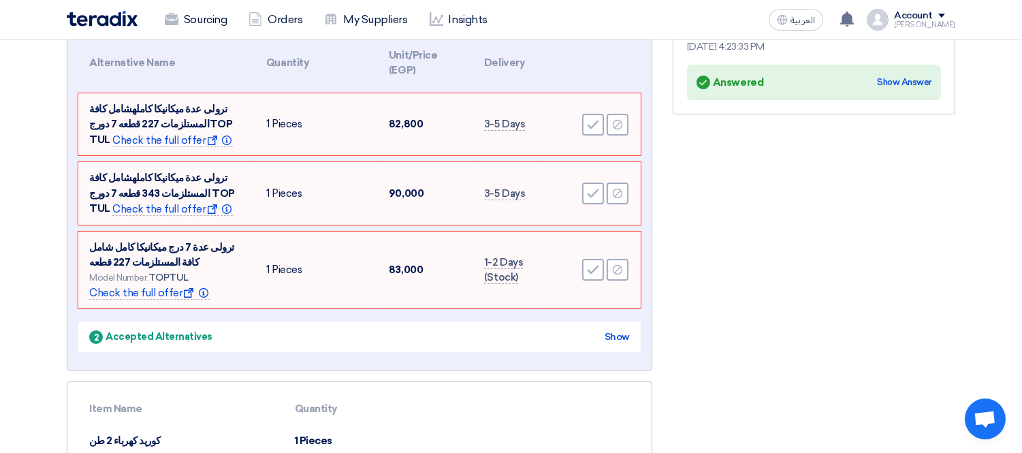
scroll to position [151, 0]
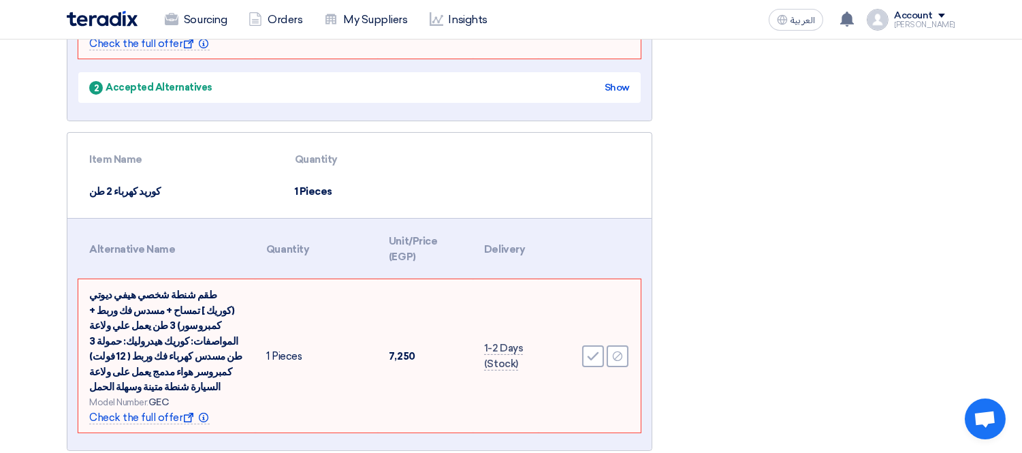
scroll to position [604, 0]
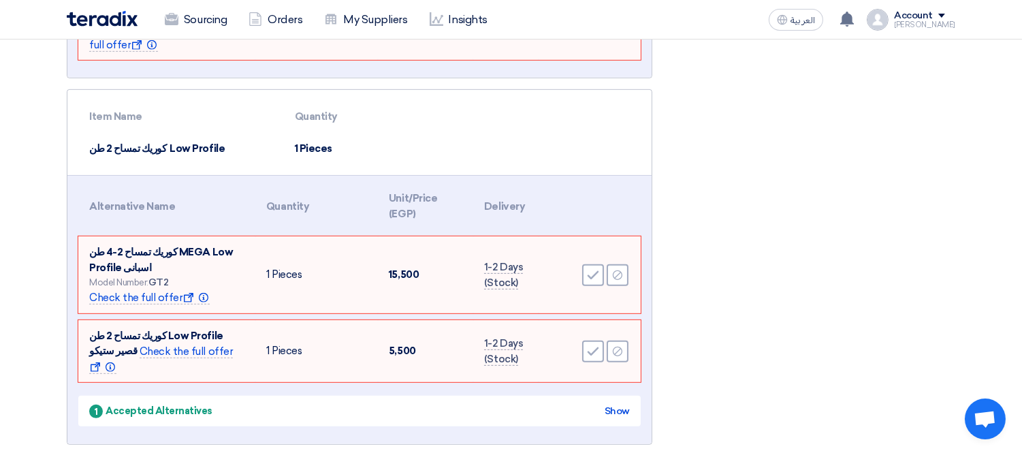
scroll to position [1209, 0]
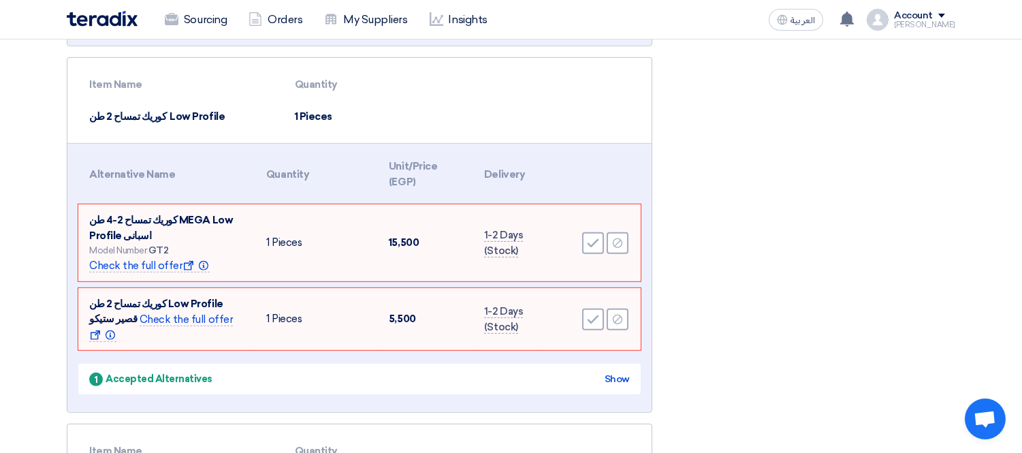
click at [36, 257] on section "Suggestions and Alternative Items (13) Actions needed Item Name Quantity ترولى …" at bounding box center [511, 273] width 1022 height 2648
click at [42, 228] on section "Suggestions and Alternative Items (13) Actions needed Item Name Quantity ترولى …" at bounding box center [511, 273] width 1022 height 2648
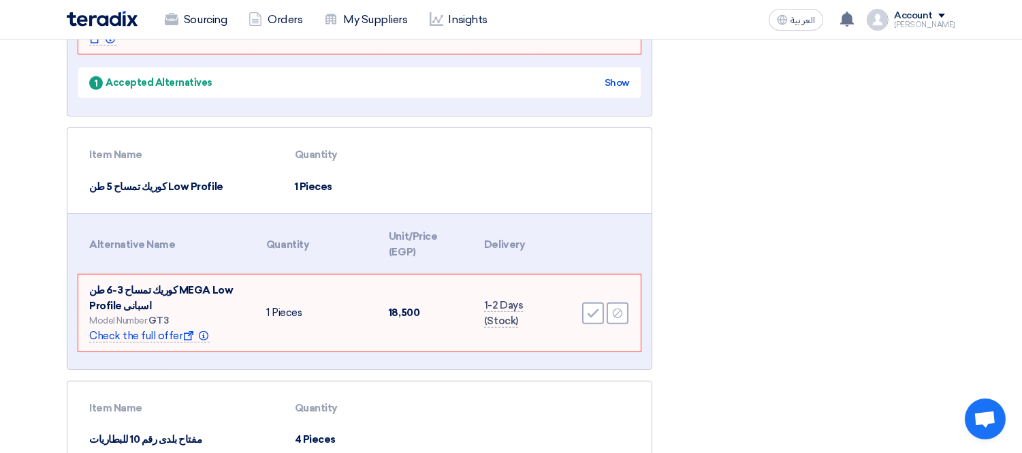
scroll to position [1512, 0]
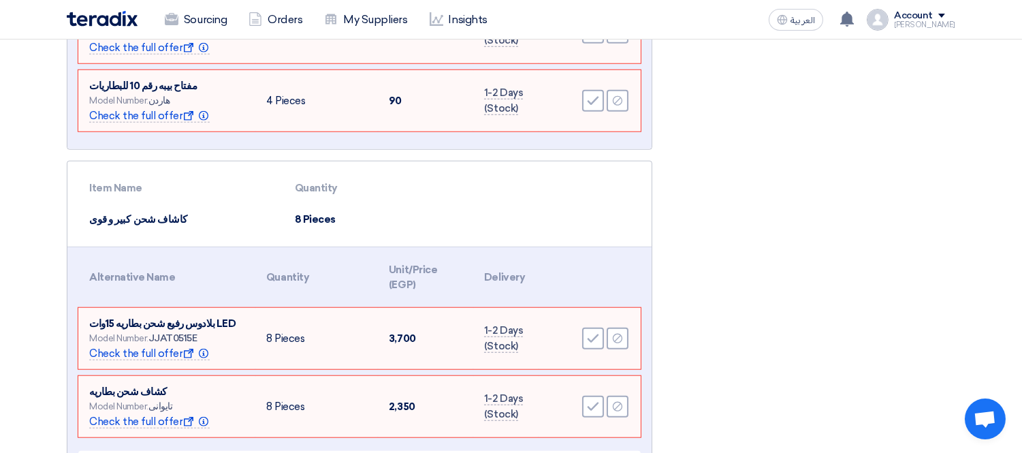
scroll to position [2117, 0]
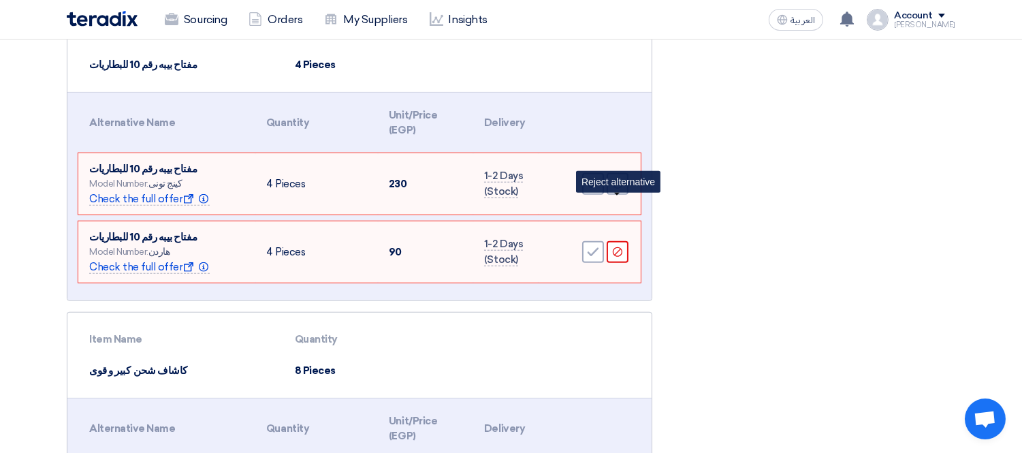
click at [625, 241] on div "Reject" at bounding box center [617, 252] width 22 height 22
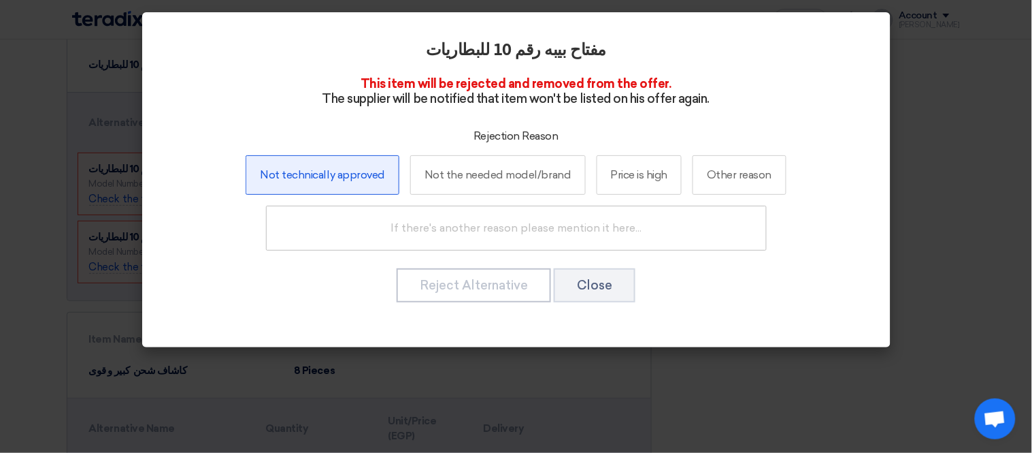
click at [342, 184] on label "Not technically approved" at bounding box center [322, 174] width 153 height 39
click at [327, 179] on input "Not technically approved" at bounding box center [323, 174] width 9 height 9
radio input "true"
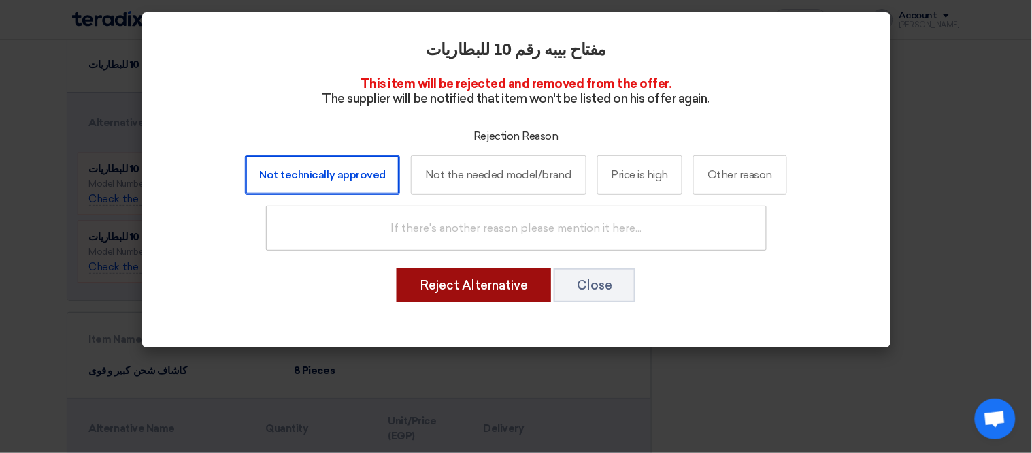
click at [446, 273] on button "Reject Alternative" at bounding box center [474, 285] width 154 height 34
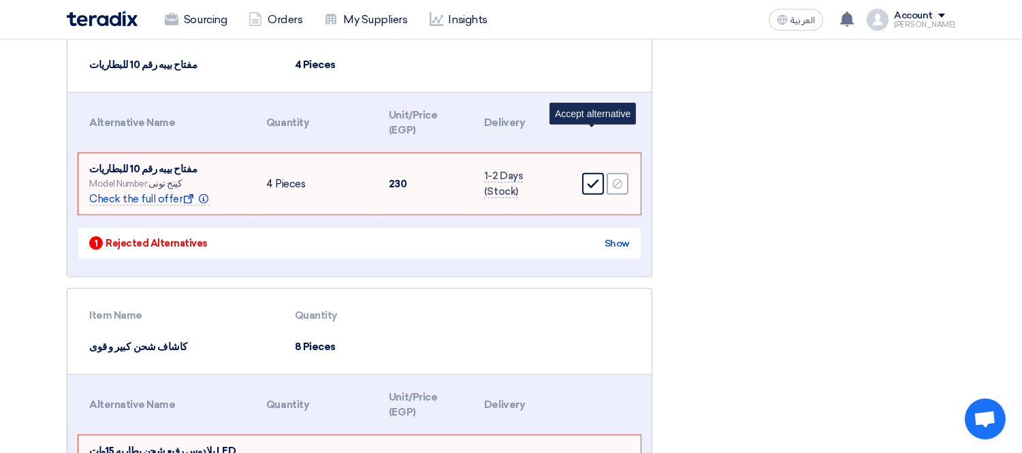
click at [588, 173] on div "Accept" at bounding box center [593, 184] width 22 height 22
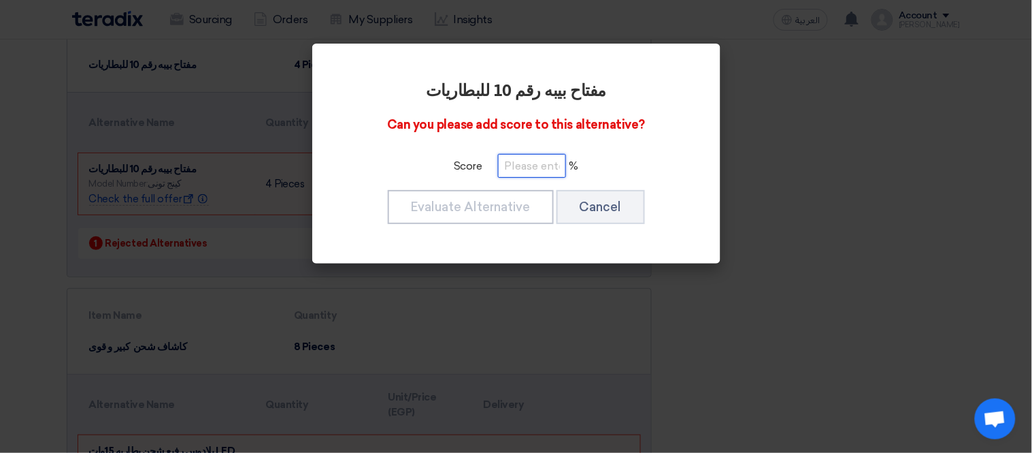
click at [525, 164] on input "number" at bounding box center [532, 166] width 68 height 24
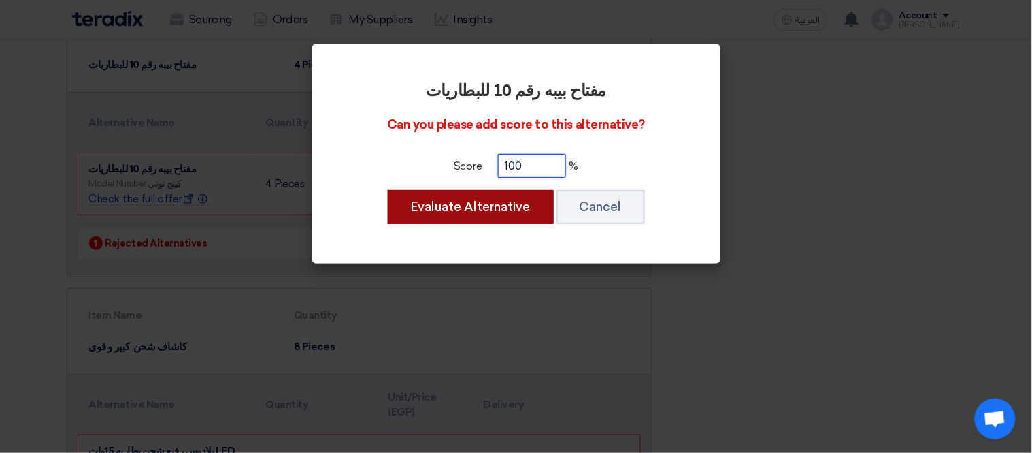
type input "100"
click at [459, 198] on button "Evaluate Alternative" at bounding box center [471, 207] width 166 height 34
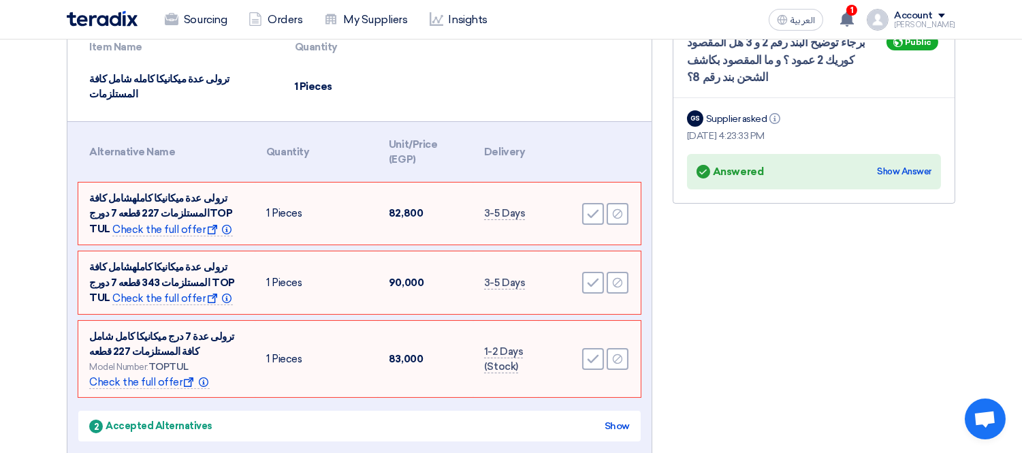
scroll to position [182, 0]
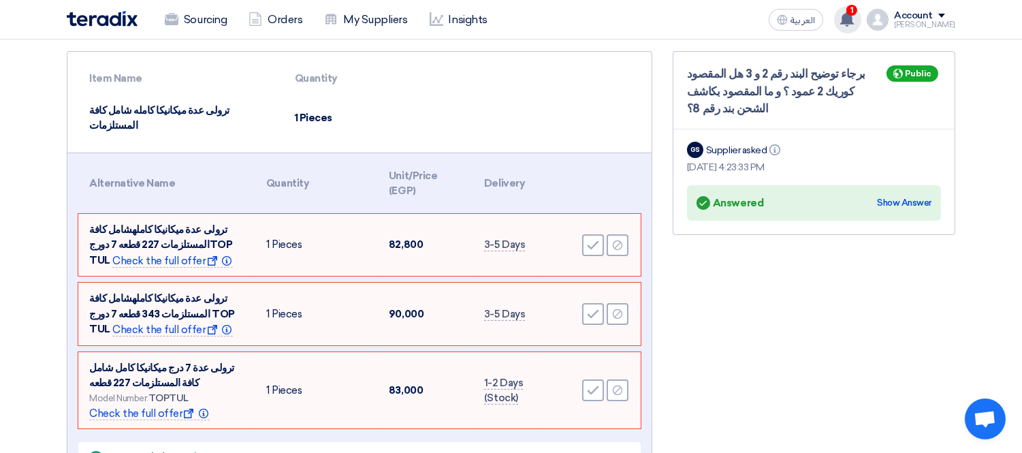
click at [853, 16] on use at bounding box center [847, 19] width 14 height 15
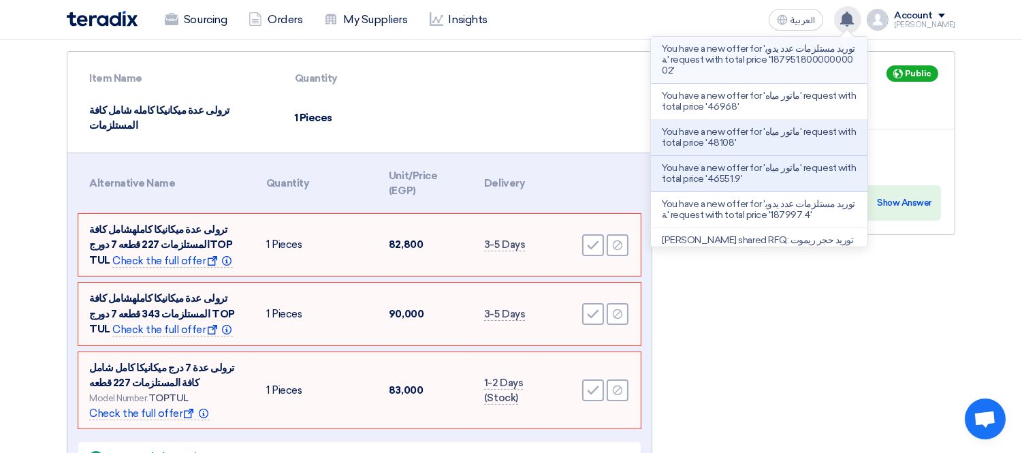
click at [772, 59] on p "You have a new offer for 'توريد مستلزمات عدد يدوية' request with total price '1…" at bounding box center [759, 60] width 195 height 33
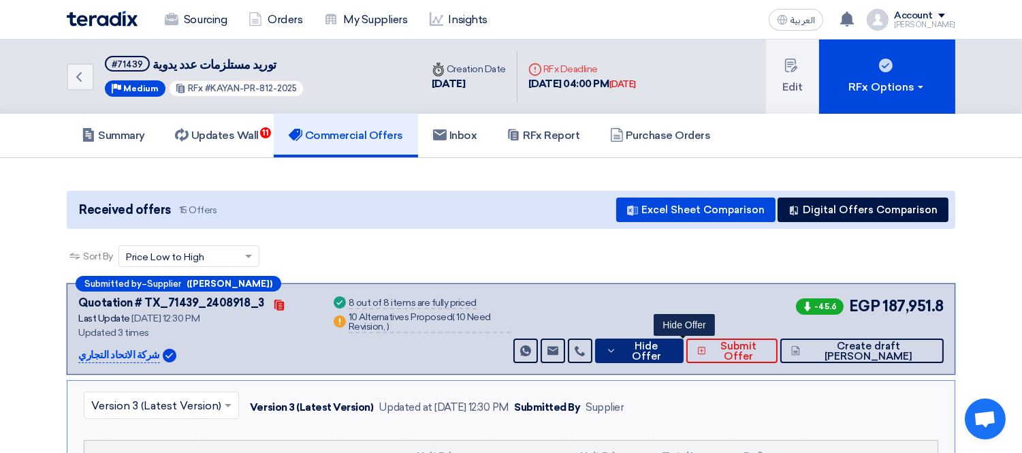
click at [672, 346] on span "Hide Offer" at bounding box center [646, 351] width 52 height 20
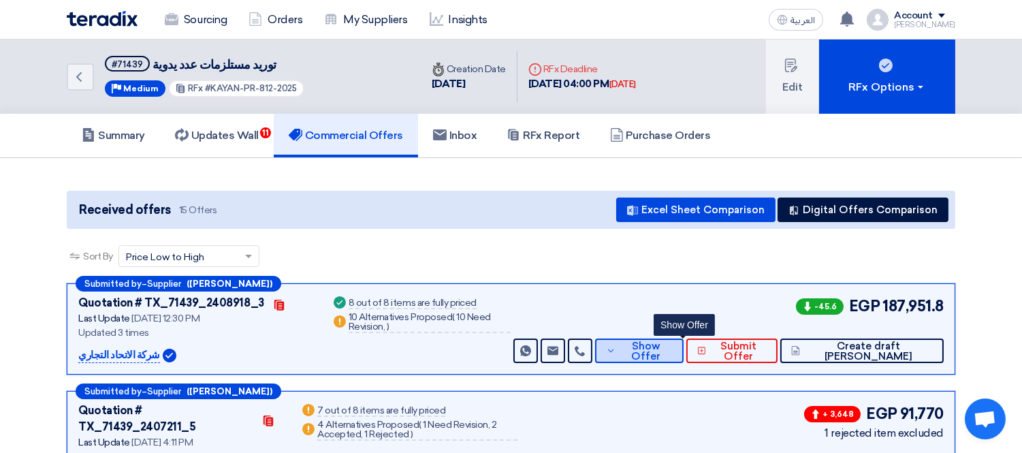
click at [672, 346] on span "Show Offer" at bounding box center [645, 351] width 53 height 20
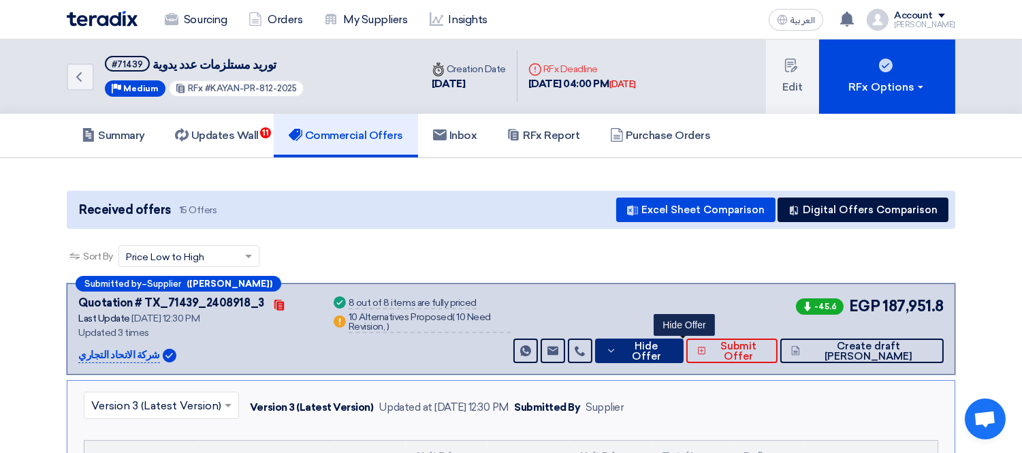
click at [672, 350] on span "Hide Offer" at bounding box center [646, 351] width 52 height 20
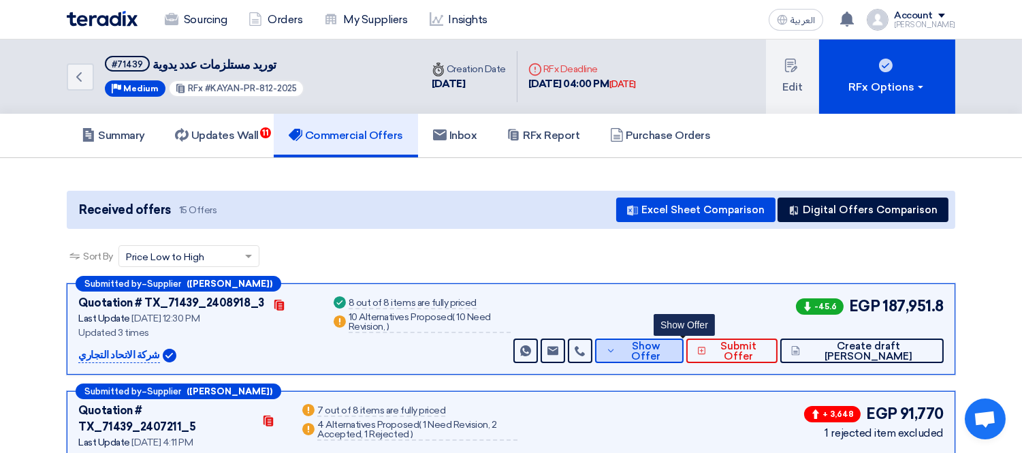
click at [672, 350] on span "Show Offer" at bounding box center [645, 351] width 53 height 20
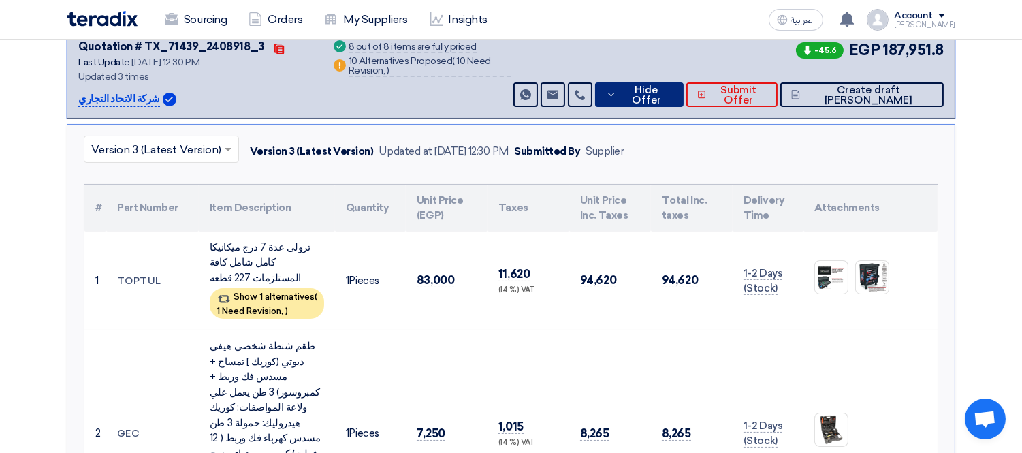
scroll to position [191, 0]
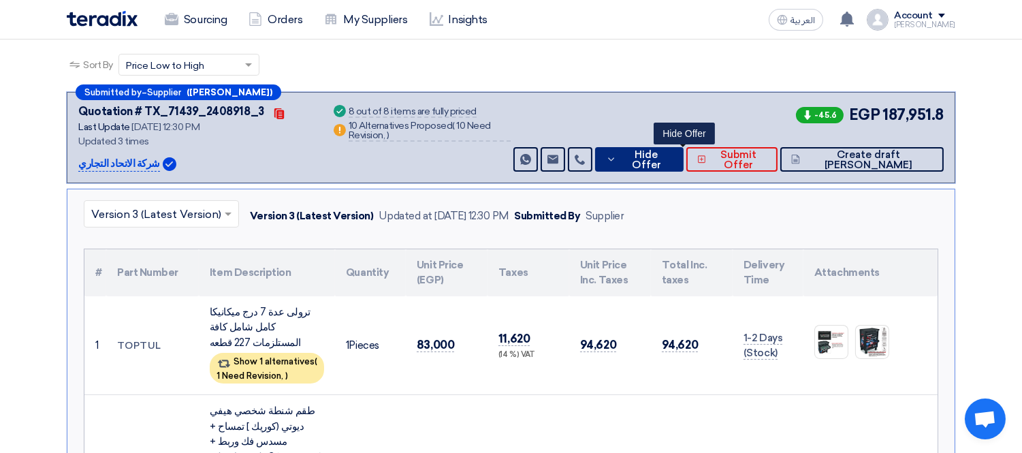
click at [672, 155] on span "Hide Offer" at bounding box center [646, 160] width 52 height 20
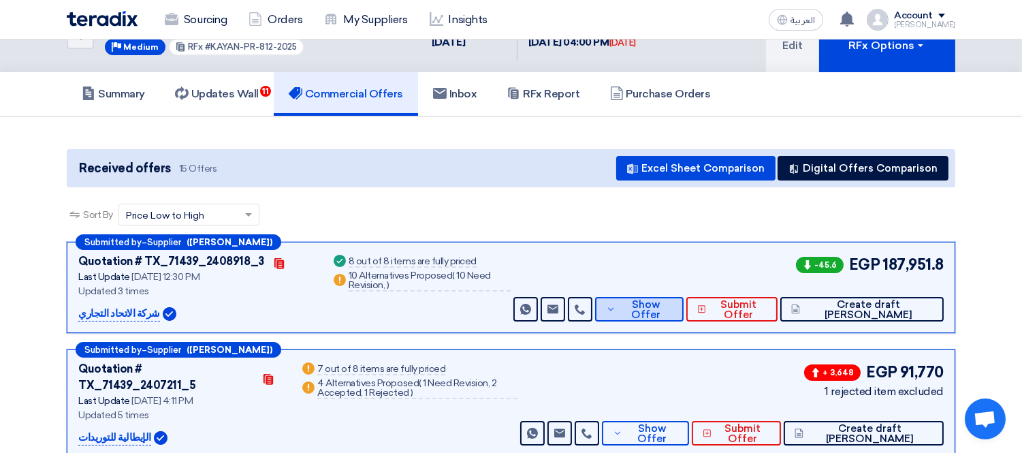
scroll to position [9, 0]
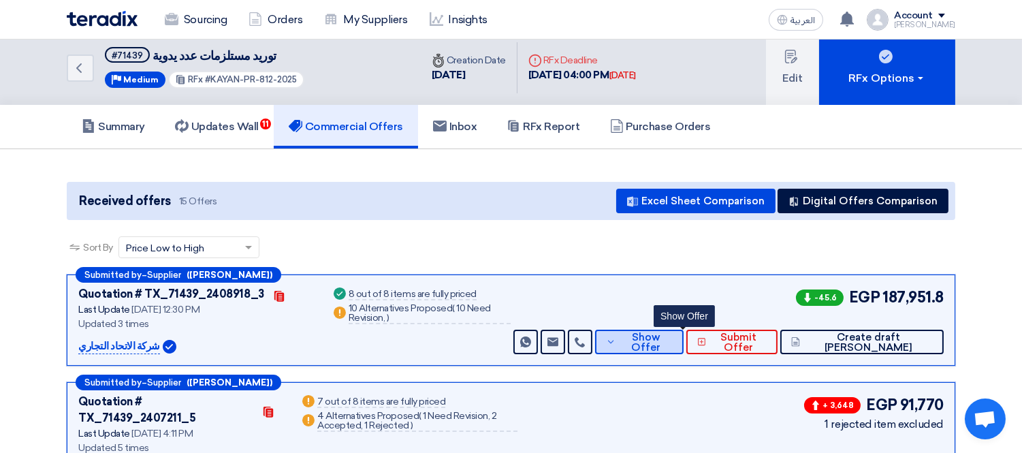
click at [683, 348] on button "Show Offer" at bounding box center [639, 341] width 88 height 25
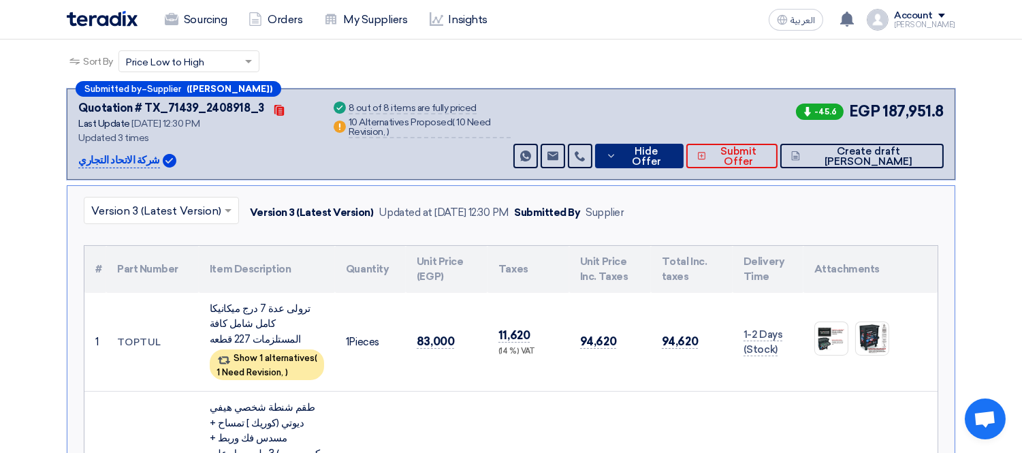
scroll to position [160, 0]
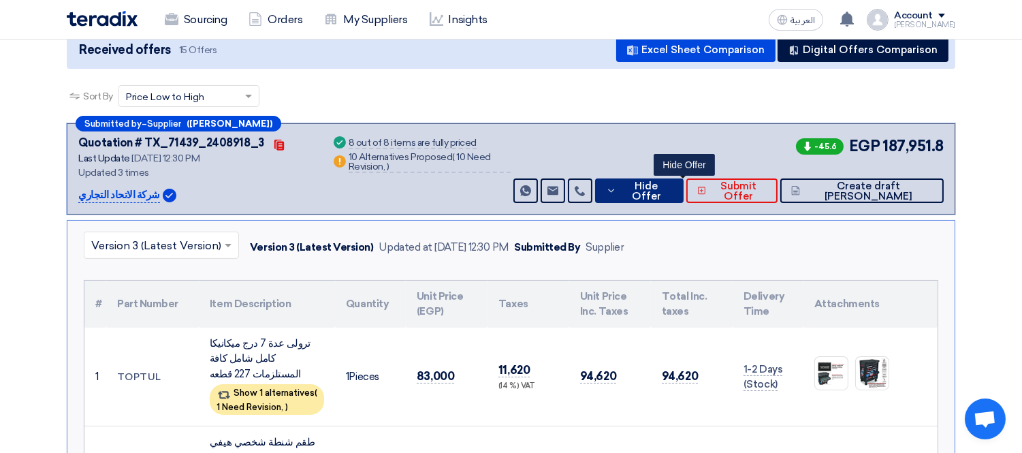
click at [672, 185] on span "Hide Offer" at bounding box center [646, 191] width 52 height 20
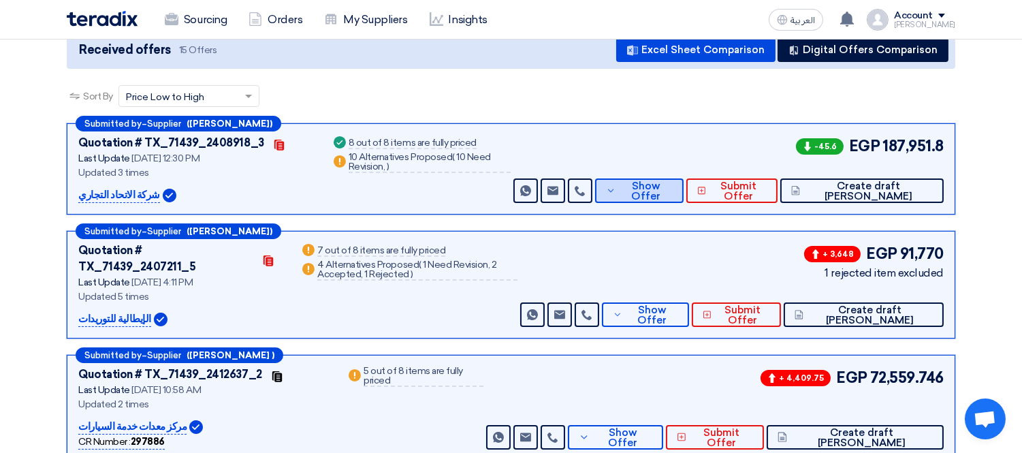
click at [672, 186] on span "Show Offer" at bounding box center [645, 191] width 53 height 20
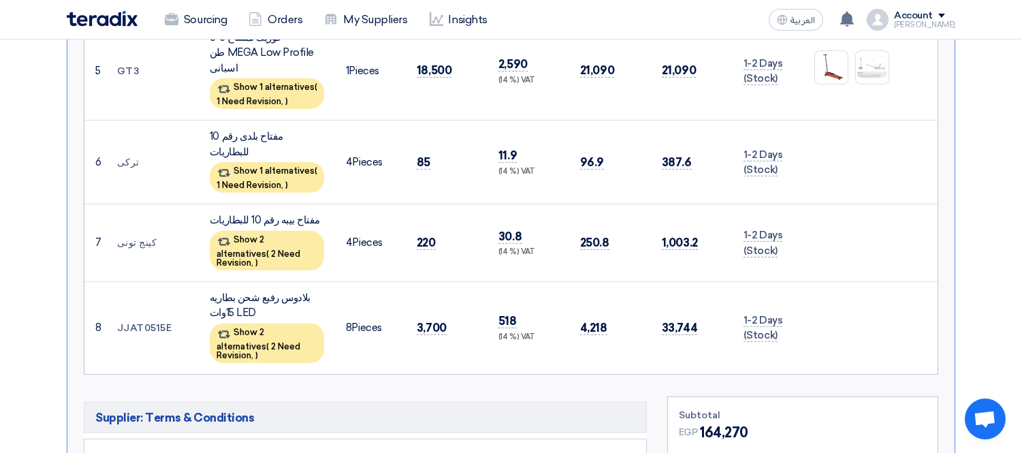
scroll to position [897, 0]
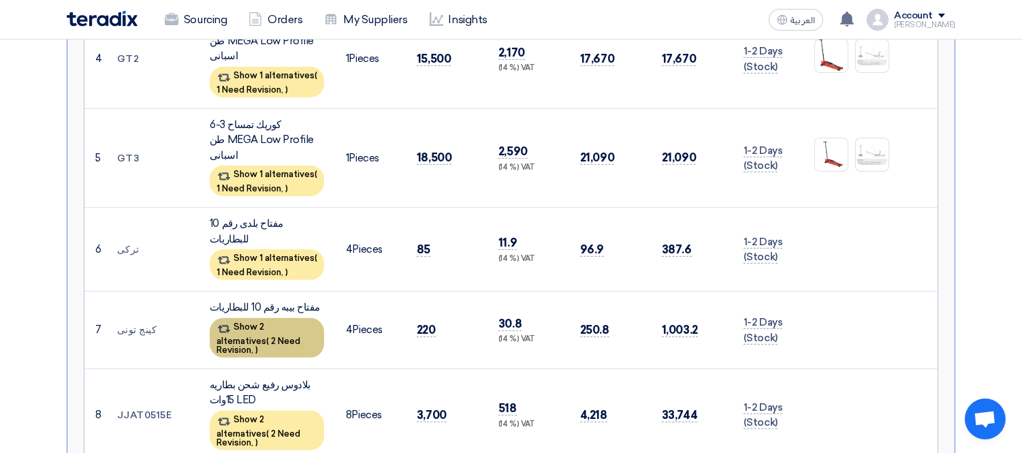
click at [272, 336] on span "2 Need Revision," at bounding box center [258, 345] width 84 height 19
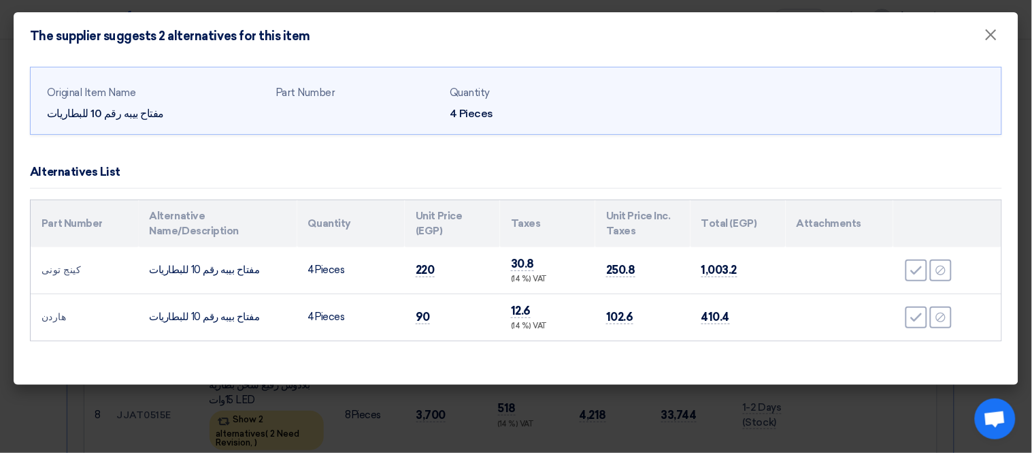
click at [32, 397] on modal-container "The supplier suggests 2 alternatives for this item × Original Item Name مفتاح ب…" at bounding box center [516, 226] width 1032 height 453
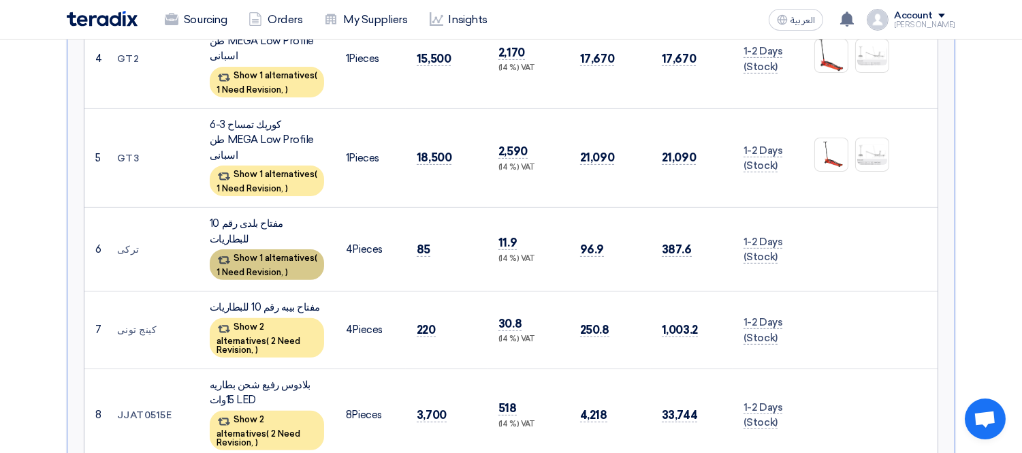
click at [259, 267] on span "1 Need Revision," at bounding box center [249, 272] width 67 height 10
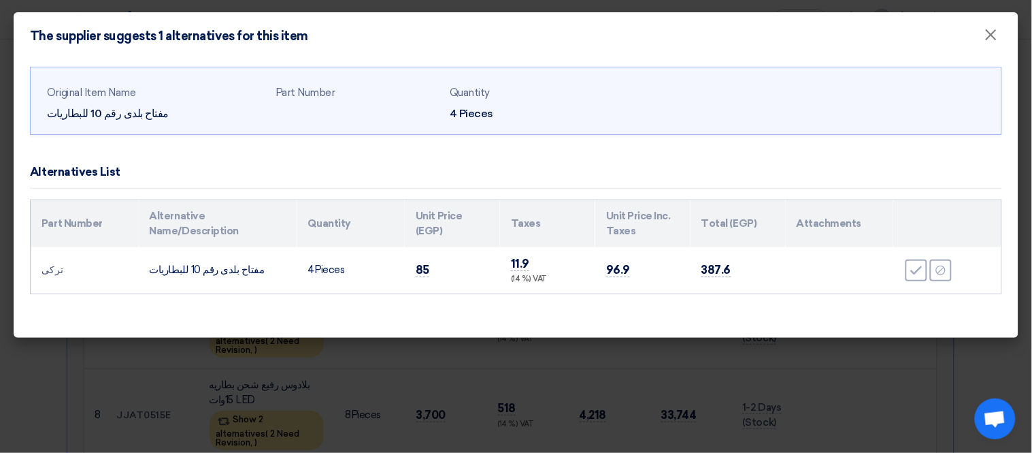
click at [50, 365] on modal-container "The supplier suggests 1 alternatives for this item × Original Item Name مفتاح ب…" at bounding box center [516, 226] width 1032 height 453
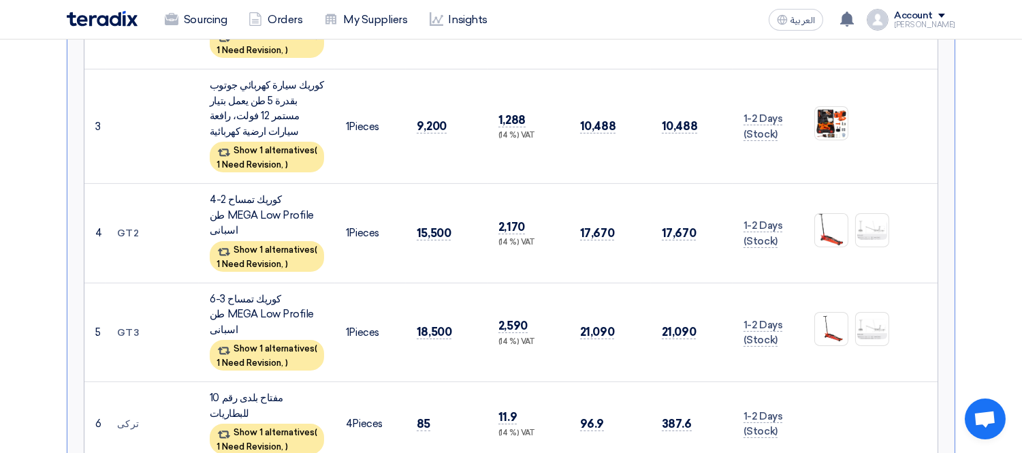
scroll to position [804, 0]
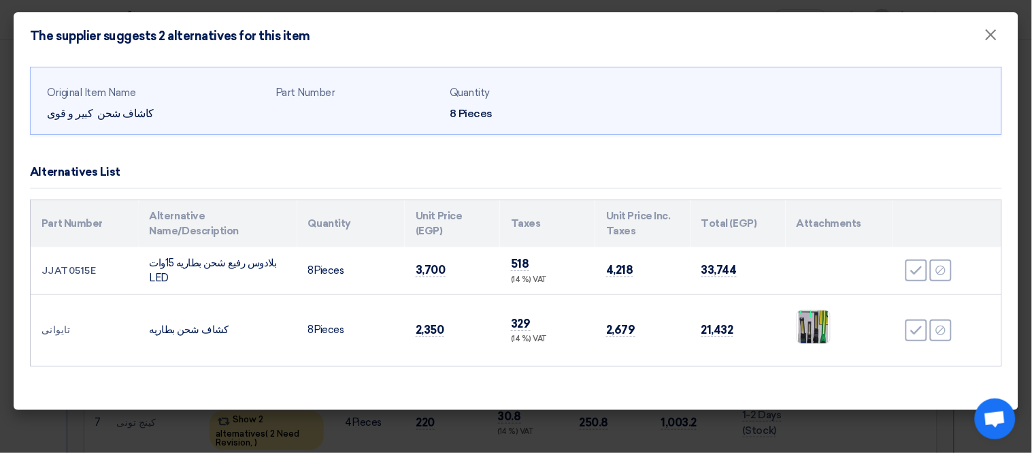
click at [0, 348] on modal-container "The supplier suggests 2 alternatives for this item × Original Item Name كاشاف ش…" at bounding box center [516, 226] width 1032 height 453
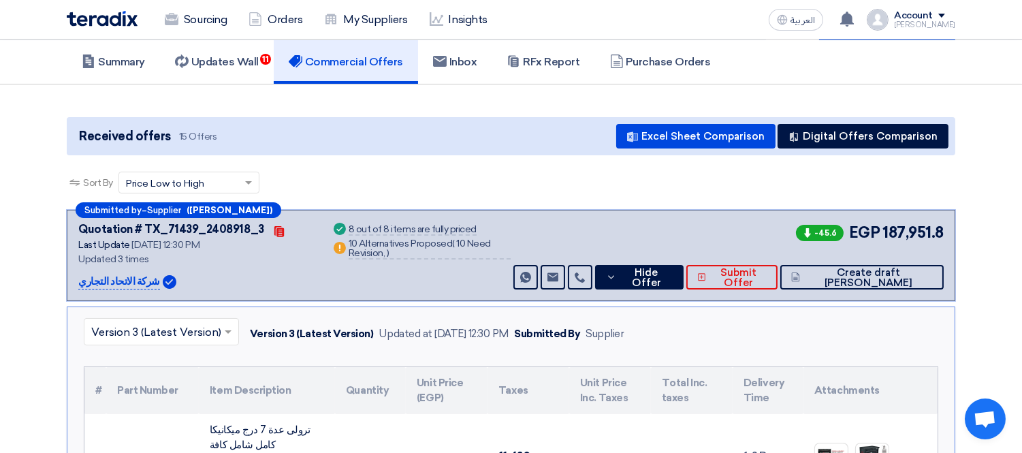
scroll to position [48, 0]
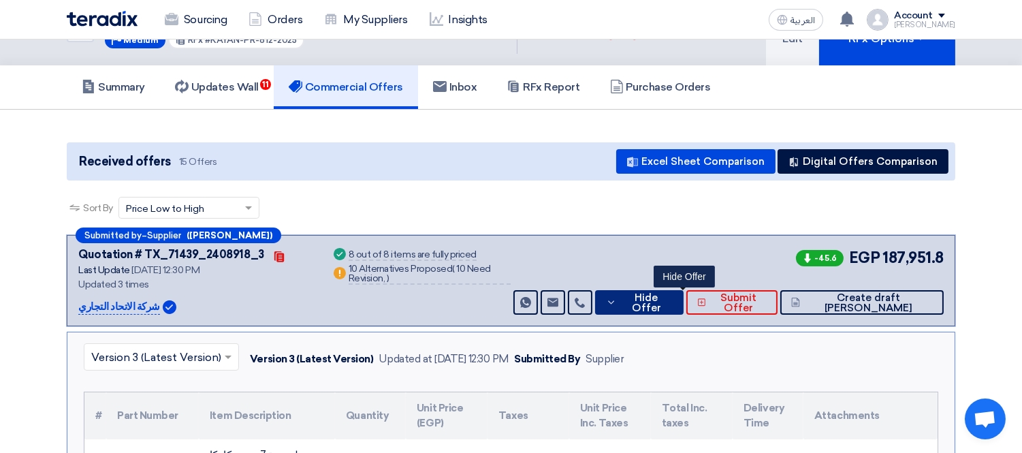
click at [683, 291] on button "Hide Offer" at bounding box center [639, 302] width 88 height 25
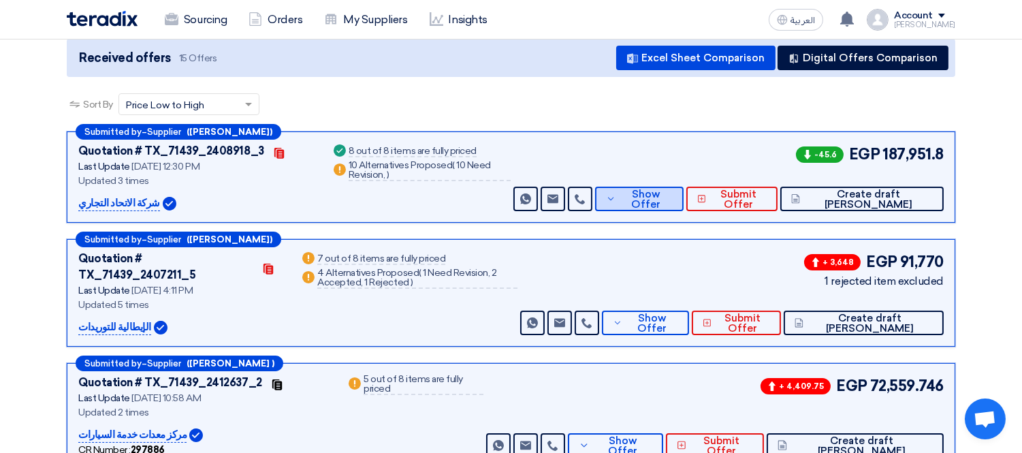
scroll to position [136, 0]
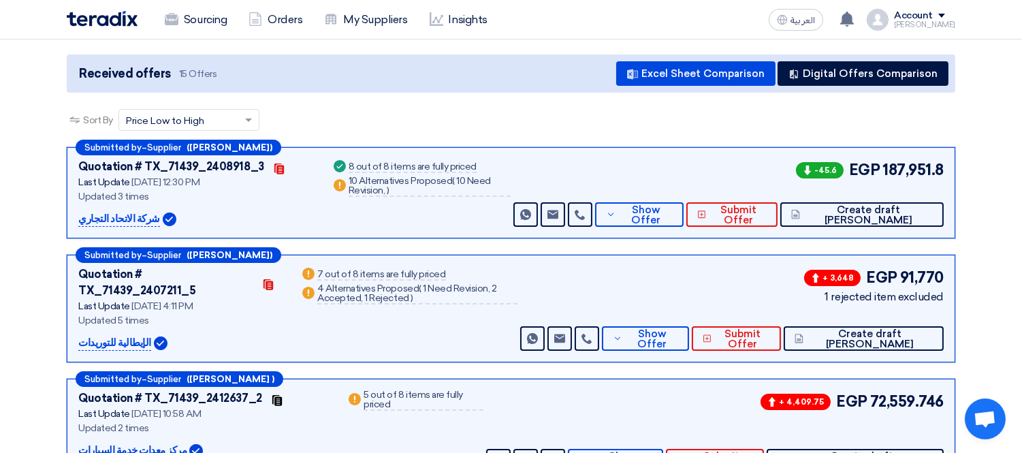
click at [410, 120] on div "Sort By Sort by × Price Low to High ×" at bounding box center [511, 128] width 888 height 38
click at [186, 16] on link "Sourcing" at bounding box center [196, 20] width 84 height 30
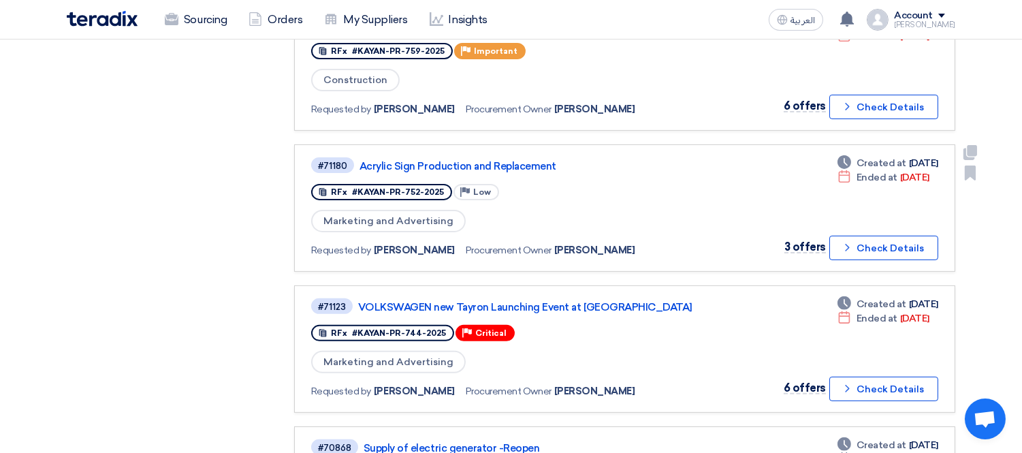
scroll to position [907, 0]
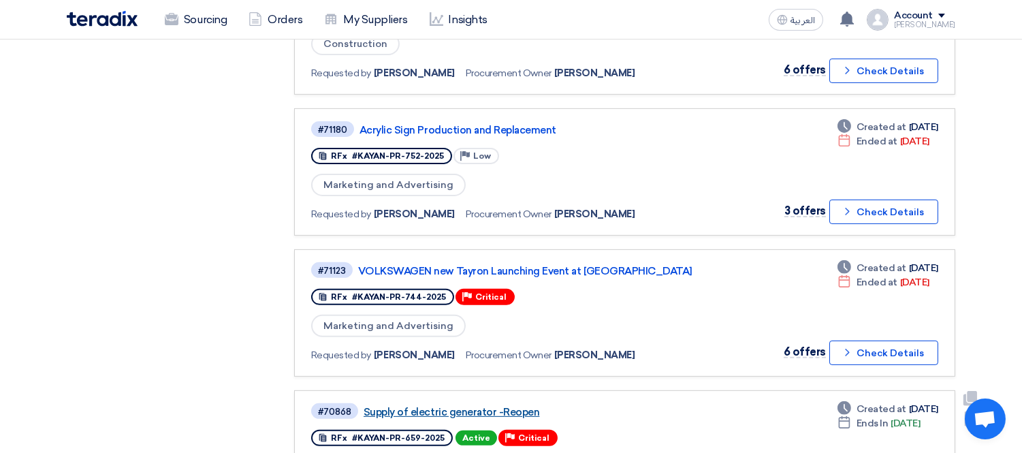
click at [491, 406] on link "Supply of electric generator -Reopen" at bounding box center [533, 412] width 340 height 12
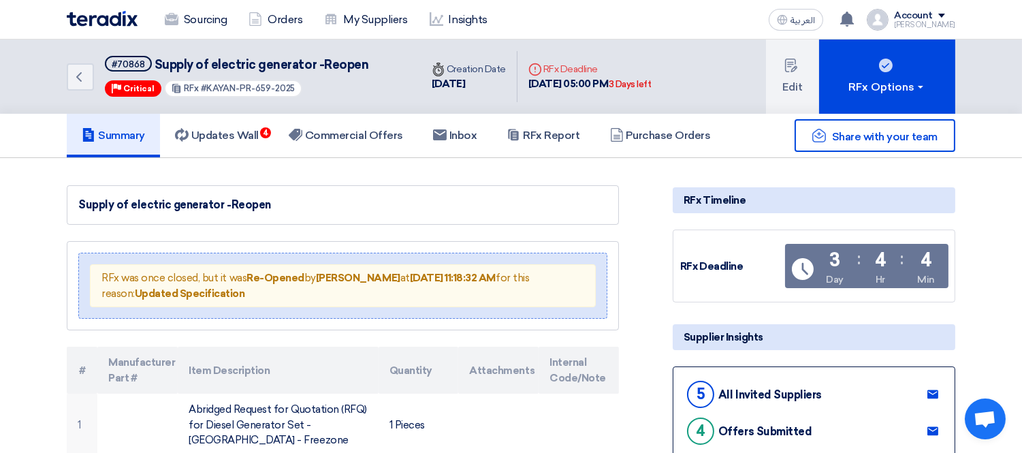
click at [348, 124] on link "Commercial Offers" at bounding box center [346, 136] width 144 height 44
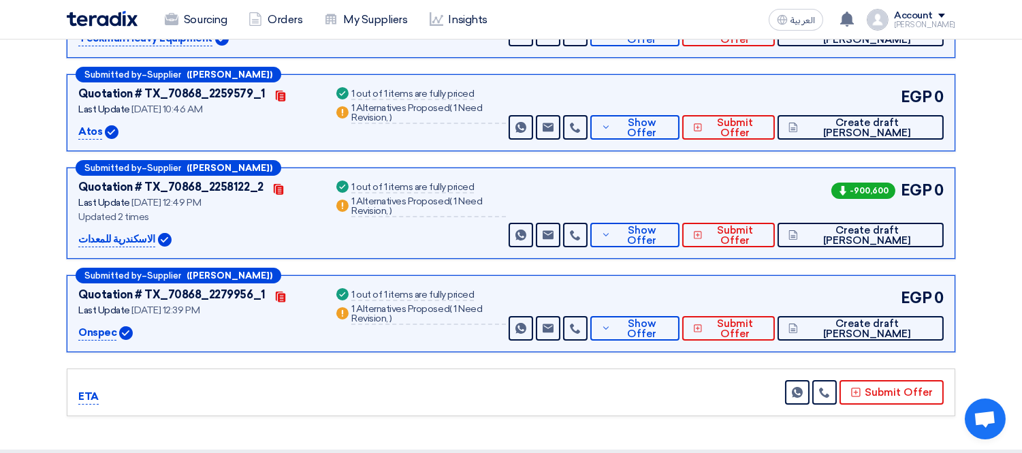
scroll to position [151, 0]
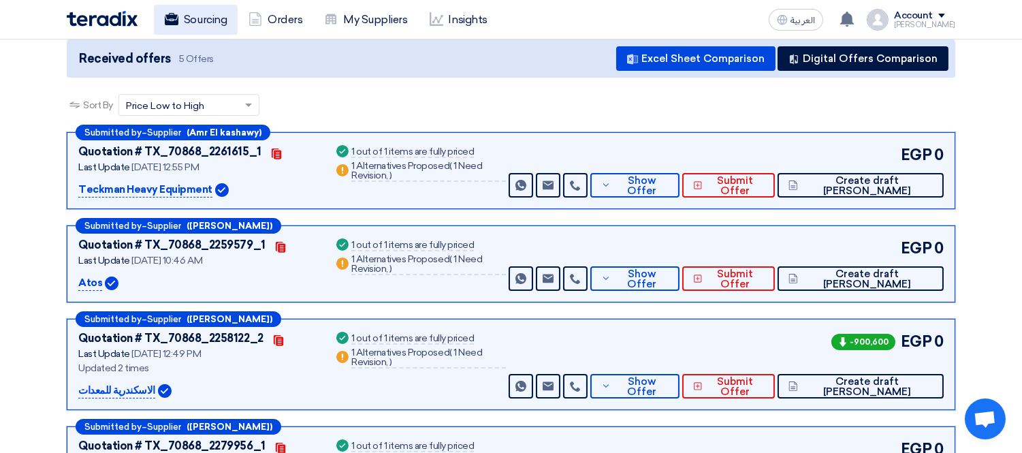
click at [178, 32] on link "Sourcing" at bounding box center [196, 20] width 84 height 30
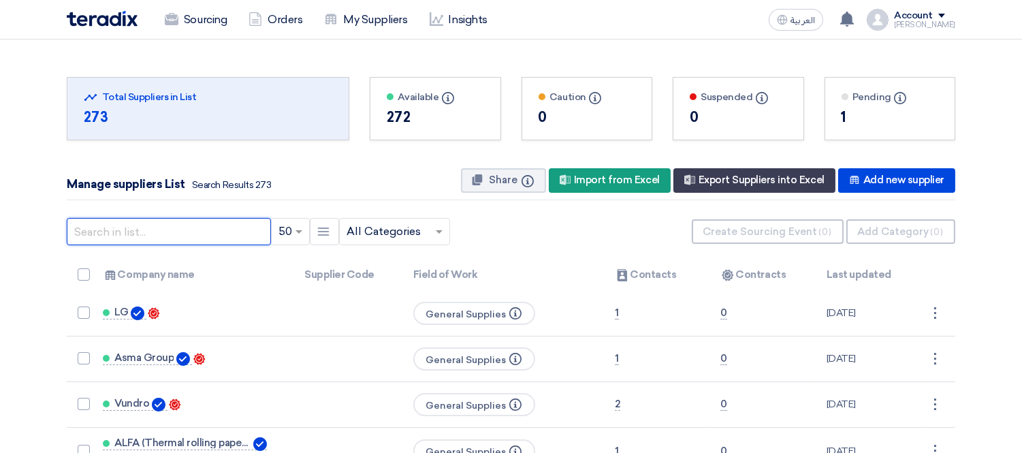
click at [189, 227] on input "text" at bounding box center [169, 231] width 204 height 27
paste input "Atos"
type input "Atos"
click at [171, 231] on input "text" at bounding box center [169, 231] width 204 height 27
paste input "Atos"
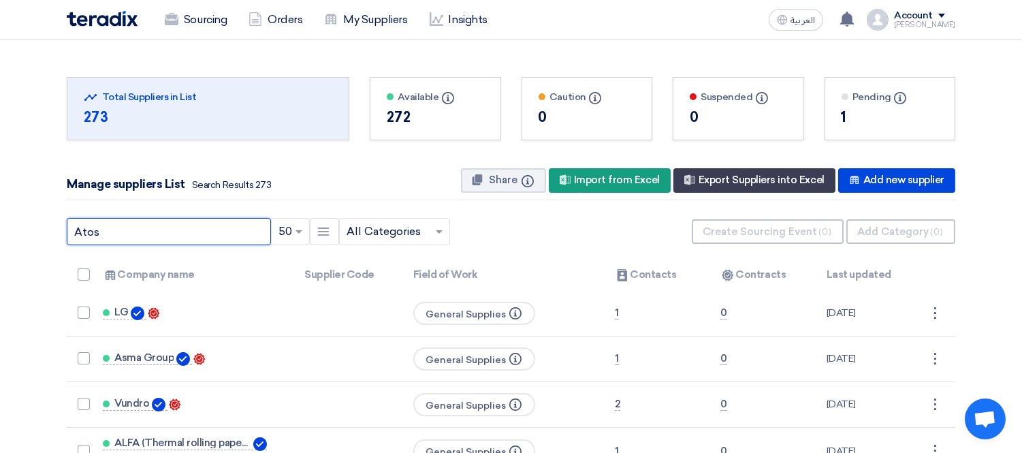
type input "Atos"
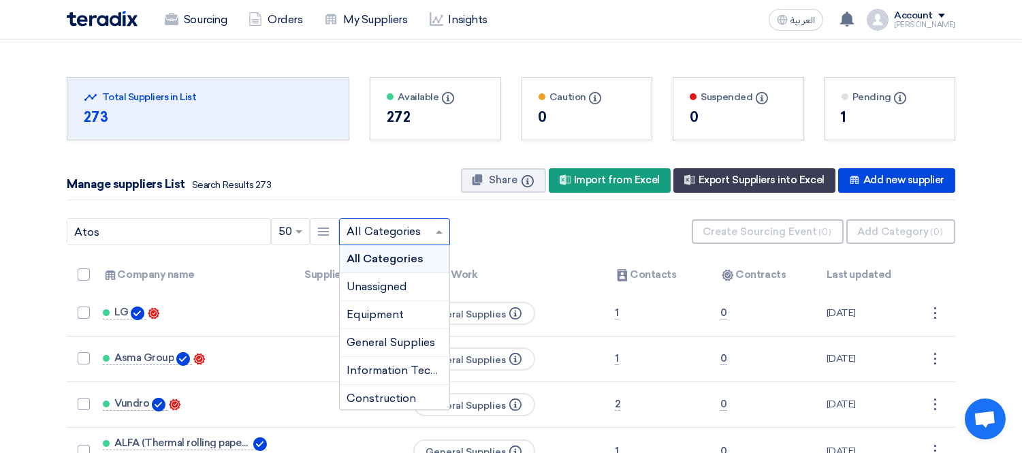
click at [442, 233] on span at bounding box center [440, 231] width 17 height 16
click at [404, 314] on div "Equipment" at bounding box center [395, 315] width 110 height 28
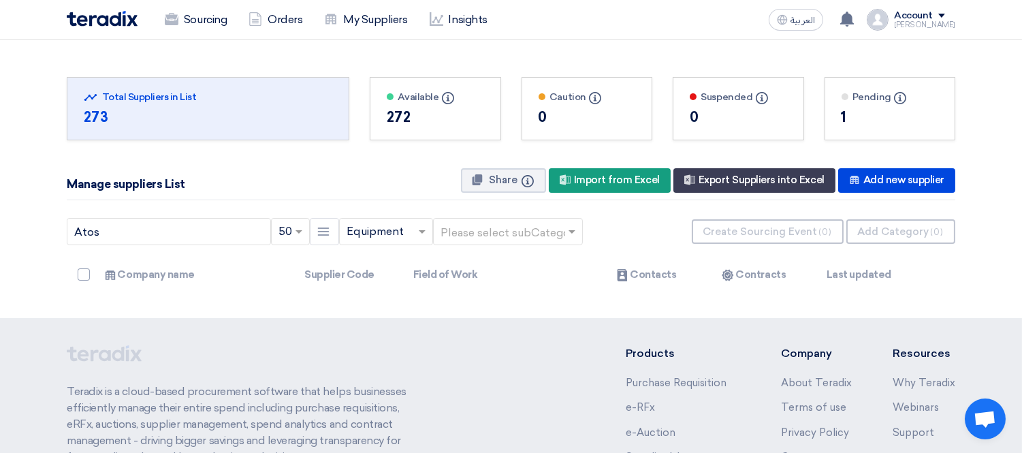
click at [542, 227] on input "text" at bounding box center [500, 232] width 121 height 22
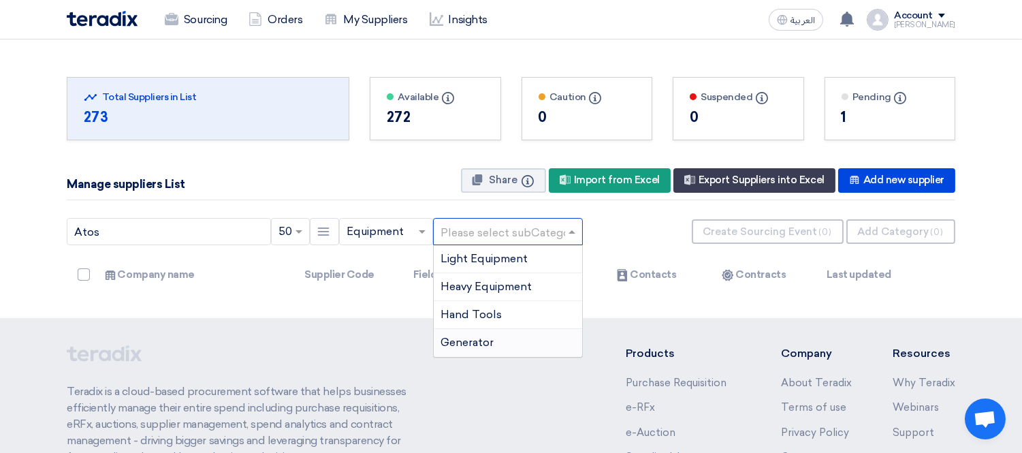
click at [502, 349] on div "Generator" at bounding box center [508, 342] width 148 height 27
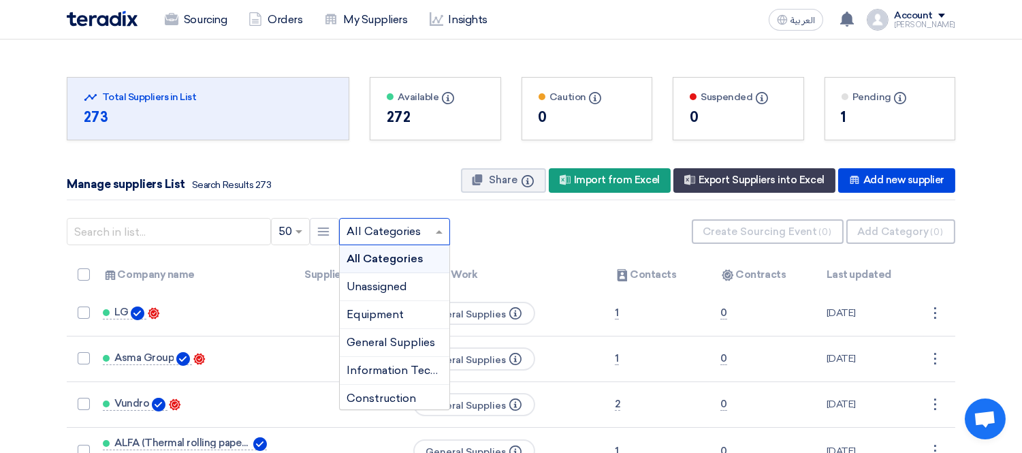
click at [436, 234] on span at bounding box center [440, 231] width 17 height 16
click at [395, 398] on span "Construction" at bounding box center [380, 397] width 69 height 13
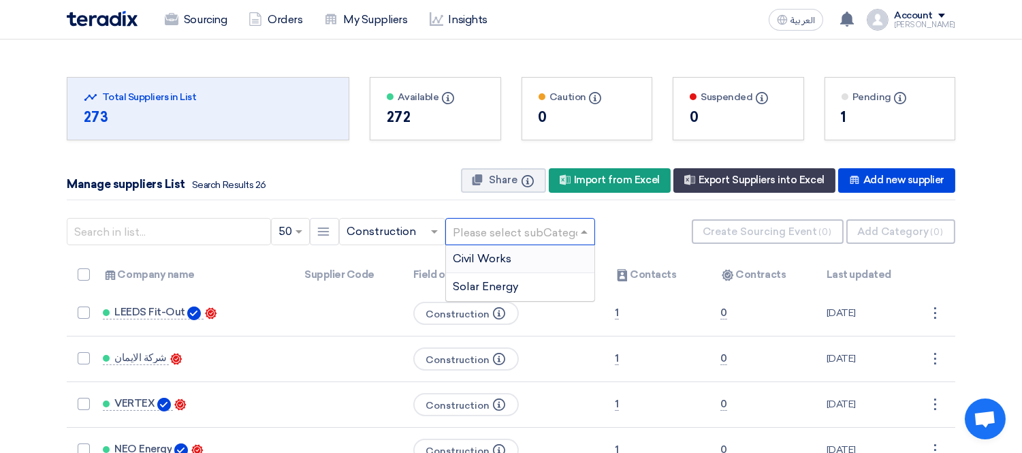
click at [579, 227] on span at bounding box center [585, 231] width 17 height 16
click at [423, 227] on div at bounding box center [392, 232] width 105 height 22
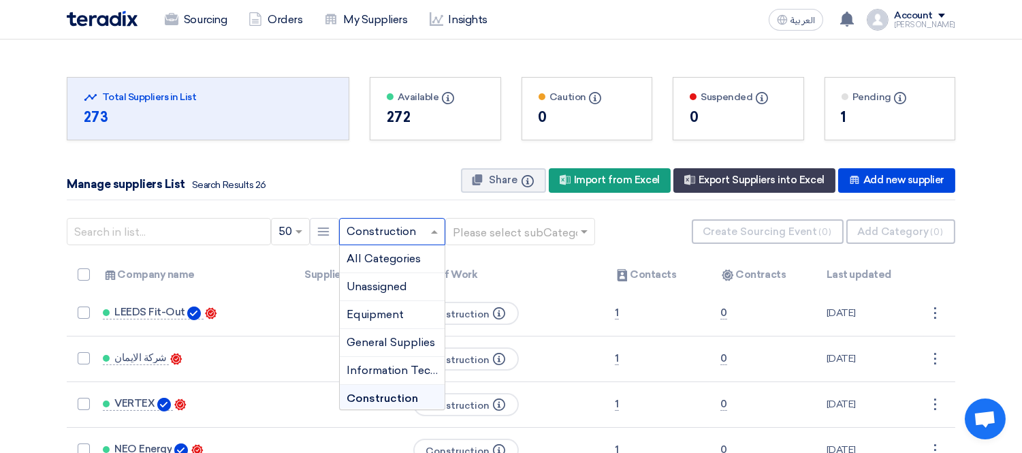
scroll to position [24, 0]
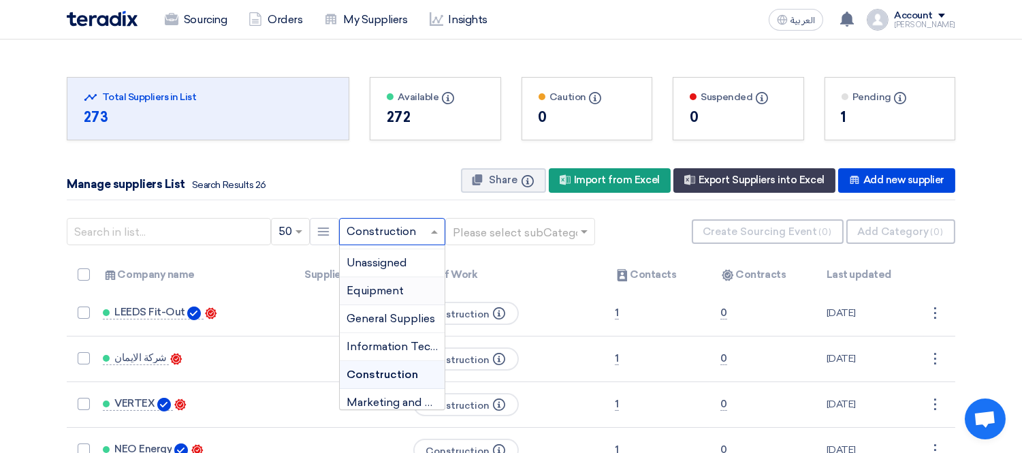
click at [391, 294] on span "Equipment" at bounding box center [374, 290] width 57 height 13
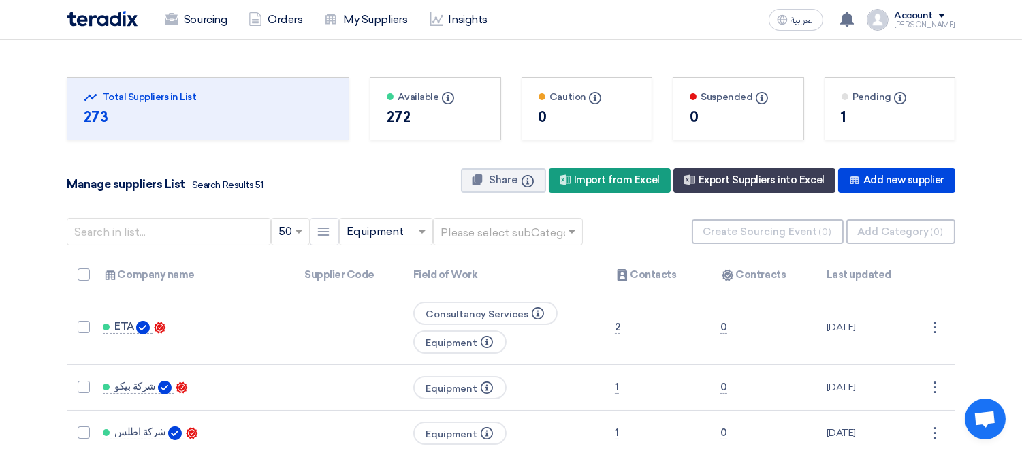
click at [570, 226] on span at bounding box center [573, 231] width 17 height 16
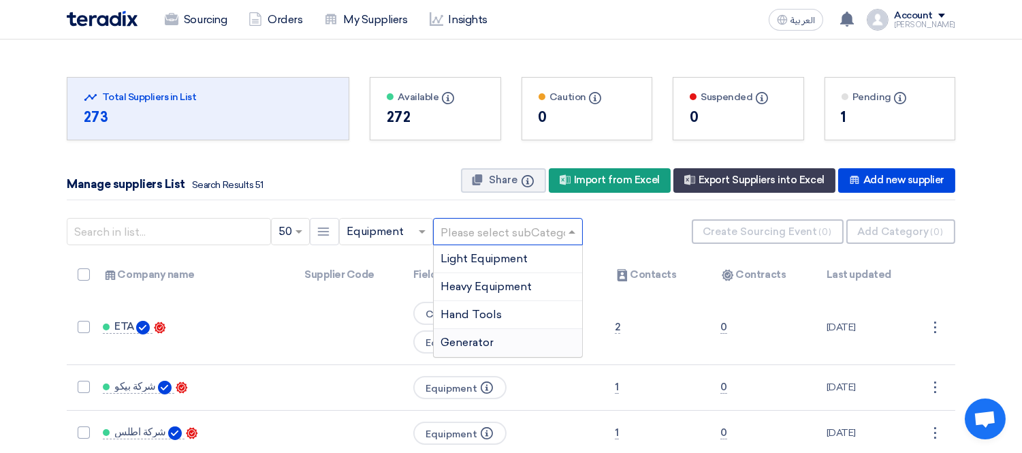
click at [505, 342] on div "Generator" at bounding box center [508, 342] width 148 height 27
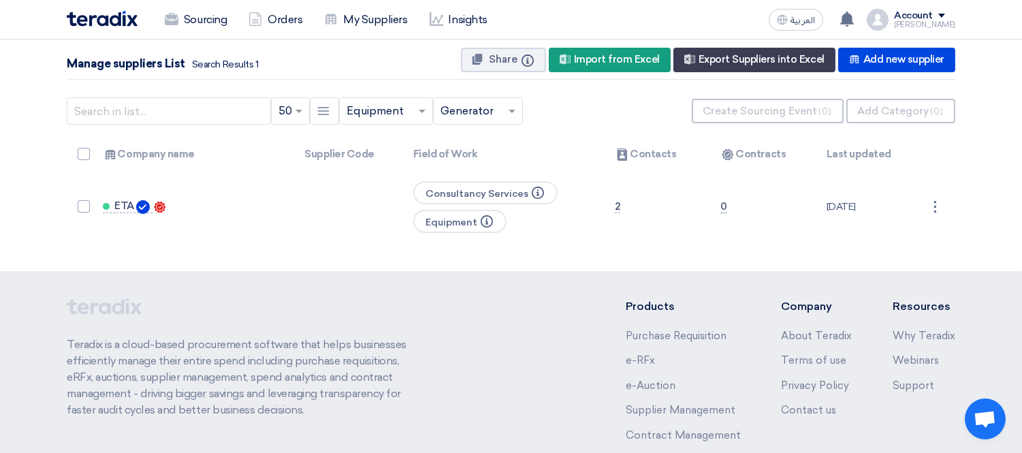
scroll to position [126, 0]
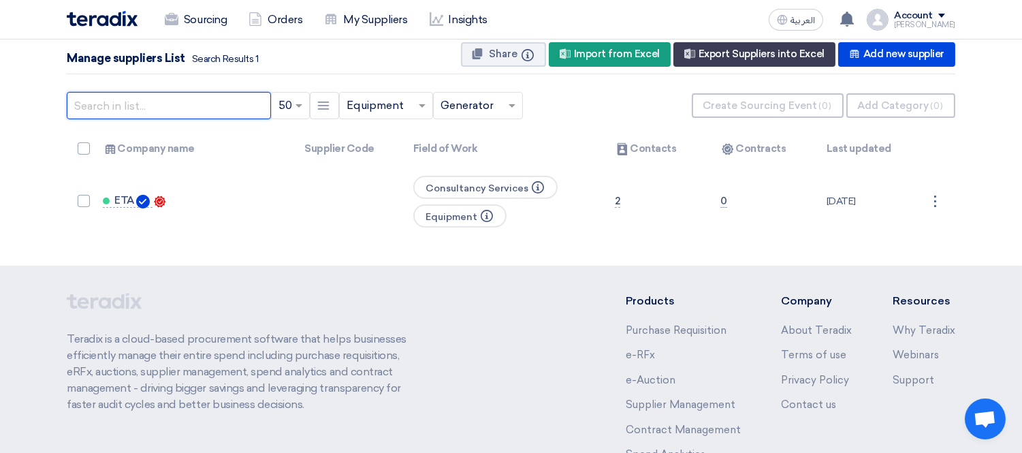
click at [199, 103] on input "text" at bounding box center [169, 105] width 204 height 27
paste input "Atos"
type input "Atos"
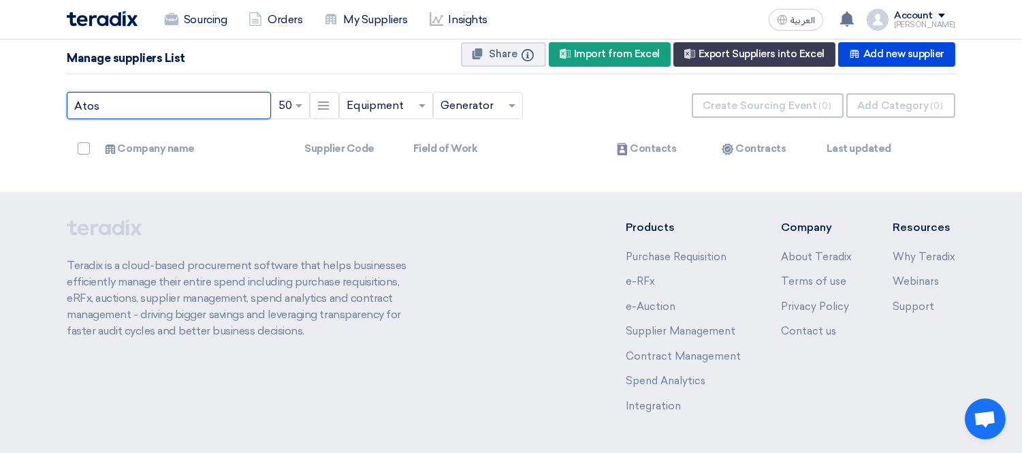
drag, startPoint x: 199, startPoint y: 103, endPoint x: 14, endPoint y: 86, distance: 185.2
click at [14, 86] on section "Total Suppliers in this list Total Suppliers in List 273 Available Info" at bounding box center [511, 53] width 1022 height 278
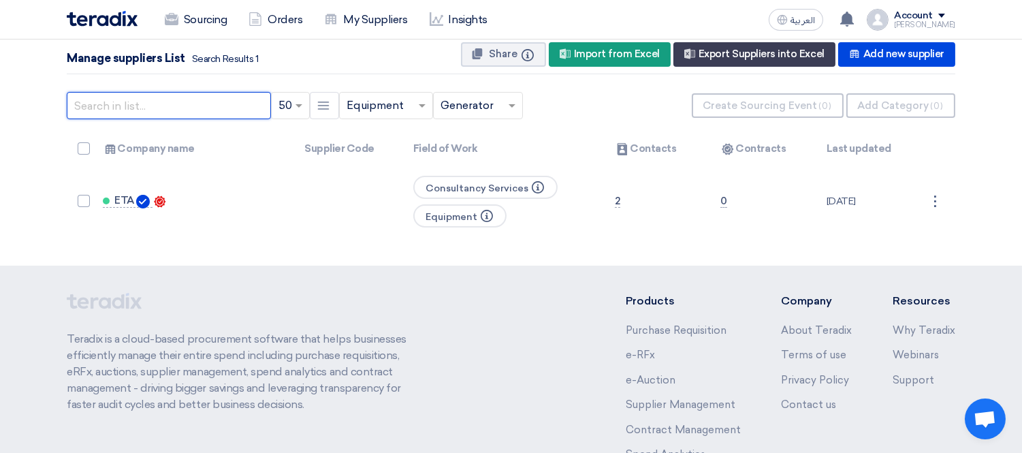
click at [125, 112] on input "text" at bounding box center [169, 105] width 204 height 27
paste input "Atos"
type input "Atos"
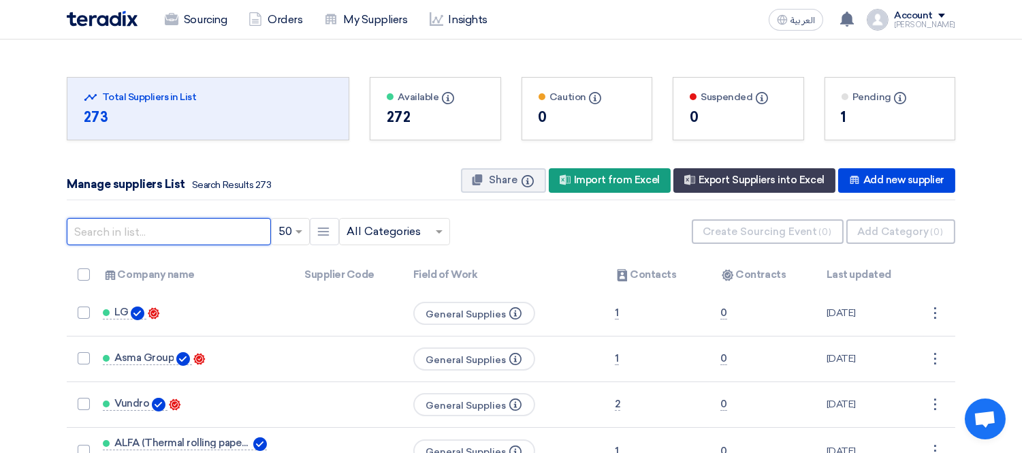
click at [237, 226] on input "text" at bounding box center [169, 231] width 204 height 27
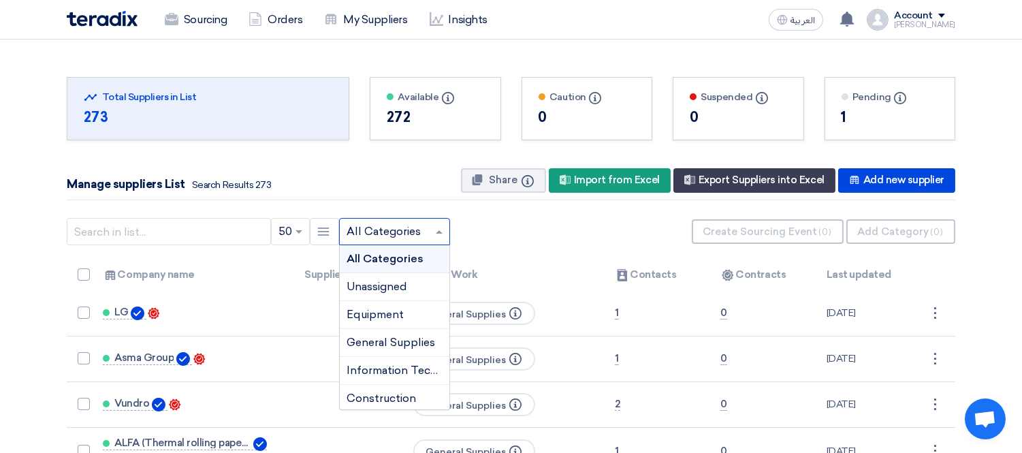
click at [382, 227] on input "text" at bounding box center [387, 232] width 82 height 22
click at [387, 310] on span "Equipment" at bounding box center [374, 314] width 57 height 13
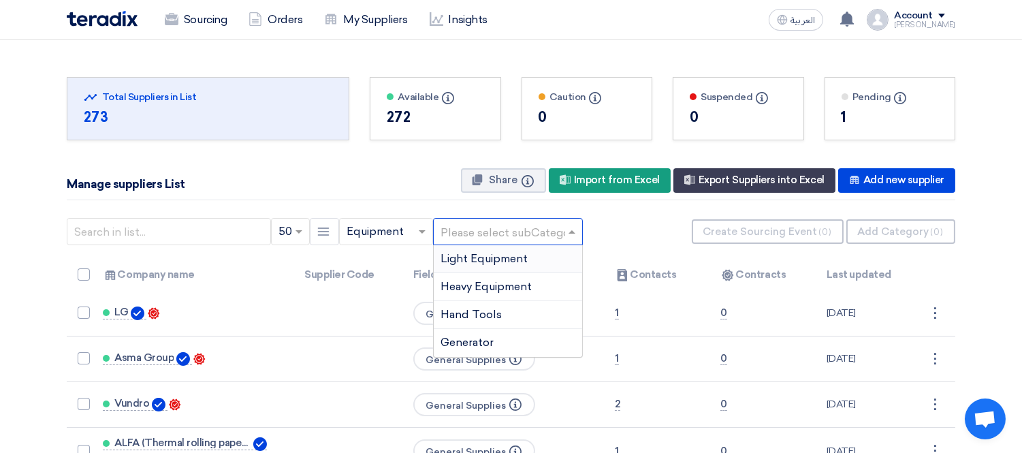
click at [494, 231] on input "text" at bounding box center [500, 232] width 121 height 22
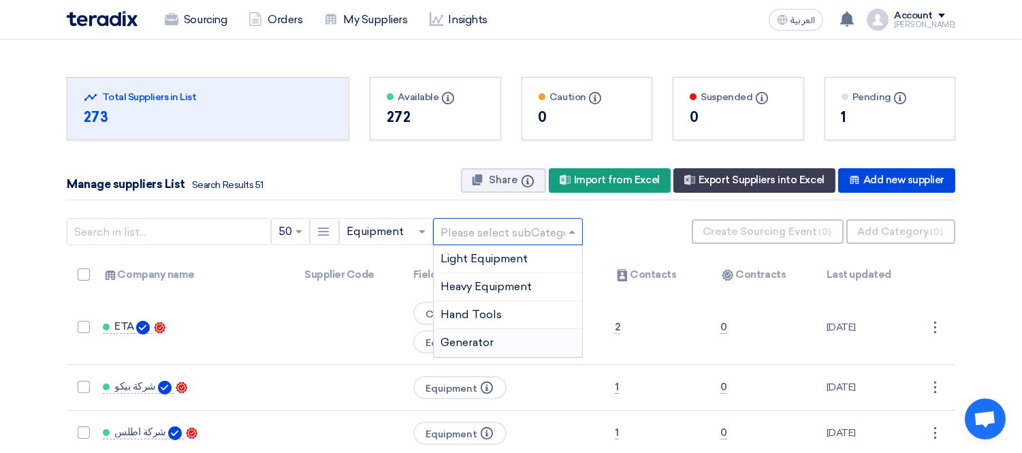
click at [498, 345] on div "Generator" at bounding box center [508, 342] width 148 height 27
